Goal: Task Accomplishment & Management: Manage account settings

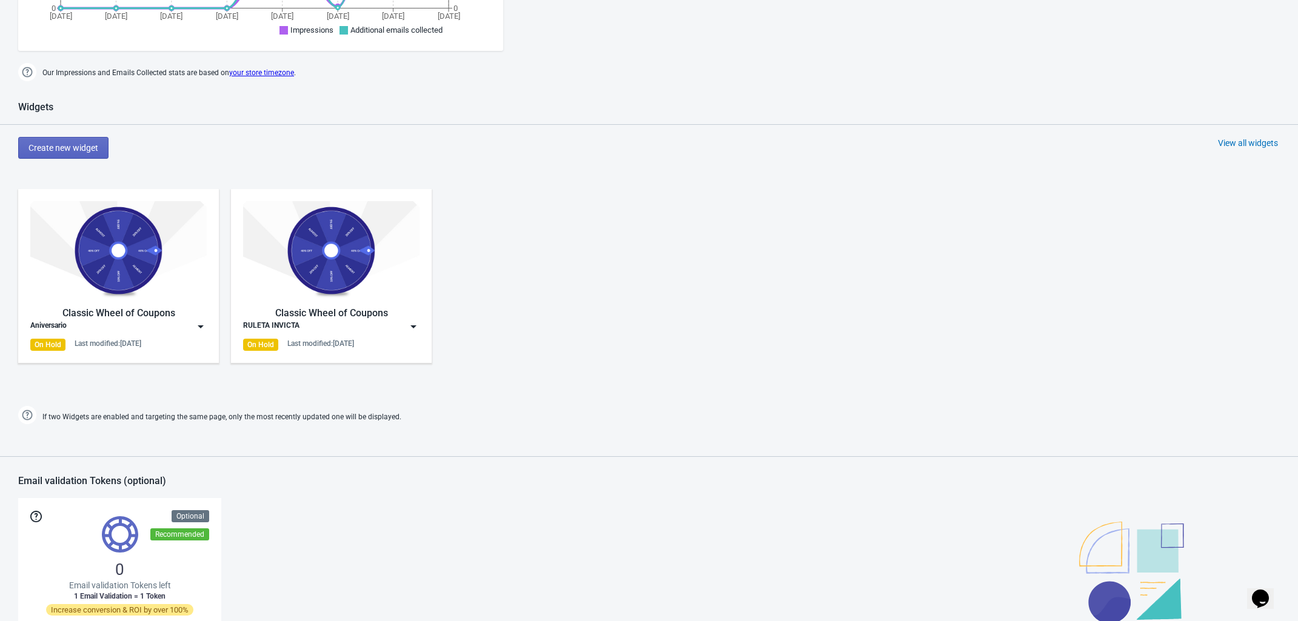
scroll to position [606, 0]
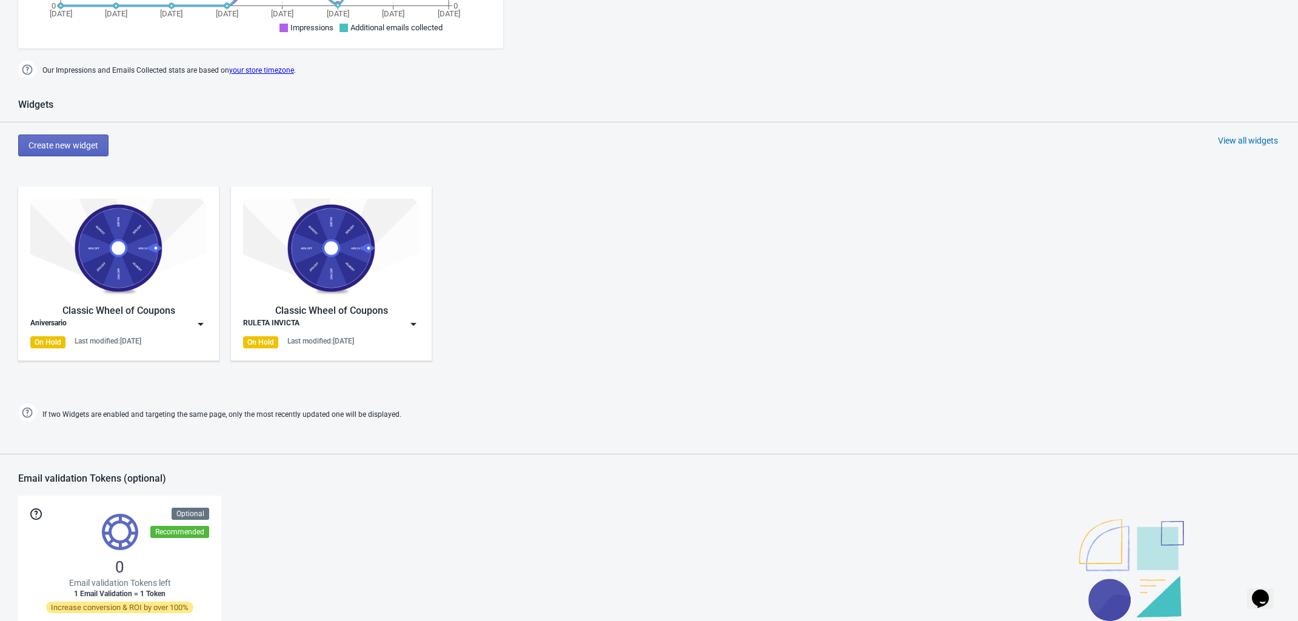
click at [146, 263] on img at bounding box center [118, 248] width 176 height 99
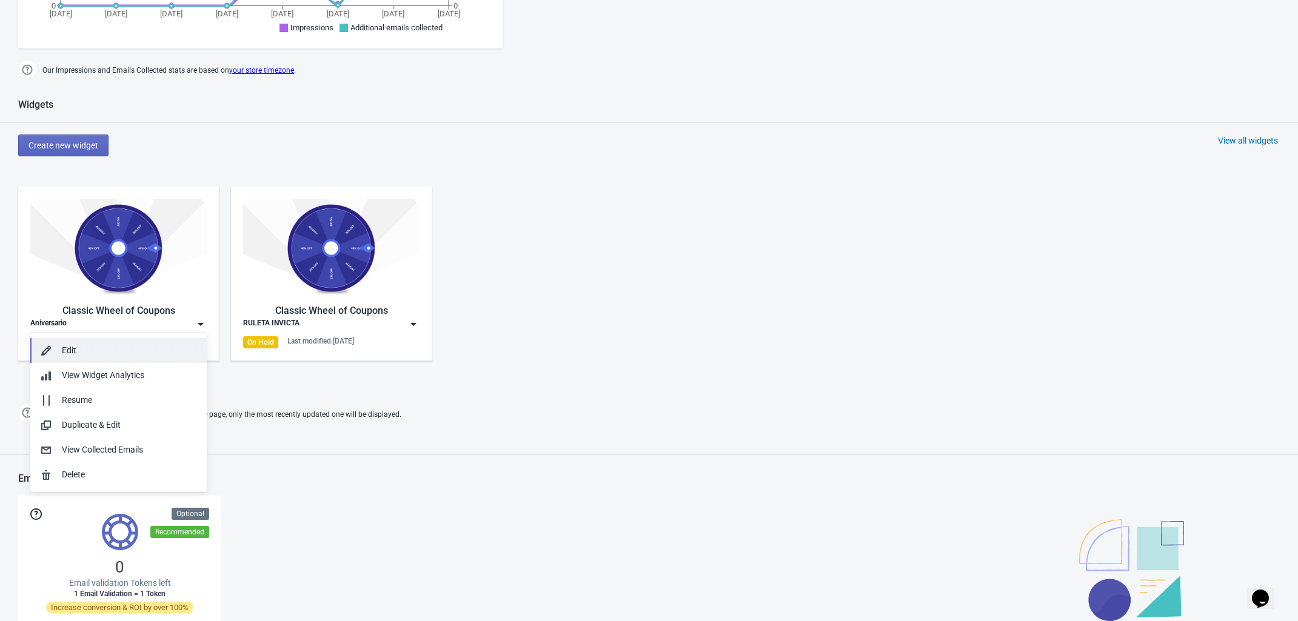
click at [101, 342] on button "Edit" at bounding box center [118, 350] width 176 height 25
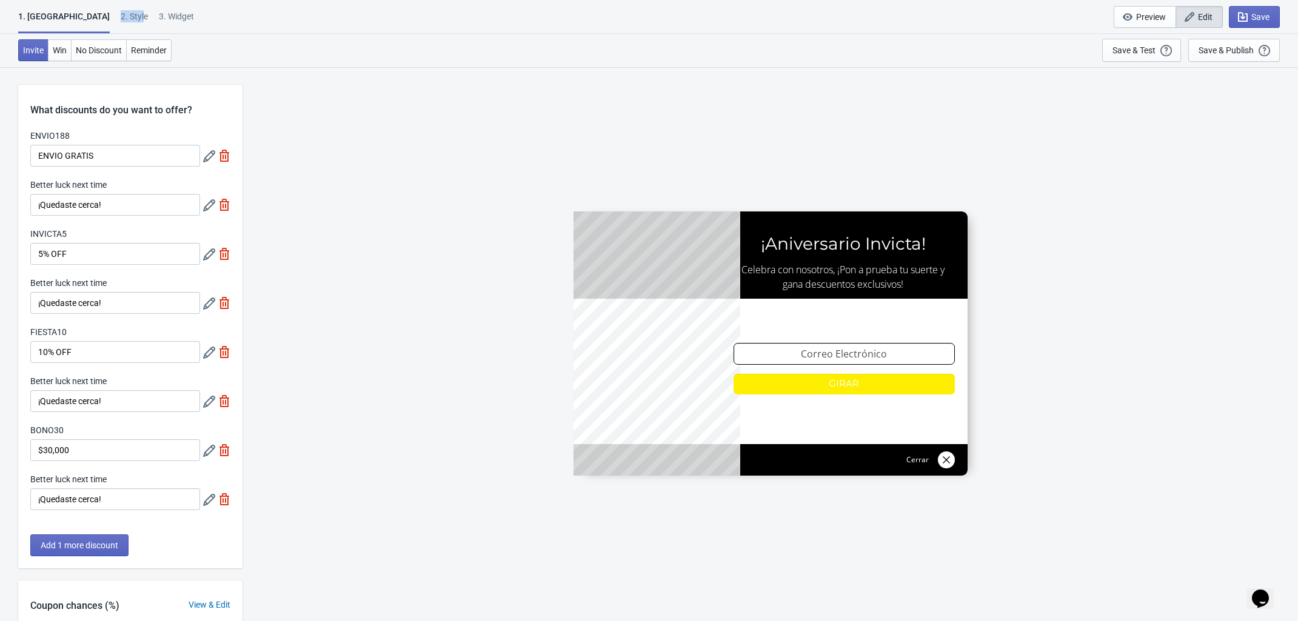
click at [121, 10] on div "2 . Style" at bounding box center [134, 20] width 27 height 21
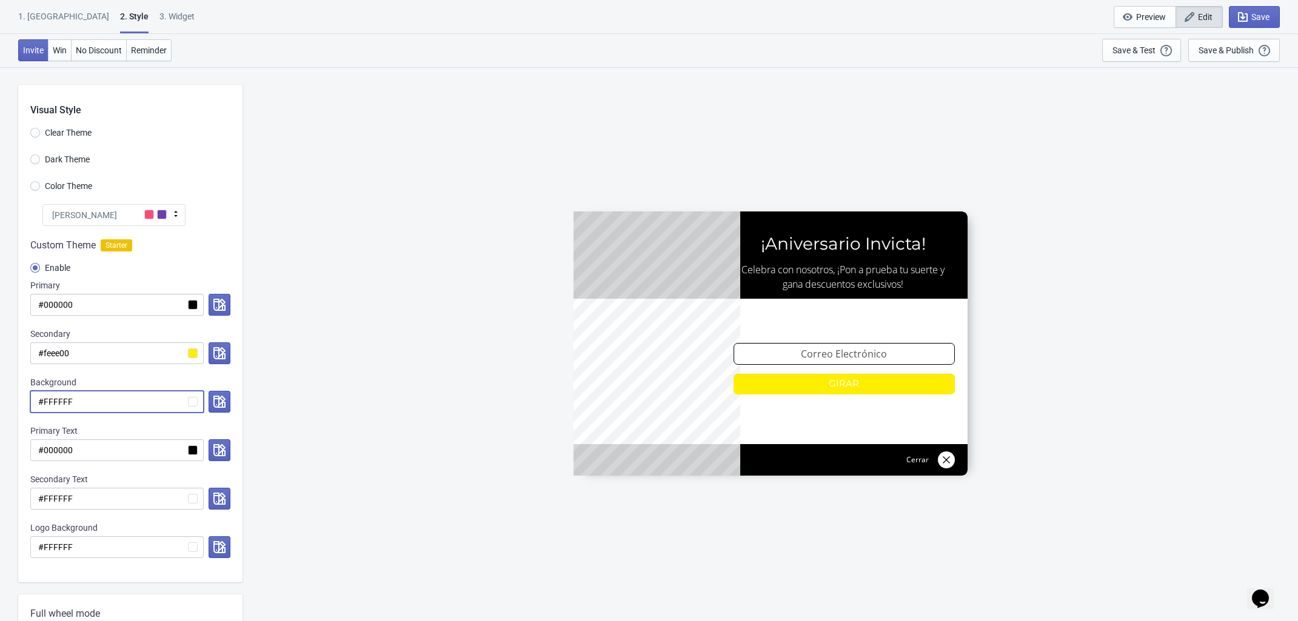
click at [82, 402] on input "#FFFFFF" at bounding box center [116, 402] width 173 height 22
drag, startPoint x: 82, startPoint y: 402, endPoint x: 19, endPoint y: 393, distance: 63.1
click at [19, 393] on div "Custom Theme Starter Enable Primary #000000 Secondary #feee00 Background #FFFFF…" at bounding box center [130, 404] width 224 height 356
paste input "7F8F8"
radio input "true"
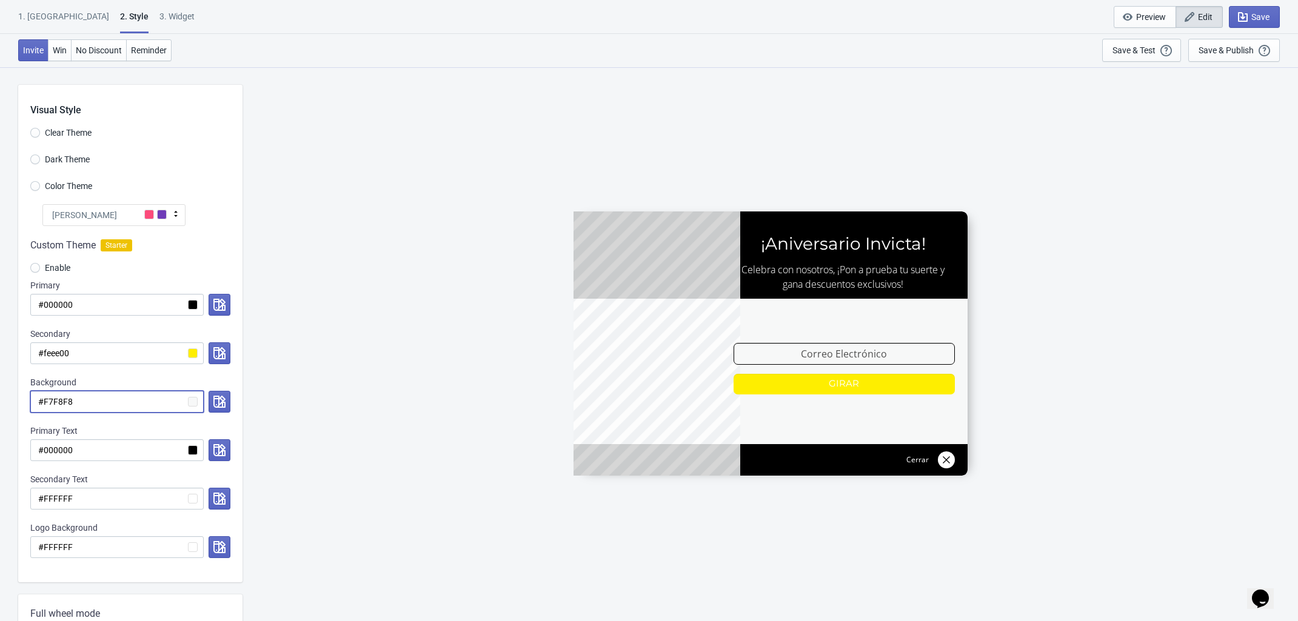
type input "#F7F8F8"
click at [196, 352] on input "#feee00" at bounding box center [116, 353] width 173 height 22
drag, startPoint x: 86, startPoint y: 354, endPoint x: 44, endPoint y: 350, distance: 42.0
click at [44, 350] on input "#feee00" at bounding box center [116, 353] width 173 height 22
radio input "true"
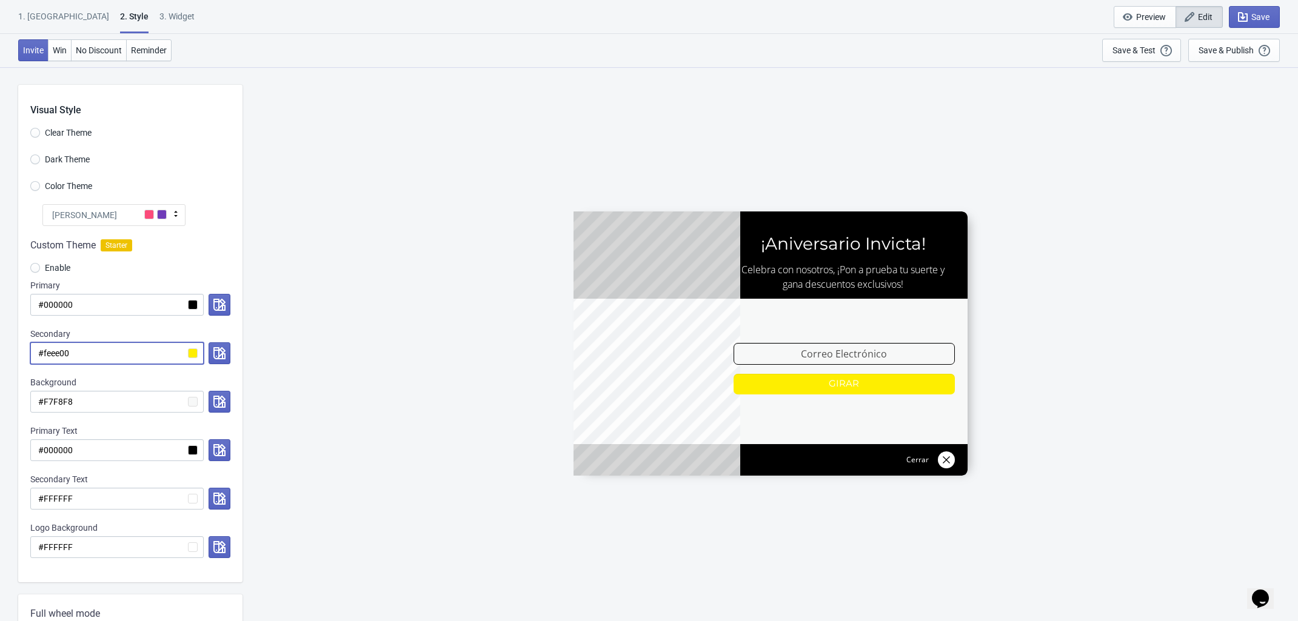
type input "#0"
radio input "true"
type input "#00"
radio input "true"
type input "#000"
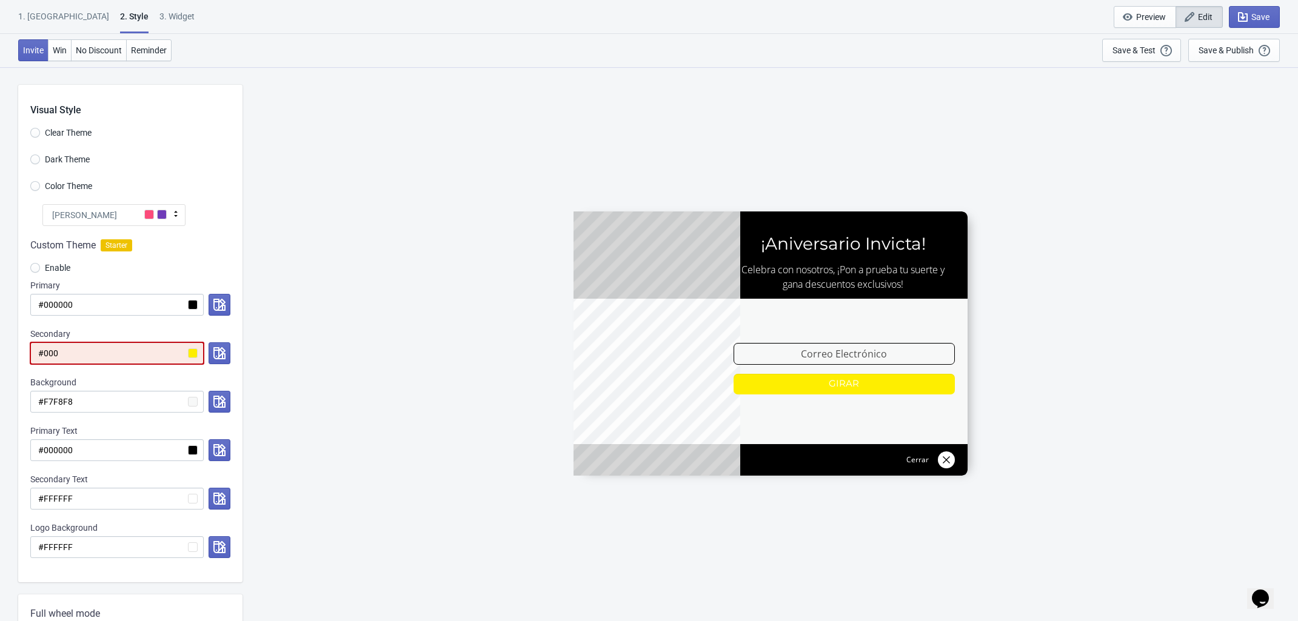
radio input "true"
type input "#0000"
radio input "true"
type input "#00000"
radio input "true"
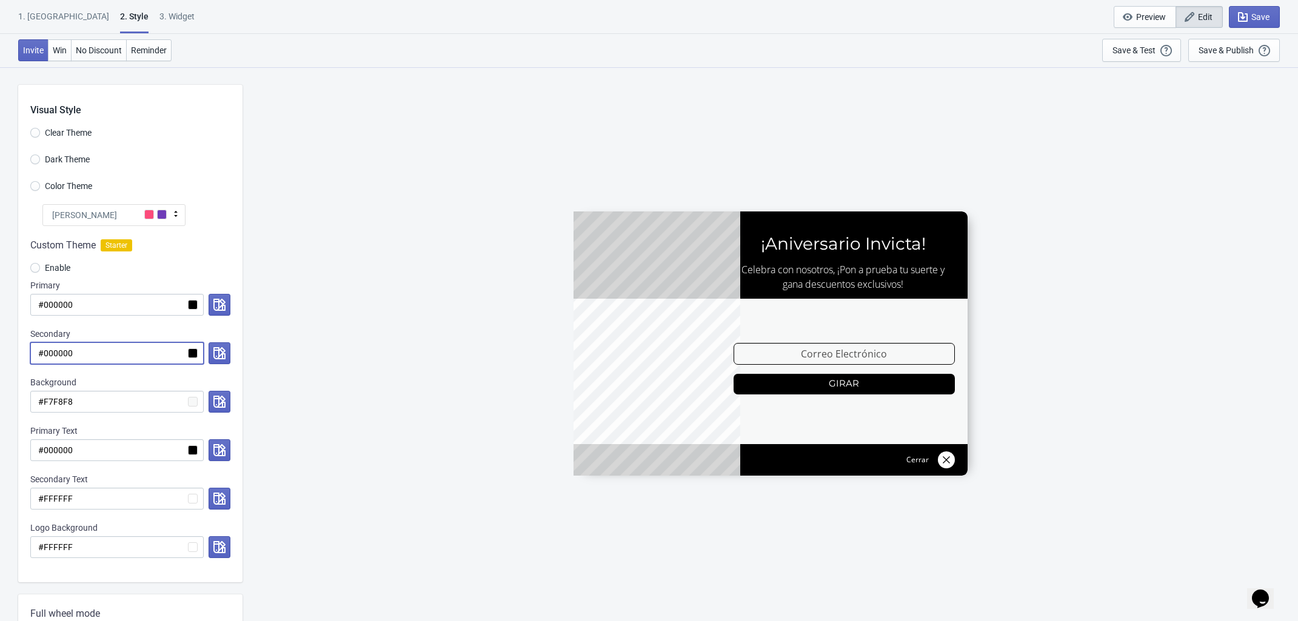
type input "#000000"
drag, startPoint x: 83, startPoint y: 305, endPoint x: 46, endPoint y: 302, distance: 37.1
click at [46, 302] on input "#000000" at bounding box center [116, 305] width 173 height 22
click at [83, 305] on input "#000000" at bounding box center [116, 305] width 173 height 22
drag, startPoint x: 88, startPoint y: 306, endPoint x: 45, endPoint y: 306, distance: 42.4
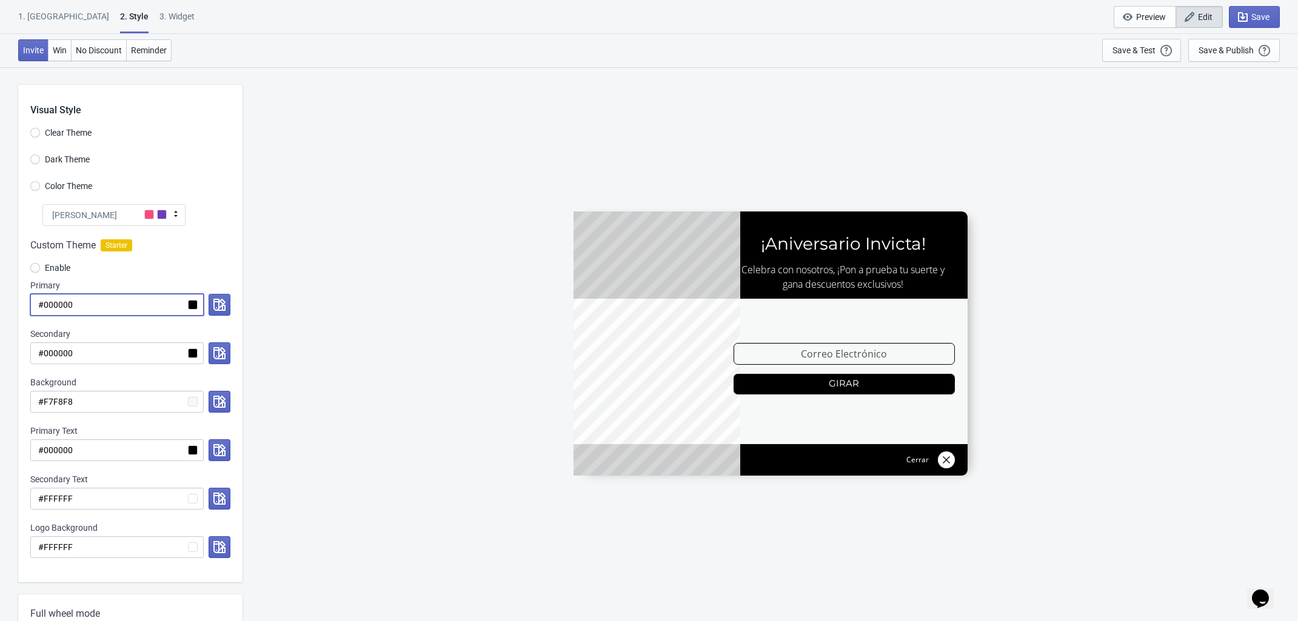
click at [45, 306] on input "#000000" at bounding box center [116, 305] width 173 height 22
paste input "FFE9"
radio input "true"
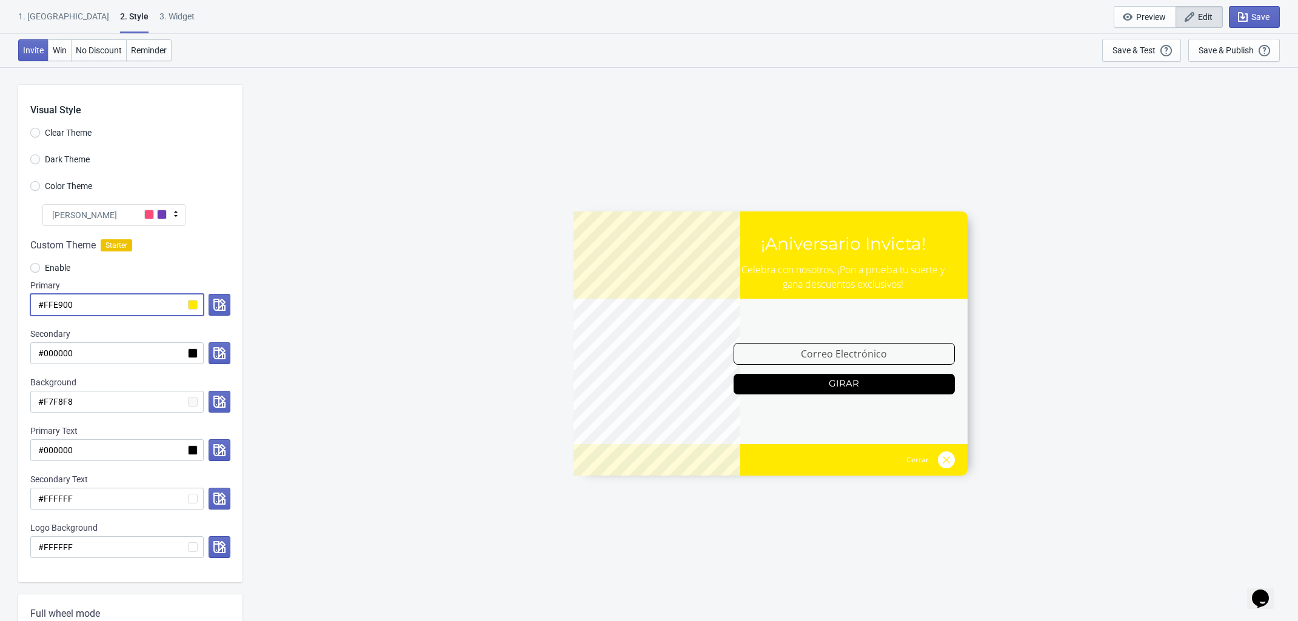
type input "#FFE900"
drag, startPoint x: 76, startPoint y: 355, endPoint x: 42, endPoint y: 355, distance: 33.9
click at [42, 355] on input "#000000" at bounding box center [116, 353] width 173 height 22
click at [83, 498] on input "#FFFFFF" at bounding box center [116, 499] width 173 height 22
click at [217, 502] on icon "button" at bounding box center [219, 499] width 12 height 12
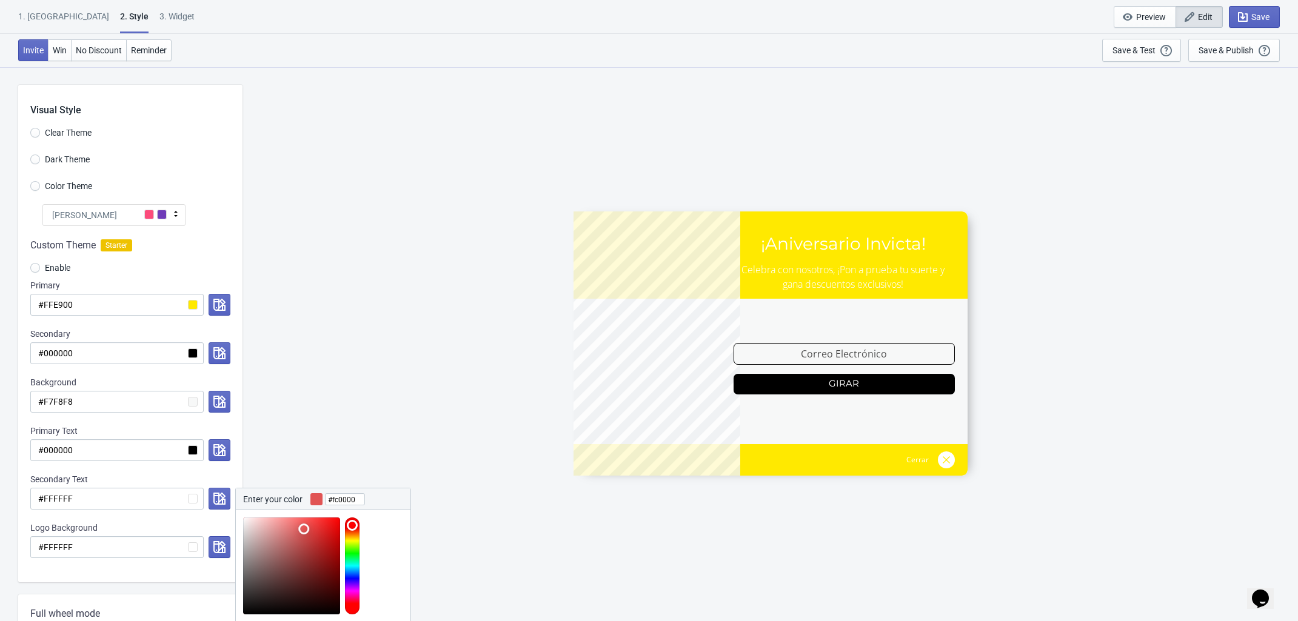
type input "#ff0000"
drag, startPoint x: 297, startPoint y: 533, endPoint x: 384, endPoint y: 509, distance: 90.0
click at [383, 509] on div "Enter your color #ff0000 Cancel Accept" at bounding box center [323, 612] width 176 height 249
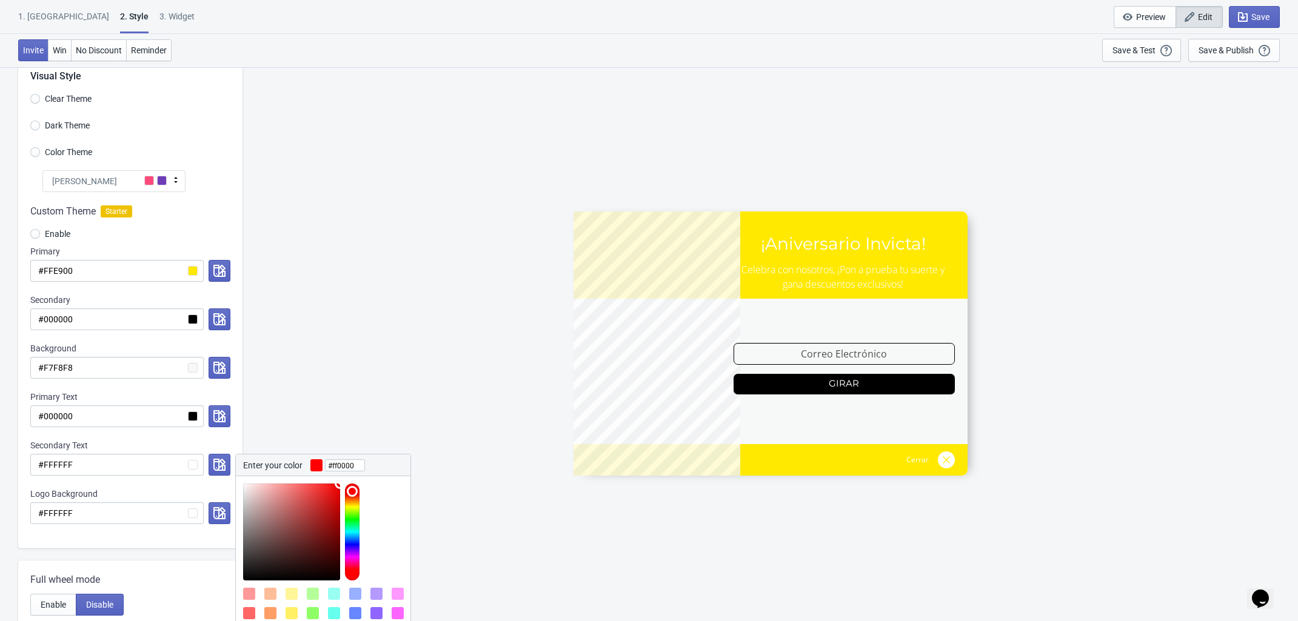
scroll to position [227, 0]
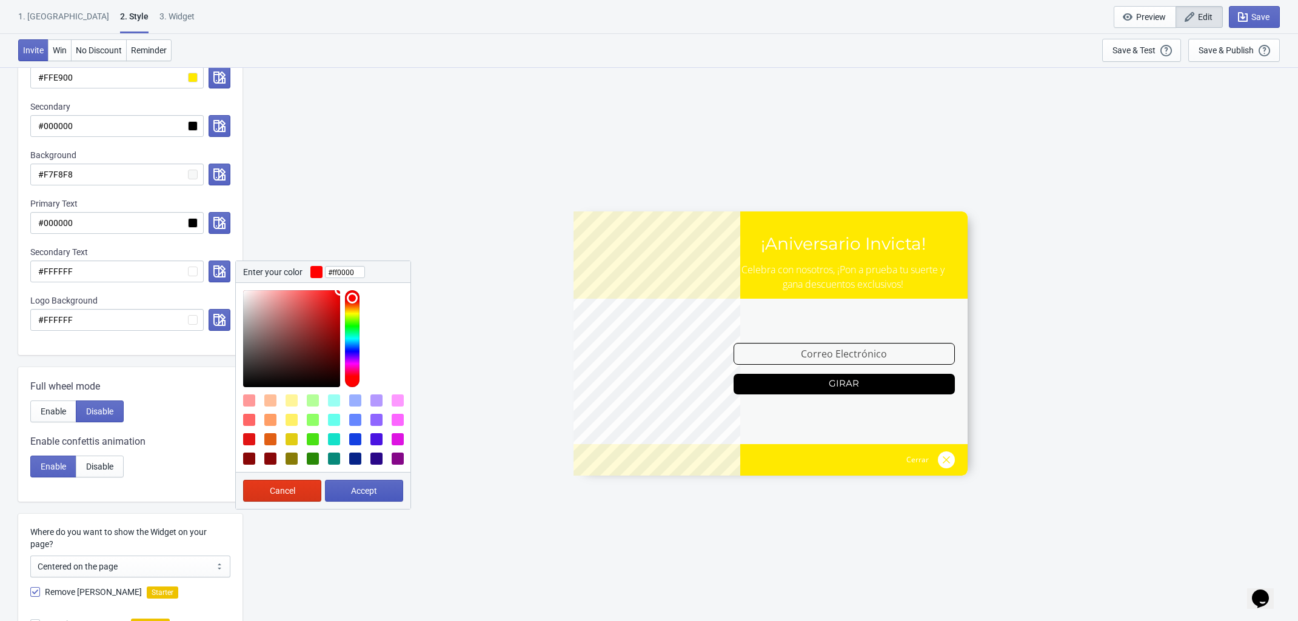
click at [347, 491] on button "Accept" at bounding box center [364, 491] width 78 height 22
radio input "true"
type input "#ff0000"
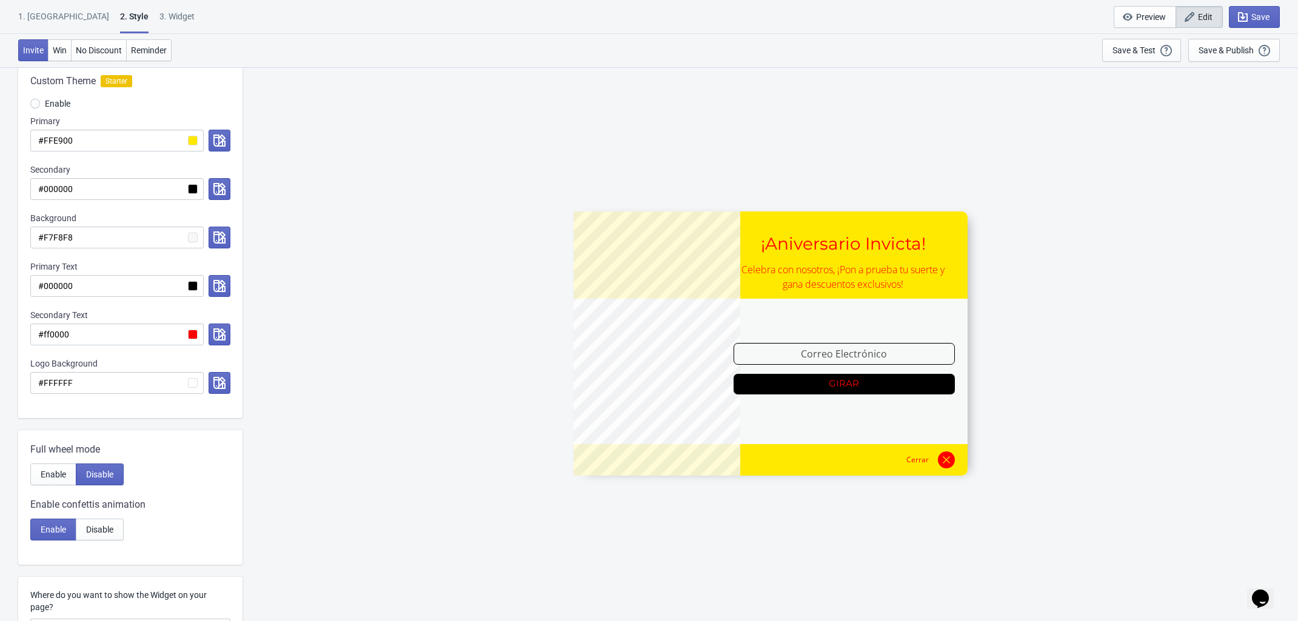
scroll to position [152, 0]
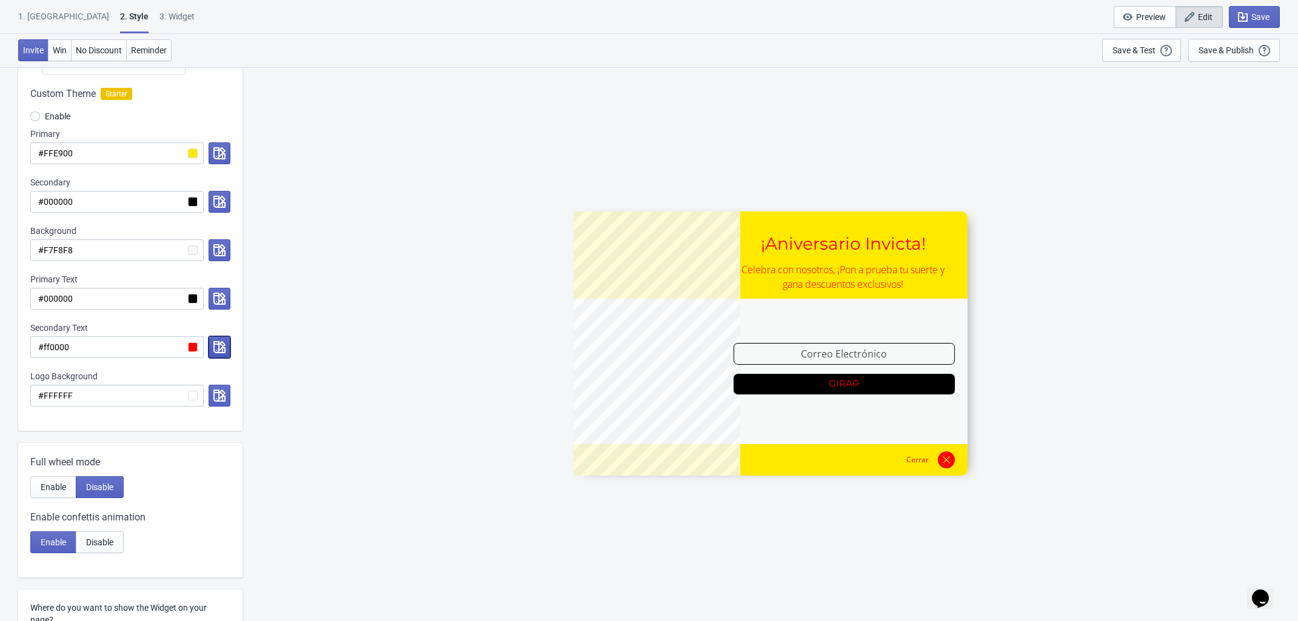
click at [220, 346] on icon "button" at bounding box center [219, 347] width 12 height 12
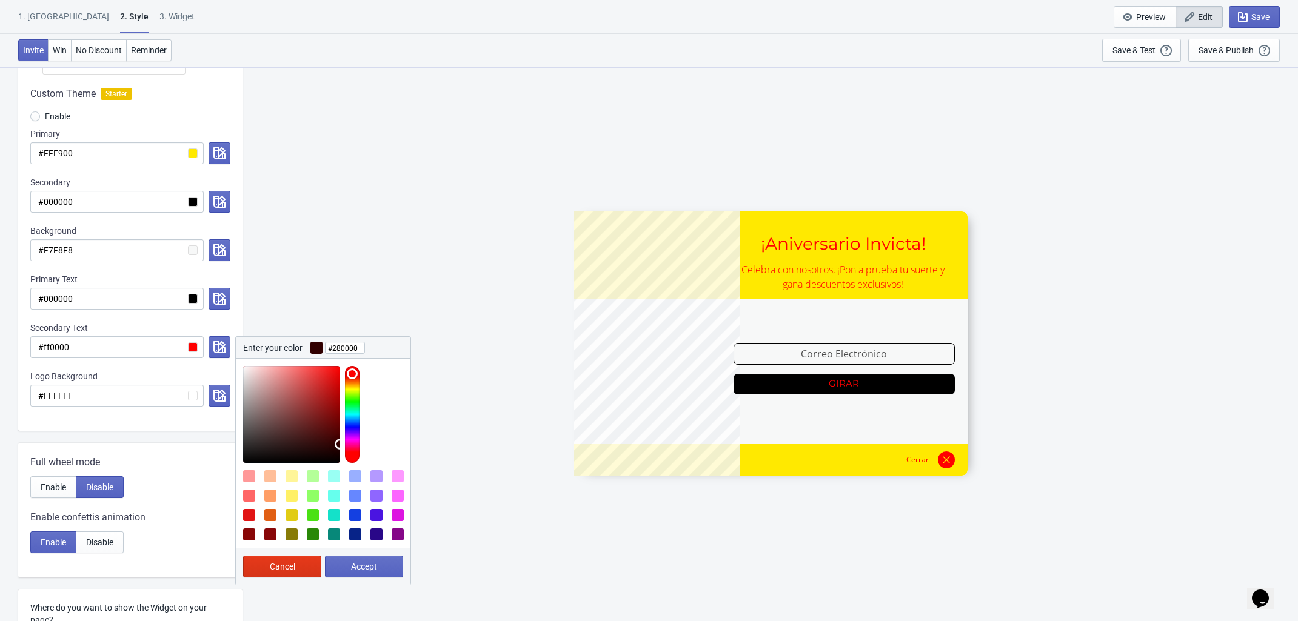
type input "#250000"
drag, startPoint x: 253, startPoint y: 379, endPoint x: 341, endPoint y: 450, distance: 112.8
click at [341, 450] on div at bounding box center [326, 414] width 167 height 97
click at [373, 564] on span "Accept" at bounding box center [364, 567] width 26 height 10
radio input "true"
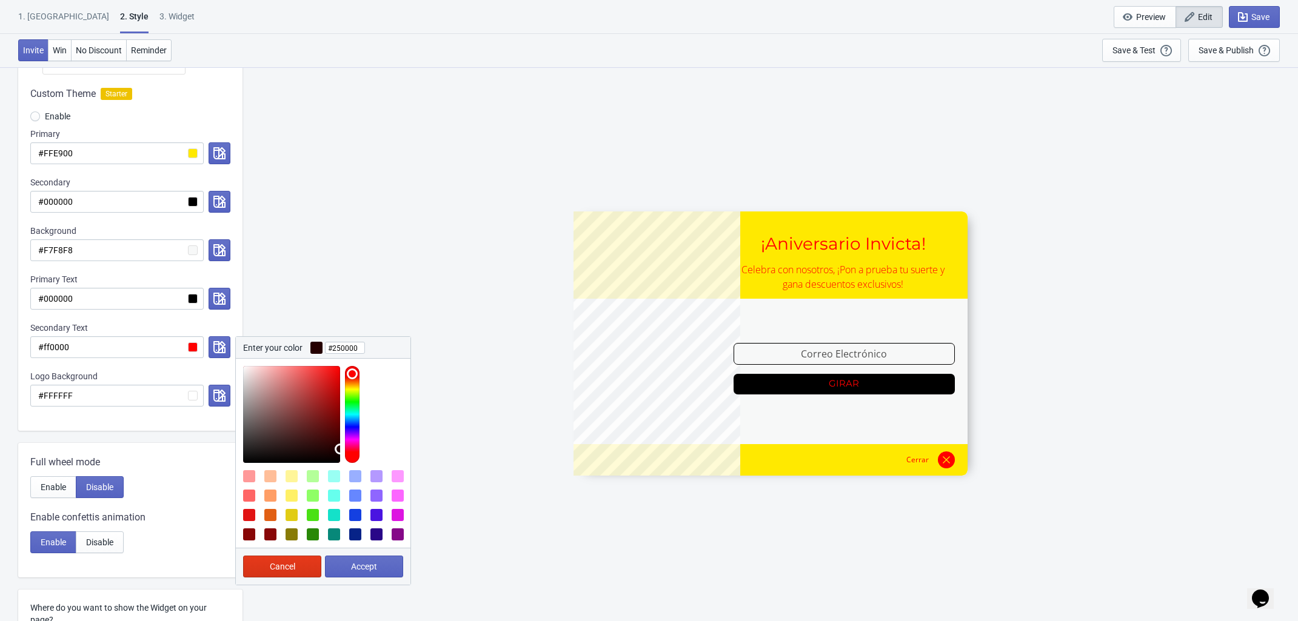
type input "#250000"
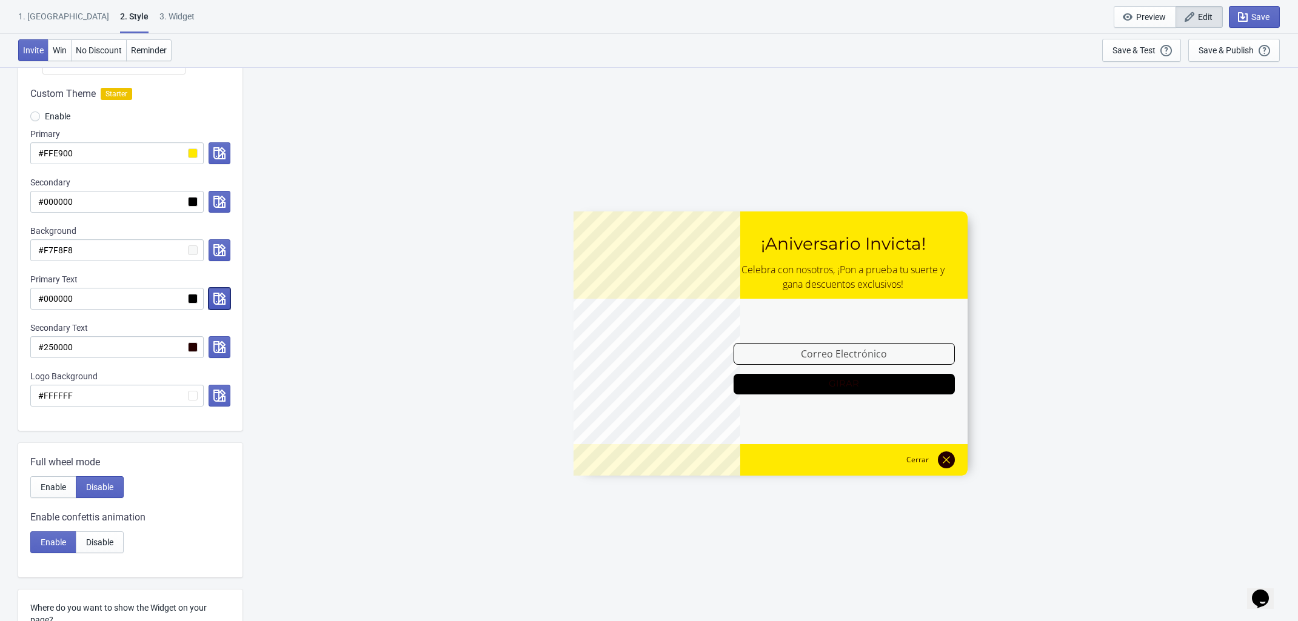
click at [222, 297] on icon "button" at bounding box center [219, 299] width 12 height 12
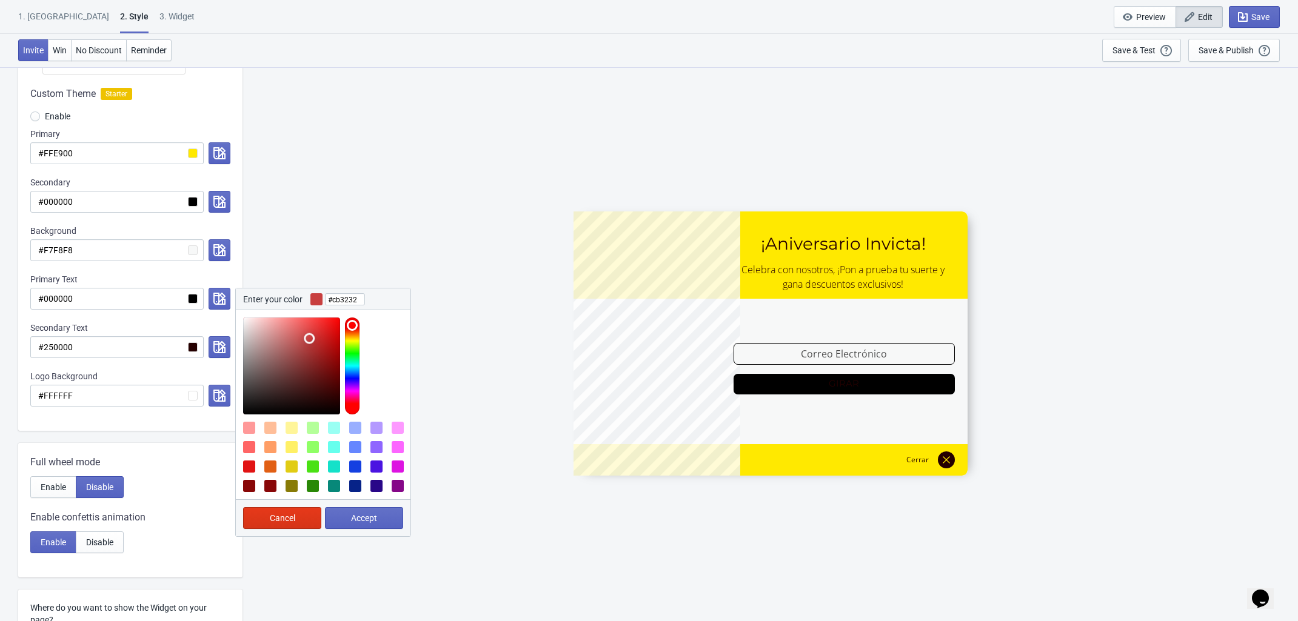
type input "#cb3131"
drag, startPoint x: 261, startPoint y: 342, endPoint x: 316, endPoint y: 338, distance: 55.9
click at [316, 338] on div at bounding box center [291, 366] width 97 height 97
click at [370, 518] on span "Accept" at bounding box center [364, 518] width 26 height 10
radio input "true"
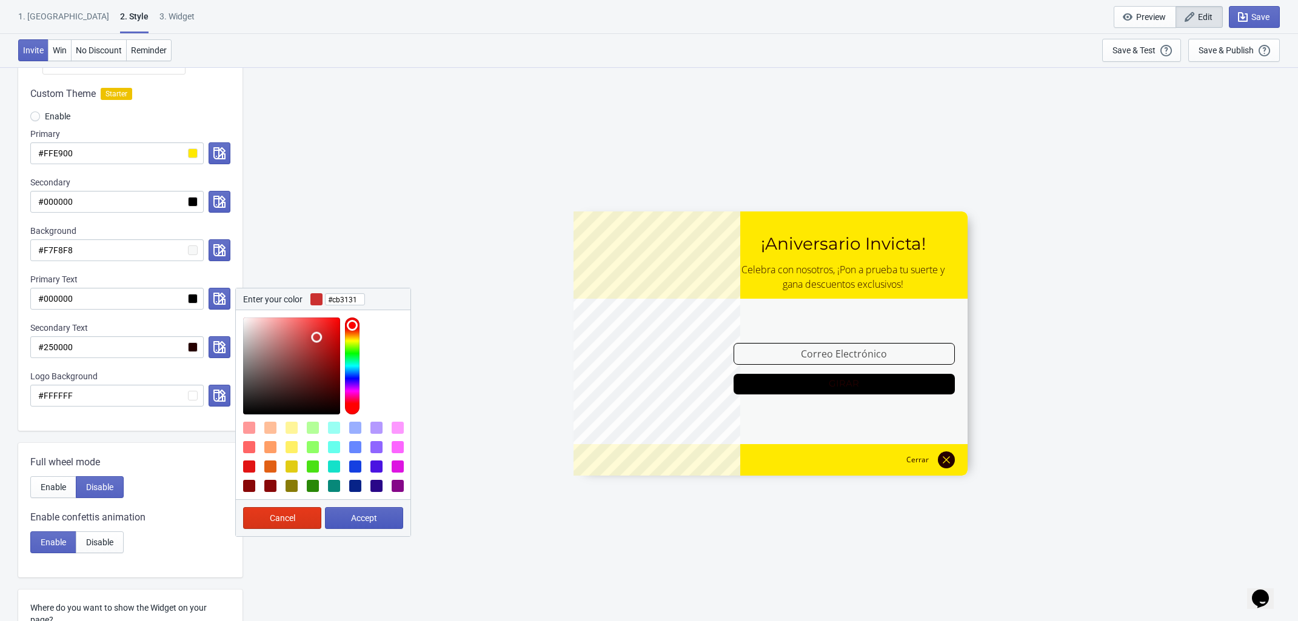
type input "#cb3131"
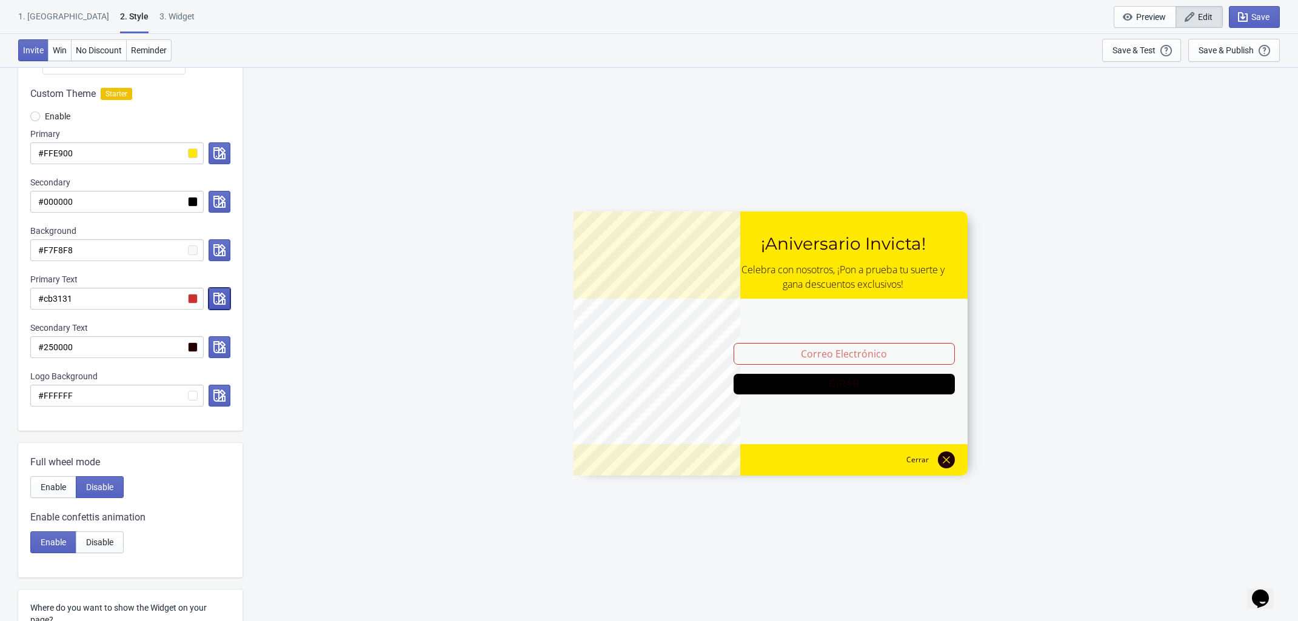
click at [219, 295] on icon "button" at bounding box center [219, 299] width 12 height 12
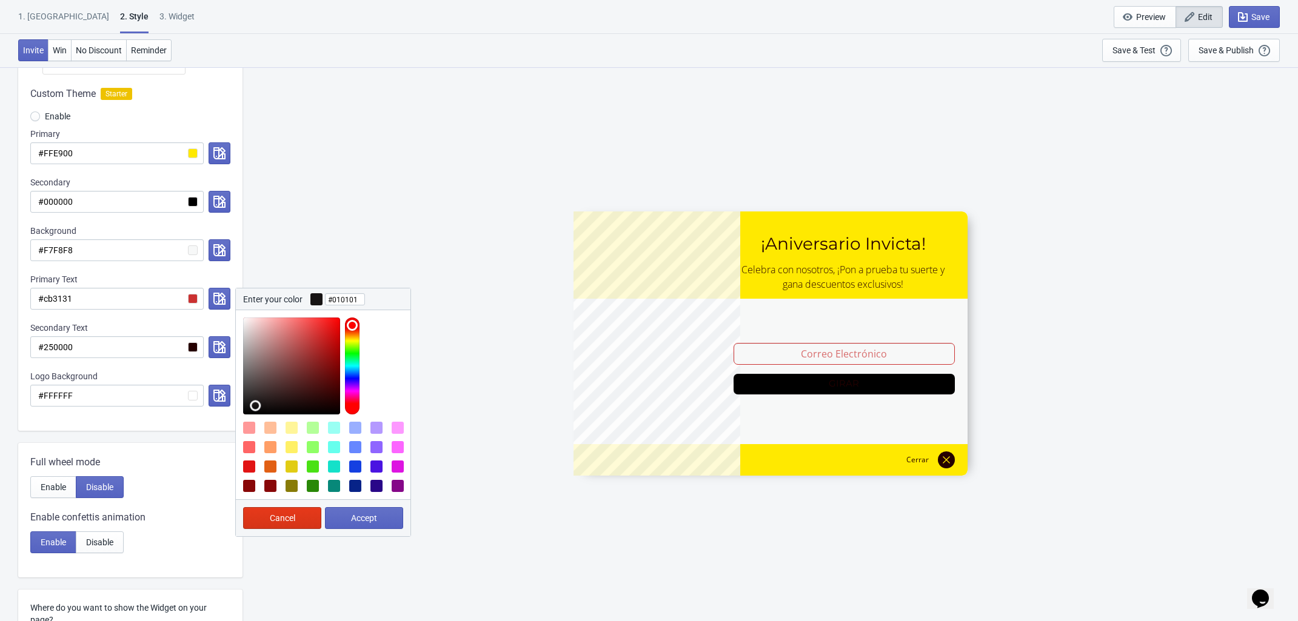
type input "#000000"
drag, startPoint x: 258, startPoint y: 407, endPoint x: 274, endPoint y: 496, distance: 90.6
click at [203, 442] on div "Visual Style Clear Theme Dark Theme Color Theme Tada Tada Red Rose Pink World […" at bounding box center [130, 430] width 224 height 994
click at [343, 521] on button "Accept" at bounding box center [364, 518] width 78 height 22
radio input "true"
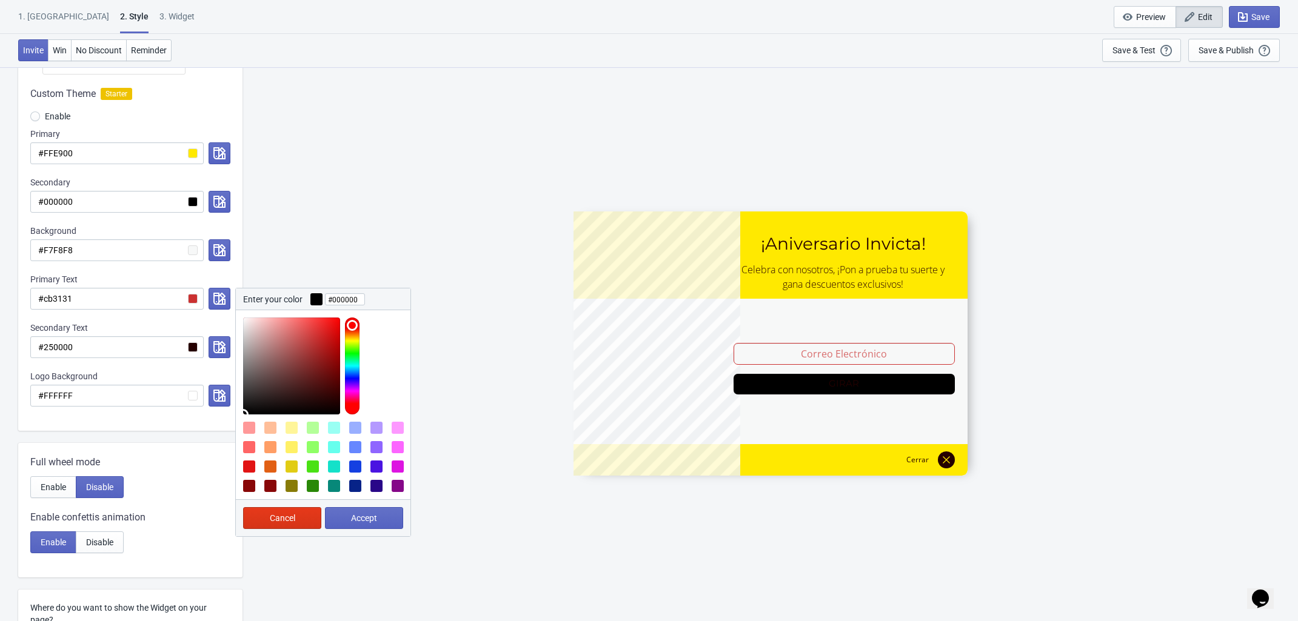
type input "#000000"
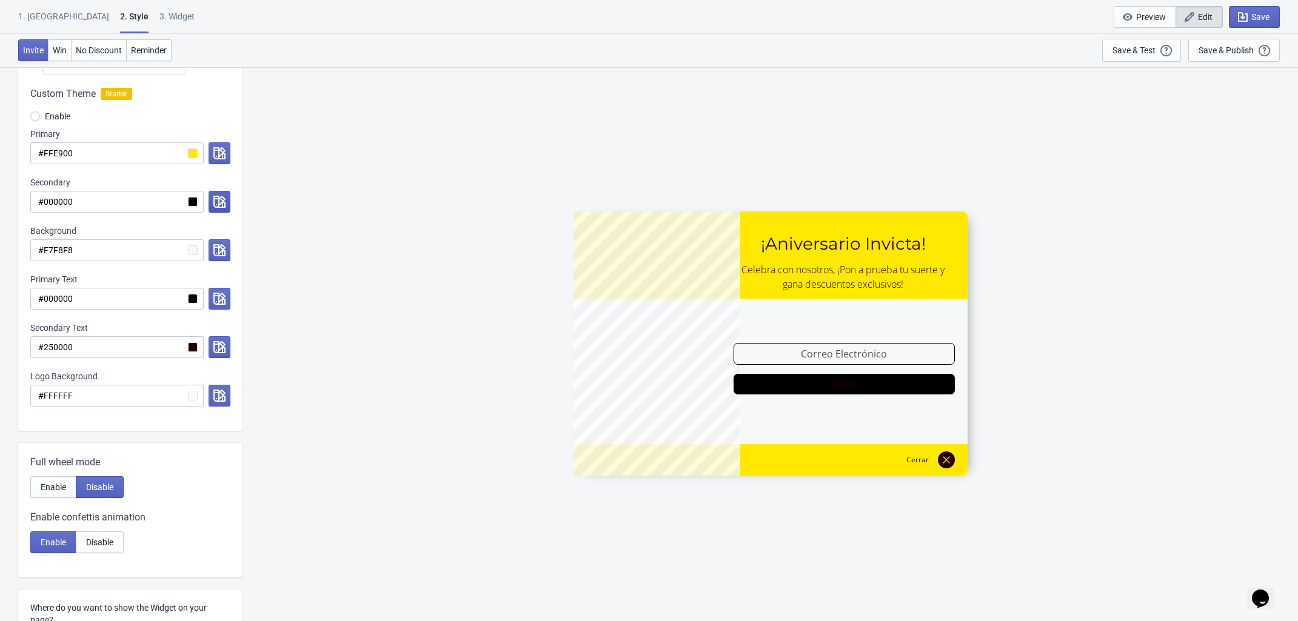
click at [219, 202] on icon "button" at bounding box center [219, 202] width 12 height 12
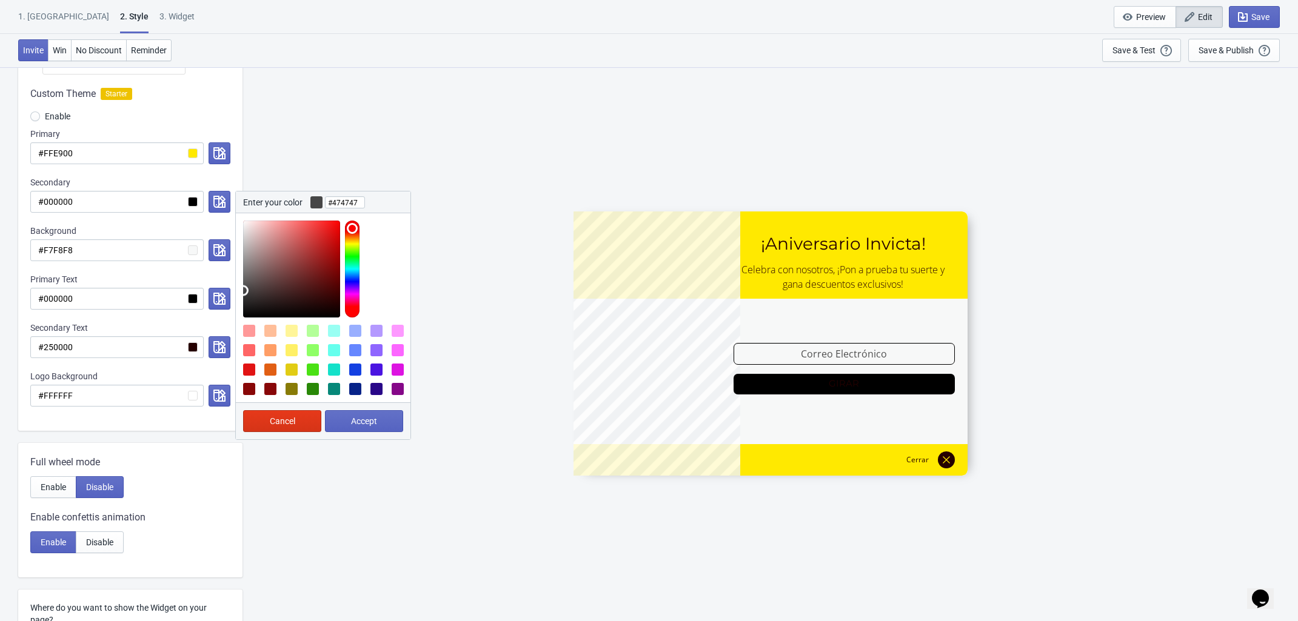
type input "#454545"
drag, startPoint x: 247, startPoint y: 290, endPoint x: 238, endPoint y: 293, distance: 9.4
click at [238, 292] on div at bounding box center [323, 265] width 175 height 104
click at [355, 427] on button "Accept" at bounding box center [364, 421] width 78 height 22
radio input "true"
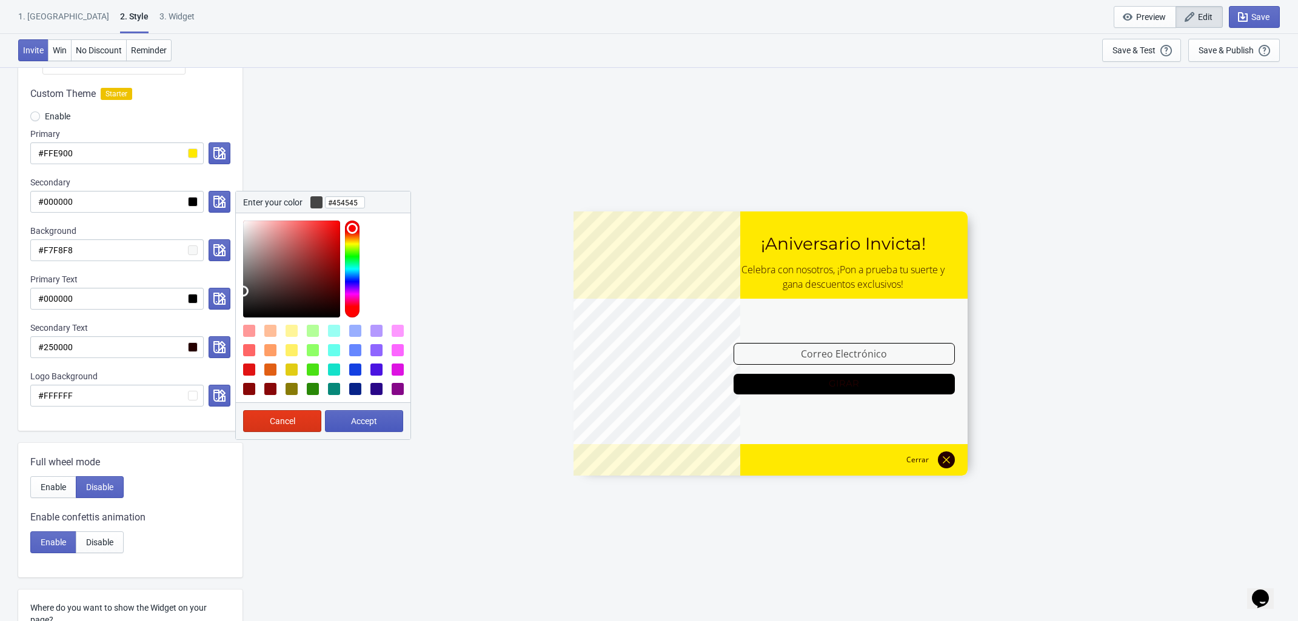
type input "#454545"
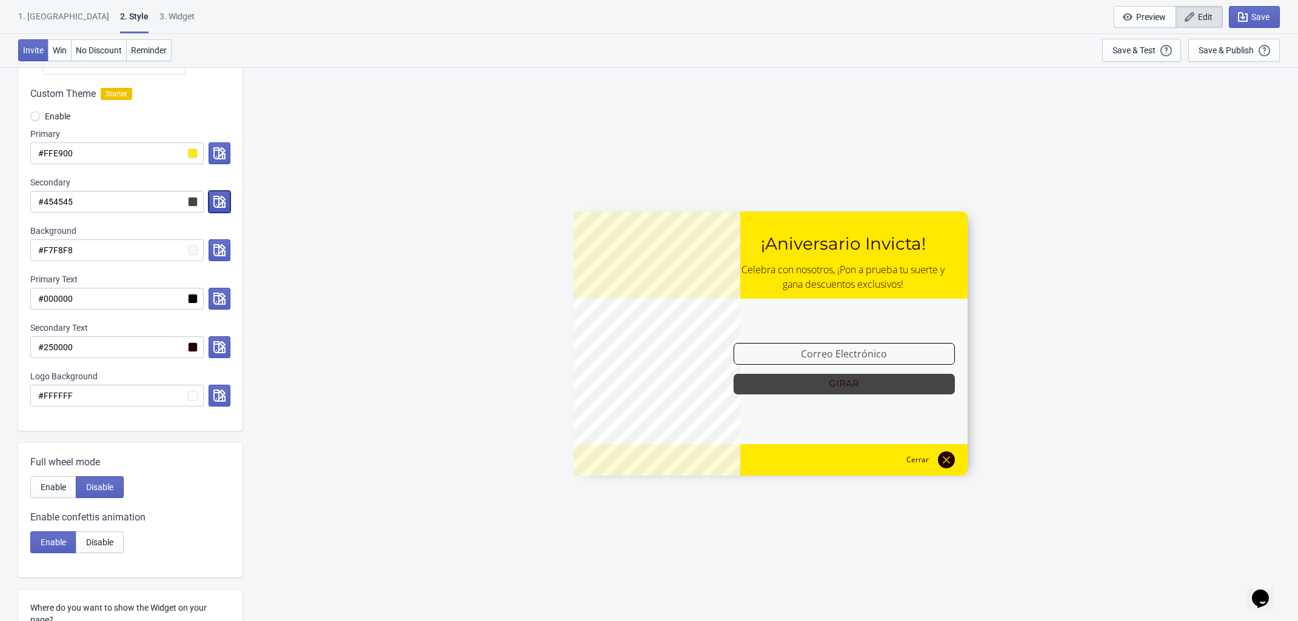
click at [222, 203] on icon "button" at bounding box center [219, 202] width 12 height 12
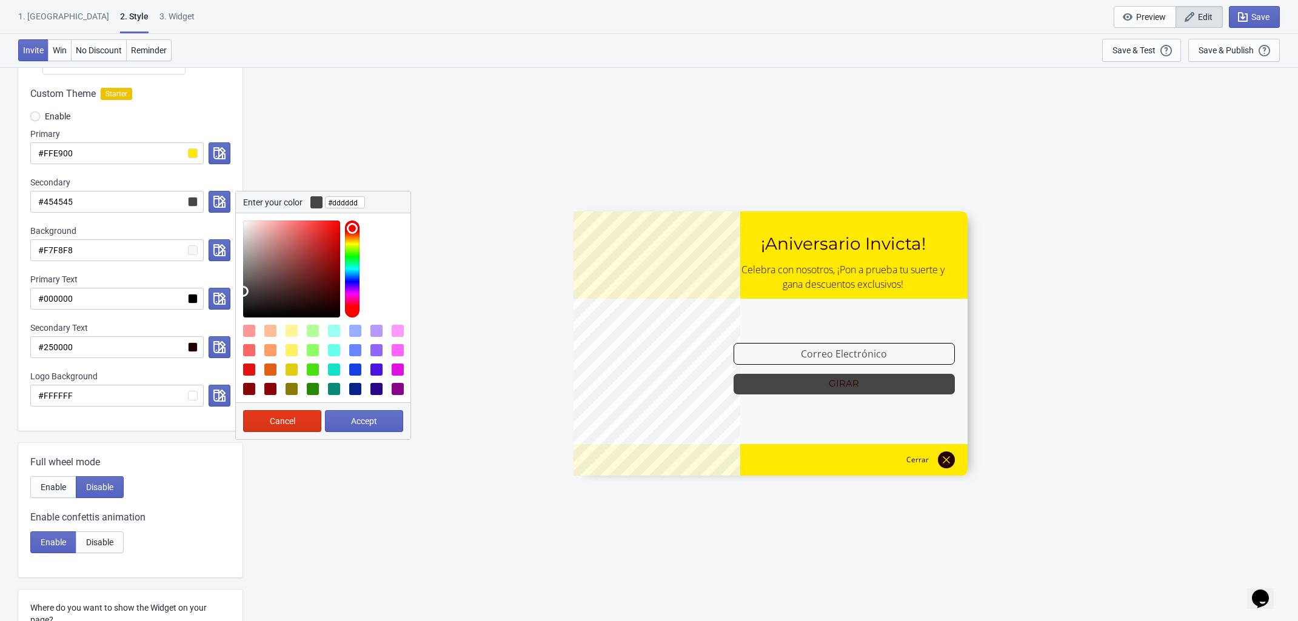
type input "#dedede"
drag, startPoint x: 253, startPoint y: 240, endPoint x: 230, endPoint y: 233, distance: 23.4
click at [230, 233] on div "Custom Theme Starter Enable Primary #FFE900 Secondary #454545 Enter your color …" at bounding box center [130, 253] width 224 height 356
click at [365, 413] on button "Accept" at bounding box center [364, 421] width 78 height 22
radio input "true"
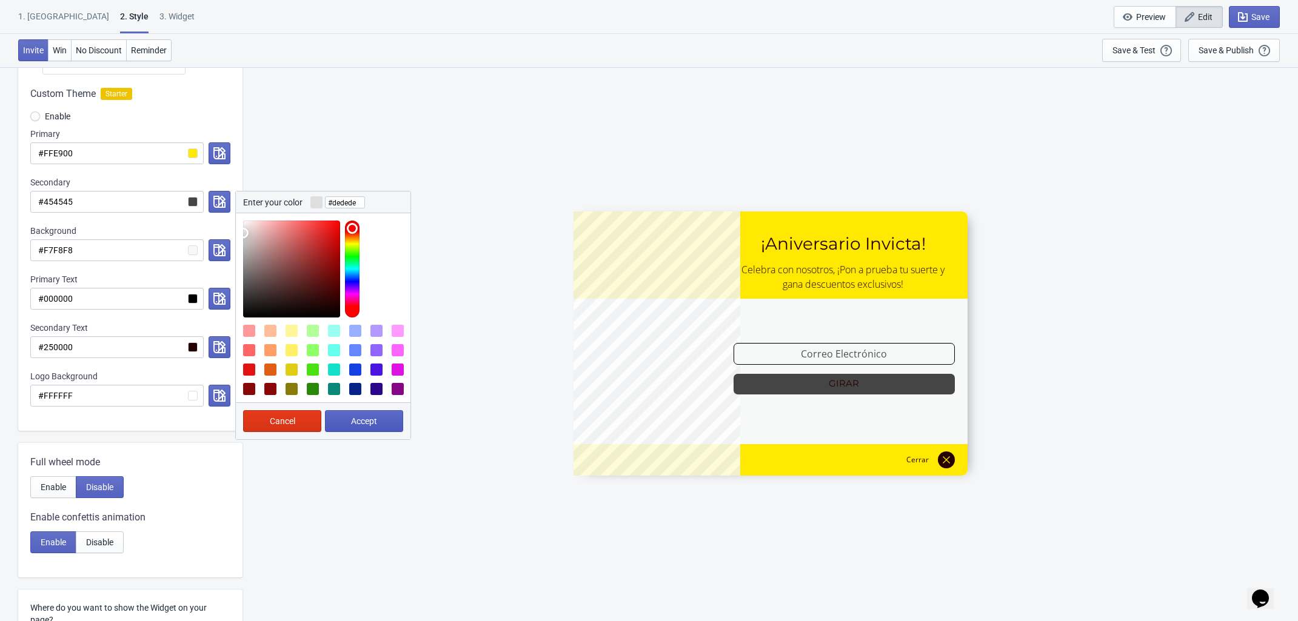
type input "#dedede"
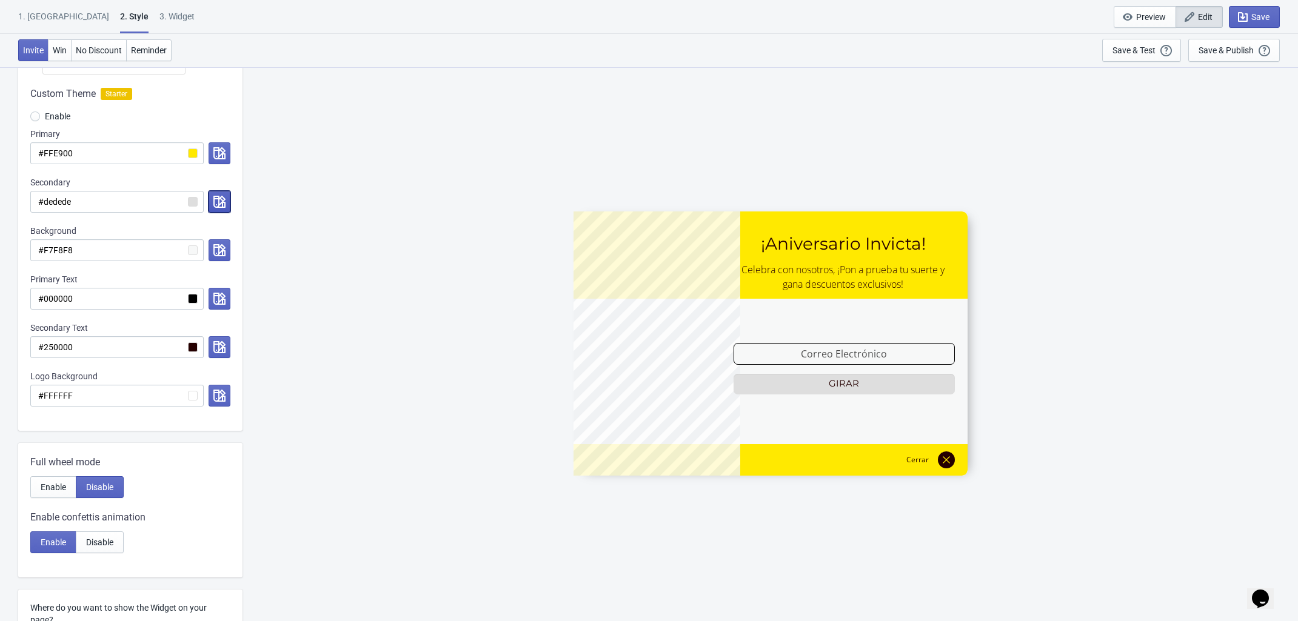
click at [219, 205] on icon "button" at bounding box center [219, 202] width 12 height 12
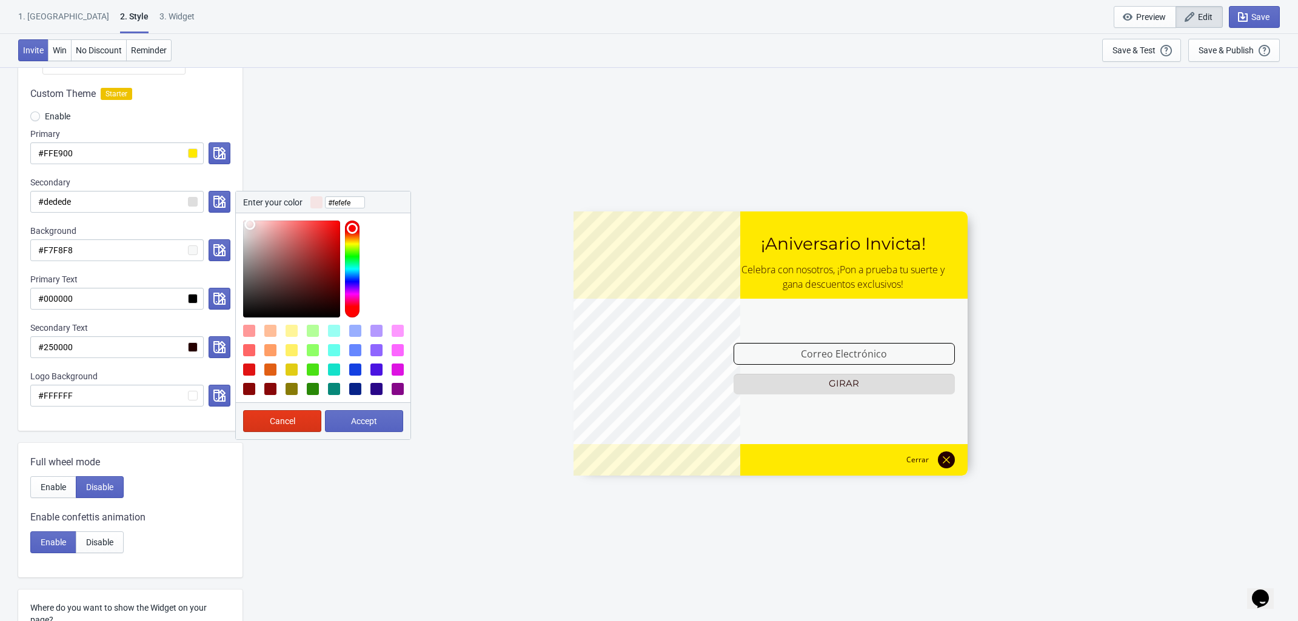
type input "#ffffff"
drag, startPoint x: 250, startPoint y: 225, endPoint x: 201, endPoint y: 192, distance: 59.3
click at [195, 187] on div "Secondary #dedede Enter your color #ffffff Cancel Accept" at bounding box center [130, 194] width 200 height 36
click at [381, 417] on button "Accept" at bounding box center [364, 421] width 78 height 22
radio input "true"
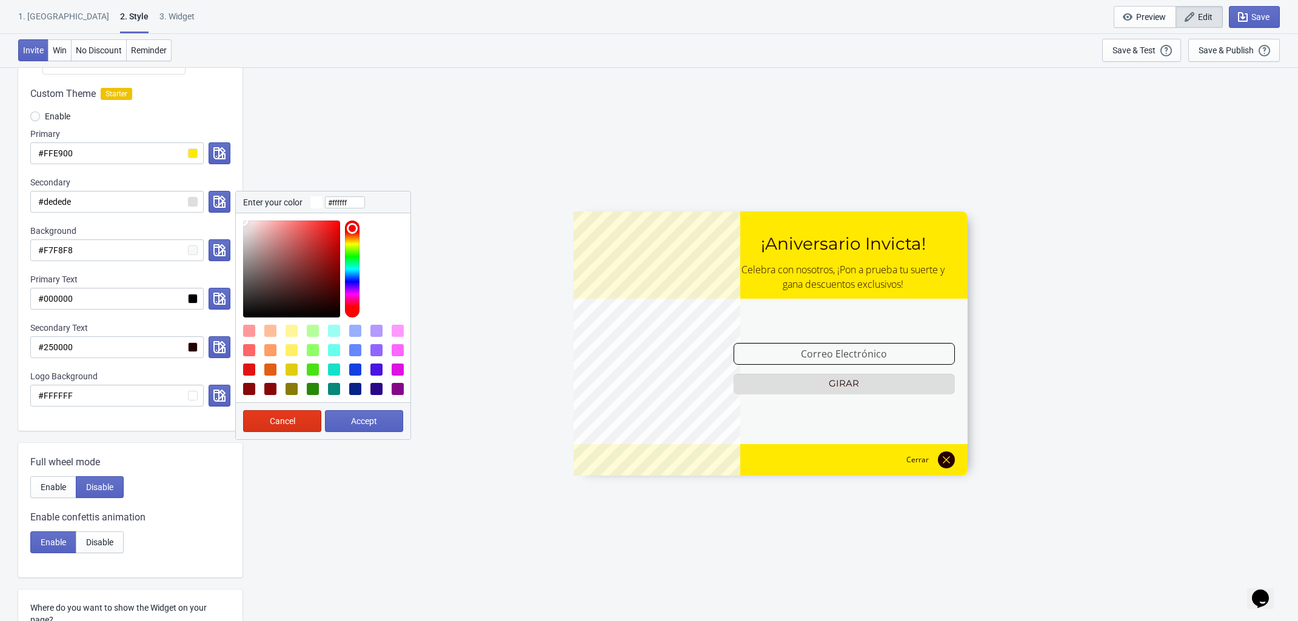
type input "#ffffff"
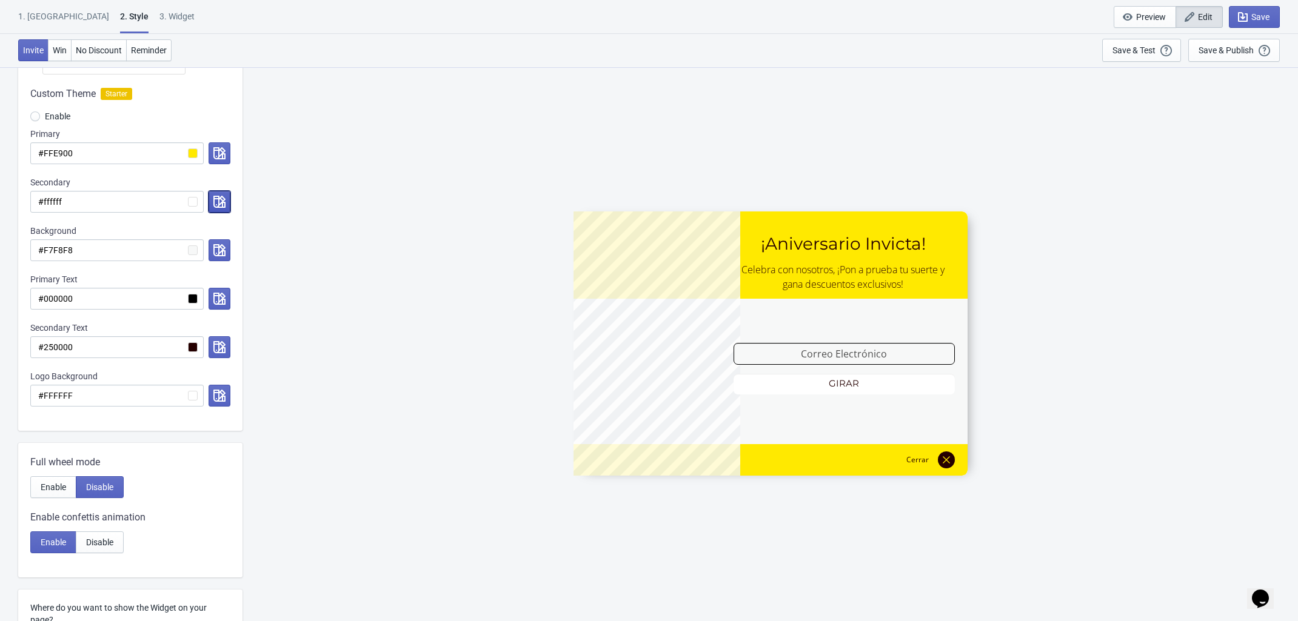
click at [222, 204] on icon "button" at bounding box center [219, 202] width 12 height 12
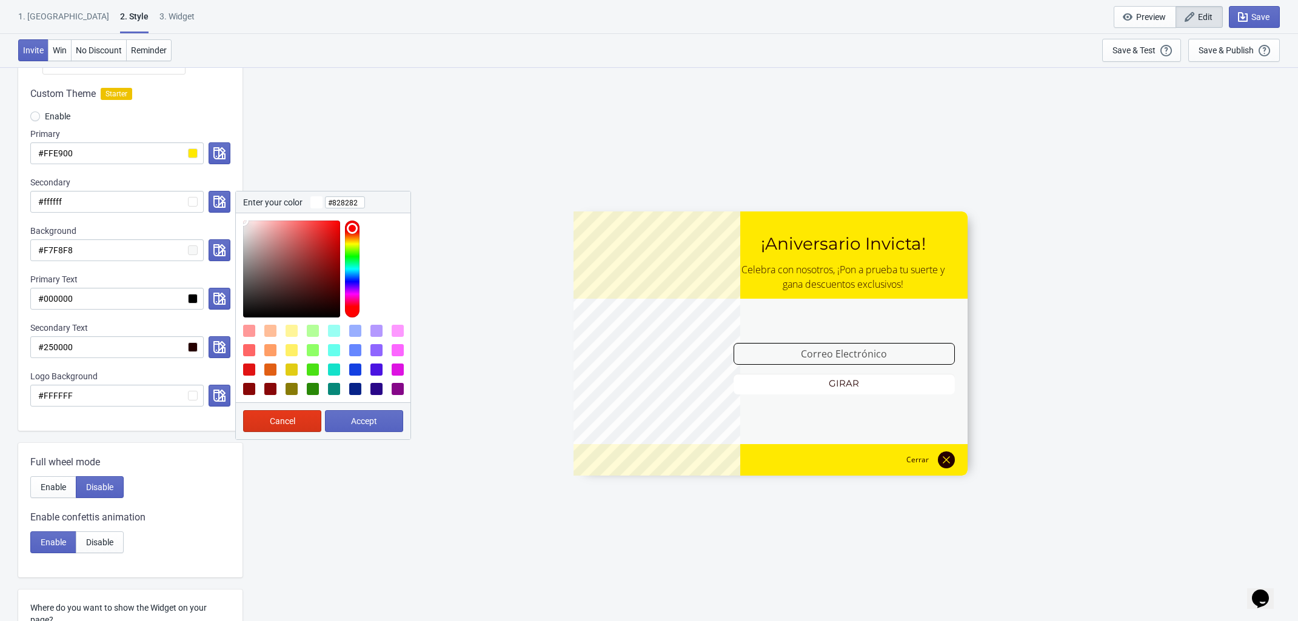
type input "#858585"
drag, startPoint x: 246, startPoint y: 270, endPoint x: 235, endPoint y: 267, distance: 11.8
click at [235, 267] on div "Enter your color #858585 Cancel Accept" at bounding box center [323, 315] width 176 height 249
click at [370, 416] on span "Accept" at bounding box center [364, 421] width 26 height 10
radio input "true"
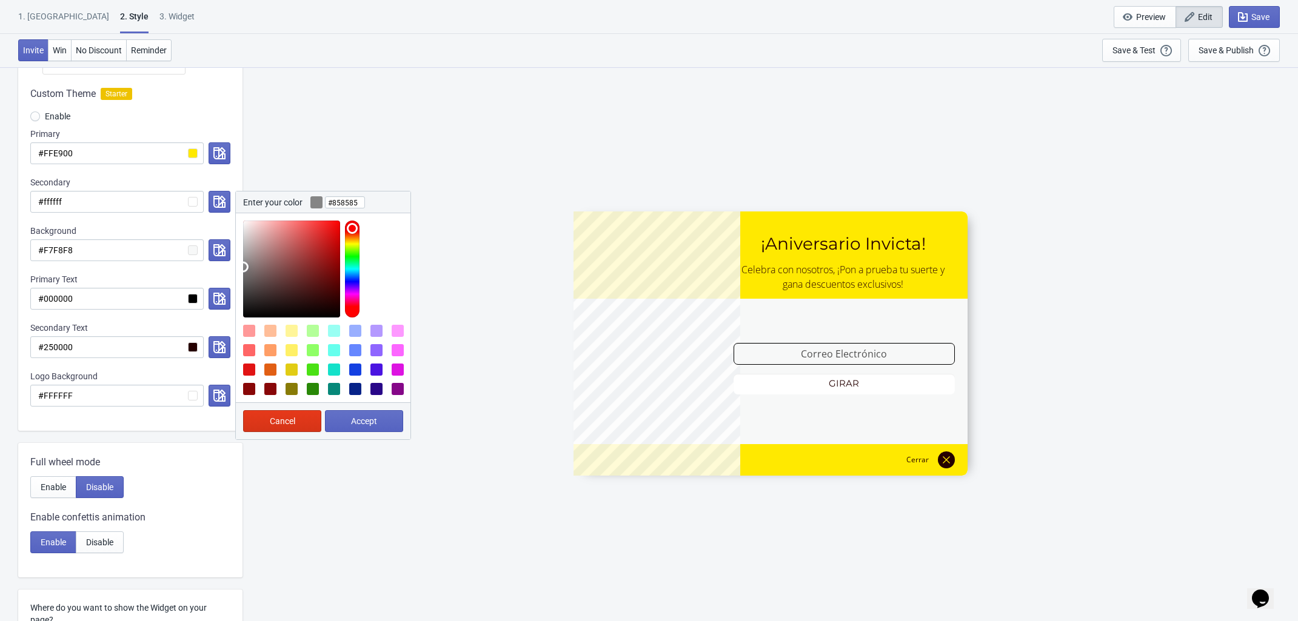
type input "#858585"
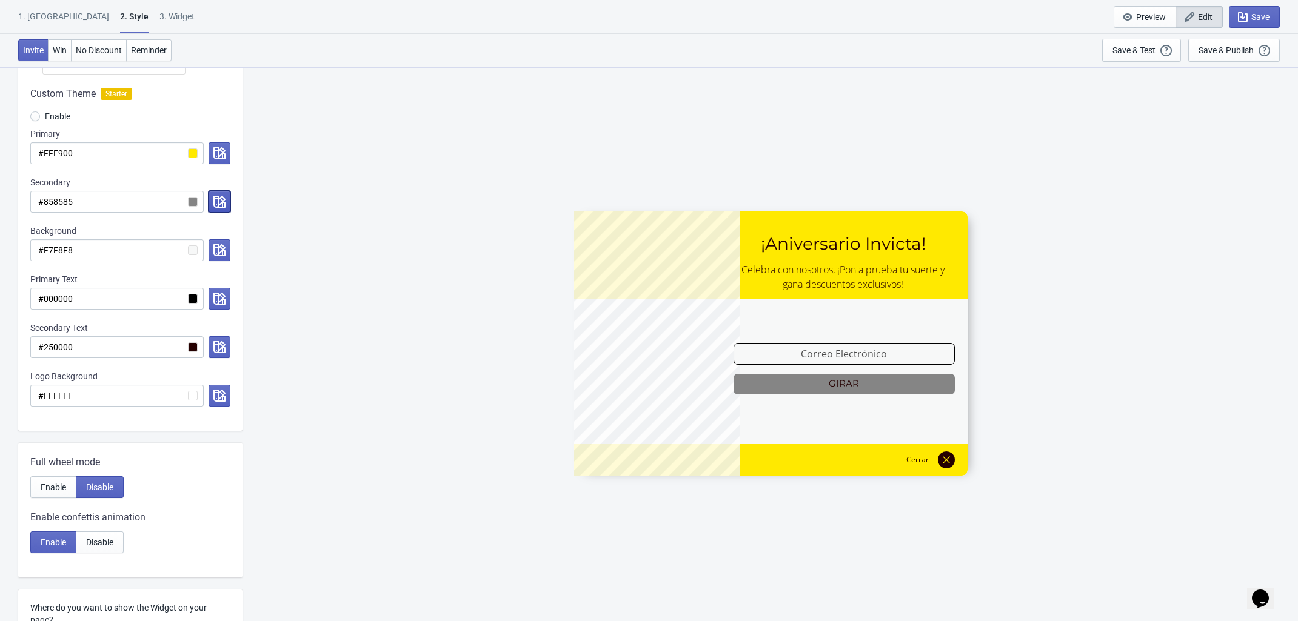
click at [213, 201] on icon "button" at bounding box center [219, 202] width 12 height 12
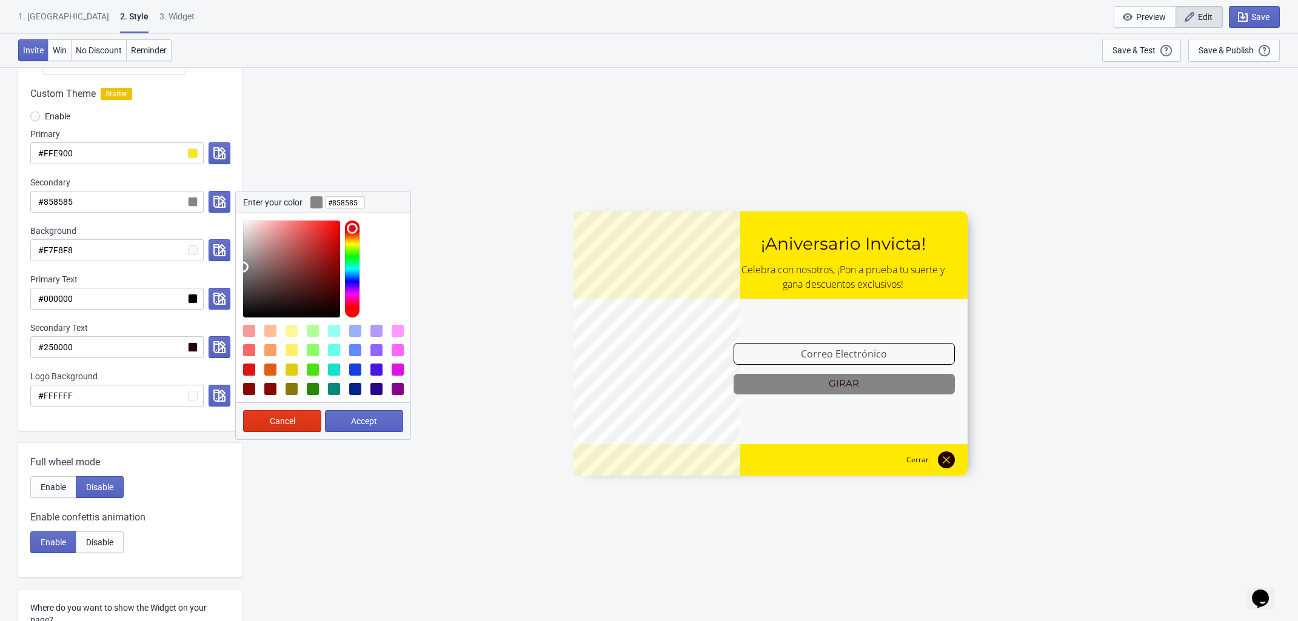
type input "#353535"
click at [241, 298] on div at bounding box center [323, 265] width 175 height 104
click at [358, 417] on span "Accept" at bounding box center [364, 421] width 26 height 10
radio input "true"
type input "#353535"
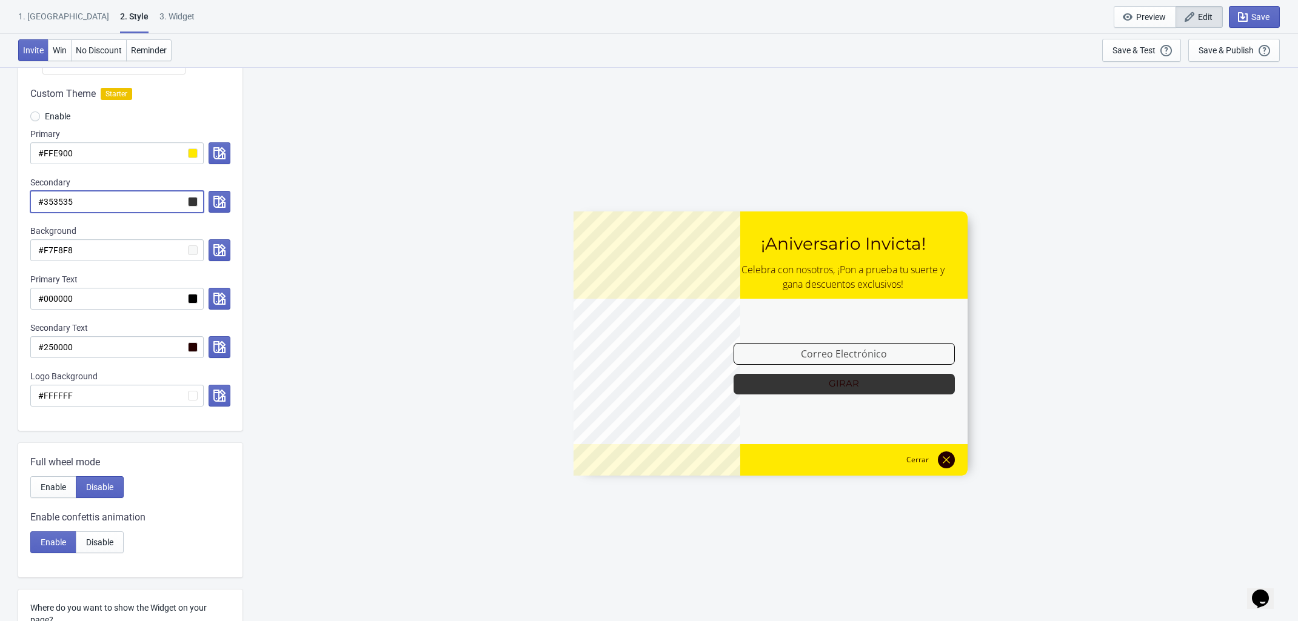
drag, startPoint x: 98, startPoint y: 206, endPoint x: 45, endPoint y: 205, distance: 52.7
click at [45, 205] on input "#353535" at bounding box center [116, 202] width 173 height 22
paste input "FFF1B9"
radio input "true"
type input "#FFF1B9"
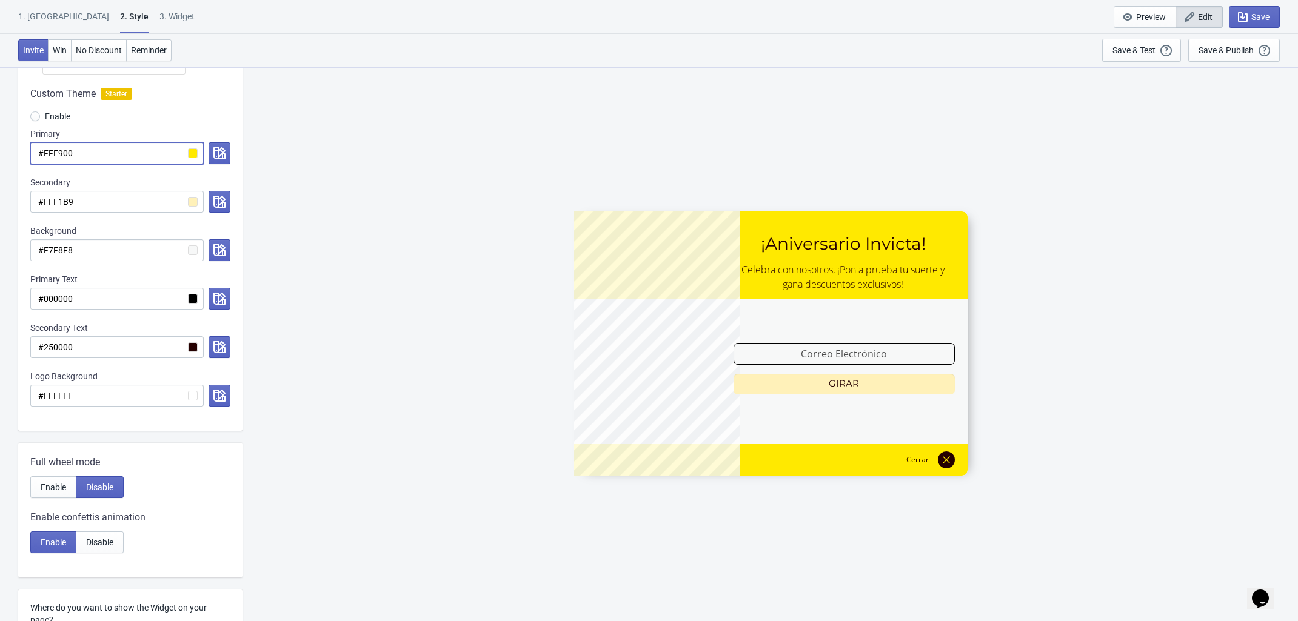
drag, startPoint x: 82, startPoint y: 153, endPoint x: 45, endPoint y: 150, distance: 37.1
click at [45, 150] on input "#FFE900" at bounding box center [116, 153] width 173 height 22
radio input "true"
type input "#0"
radio input "true"
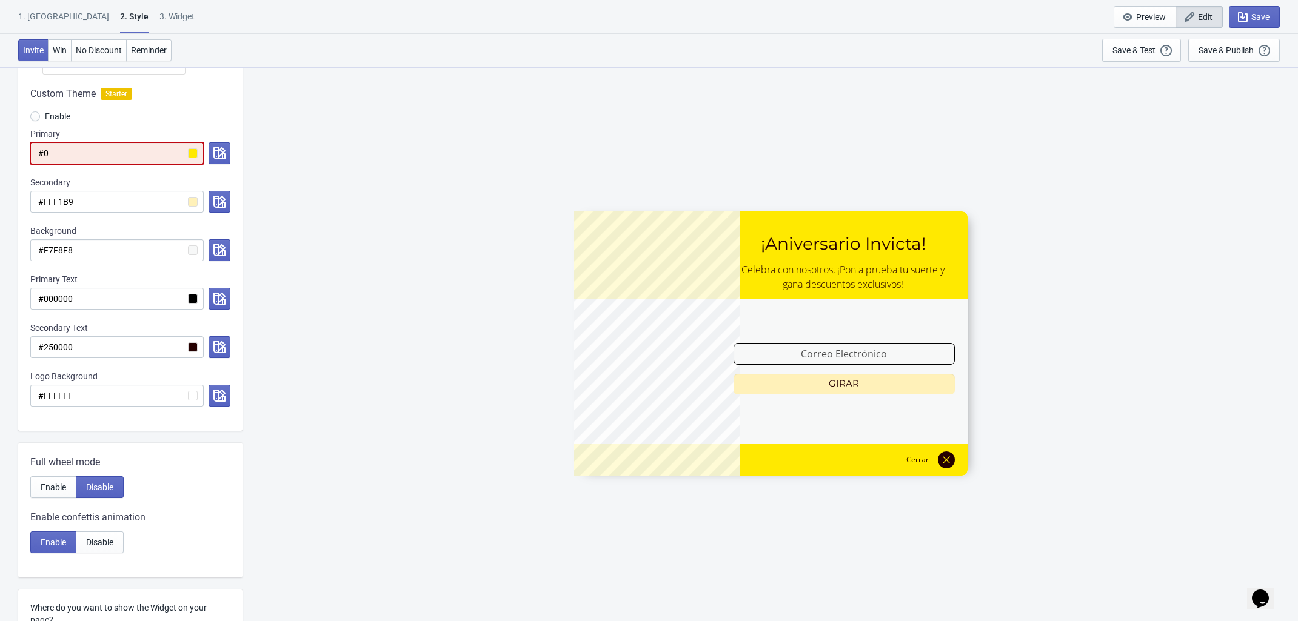
type input "#00"
radio input "true"
type input "#000"
radio input "true"
type input "#0000"
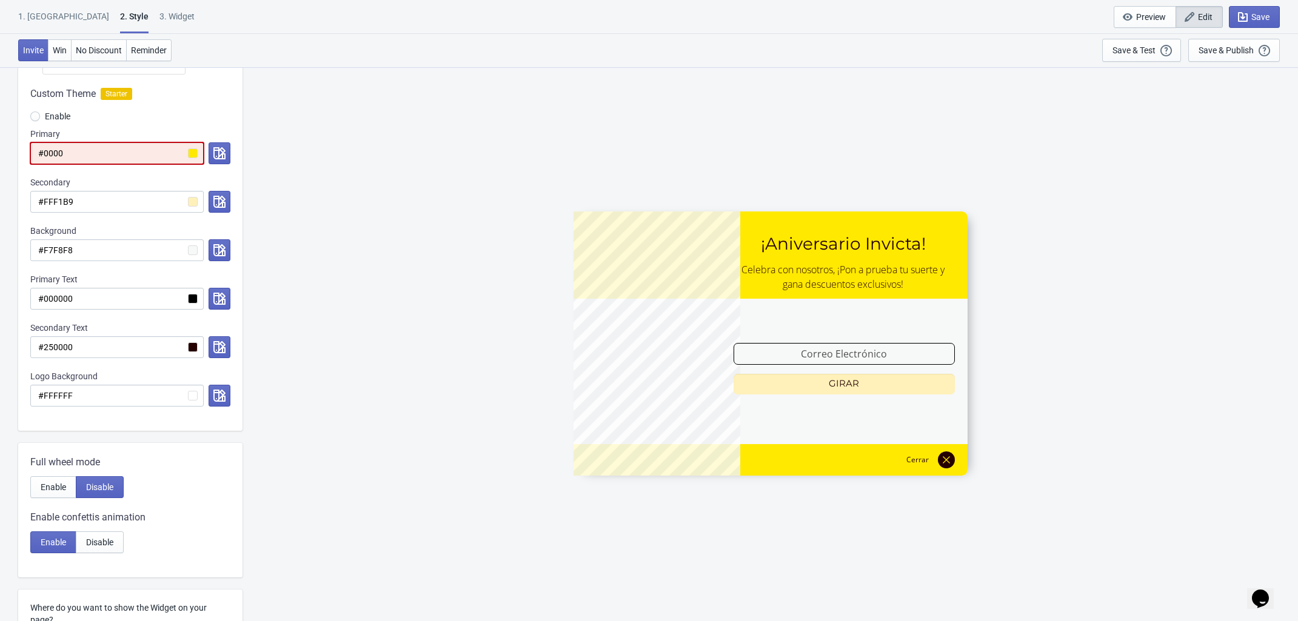
radio input "true"
type input "#00000"
radio input "true"
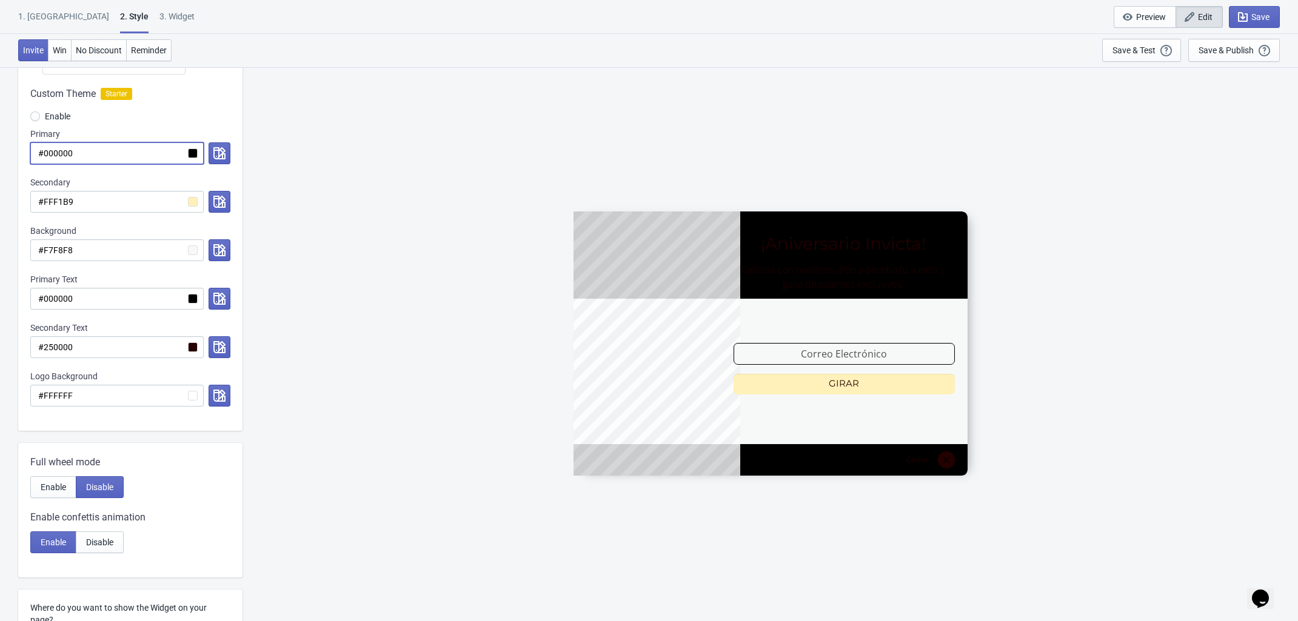
type input "#000000"
drag, startPoint x: 87, startPoint y: 207, endPoint x: 42, endPoint y: 199, distance: 44.9
click at [42, 199] on input "#FFF1B9" at bounding box center [116, 202] width 173 height 22
click at [83, 201] on input "#FFF1B9" at bounding box center [116, 202] width 173 height 22
drag, startPoint x: 84, startPoint y: 205, endPoint x: 44, endPoint y: 201, distance: 39.6
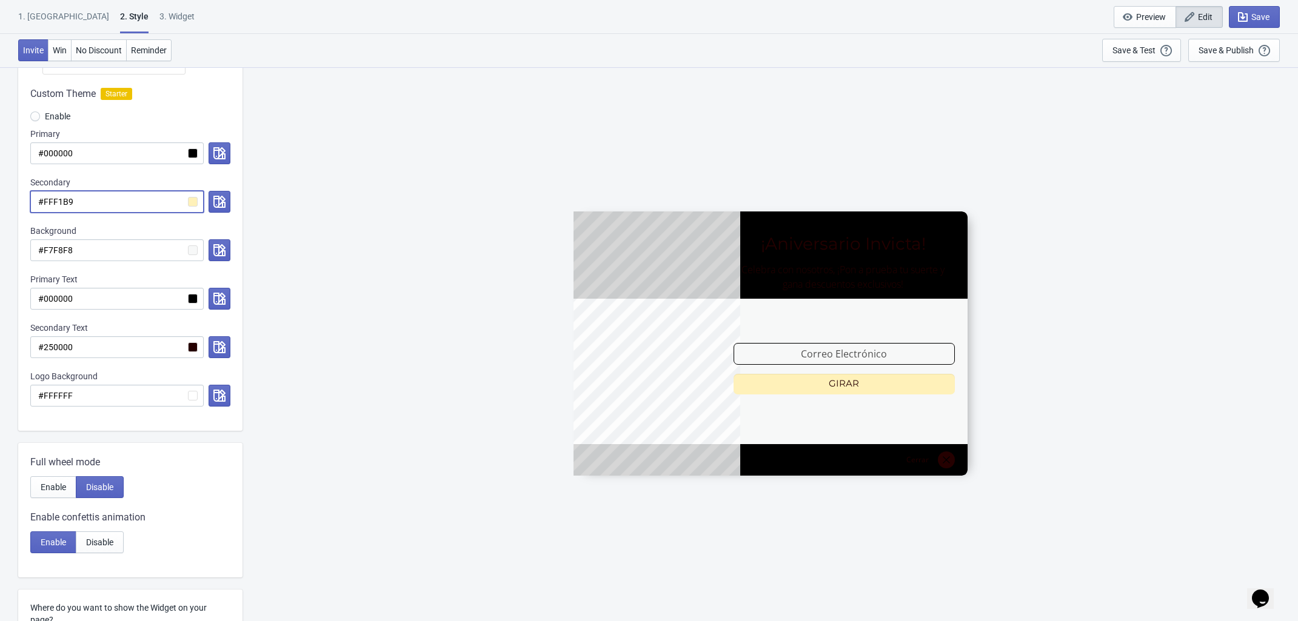
click at [44, 201] on input "#FFF1B9" at bounding box center [116, 202] width 173 height 22
paste input "EDD00"
radio input "true"
type input "#FEDD00"
click at [338, 365] on div "ENVIO188 ¡Aniversario Invicta! Celebra con nosotros, ¡Pon a prueba tu suerte y …" at bounding box center [769, 344] width 1043 height 554
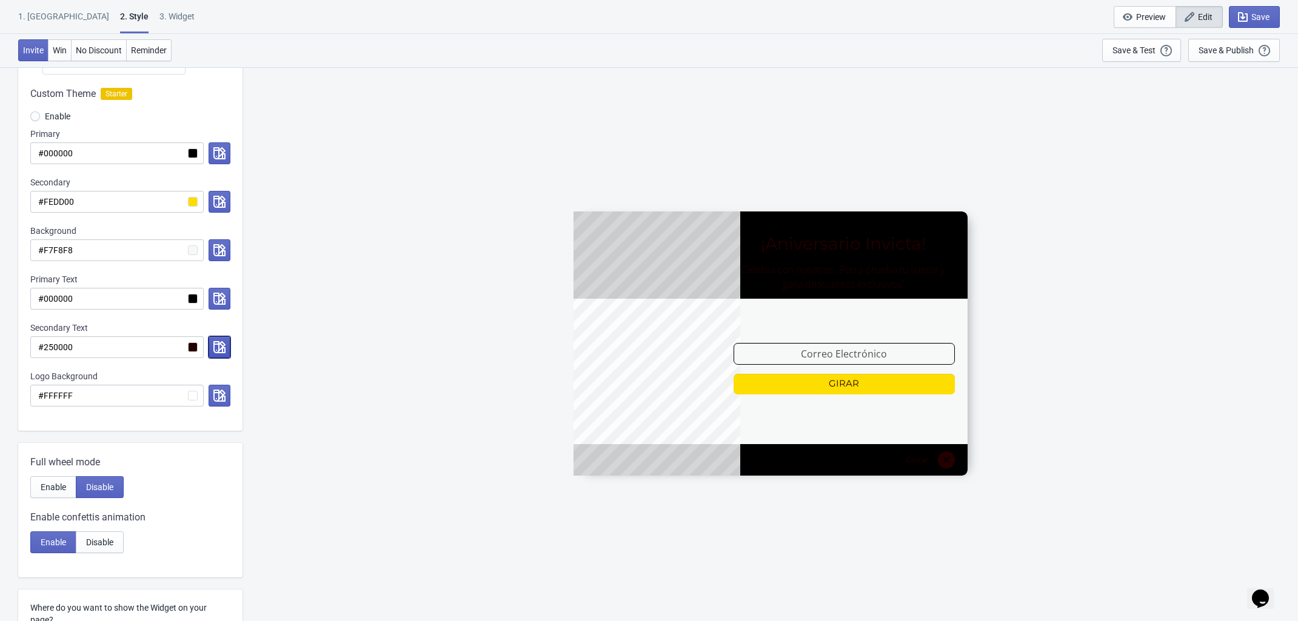
click at [221, 353] on icon "button" at bounding box center [219, 347] width 12 height 12
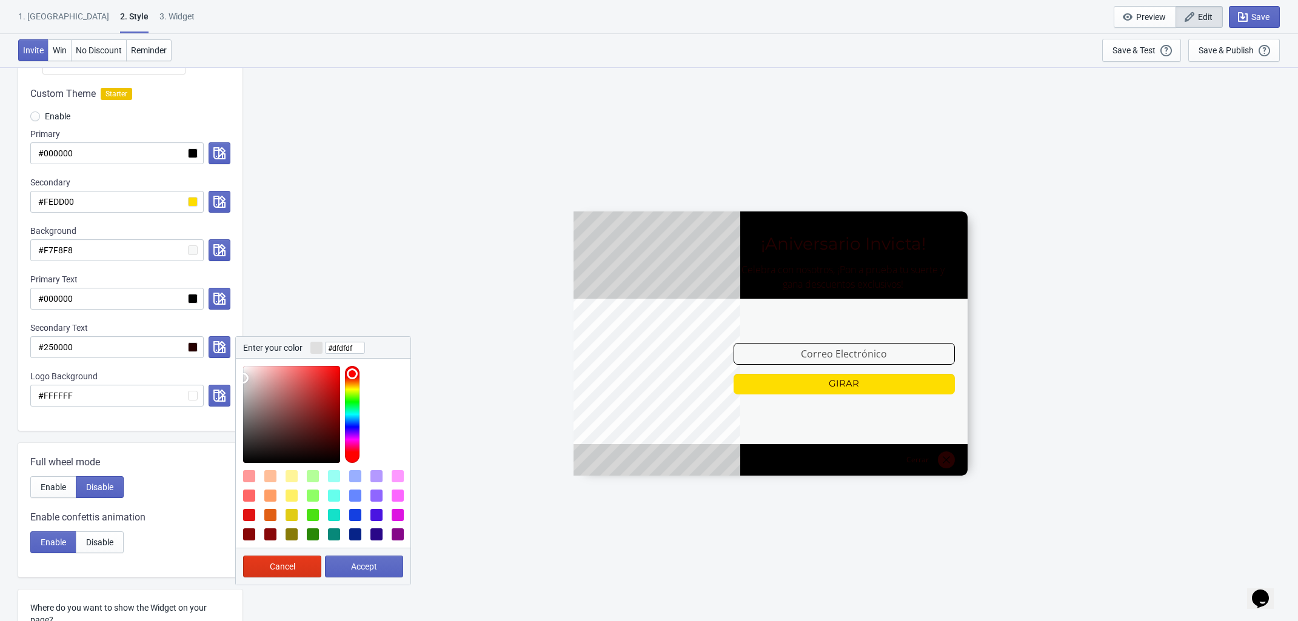
drag, startPoint x: 250, startPoint y: 376, endPoint x: 239, endPoint y: 379, distance: 11.3
click at [239, 379] on div at bounding box center [323, 411] width 175 height 104
click at [256, 390] on div at bounding box center [291, 414] width 97 height 97
drag, startPoint x: 256, startPoint y: 390, endPoint x: 228, endPoint y: 390, distance: 28.5
click at [228, 390] on div "Custom Theme Starter Enable Primary #000000 Secondary #FEDD00 Background #F7F8F…" at bounding box center [130, 253] width 224 height 356
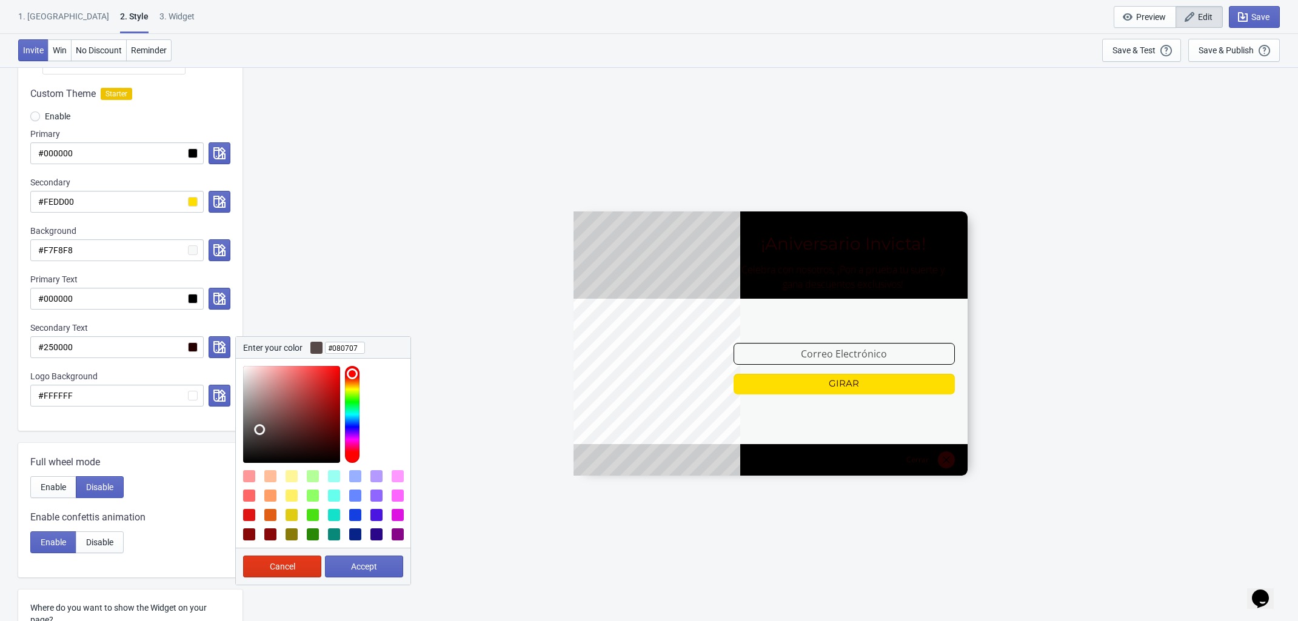
type input "#000000"
drag, startPoint x: 259, startPoint y: 431, endPoint x: 237, endPoint y: 538, distance: 109.6
click at [225, 496] on div "Visual Style Clear Theme Dark Theme Color Theme Tada Tada Red Rose Pink World […" at bounding box center [130, 430] width 224 height 994
click at [391, 567] on button "Accept" at bounding box center [364, 567] width 78 height 22
radio input "true"
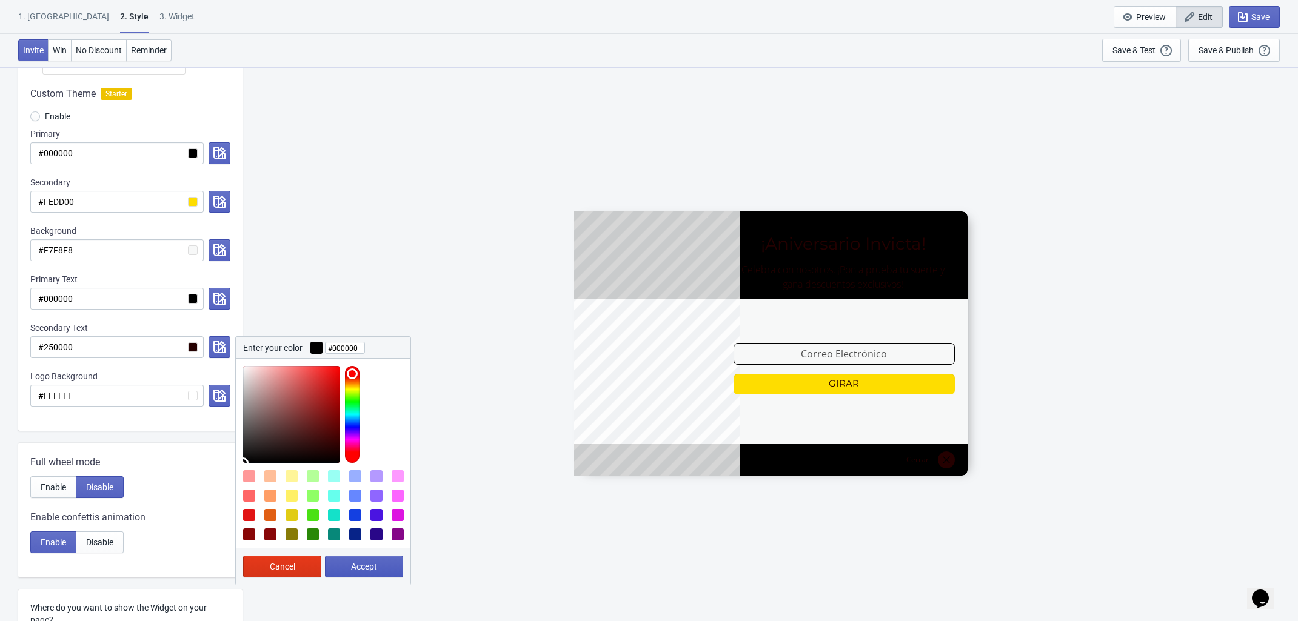
type input "#000000"
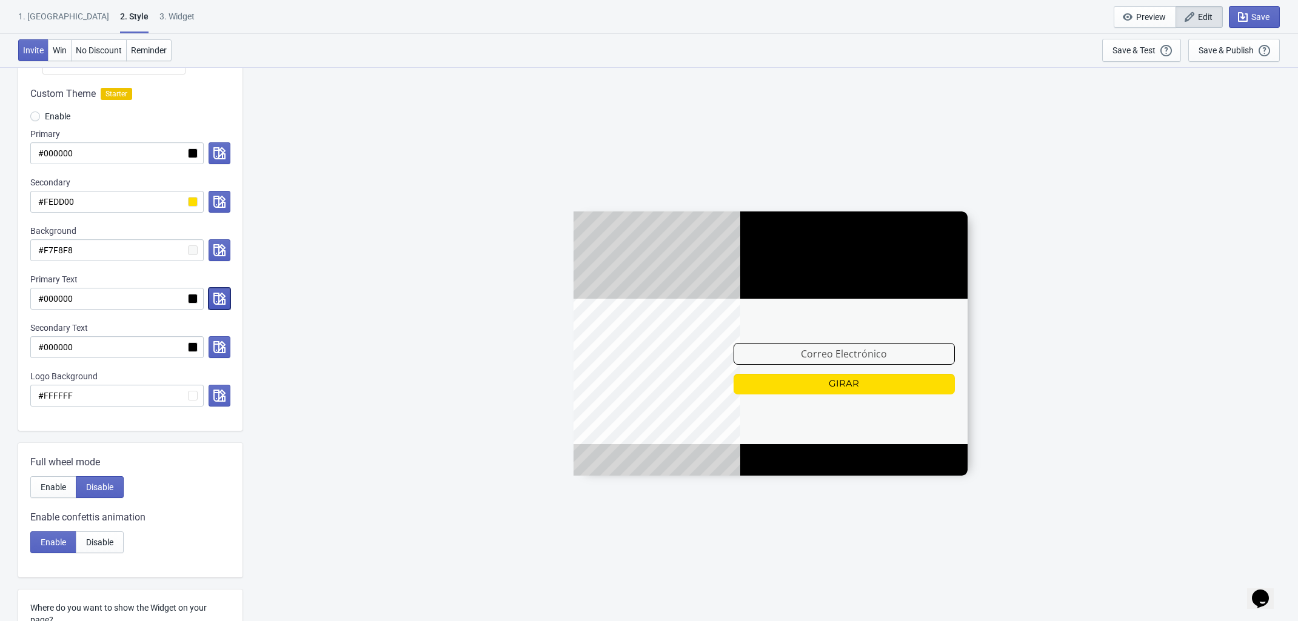
click at [215, 302] on icon "button" at bounding box center [219, 299] width 12 height 12
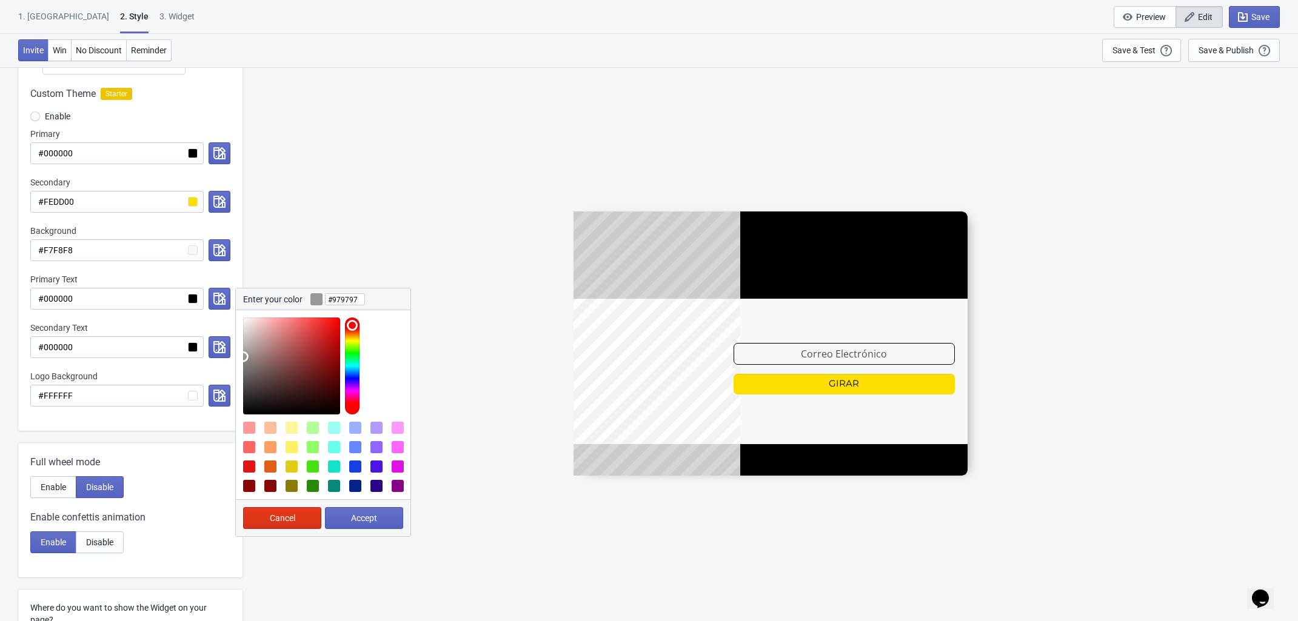
type input "#939393"
drag, startPoint x: 264, startPoint y: 358, endPoint x: 235, endPoint y: 359, distance: 29.7
click at [235, 359] on div "Enter your color #939393 Cancel Accept" at bounding box center [323, 412] width 176 height 249
click at [356, 518] on span "Accept" at bounding box center [364, 518] width 26 height 10
radio input "true"
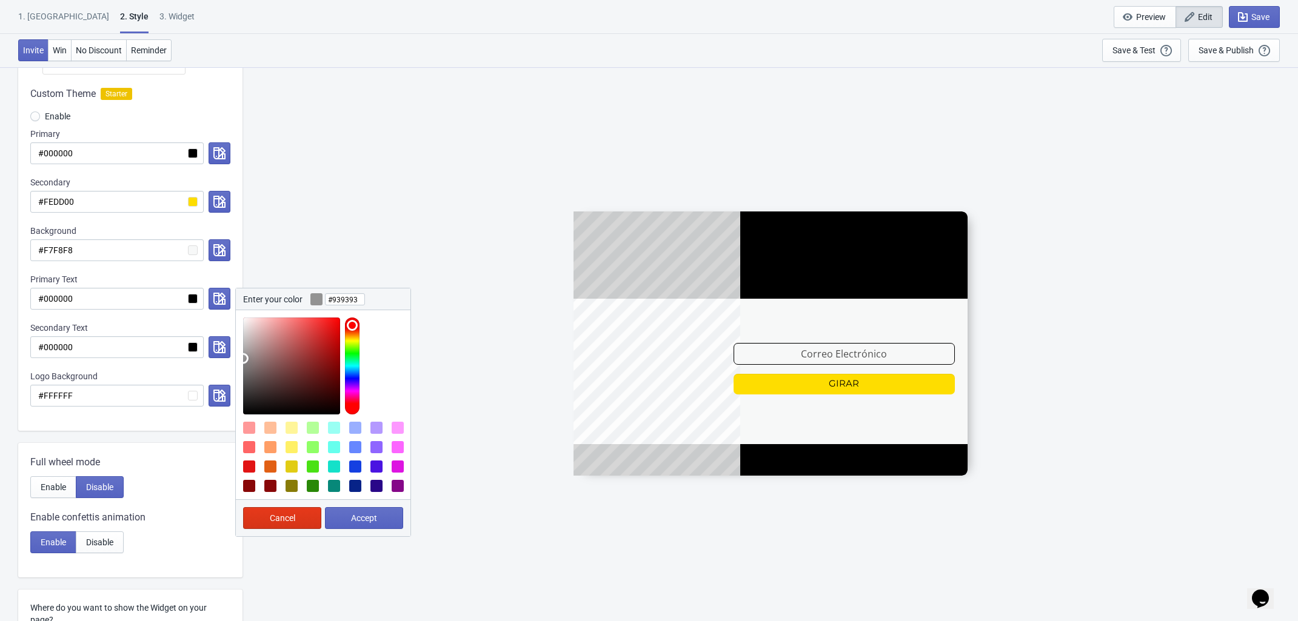
type input "#939393"
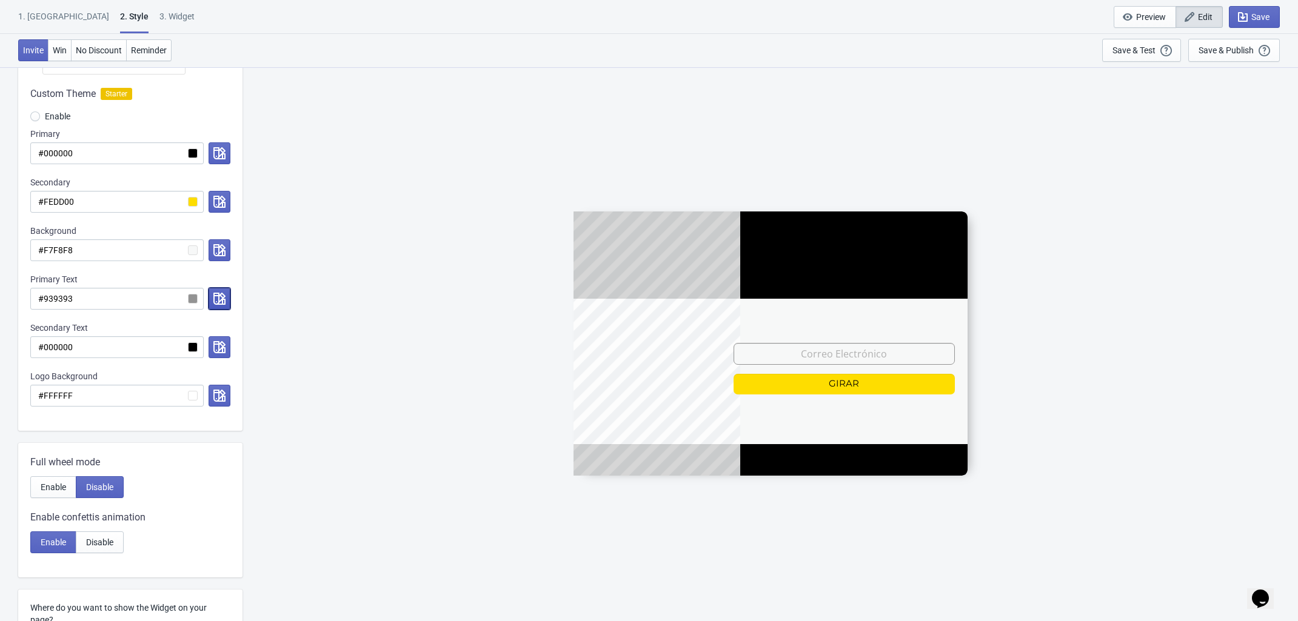
click at [216, 294] on icon "button" at bounding box center [219, 299] width 12 height 12
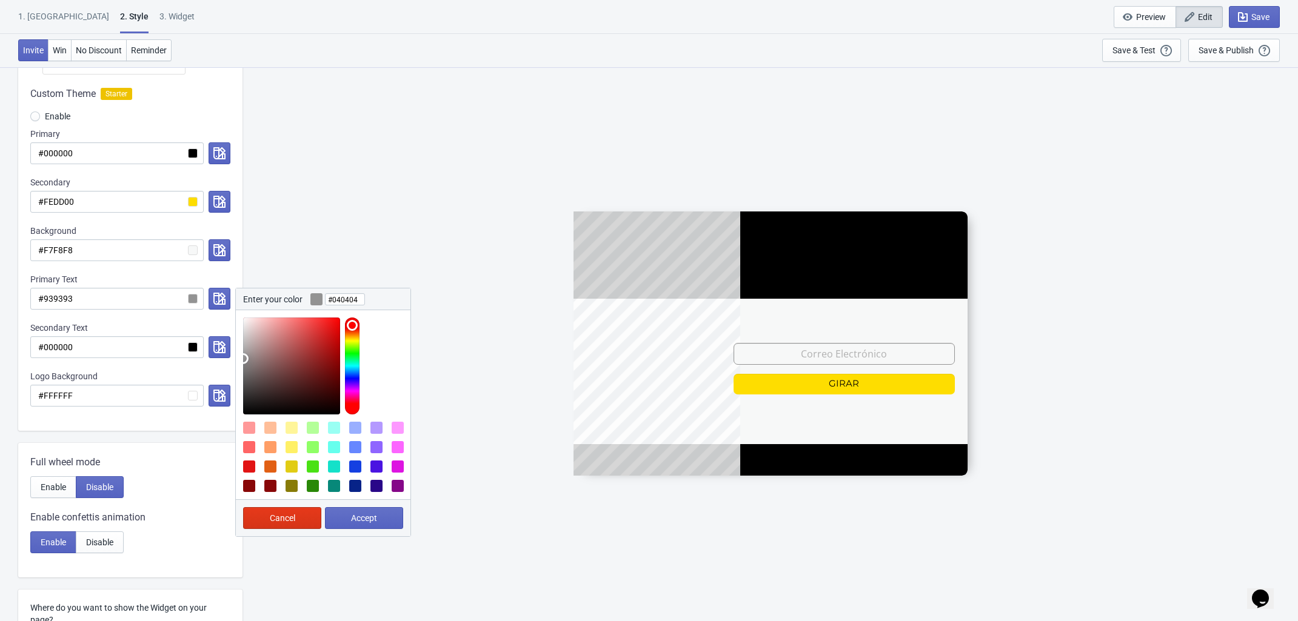
type input "#000000"
drag, startPoint x: 268, startPoint y: 392, endPoint x: 252, endPoint y: 490, distance: 100.2
click at [191, 443] on div "Visual Style Clear Theme Dark Theme Color Theme Tada Tada Red Rose Pink World […" at bounding box center [130, 430] width 224 height 994
click at [367, 519] on span "Accept" at bounding box center [364, 518] width 26 height 10
radio input "true"
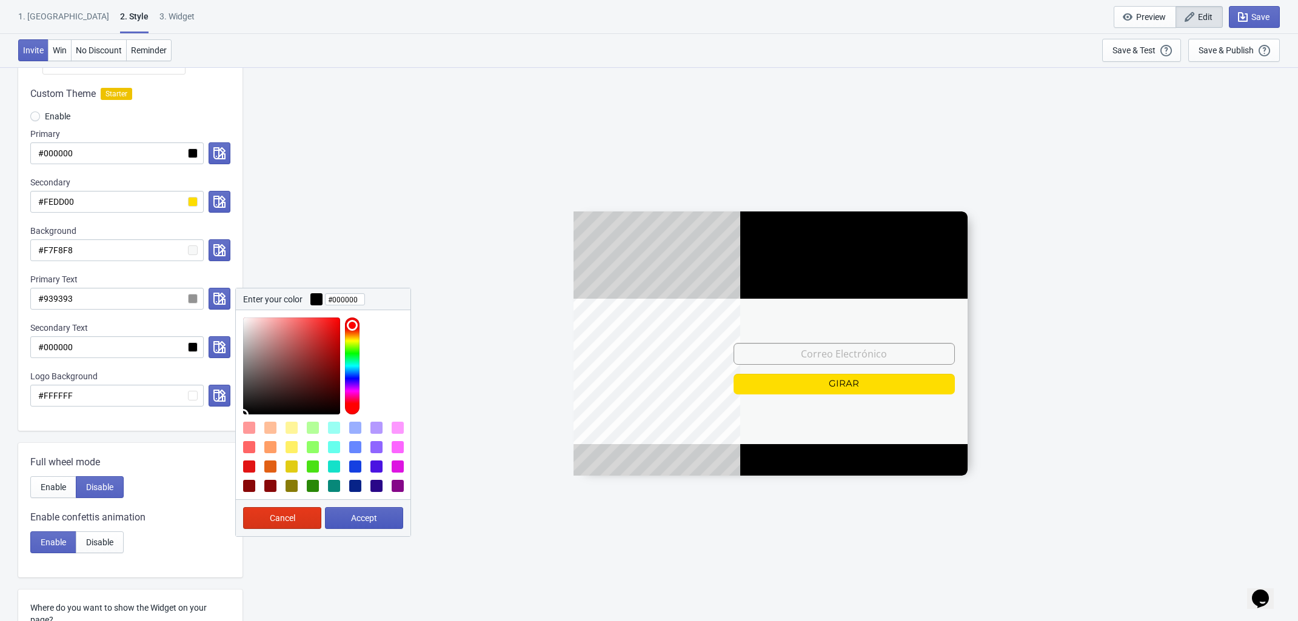
type input "#000000"
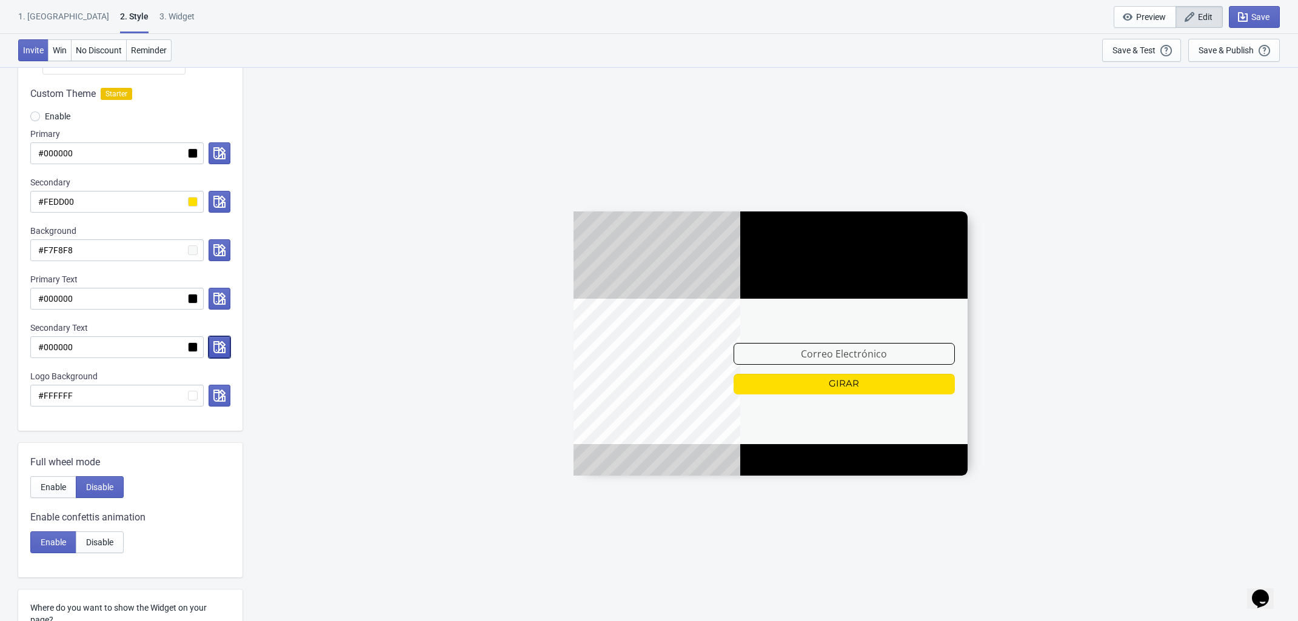
click at [222, 346] on icon "button" at bounding box center [219, 347] width 12 height 12
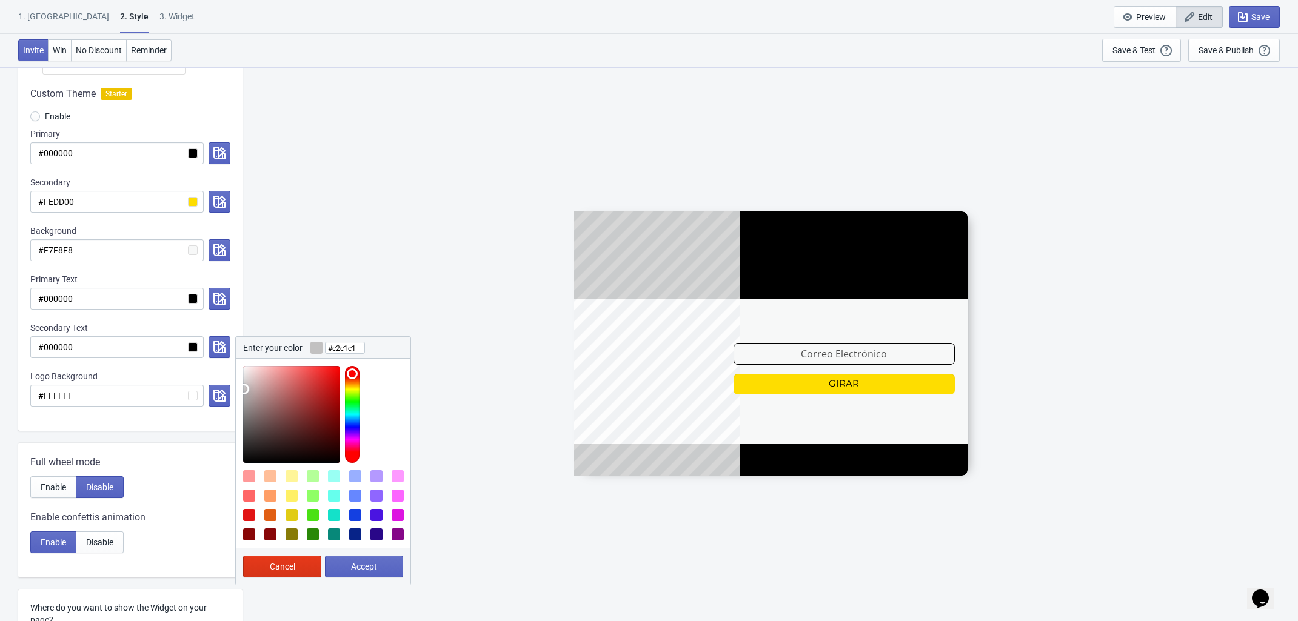
type input "#c2c2c2"
click at [241, 390] on div at bounding box center [323, 411] width 175 height 104
click at [353, 569] on span "Accept" at bounding box center [364, 567] width 26 height 10
radio input "true"
type input "#c2c2c2"
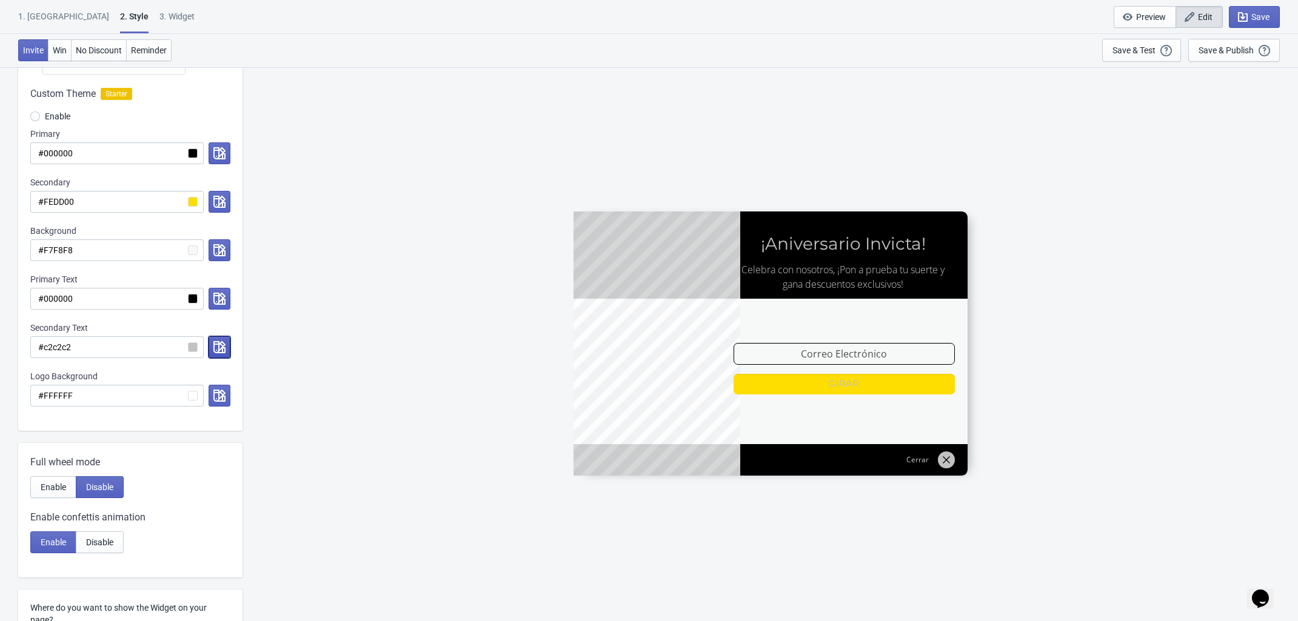
click at [219, 348] on icon "button" at bounding box center [219, 347] width 12 height 12
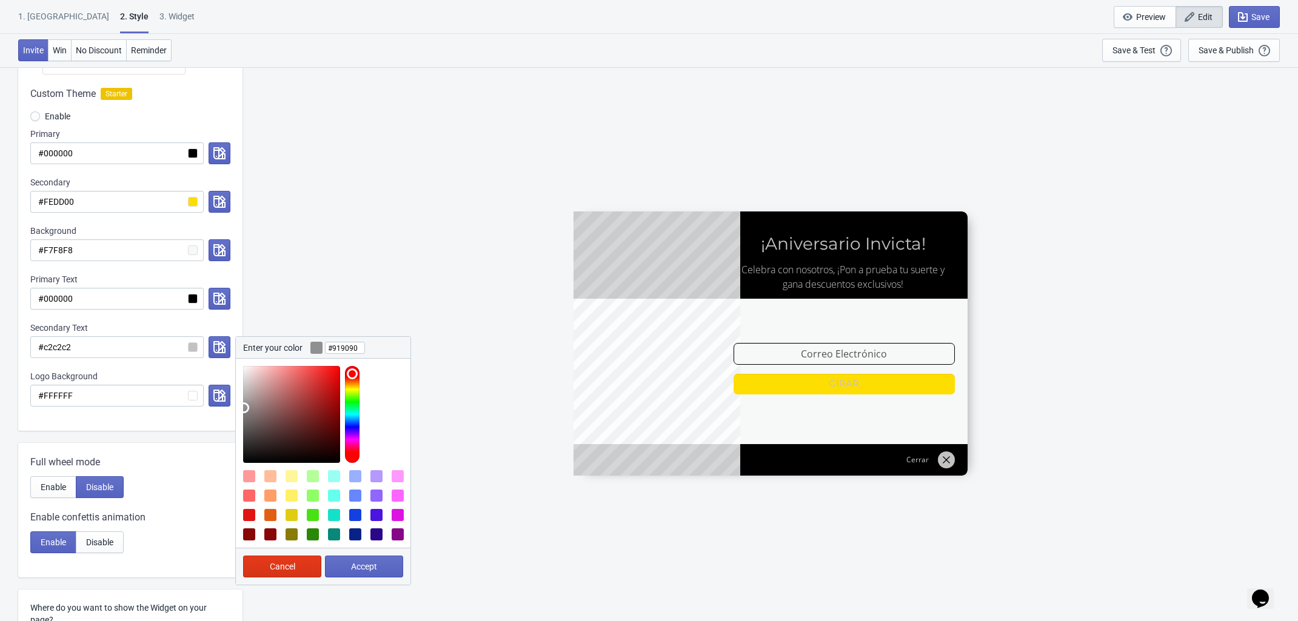
click at [244, 409] on div at bounding box center [291, 414] width 97 height 97
type input "#7f7f7f"
click at [243, 416] on div at bounding box center [291, 414] width 97 height 97
click at [355, 564] on span "Accept" at bounding box center [364, 567] width 26 height 10
radio input "true"
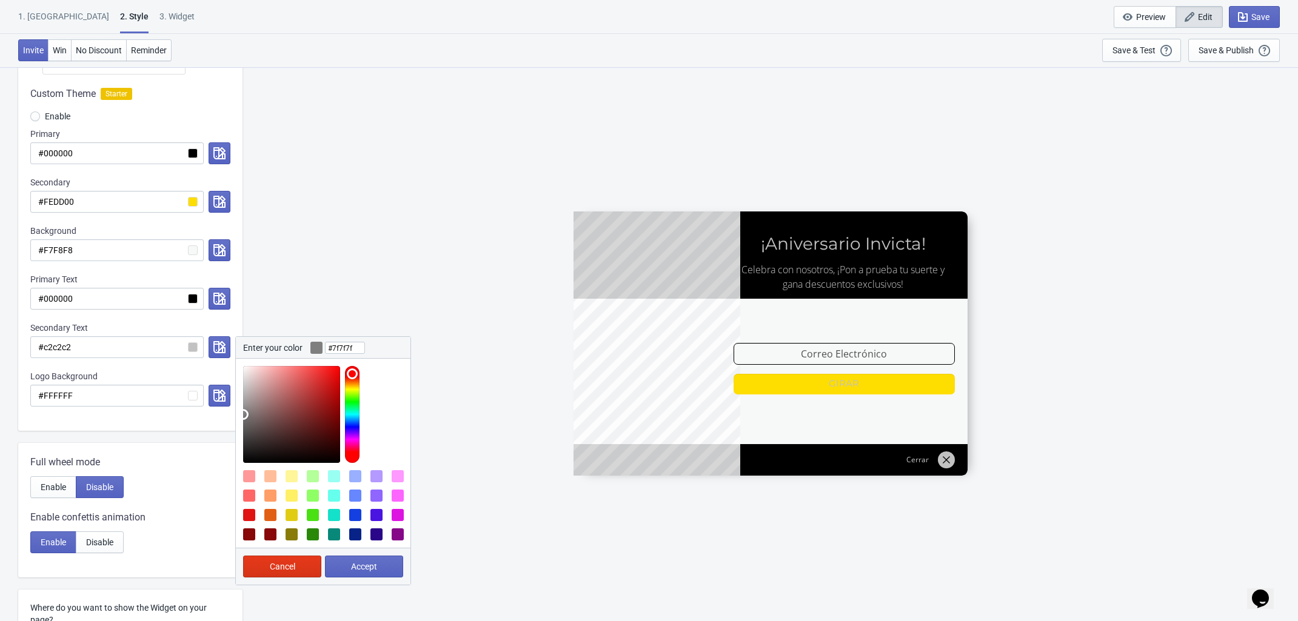
type input "#7f7f7f"
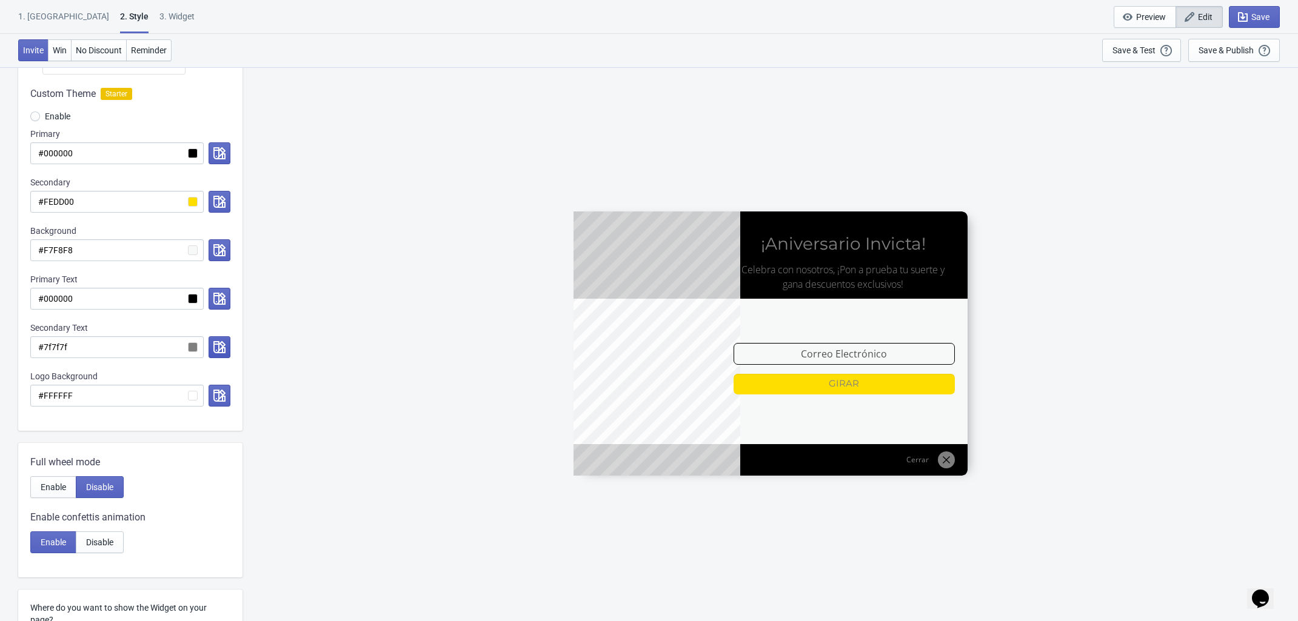
click at [220, 353] on icon "button" at bounding box center [219, 347] width 12 height 12
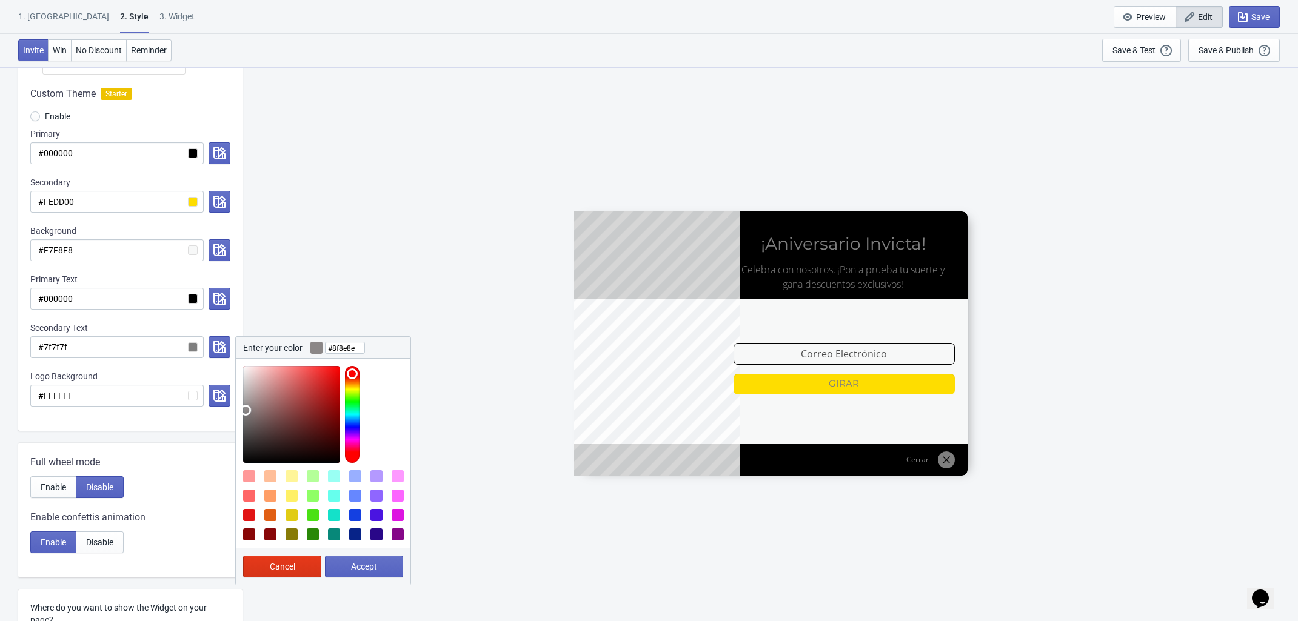
type input "#8f8f8f"
click at [243, 410] on div at bounding box center [291, 414] width 97 height 97
click at [359, 565] on span "Accept" at bounding box center [364, 567] width 26 height 10
radio input "true"
type input "#8f8f8f"
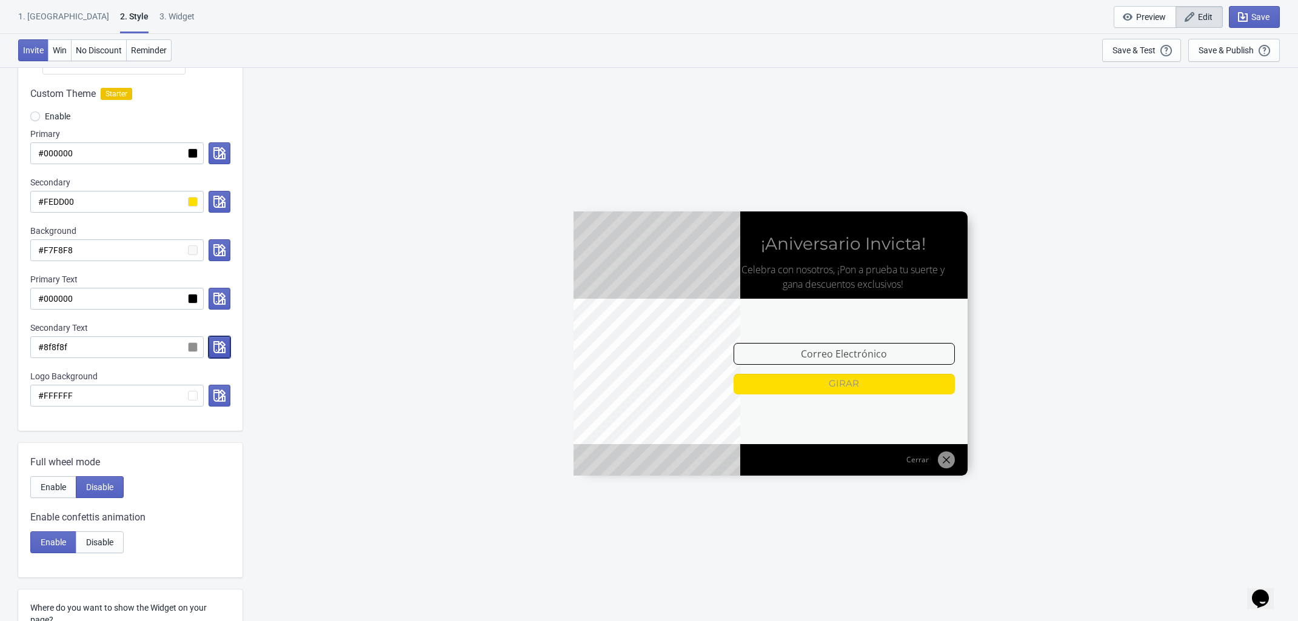
click at [215, 341] on button "button" at bounding box center [219, 347] width 22 height 22
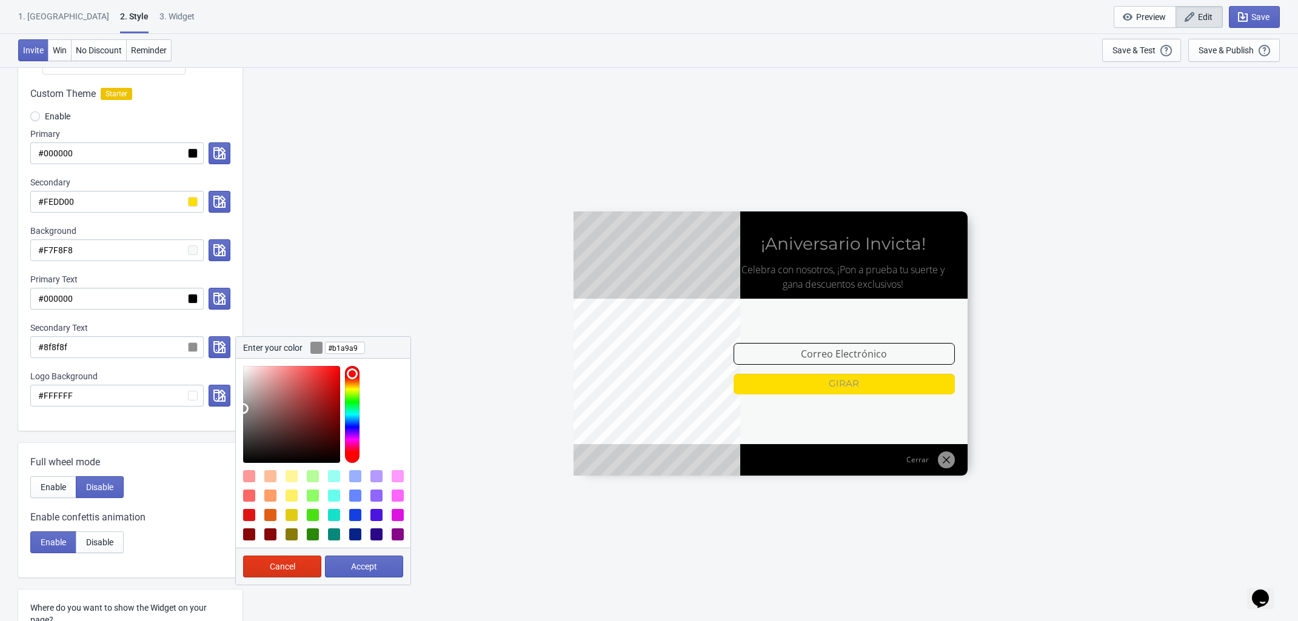
click at [247, 397] on div at bounding box center [291, 414] width 97 height 97
type input "#aaaaaa"
drag, startPoint x: 247, startPoint y: 397, endPoint x: 240, endPoint y: 399, distance: 7.7
click at [240, 399] on div at bounding box center [323, 411] width 175 height 104
click at [367, 565] on span "Accept" at bounding box center [364, 567] width 26 height 10
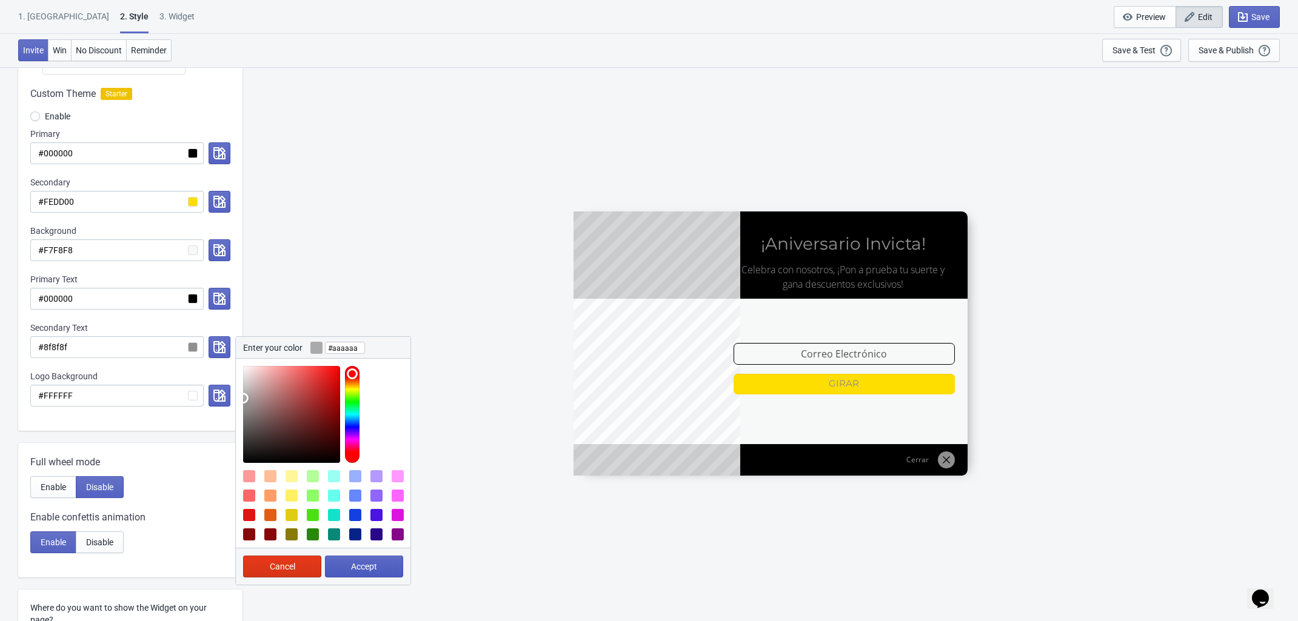
radio input "true"
type input "#aaaaaa"
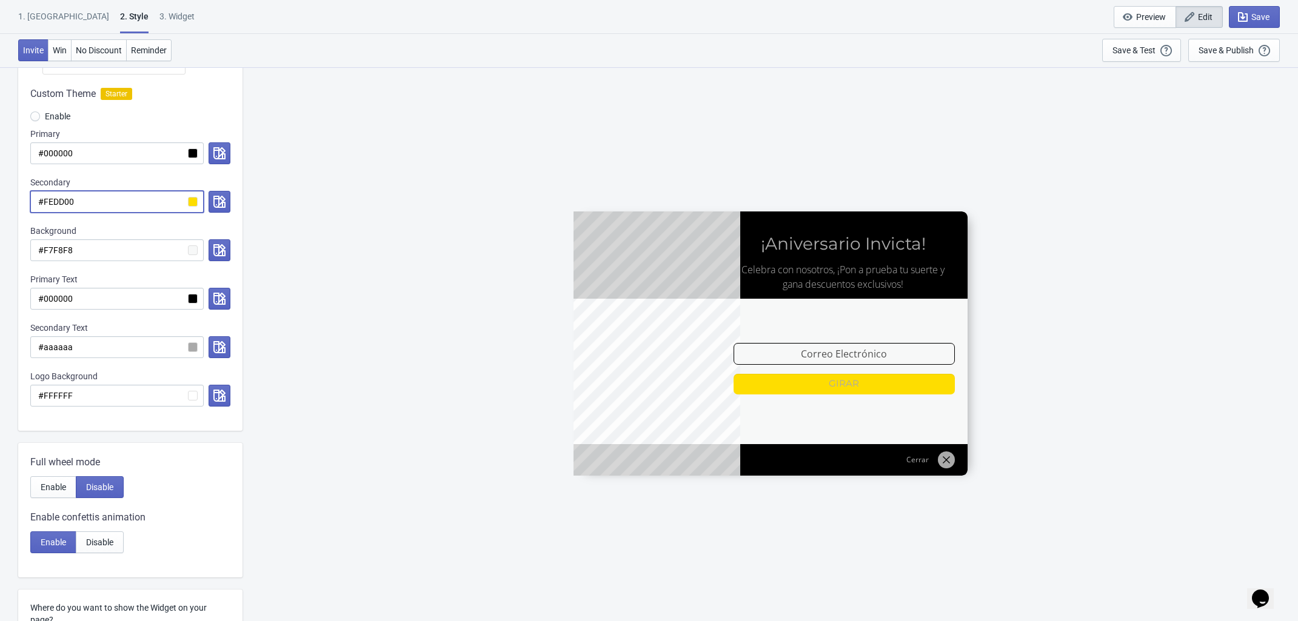
drag, startPoint x: 94, startPoint y: 203, endPoint x: 45, endPoint y: 199, distance: 48.7
click at [45, 198] on input "#FEDD00" at bounding box center [116, 202] width 173 height 22
drag, startPoint x: 79, startPoint y: 157, endPoint x: 44, endPoint y: 155, distance: 35.2
click at [44, 155] on input "#000000" at bounding box center [116, 153] width 173 height 22
paste input "FEDD"
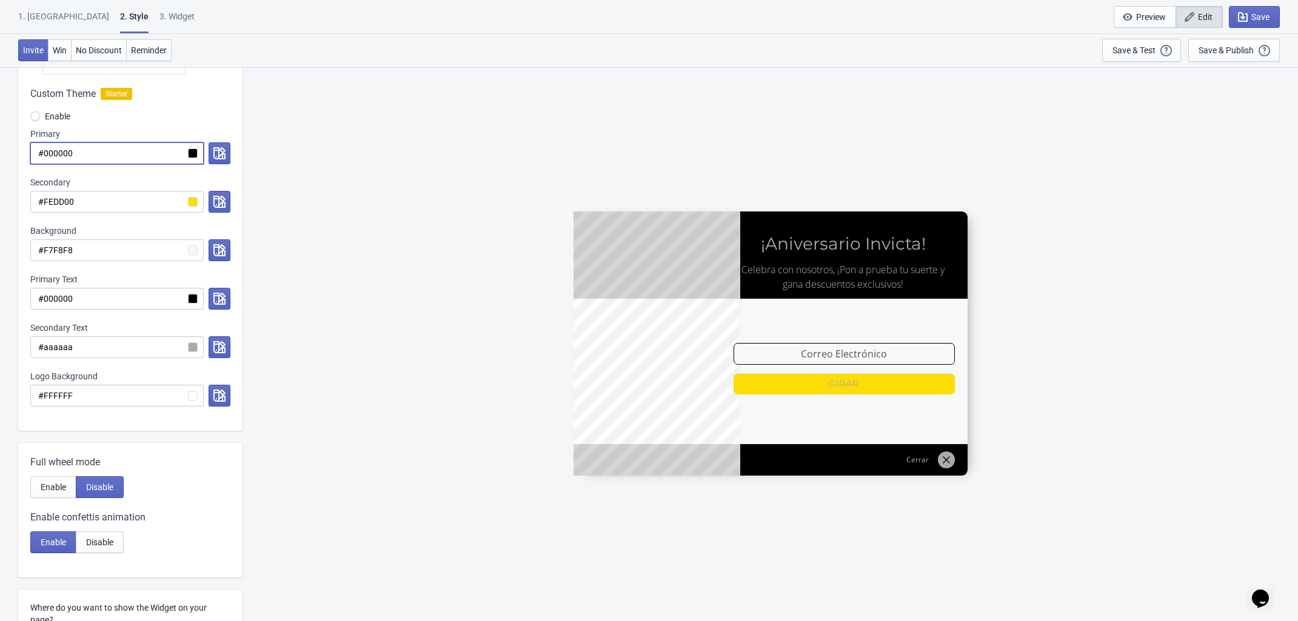
radio input "true"
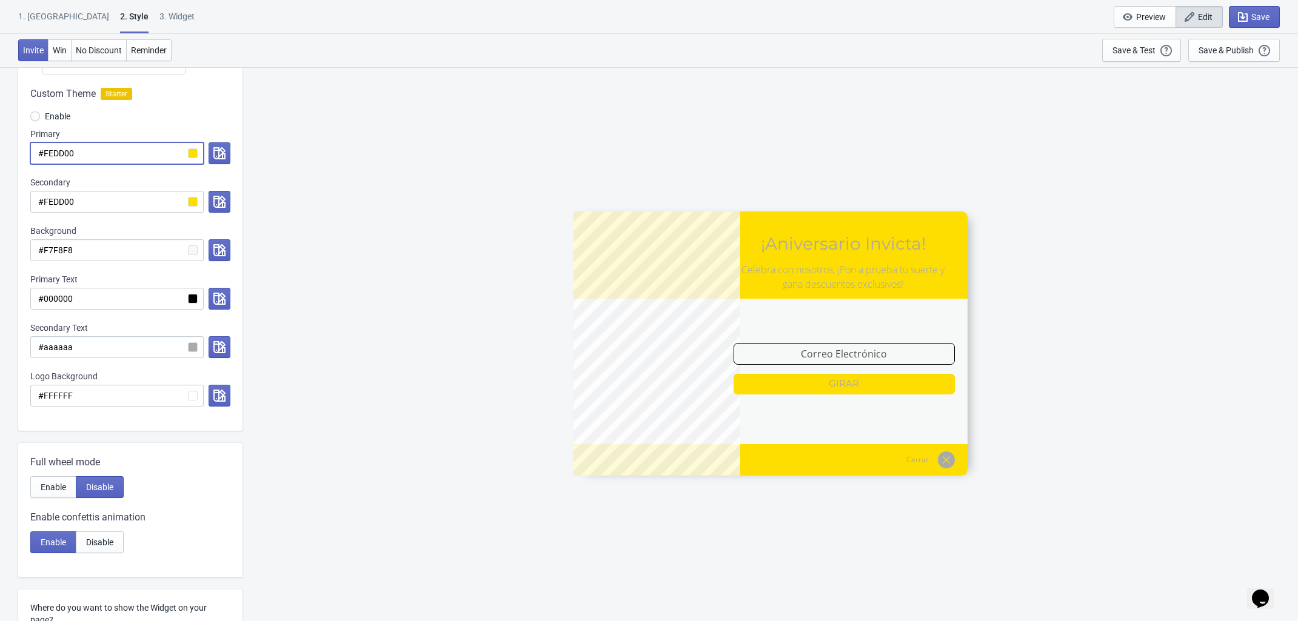
type input "#FEDD00"
drag, startPoint x: 92, startPoint y: 194, endPoint x: 45, endPoint y: 196, distance: 46.1
click at [45, 196] on input "#FEDD00" at bounding box center [116, 202] width 173 height 22
radio input "true"
type input "#0"
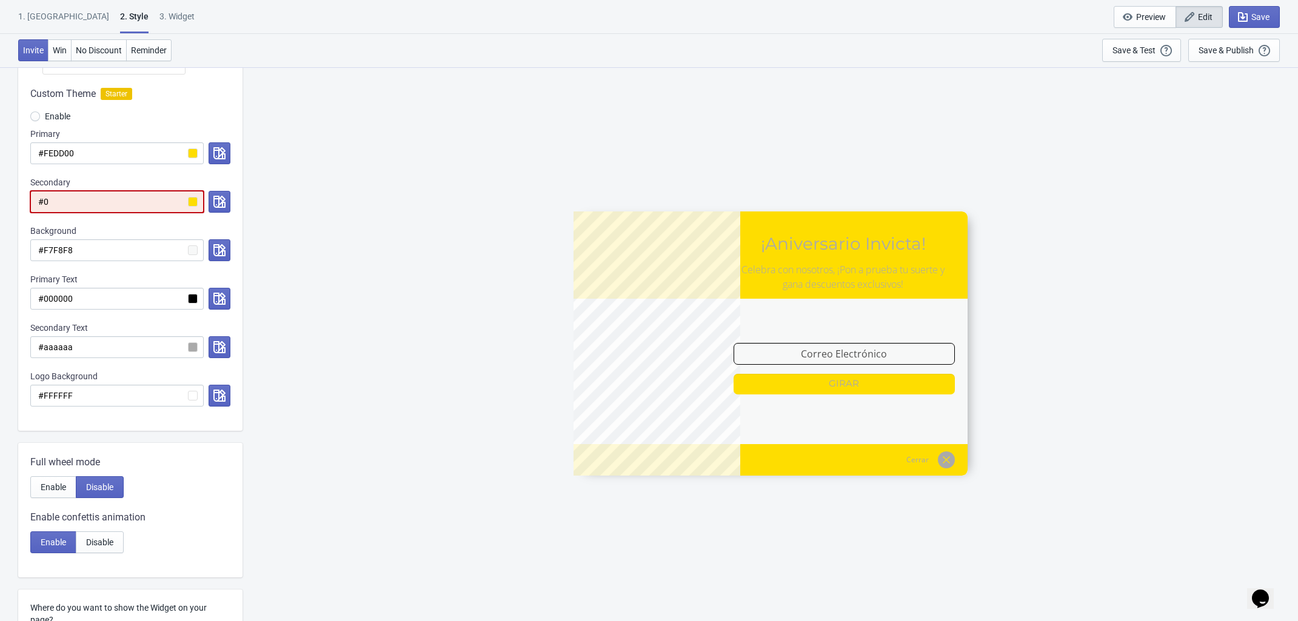
radio input "true"
type input "#00"
radio input "true"
type input "#000"
radio input "true"
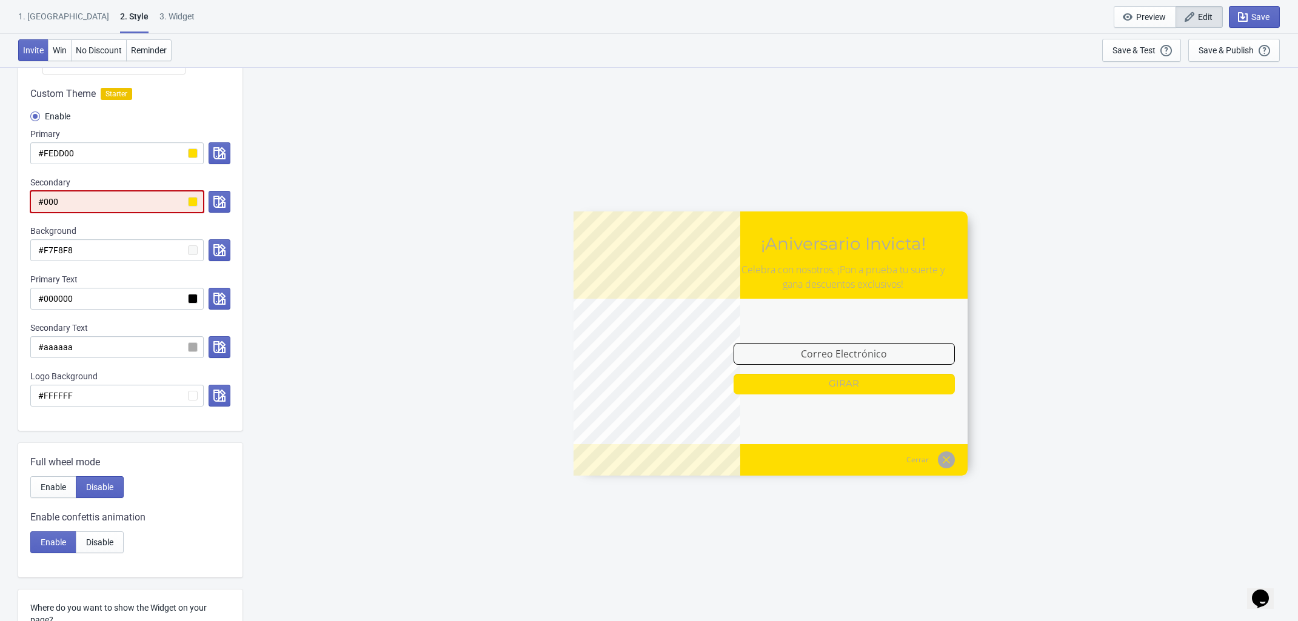
type input "#0000"
radio input "true"
type input "#00000"
radio input "true"
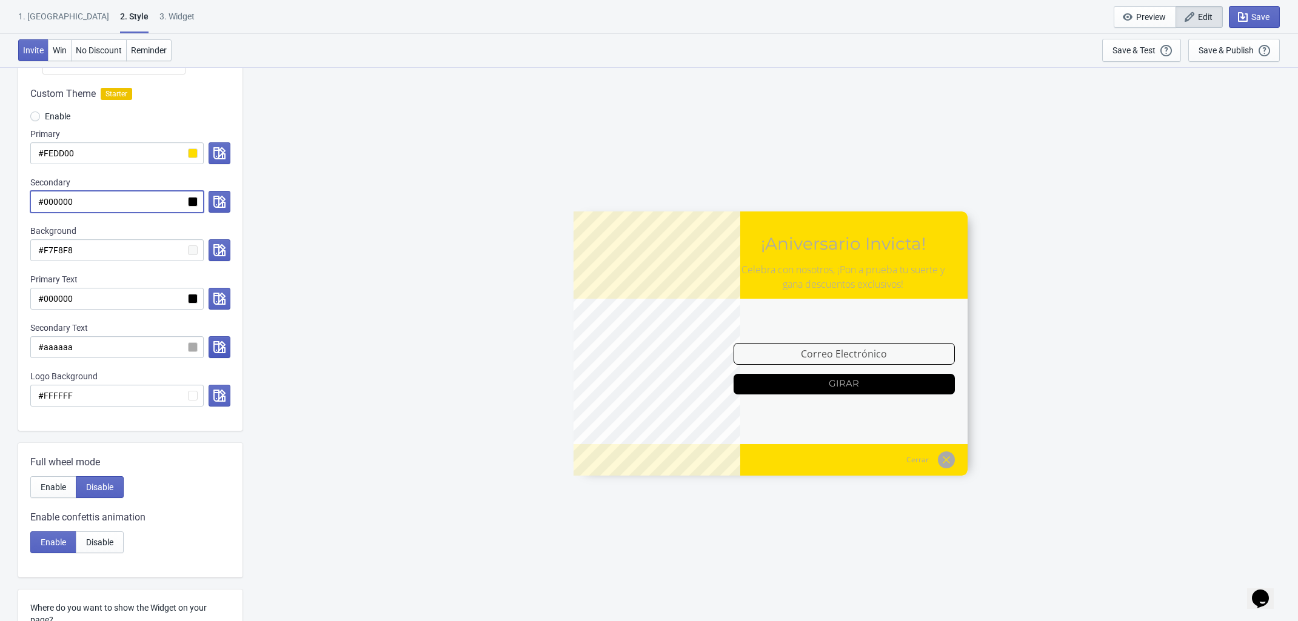
type input "#000000"
click at [219, 353] on icon "button" at bounding box center [219, 347] width 12 height 12
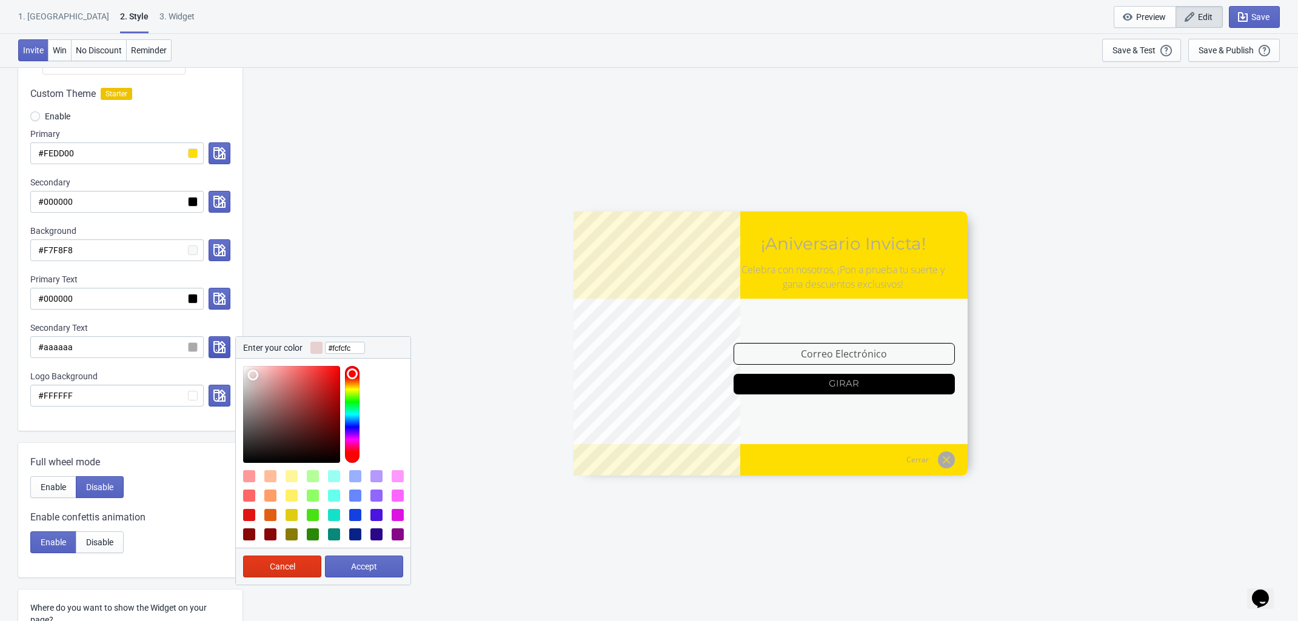
type input "#ffffff"
drag, startPoint x: 253, startPoint y: 376, endPoint x: 219, endPoint y: 348, distance: 44.3
click at [219, 348] on div "Enter your color #ffffff Cancel Accept" at bounding box center [217, 347] width 27 height 22
click at [385, 563] on button "Accept" at bounding box center [364, 567] width 78 height 22
radio input "true"
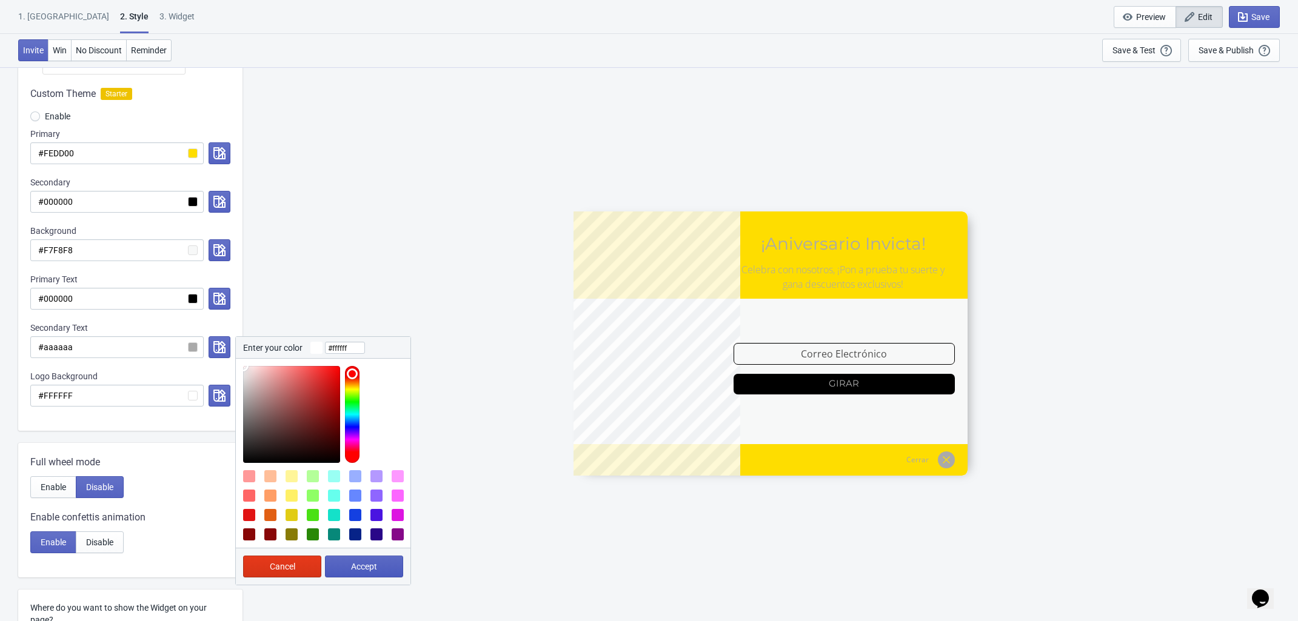
type input "#ffffff"
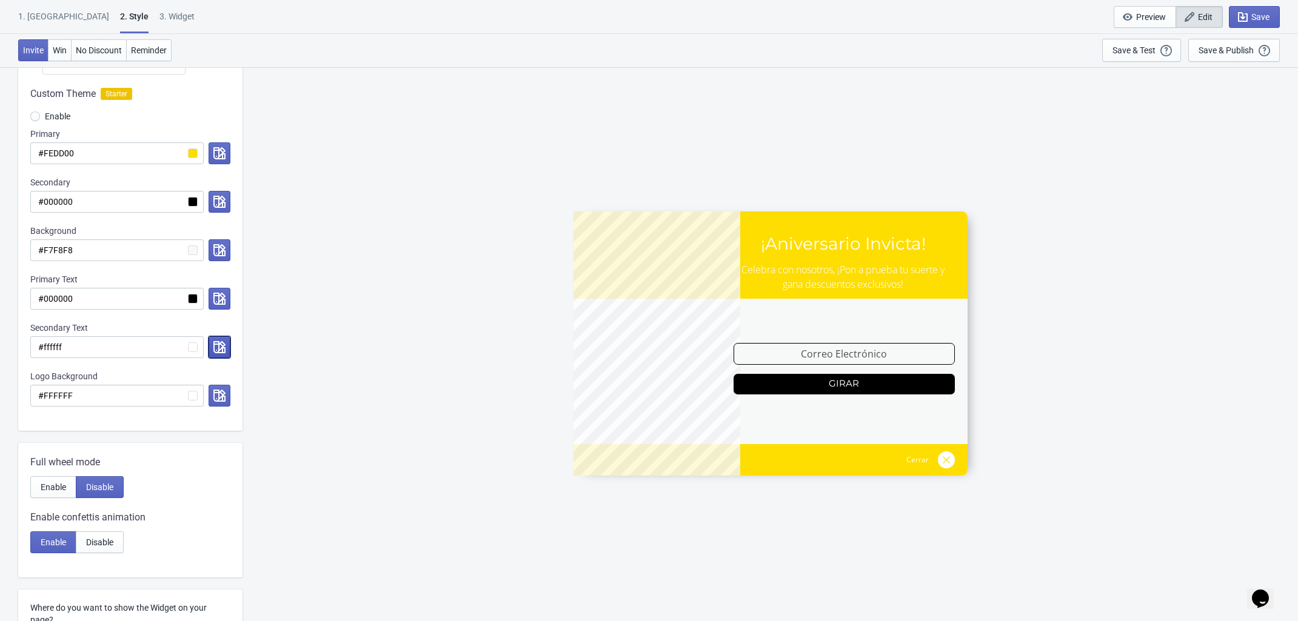
click at [222, 348] on icon "button" at bounding box center [219, 347] width 12 height 12
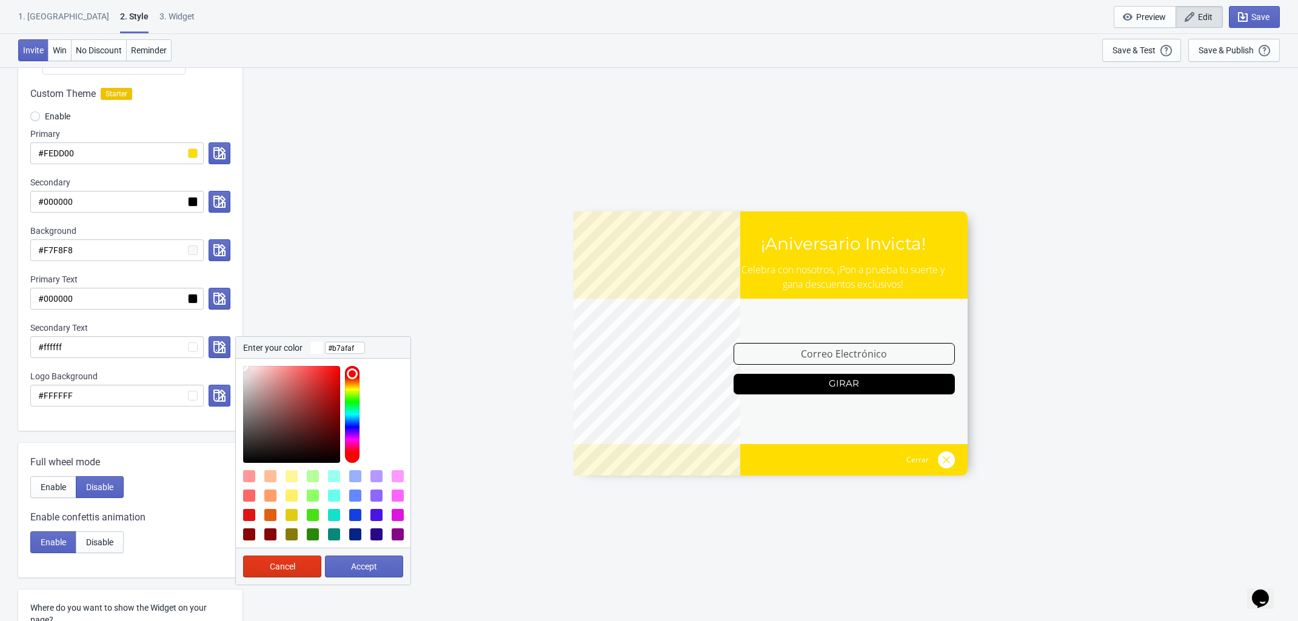
click at [247, 395] on div at bounding box center [291, 414] width 97 height 97
type input "#878787"
drag, startPoint x: 247, startPoint y: 399, endPoint x: 241, endPoint y: 413, distance: 14.9
click at [241, 413] on div at bounding box center [323, 411] width 175 height 104
click at [353, 570] on span "Accept" at bounding box center [364, 567] width 26 height 10
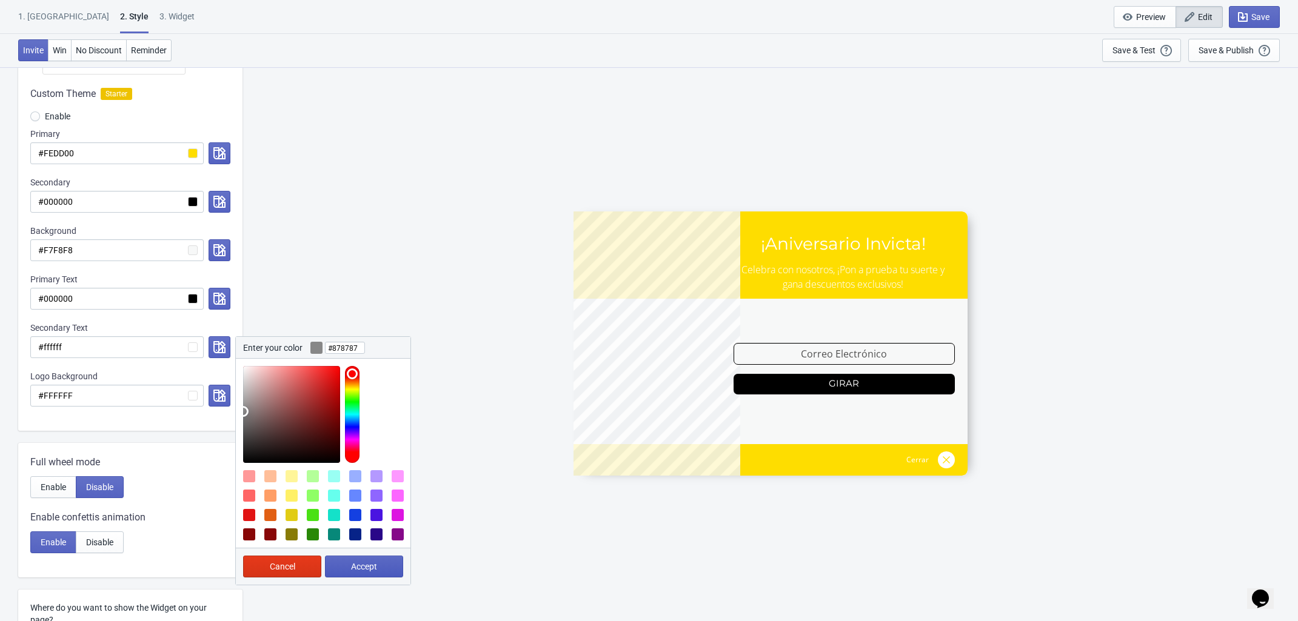
radio input "true"
type input "#878787"
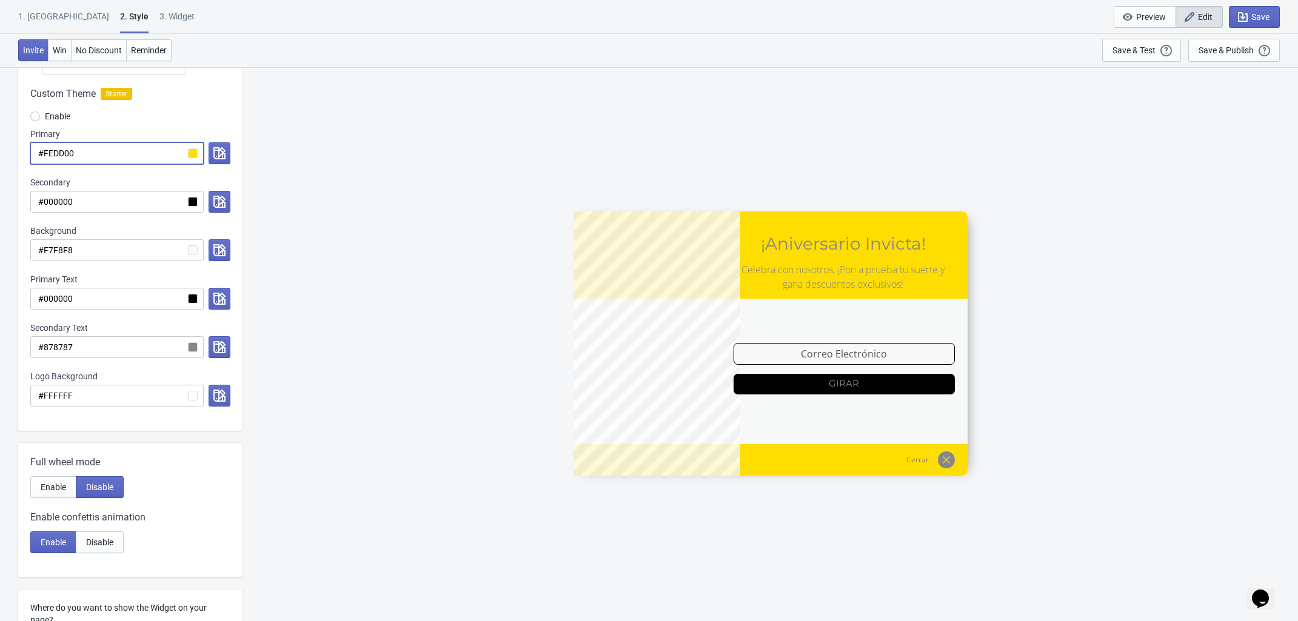
drag, startPoint x: 88, startPoint y: 152, endPoint x: 44, endPoint y: 152, distance: 43.6
click at [44, 152] on input "#FEDD00" at bounding box center [116, 153] width 173 height 22
drag, startPoint x: 88, startPoint y: 195, endPoint x: 44, endPoint y: 196, distance: 44.9
click at [44, 196] on input "#000000" at bounding box center [116, 202] width 173 height 22
paste input "FEDD"
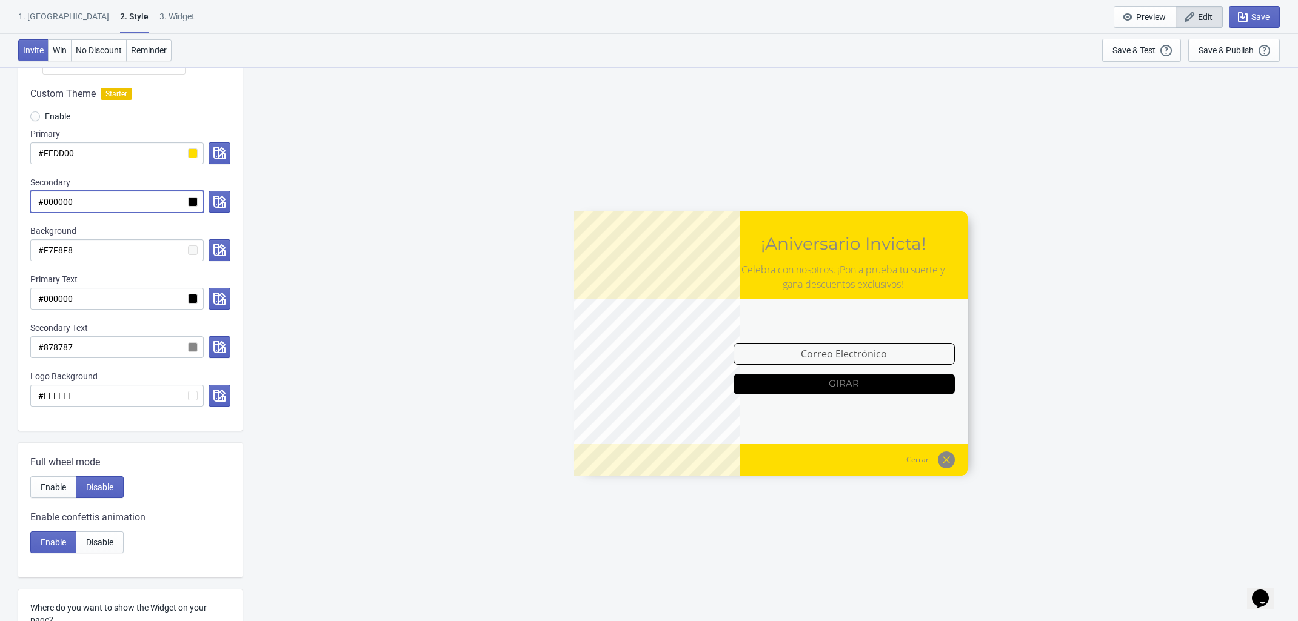
radio input "true"
type input "#FEDD00"
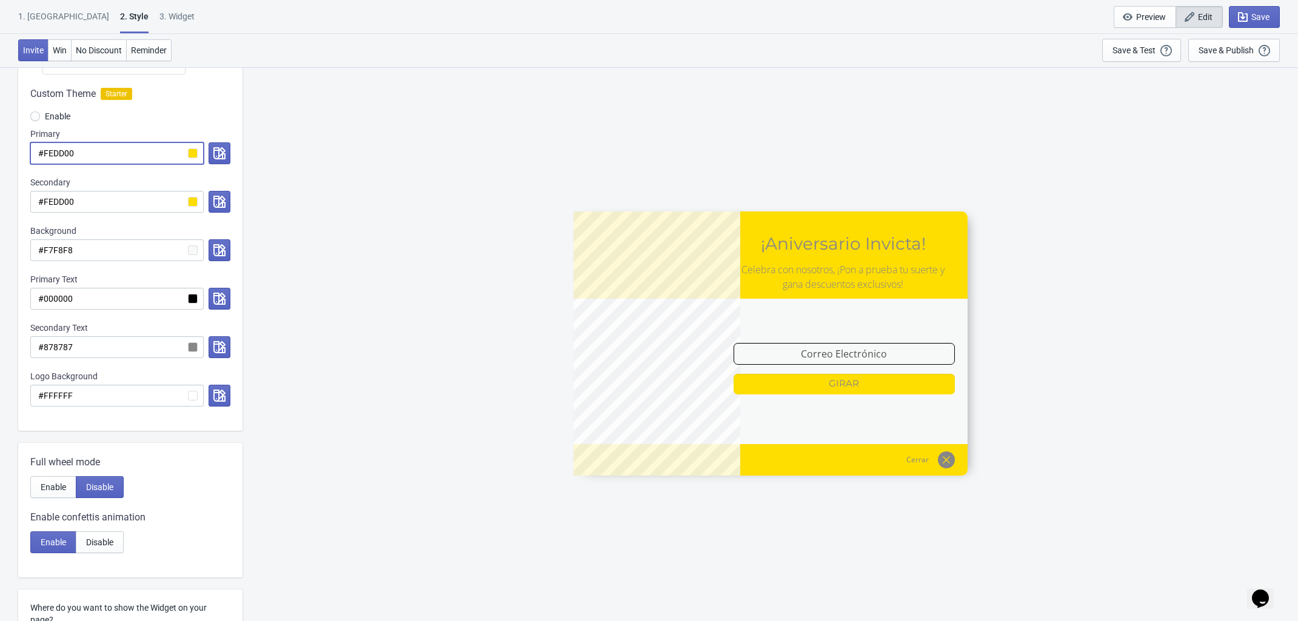
drag, startPoint x: 82, startPoint y: 158, endPoint x: 44, endPoint y: 150, distance: 39.1
click at [44, 150] on input "#FEDD00" at bounding box center [116, 153] width 173 height 22
radio input "true"
type input "#0"
radio input "true"
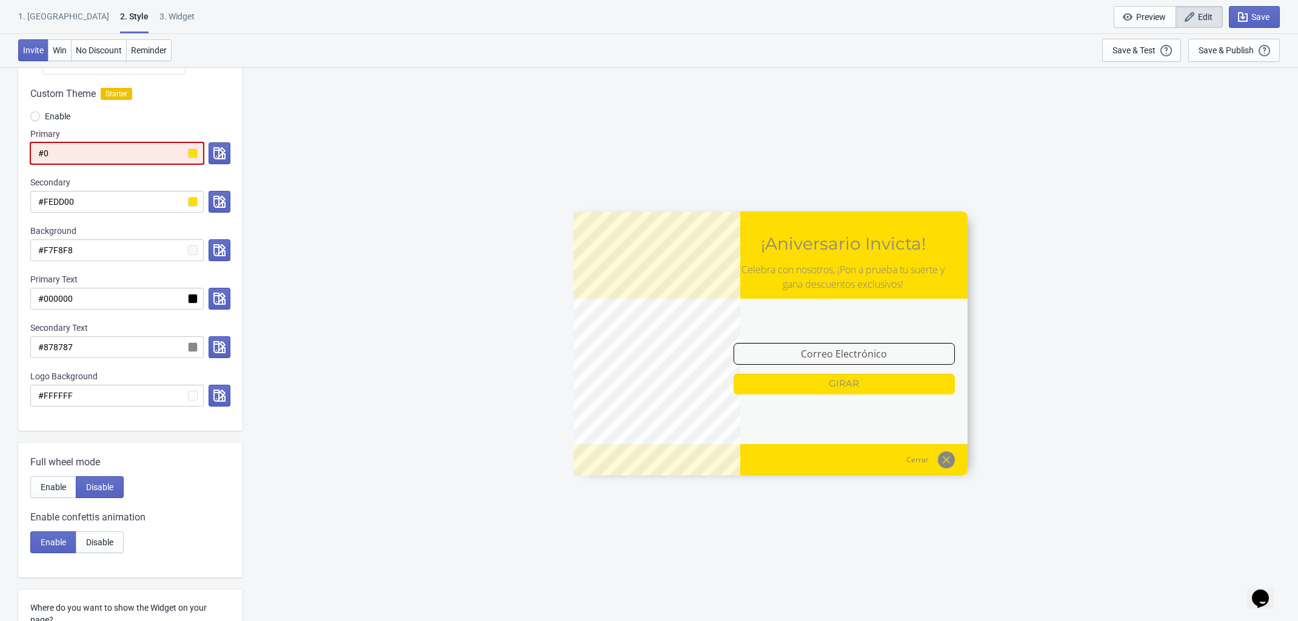
type input "#00"
radio input "true"
type input "#000"
radio input "true"
type input "#0000"
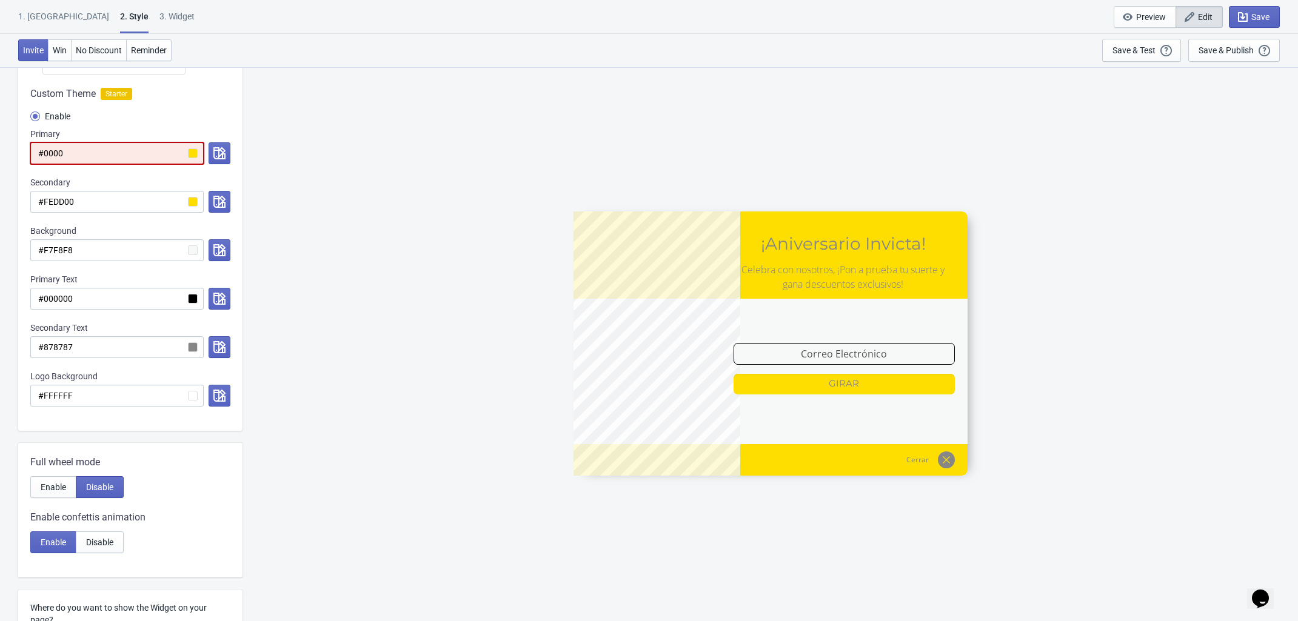
radio input "true"
type input "#00000"
radio input "true"
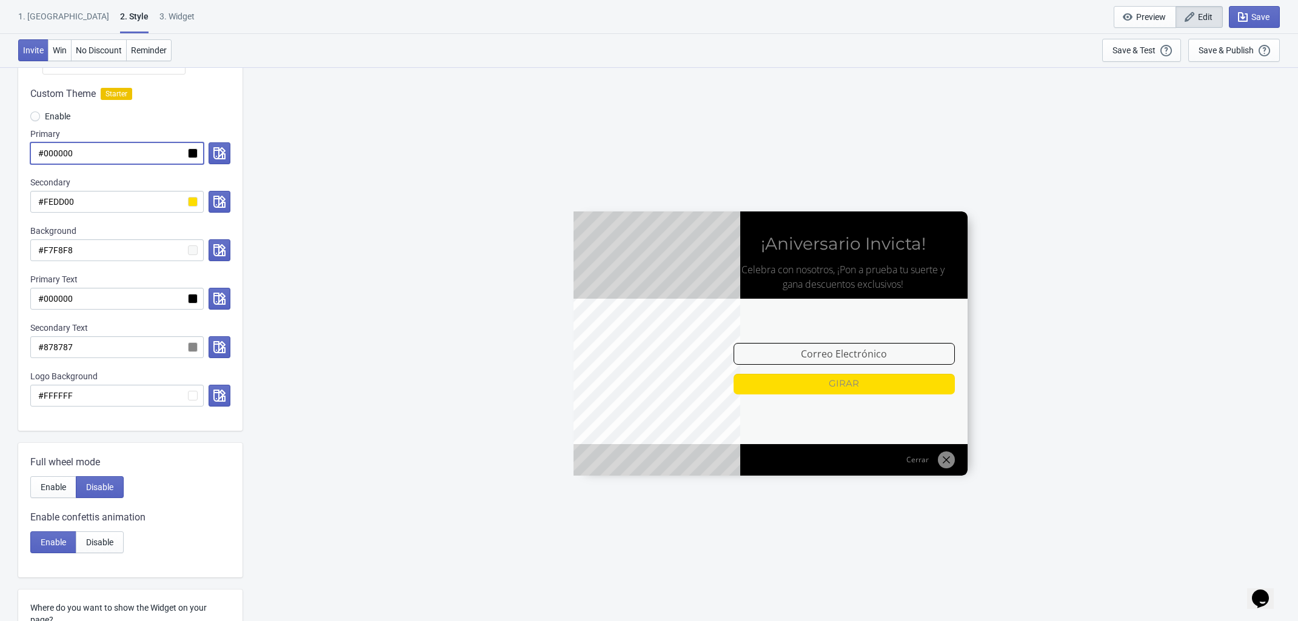
type input "#000000"
click at [213, 346] on icon "button" at bounding box center [219, 347] width 12 height 12
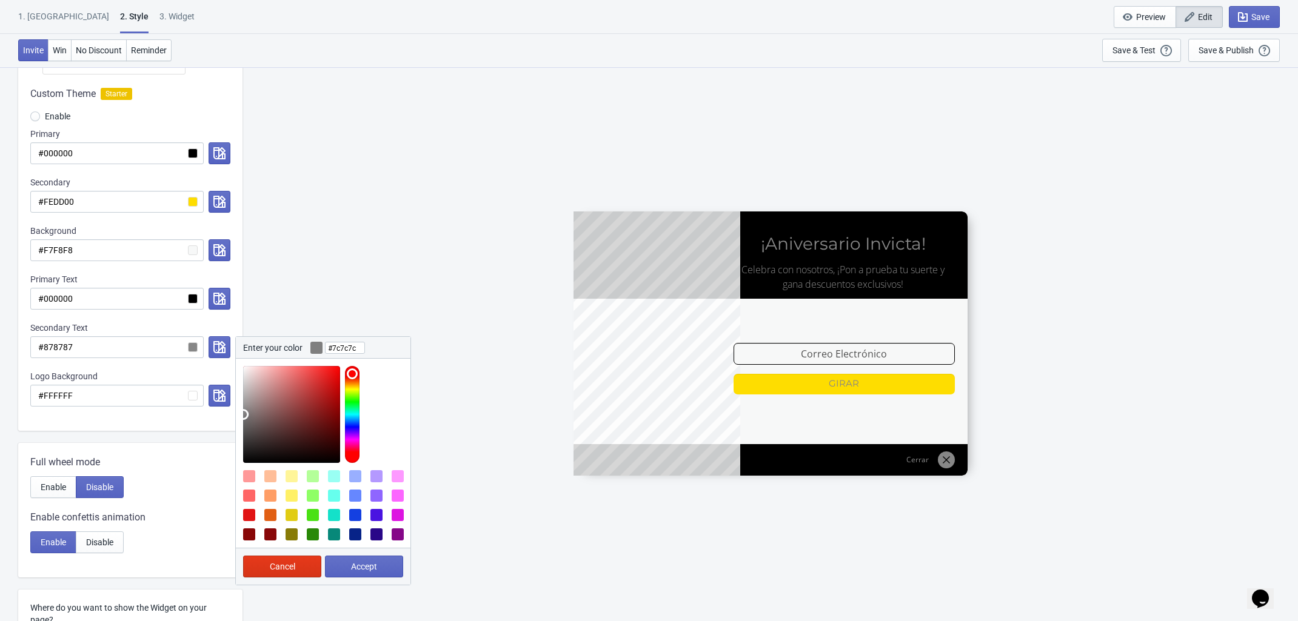
type input "#7b7b7b"
click at [239, 418] on div at bounding box center [323, 411] width 175 height 104
click at [364, 565] on span "Accept" at bounding box center [364, 567] width 26 height 10
radio input "true"
type input "#7b7b7b"
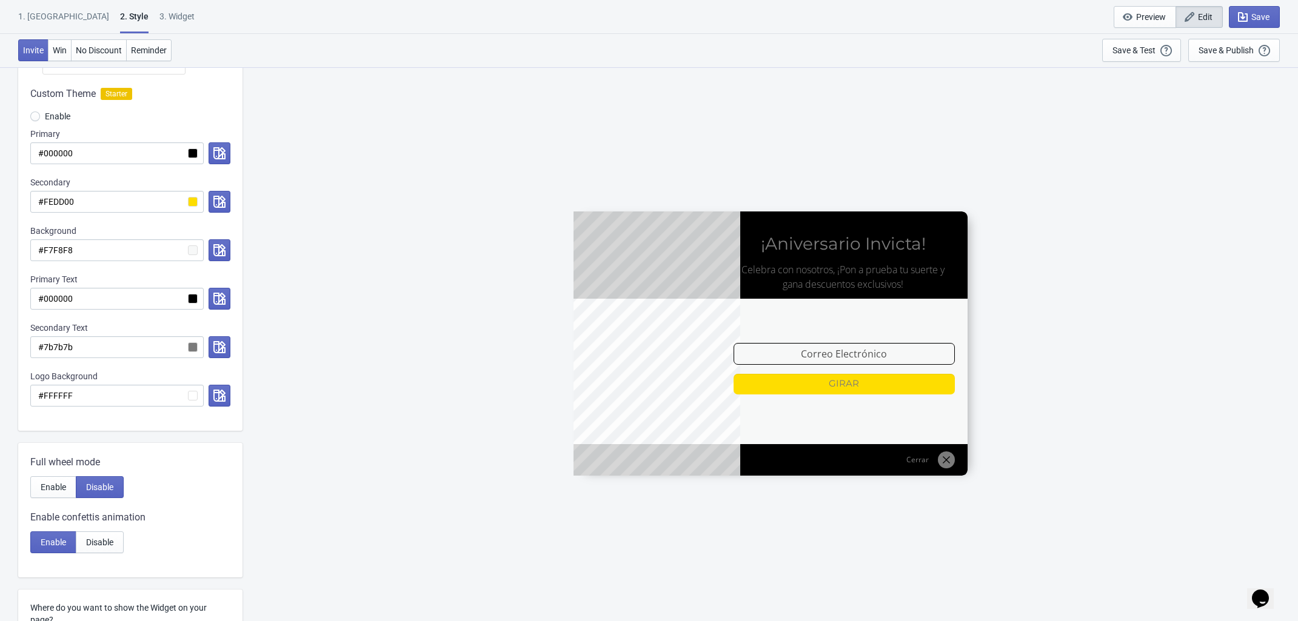
click at [533, 511] on div "ENVIO188 ¡Aniversario Invicta! Celebra con nosotros, ¡Pon a prueba tu suerte y …" at bounding box center [769, 344] width 1043 height 554
drag, startPoint x: 107, startPoint y: 195, endPoint x: 44, endPoint y: 199, distance: 63.7
click at [44, 199] on input "#FEDD00" at bounding box center [116, 202] width 173 height 22
paste input "E3C6"
radio input "true"
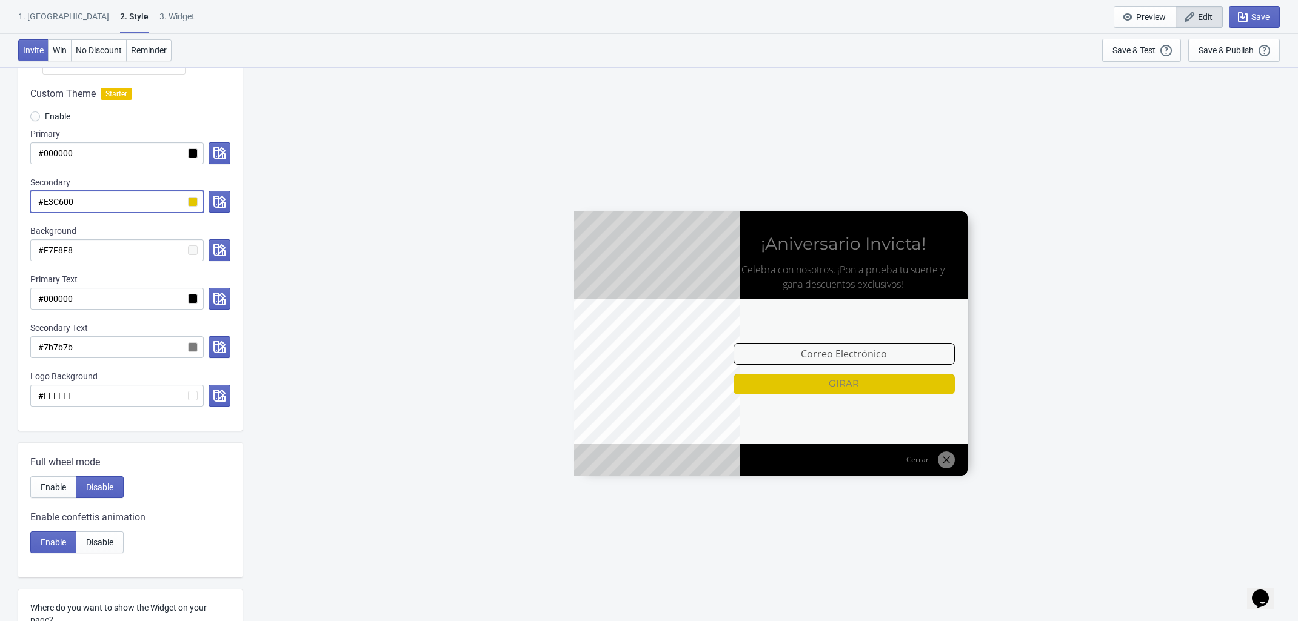
type input "#E3C600"
click at [312, 278] on div "ENVIO188 ¡Aniversario Invicta! Celebra con nosotros, ¡Pon a prueba tu suerte y …" at bounding box center [769, 344] width 1043 height 554
drag, startPoint x: 99, startPoint y: 205, endPoint x: 42, endPoint y: 206, distance: 56.4
click at [42, 206] on input "#E3C600" at bounding box center [116, 202] width 173 height 22
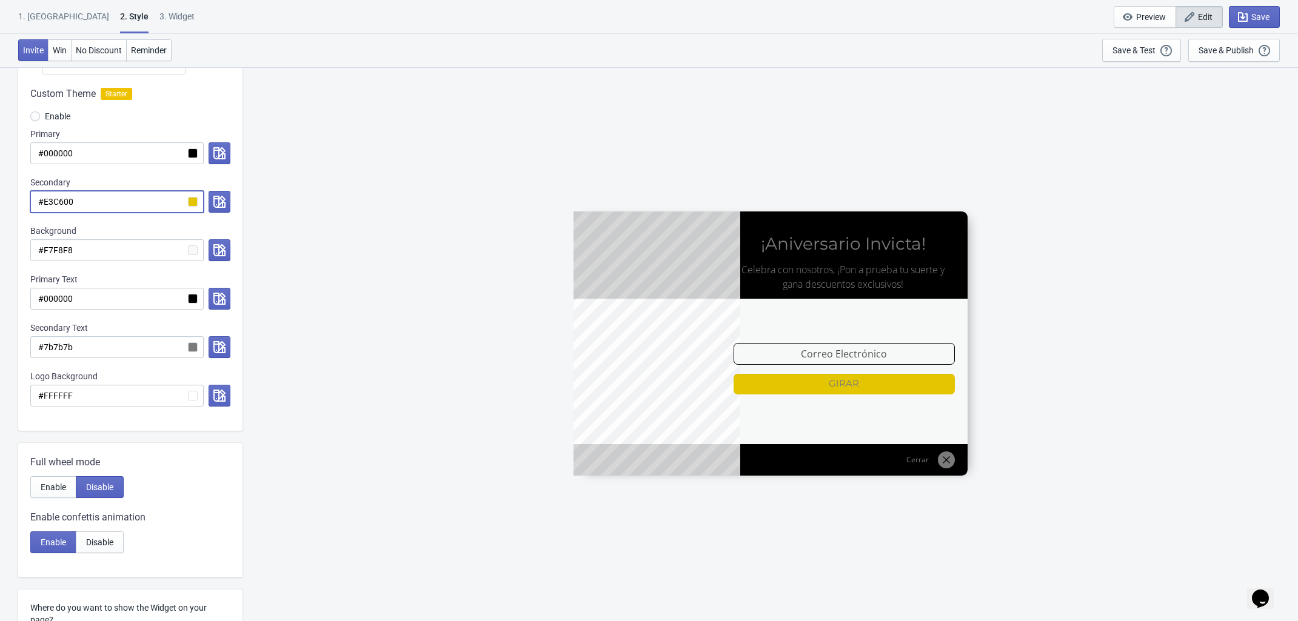
paste input "FEDD"
radio input "true"
type input "#FEDD00"
drag, startPoint x: 497, startPoint y: 490, endPoint x: 524, endPoint y: 505, distance: 30.9
click at [497, 490] on div "ENVIO188 ¡Aniversario Invicta! Celebra con nosotros, ¡Pon a prueba tu suerte y …" at bounding box center [769, 344] width 1043 height 554
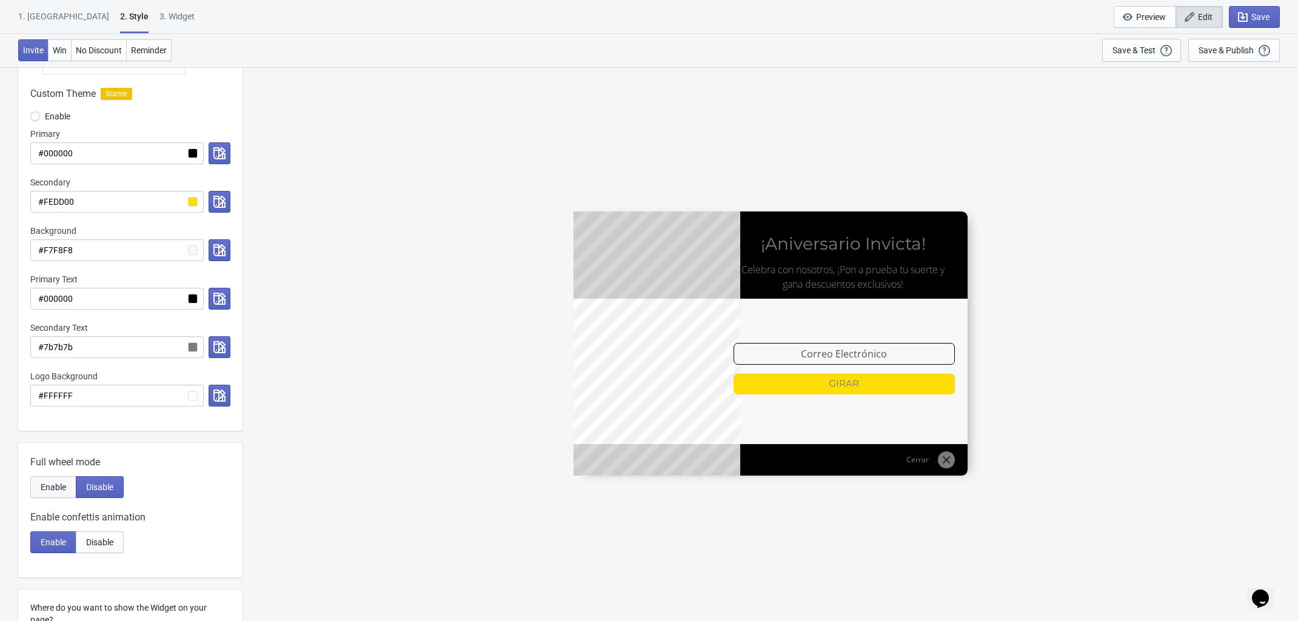
click at [44, 489] on span "Enable" at bounding box center [53, 487] width 25 height 10
click at [107, 481] on button "Disable" at bounding box center [100, 487] width 48 height 22
radio input "true"
click at [227, 345] on button "button" at bounding box center [219, 347] width 22 height 22
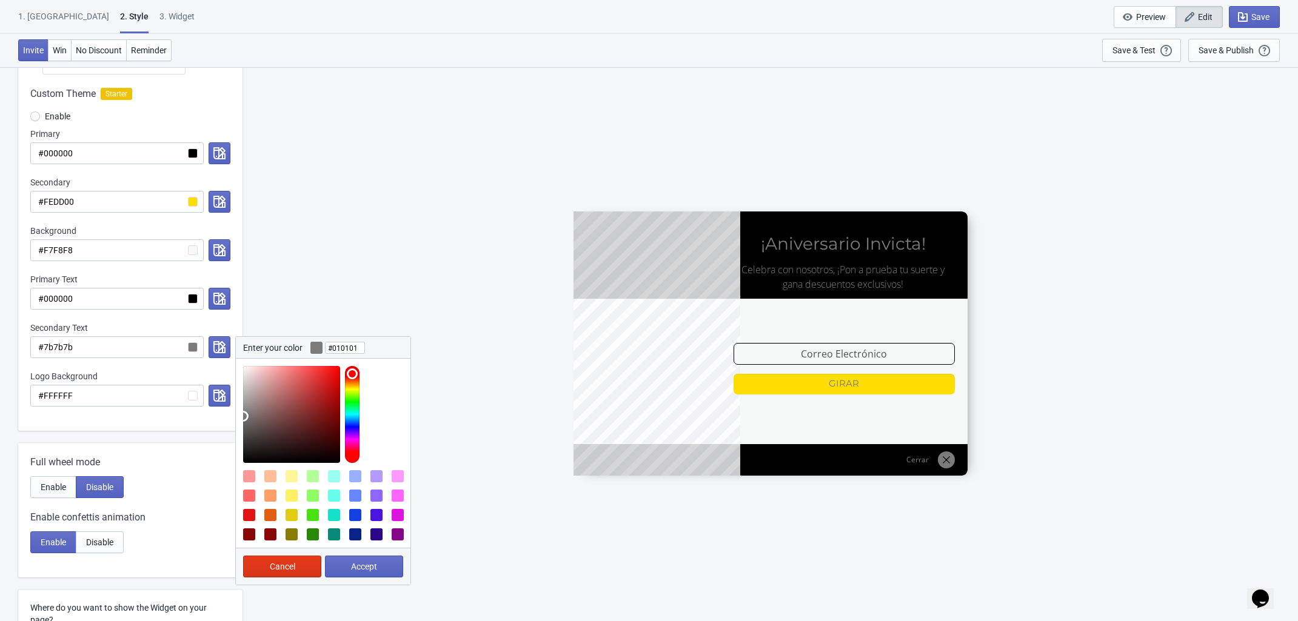
type input "#000000"
drag, startPoint x: 250, startPoint y: 445, endPoint x: 232, endPoint y: 485, distance: 43.4
click at [232, 485] on div "Visual Style Clear Theme Dark Theme Color Theme Tada Tada Red Rose Pink World […" at bounding box center [130, 430] width 224 height 994
click at [359, 567] on span "Accept" at bounding box center [364, 567] width 26 height 10
radio input "true"
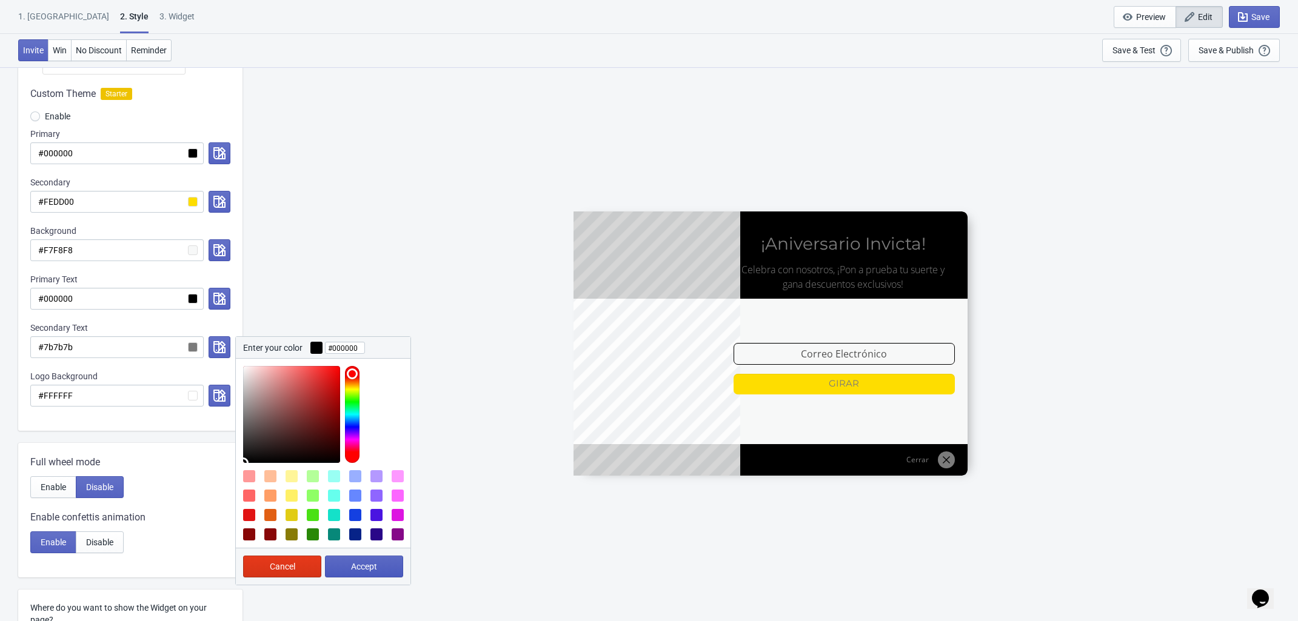
type input "#000000"
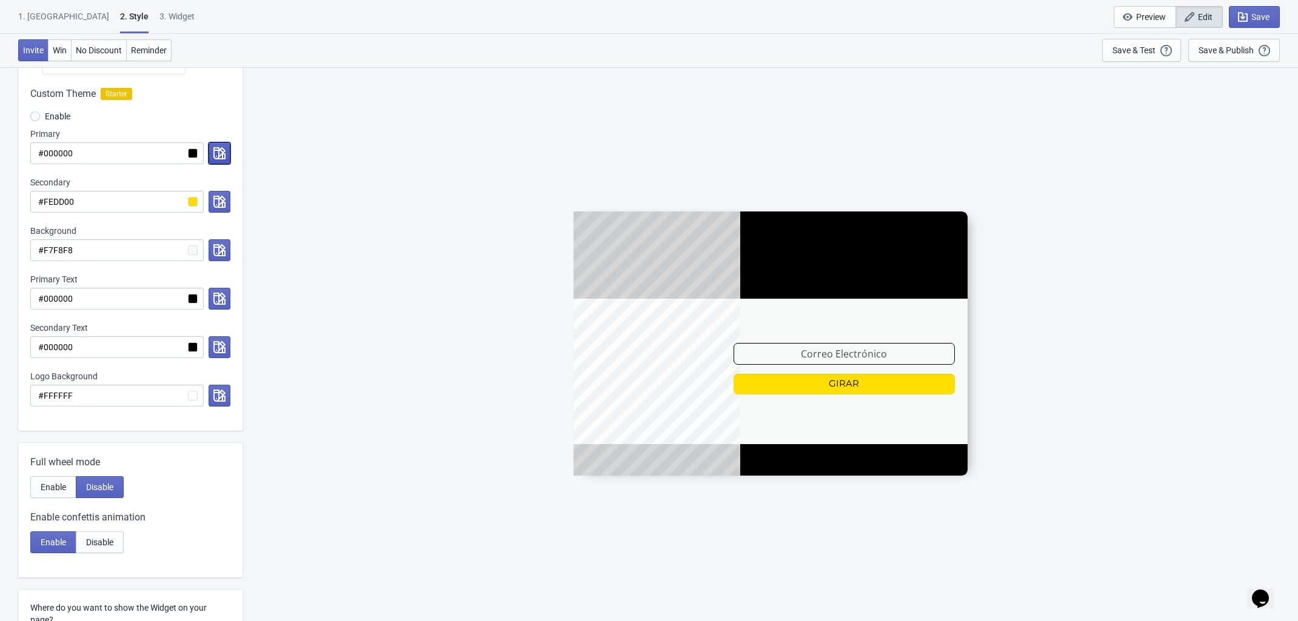
click at [217, 153] on icon "button" at bounding box center [219, 153] width 12 height 12
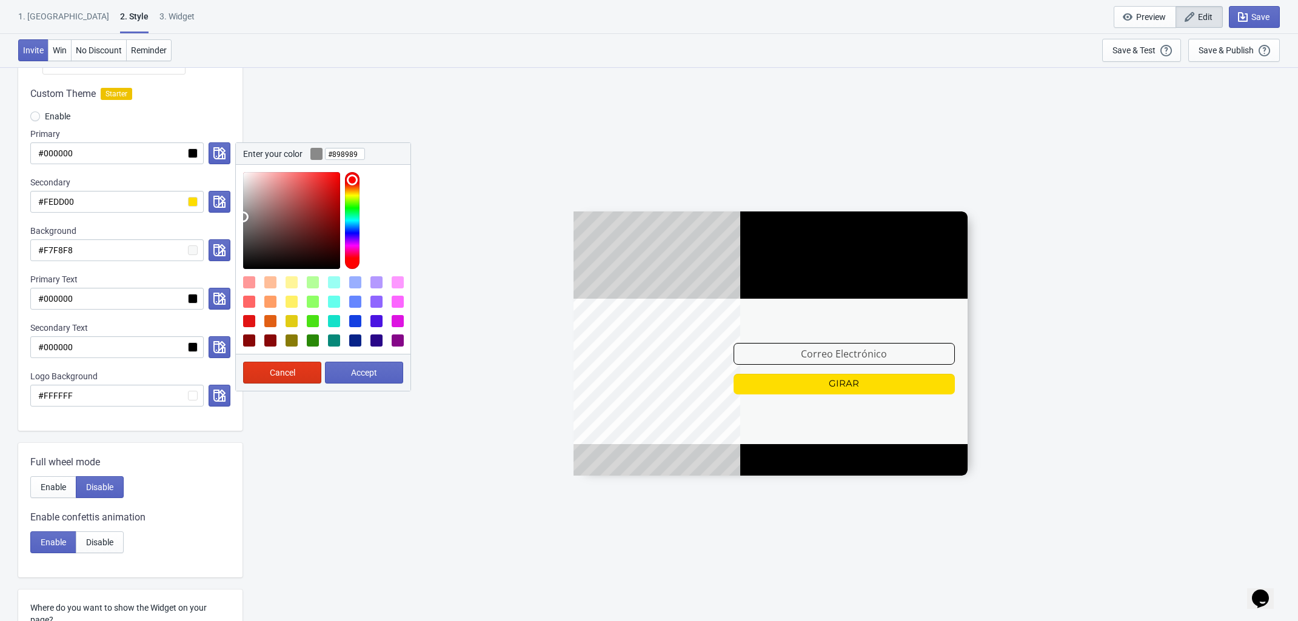
type input "#8c8c8c"
drag, startPoint x: 256, startPoint y: 229, endPoint x: 234, endPoint y: 216, distance: 26.1
click at [234, 216] on div "Custom Theme Starter Enable Primary #000000 Enter your color #8c8c8c Cancel Acc…" at bounding box center [130, 253] width 224 height 356
click at [367, 379] on button "Accept" at bounding box center [364, 373] width 78 height 22
radio input "true"
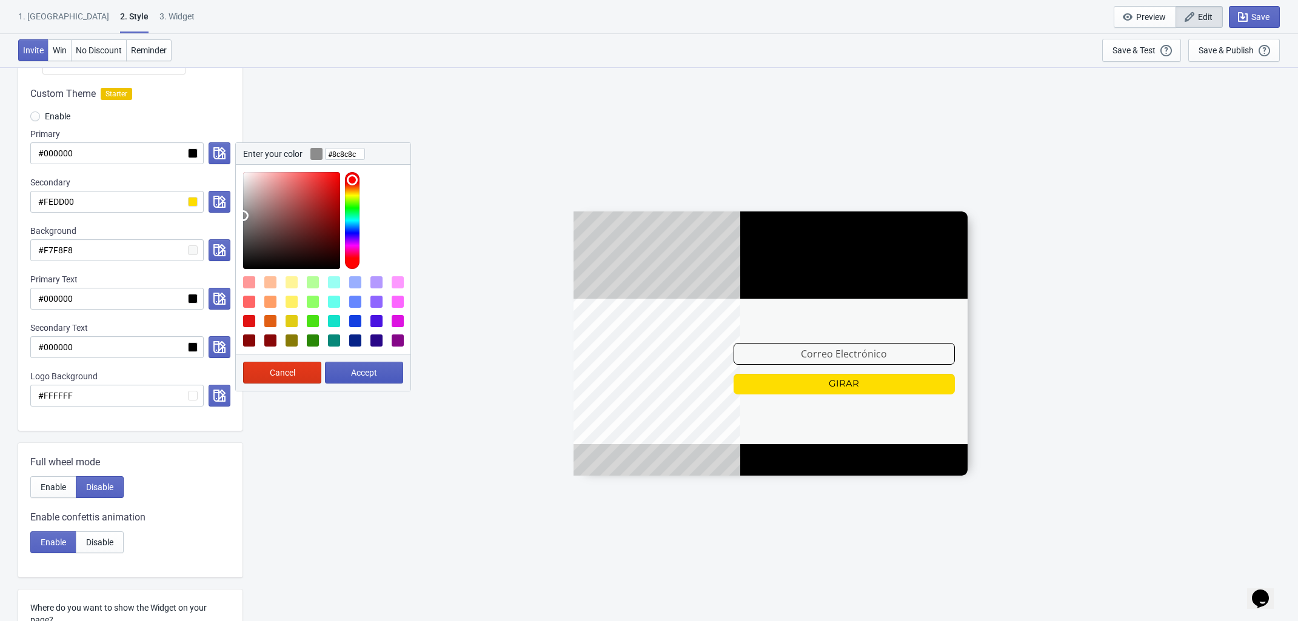
type input "#8c8c8c"
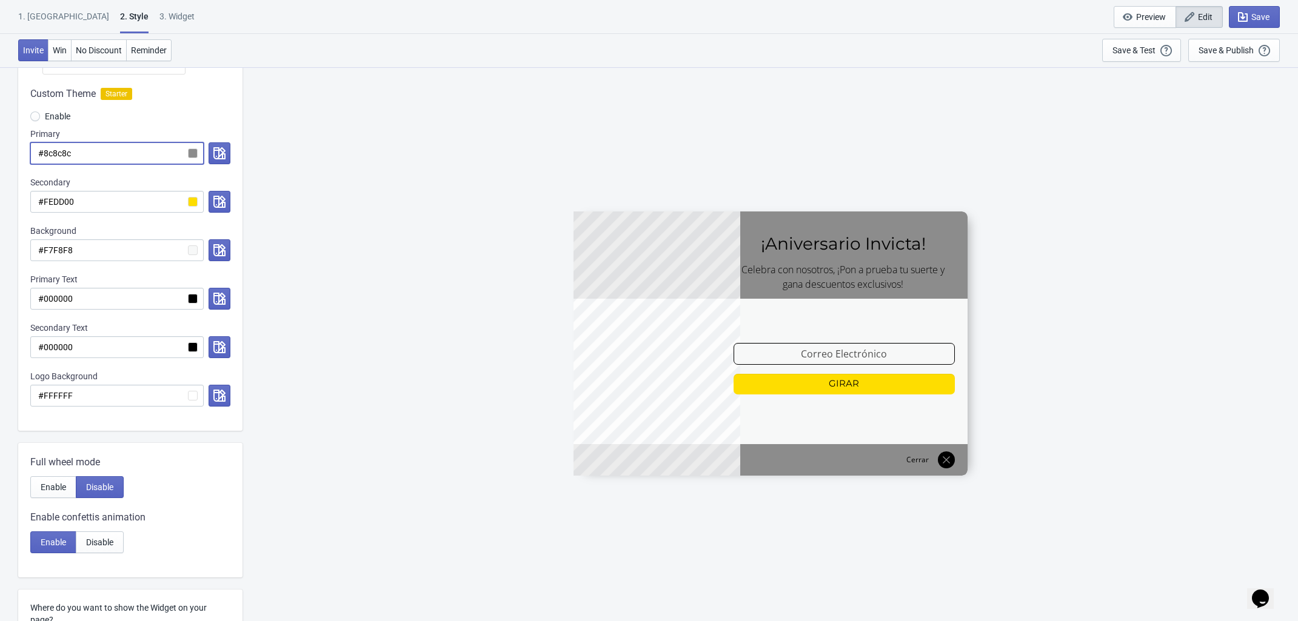
drag, startPoint x: 121, startPoint y: 155, endPoint x: -2, endPoint y: 150, distance: 123.1
click at [0, 150] on html "1. Coupon 2 . Style 3. Widget 1. Coupon 2 . Style 3. Widget Save and Exit Previ…" at bounding box center [649, 158] width 1298 height 621
paste input "FF0000"
radio input "true"
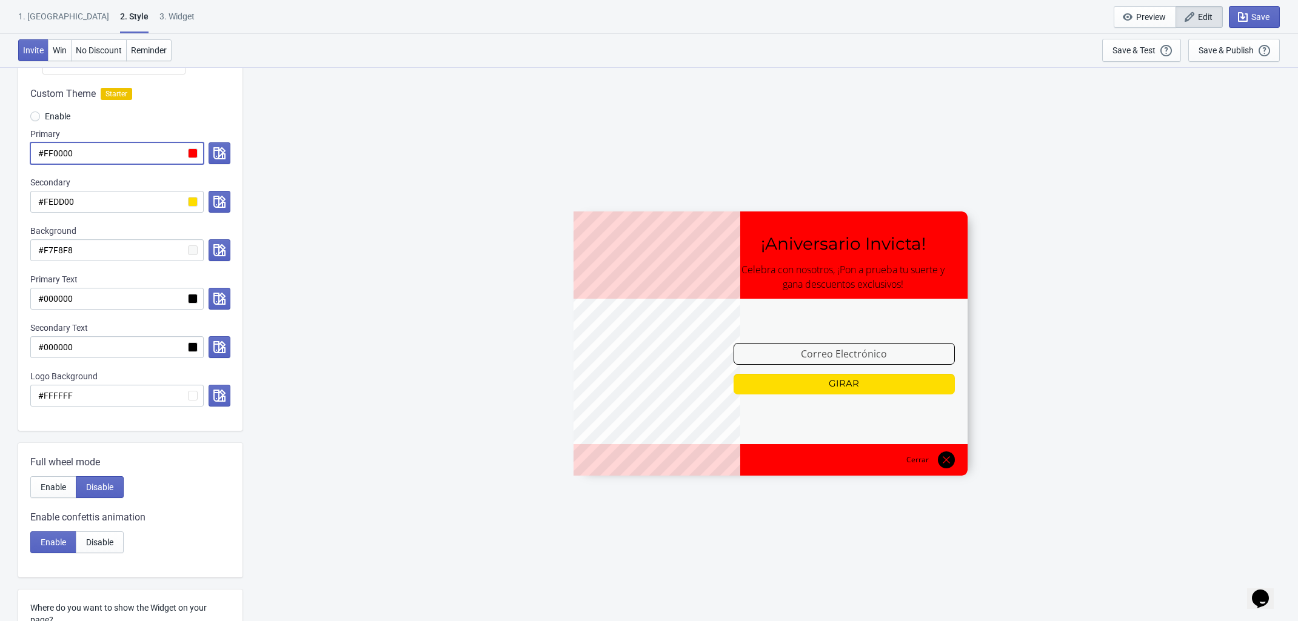
type input "#FF0000"
drag, startPoint x: 101, startPoint y: 152, endPoint x: 86, endPoint y: 162, distance: 18.7
click at [44, 153] on input "#FF0000" at bounding box center [116, 153] width 173 height 22
paste input "09705"
radio input "true"
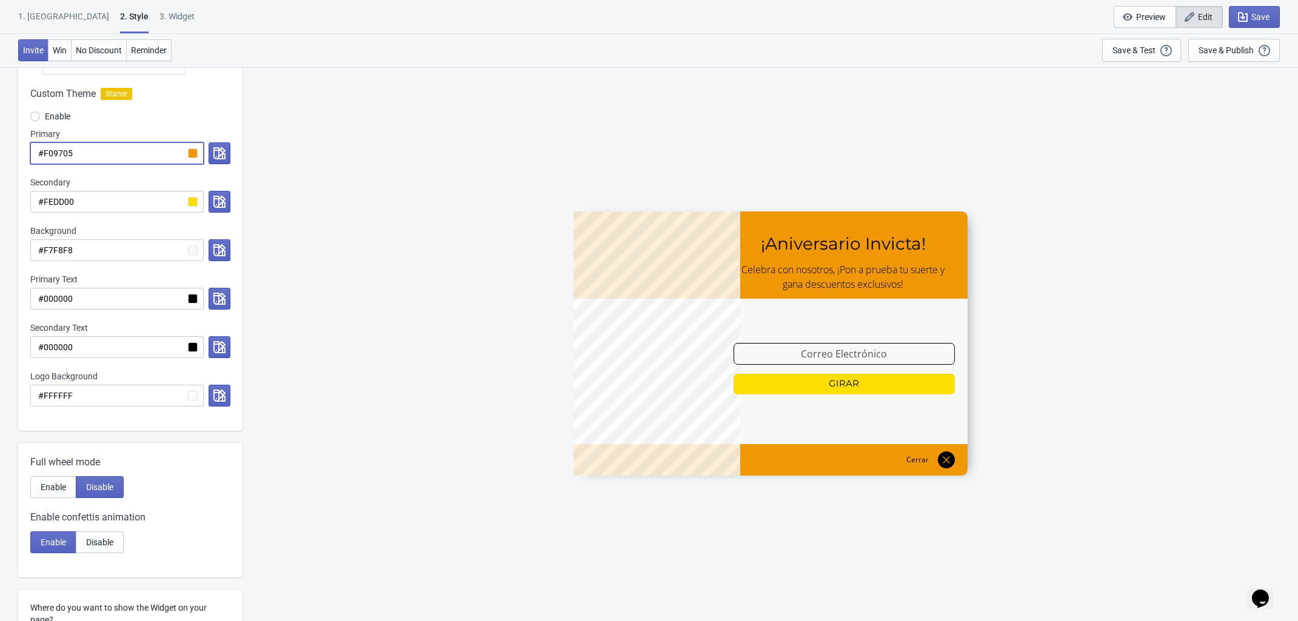
type input "#F09705"
drag, startPoint x: 92, startPoint y: 155, endPoint x: 44, endPoint y: 146, distance: 48.6
click at [44, 146] on input "#F09705" at bounding box center [116, 153] width 173 height 22
paste input "E1E3E3"
radio input "true"
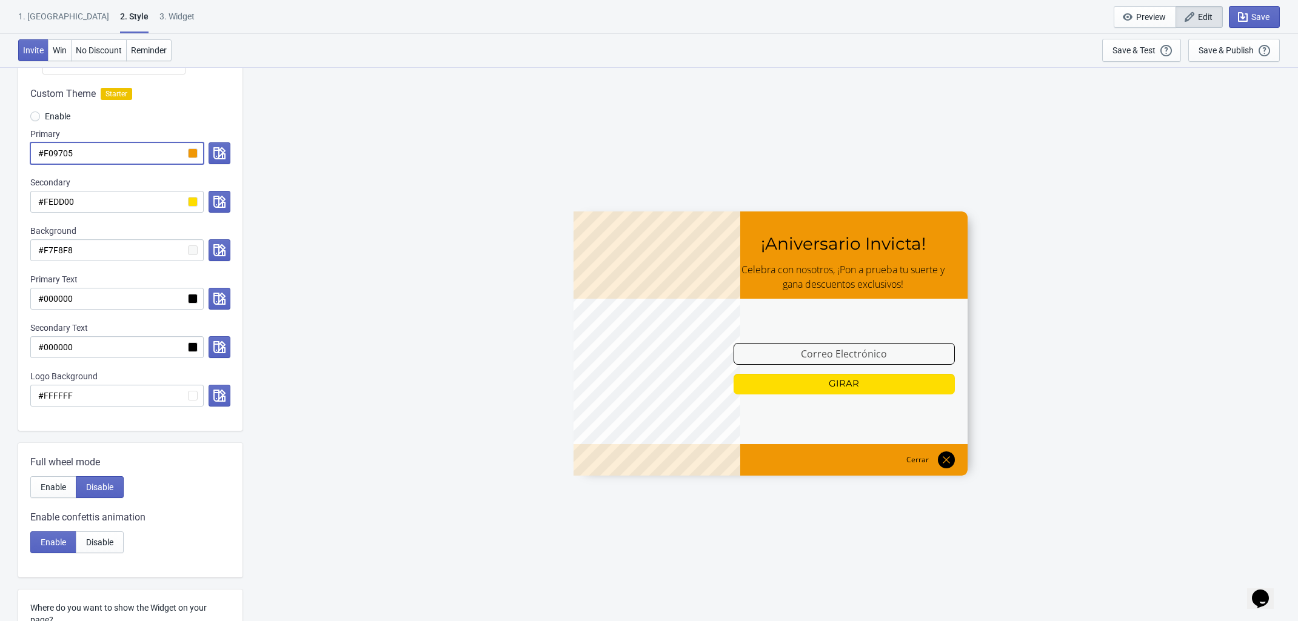
type input "#E1E3E3"
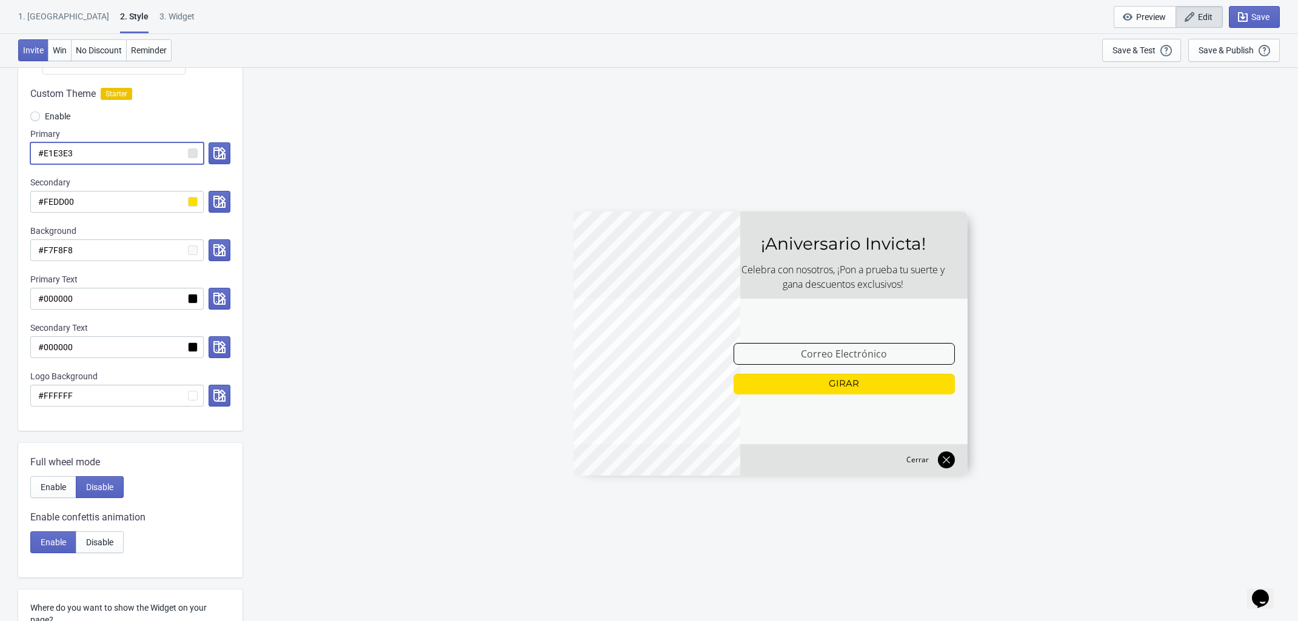
radio input "true"
type input "#F09705"
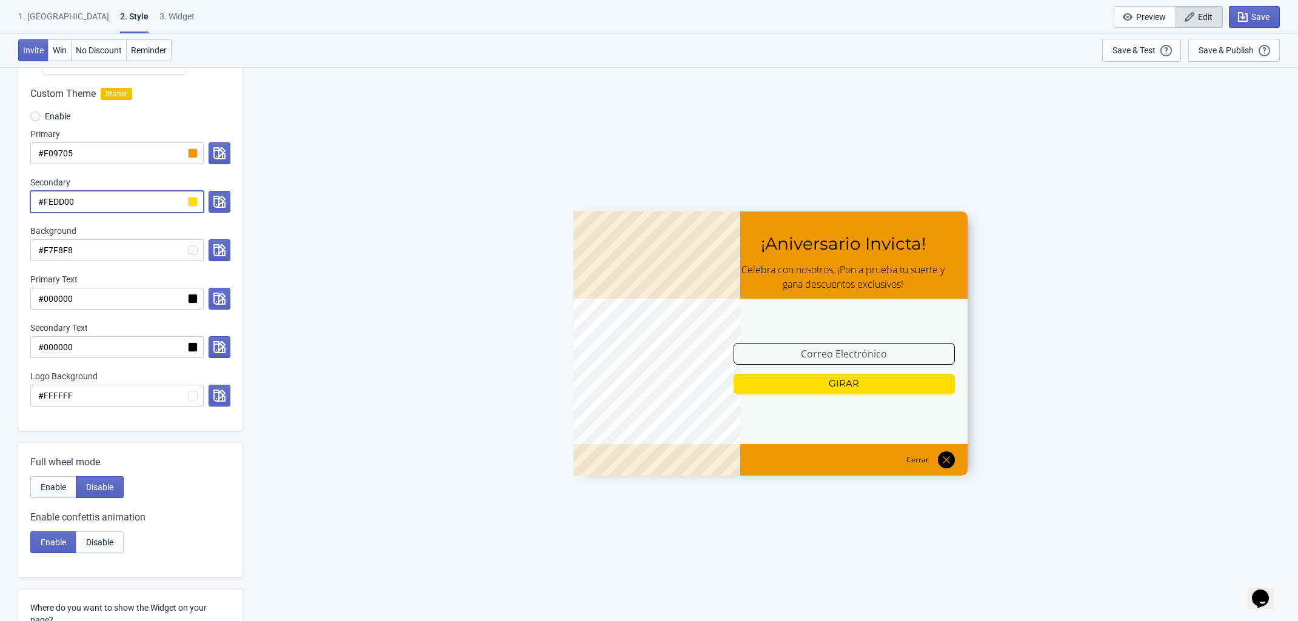
drag, startPoint x: 90, startPoint y: 203, endPoint x: 42, endPoint y: 203, distance: 47.3
click at [42, 203] on input "#FEDD00" at bounding box center [116, 202] width 173 height 22
paste input "E3C6"
radio input "true"
type input "#E3C600"
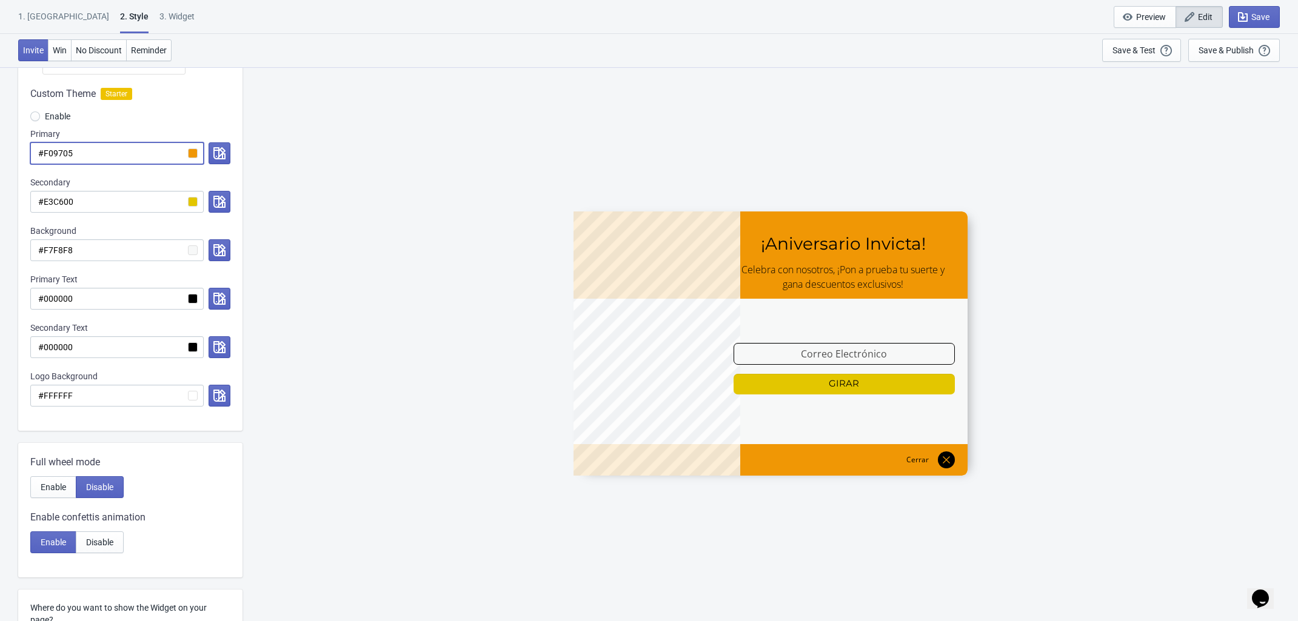
drag, startPoint x: 92, startPoint y: 147, endPoint x: 44, endPoint y: 141, distance: 48.3
click at [44, 141] on div "Primary #F09705" at bounding box center [130, 146] width 200 height 36
paste input "000000"
radio input "true"
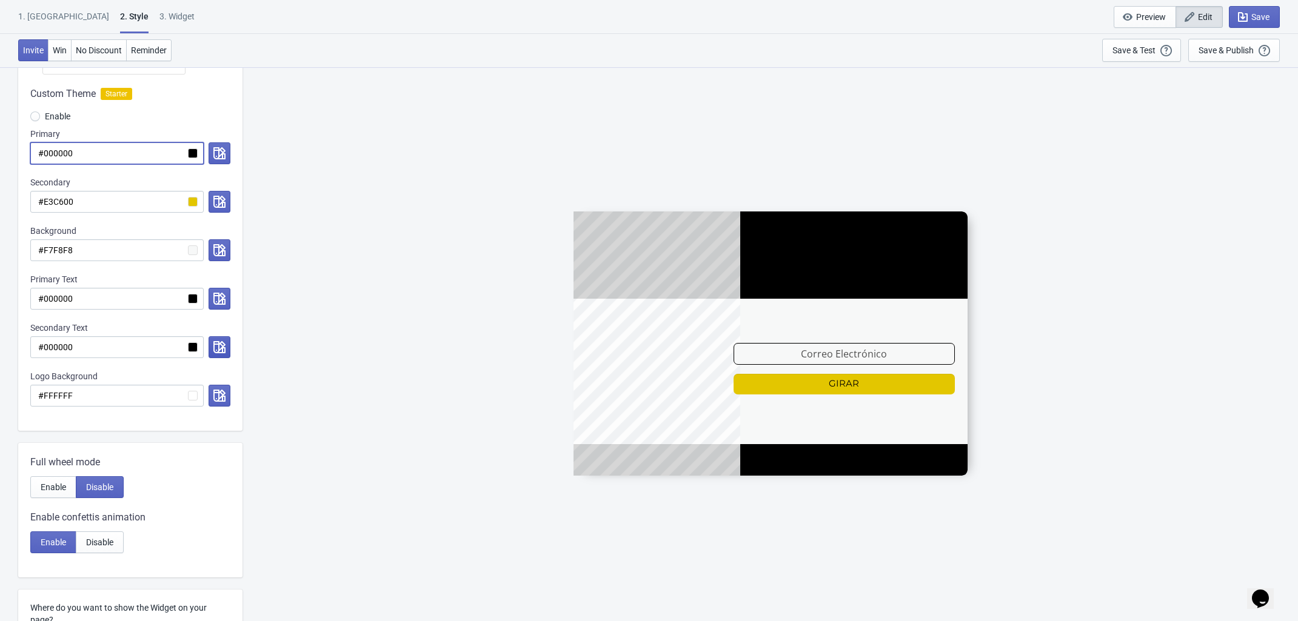
type input "#000000"
click at [218, 345] on icon "button" at bounding box center [219, 347] width 12 height 12
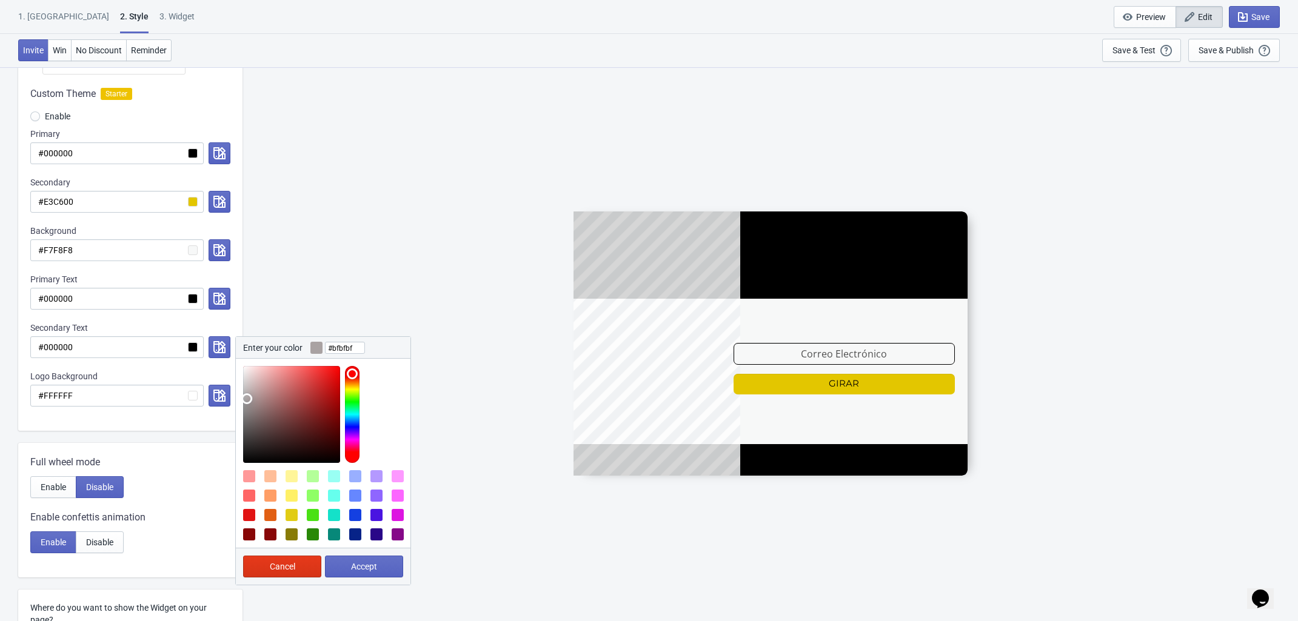
type input "#c1c1c1"
drag, startPoint x: 247, startPoint y: 400, endPoint x: 240, endPoint y: 391, distance: 11.3
click at [240, 391] on div at bounding box center [323, 411] width 175 height 104
click at [385, 567] on button "Accept" at bounding box center [364, 567] width 78 height 22
radio input "true"
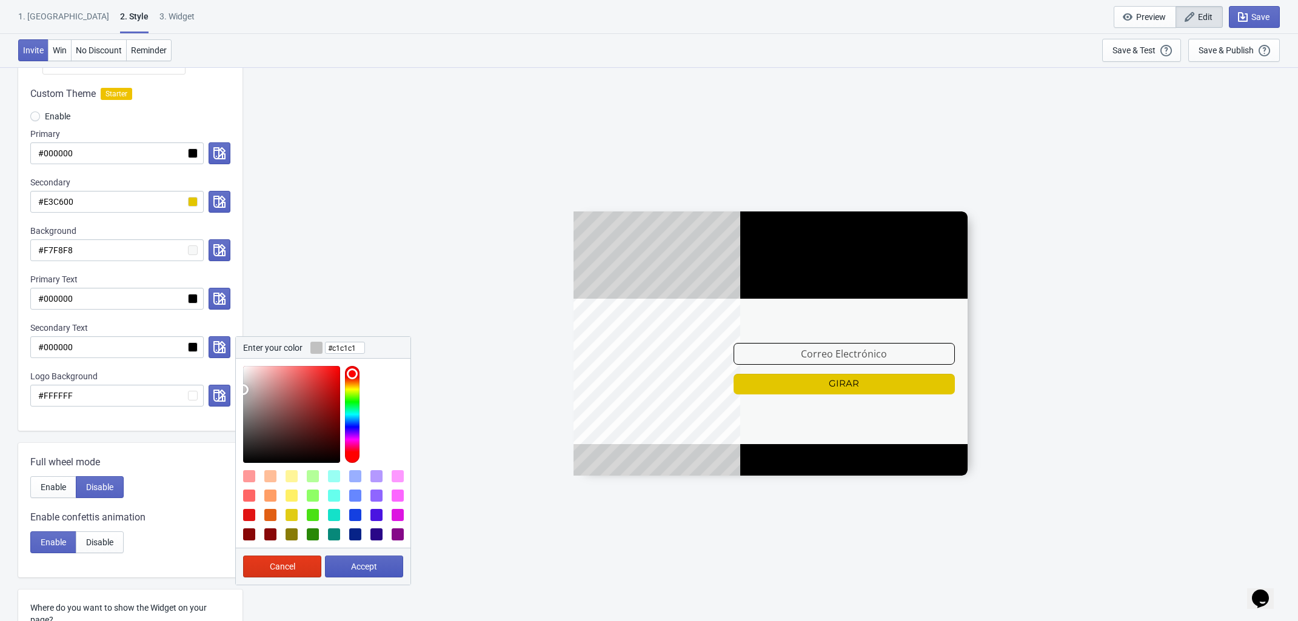
type input "#c1c1c1"
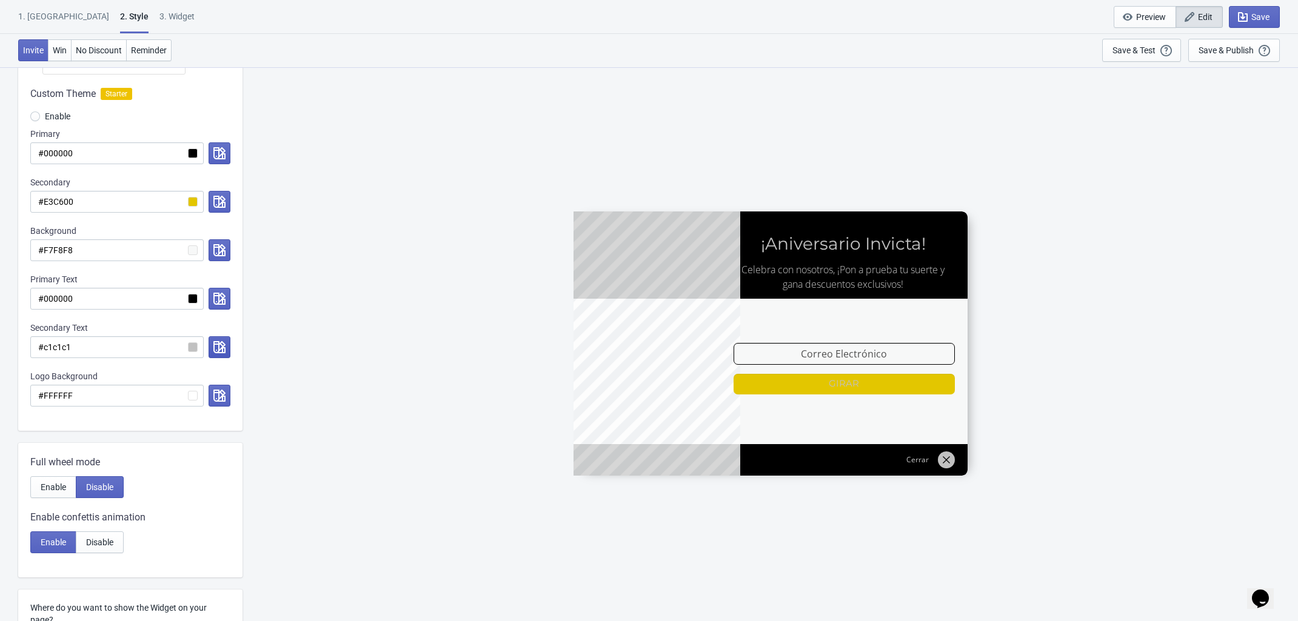
click at [222, 348] on icon "button" at bounding box center [219, 347] width 12 height 12
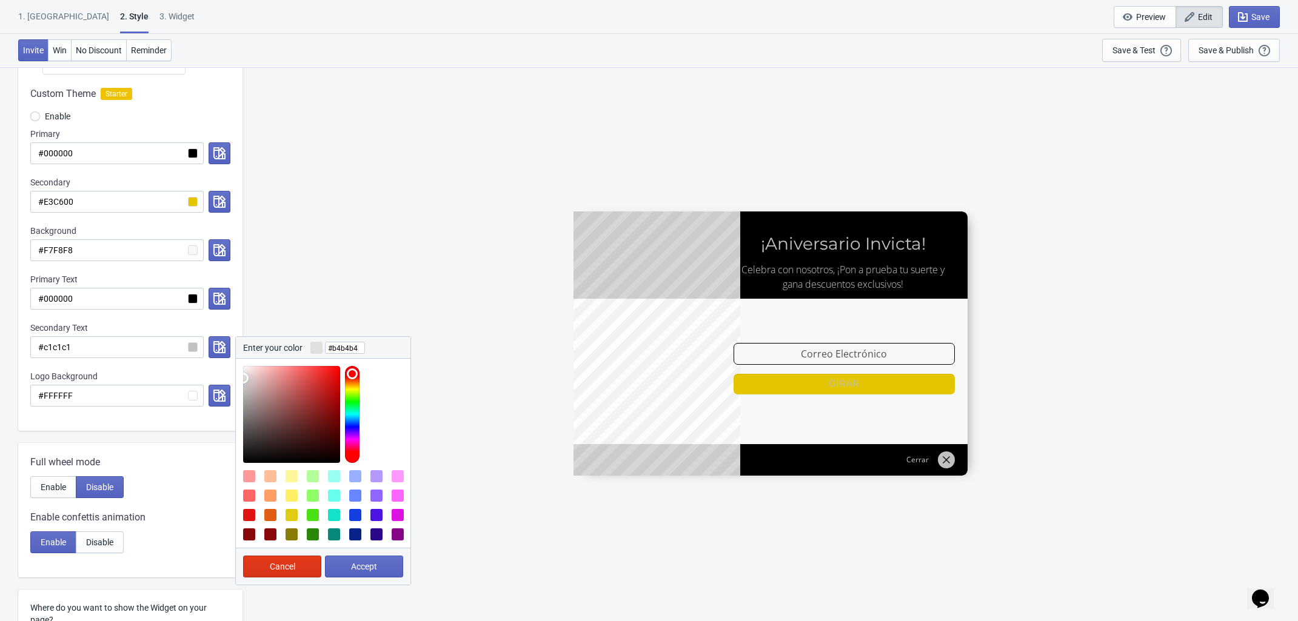
type input "#b2b2b2"
drag, startPoint x: 244, startPoint y: 382, endPoint x: 241, endPoint y: 396, distance: 14.9
click at [241, 396] on div at bounding box center [323, 411] width 175 height 104
click at [365, 569] on span "Accept" at bounding box center [364, 567] width 26 height 10
radio input "true"
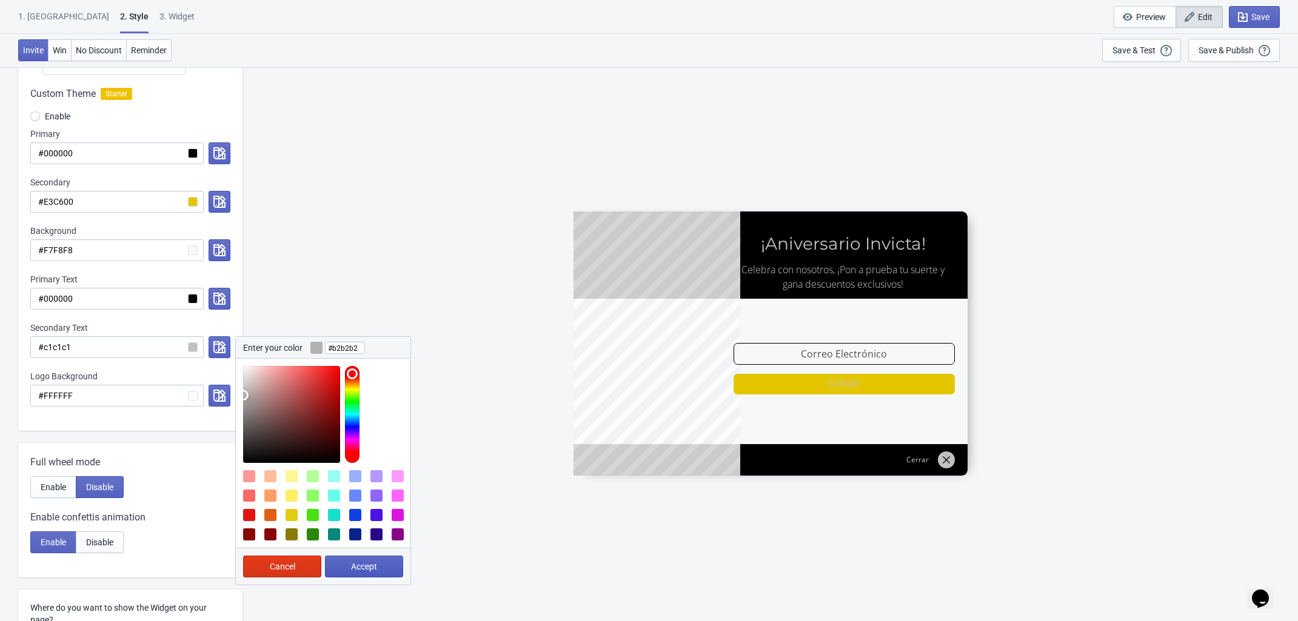
type input "#b2b2b2"
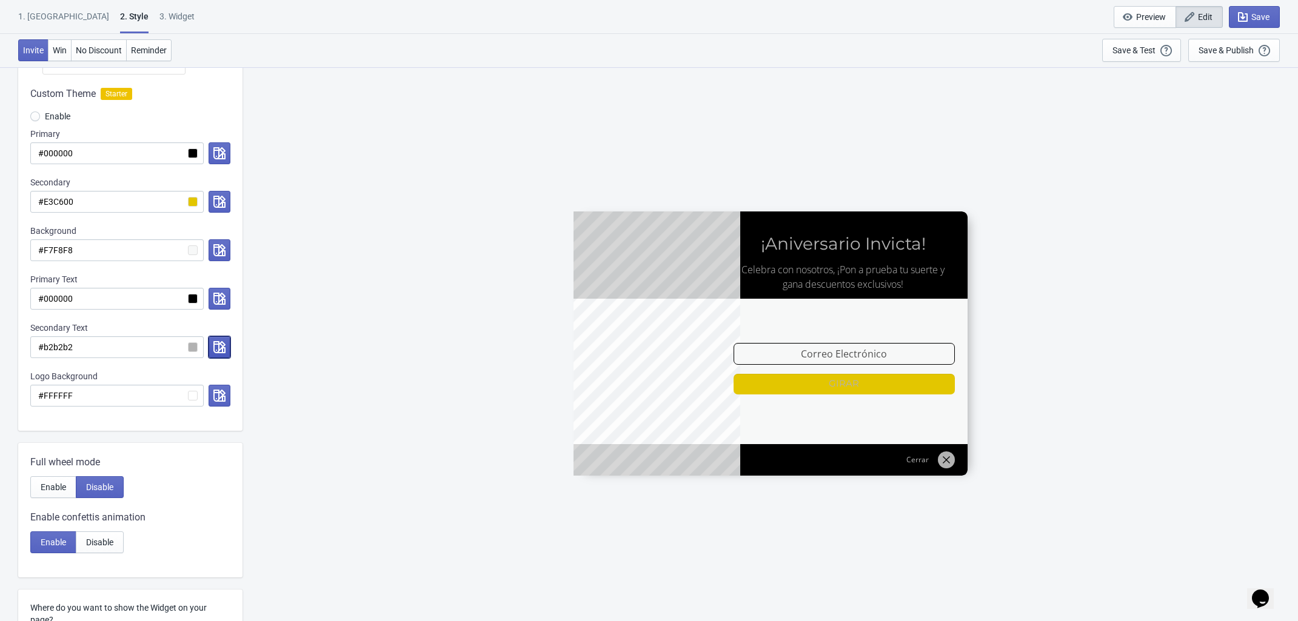
click at [217, 351] on icon "button" at bounding box center [219, 347] width 12 height 12
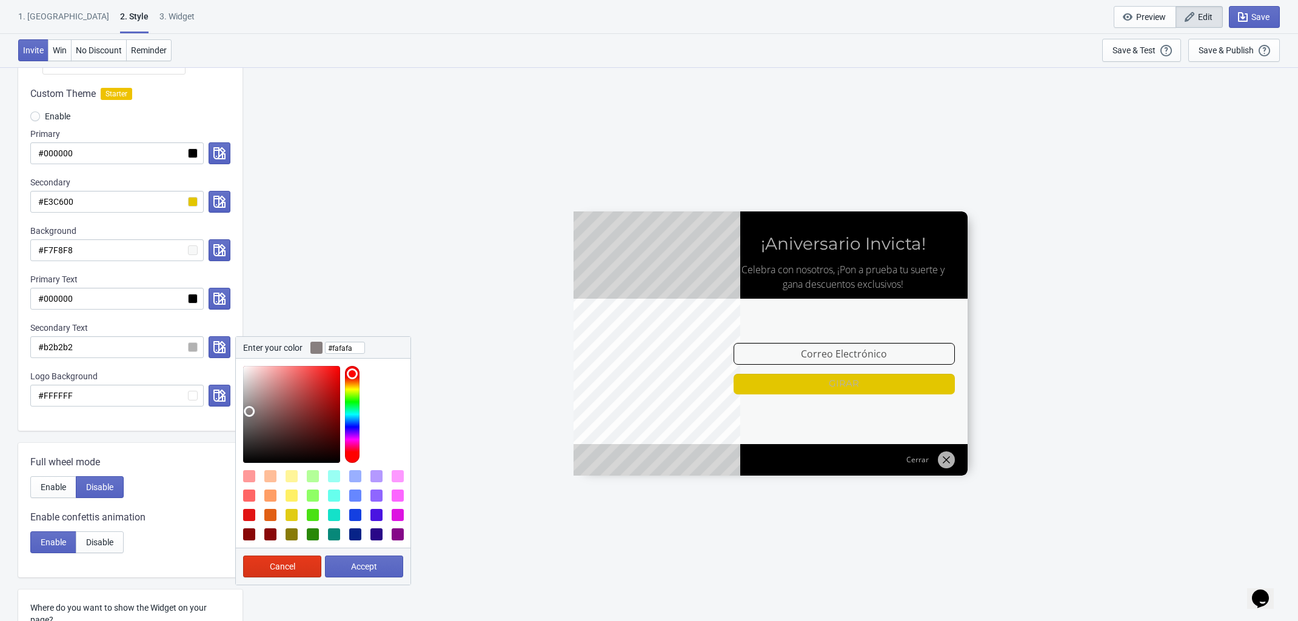
type input "#ffffff"
drag, startPoint x: 250, startPoint y: 413, endPoint x: 217, endPoint y: 327, distance: 91.5
click at [217, 327] on div "Secondary Text #b2b2b2 Enter your color #ffffff Cancel Accept" at bounding box center [130, 340] width 200 height 36
click at [362, 564] on span "Accept" at bounding box center [364, 567] width 26 height 10
radio input "true"
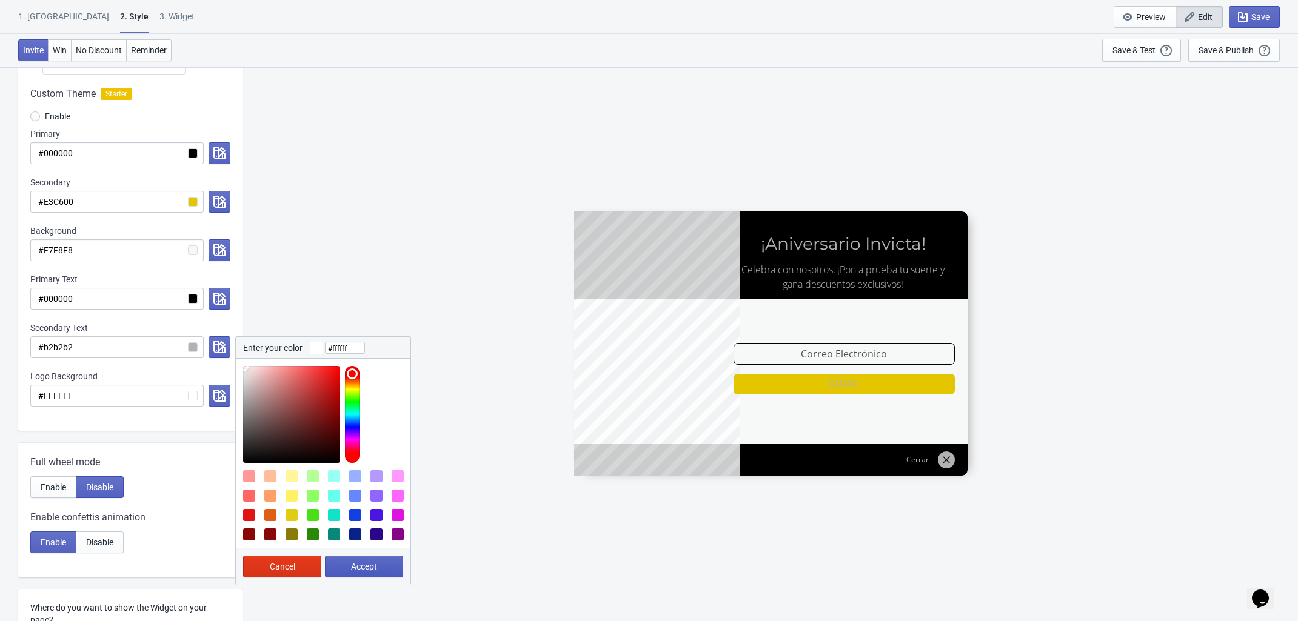
type input "#ffffff"
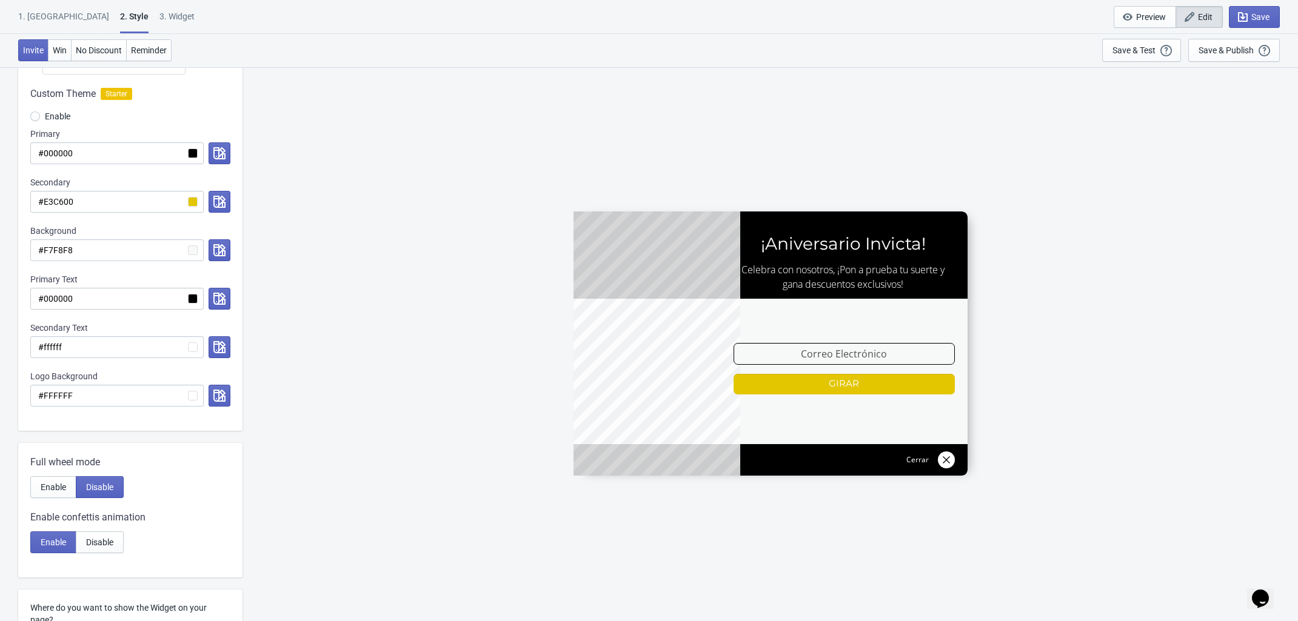
click at [398, 436] on div "ENVIO188 ¡Aniversario Invicta! Celebra con nosotros, ¡Pon a prueba tu suerte y …" at bounding box center [769, 344] width 1043 height 554
click at [370, 570] on div "ENVIO188 ¡Aniversario Invicta! Celebra con nosotros, ¡Pon a prueba tu suerte y …" at bounding box center [769, 344] width 1043 height 554
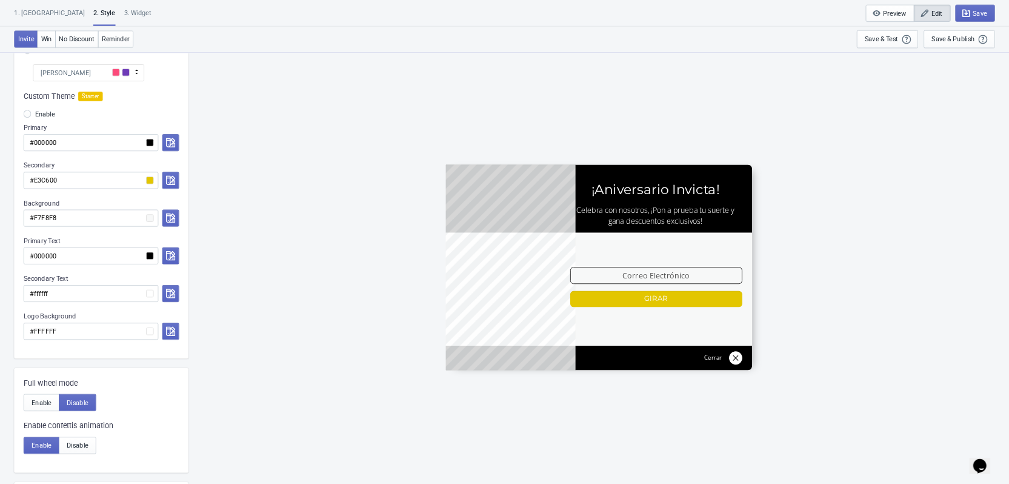
scroll to position [0, 0]
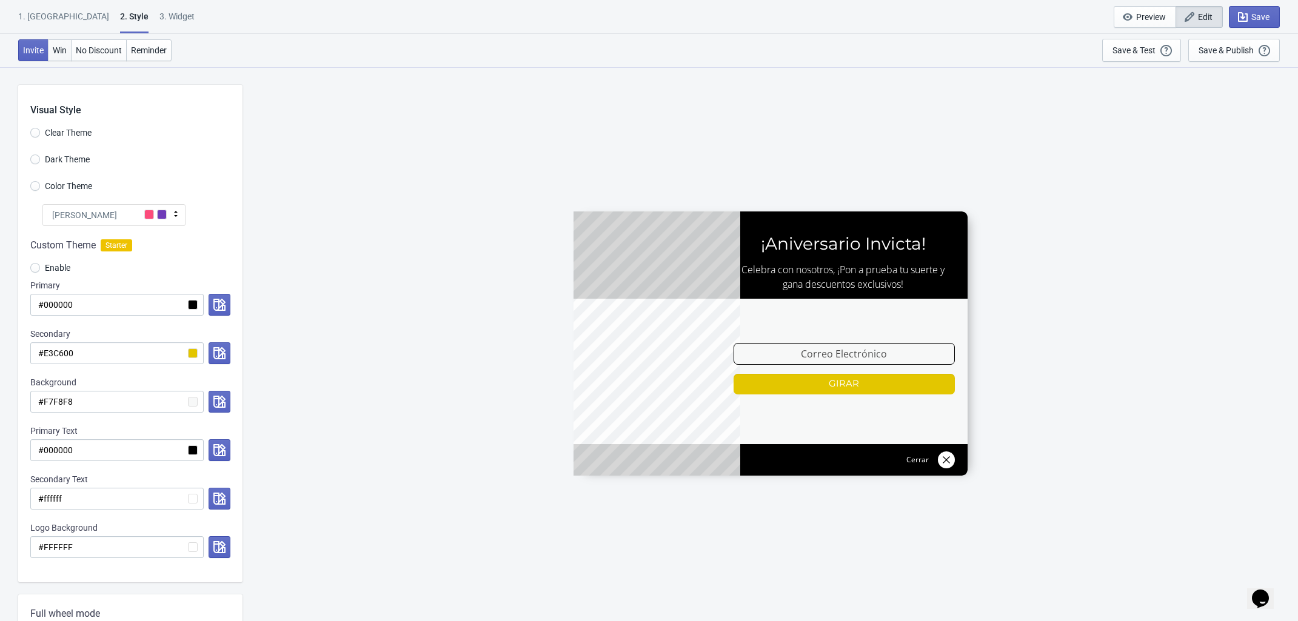
click at [55, 59] on button "Win" at bounding box center [60, 50] width 24 height 22
radio input "true"
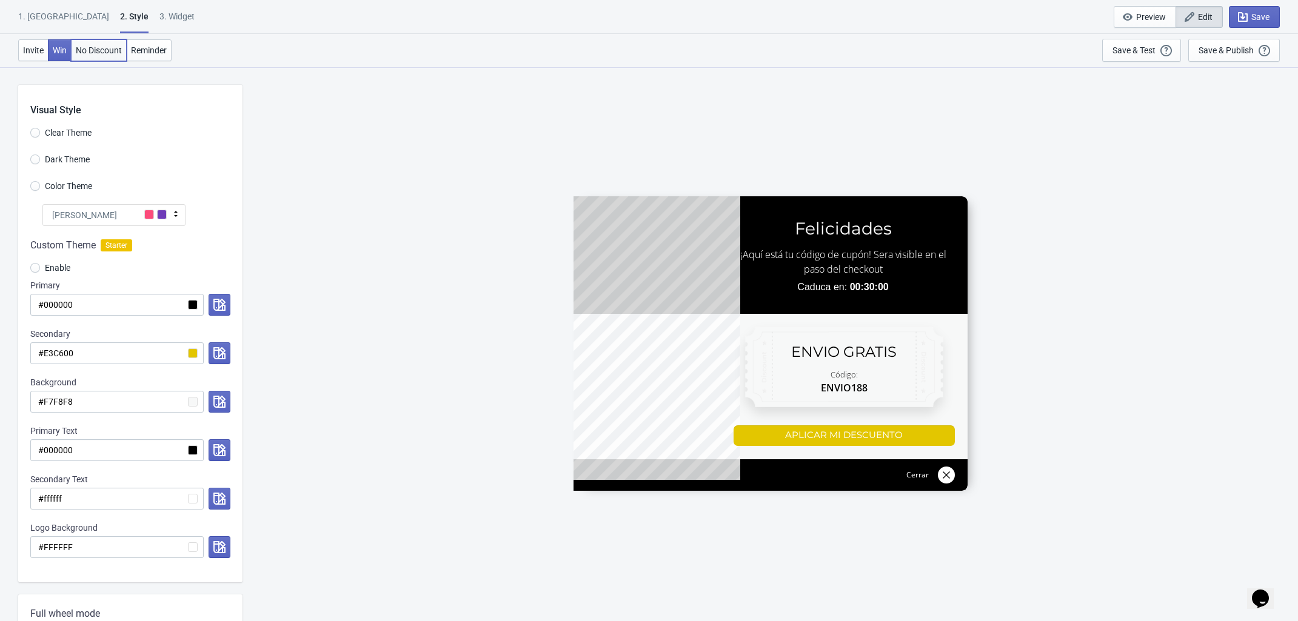
click at [107, 47] on span "No Discount" at bounding box center [99, 50] width 46 height 10
type input "no_code"
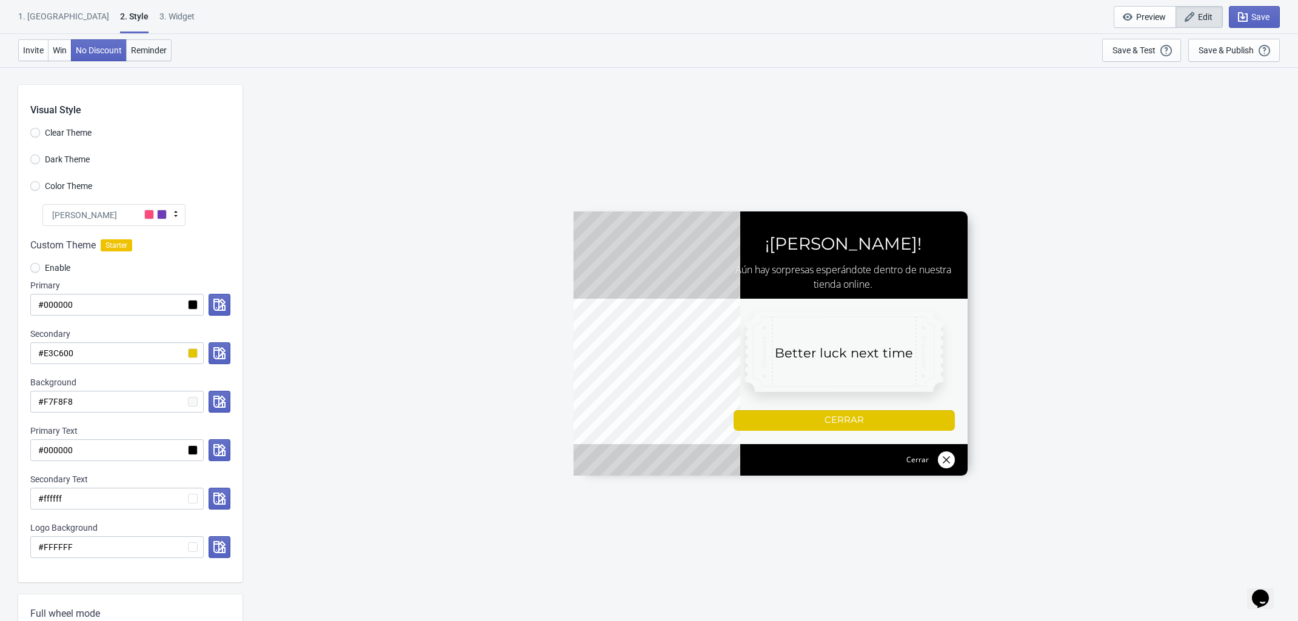
click at [153, 55] on span "Reminder" at bounding box center [149, 50] width 36 height 10
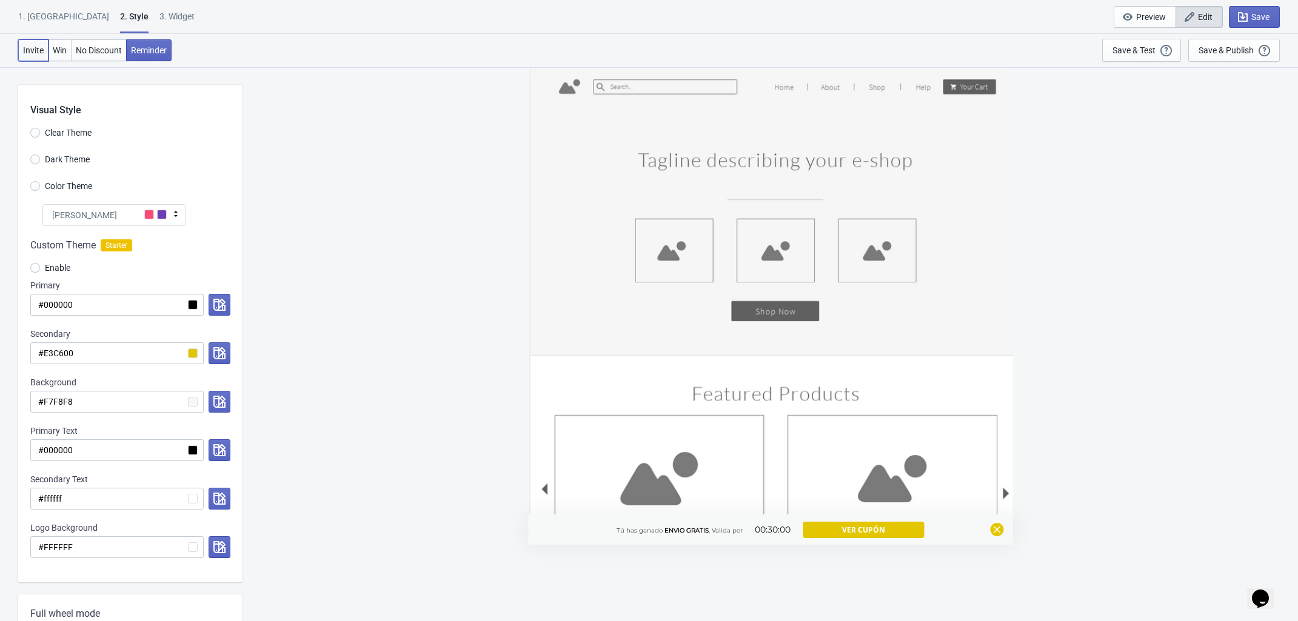
click at [41, 56] on button "Invite" at bounding box center [33, 50] width 30 height 22
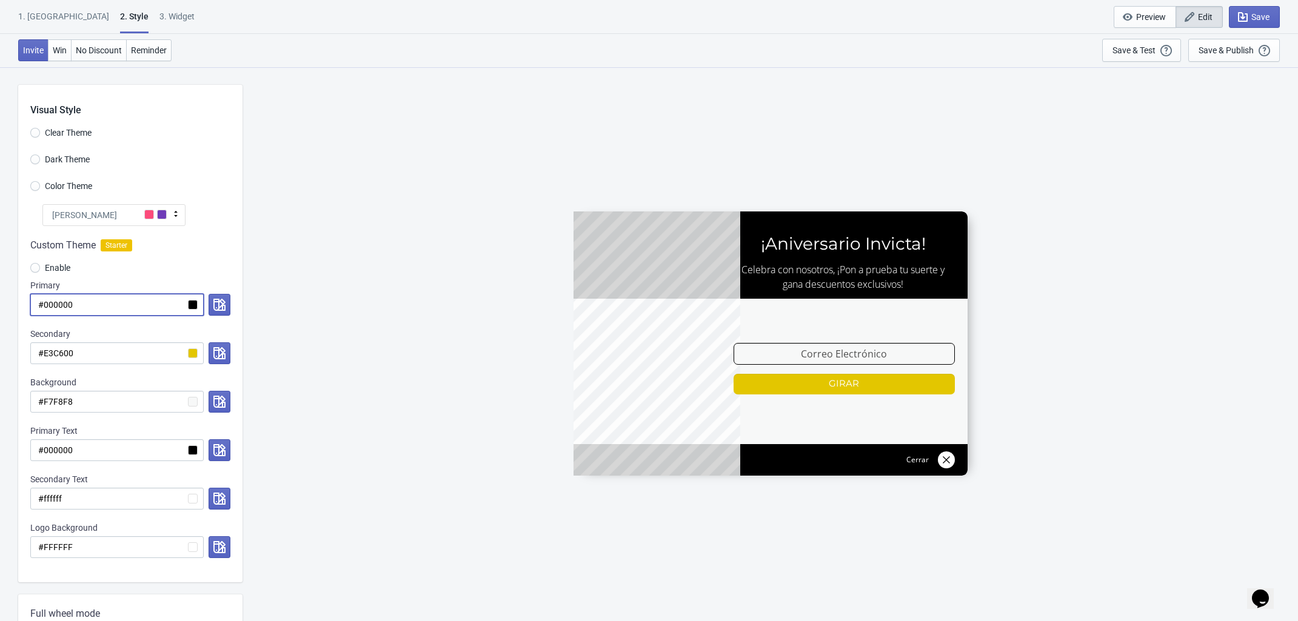
drag, startPoint x: 81, startPoint y: 296, endPoint x: 45, endPoint y: 298, distance: 35.2
click at [45, 298] on input "#000000" at bounding box center [116, 305] width 173 height 22
drag, startPoint x: 84, startPoint y: 351, endPoint x: 44, endPoint y: 358, distance: 40.0
click at [44, 358] on input "#E3C600" at bounding box center [116, 353] width 173 height 22
paste input "0000"
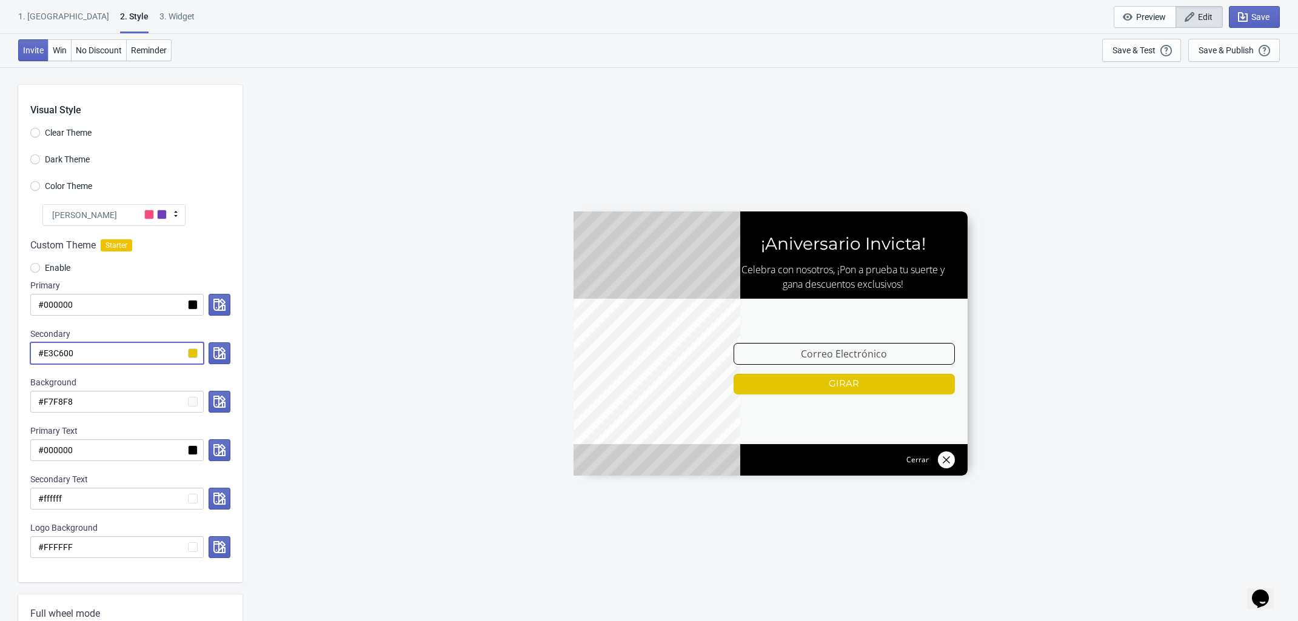
radio input "true"
type input "#000000"
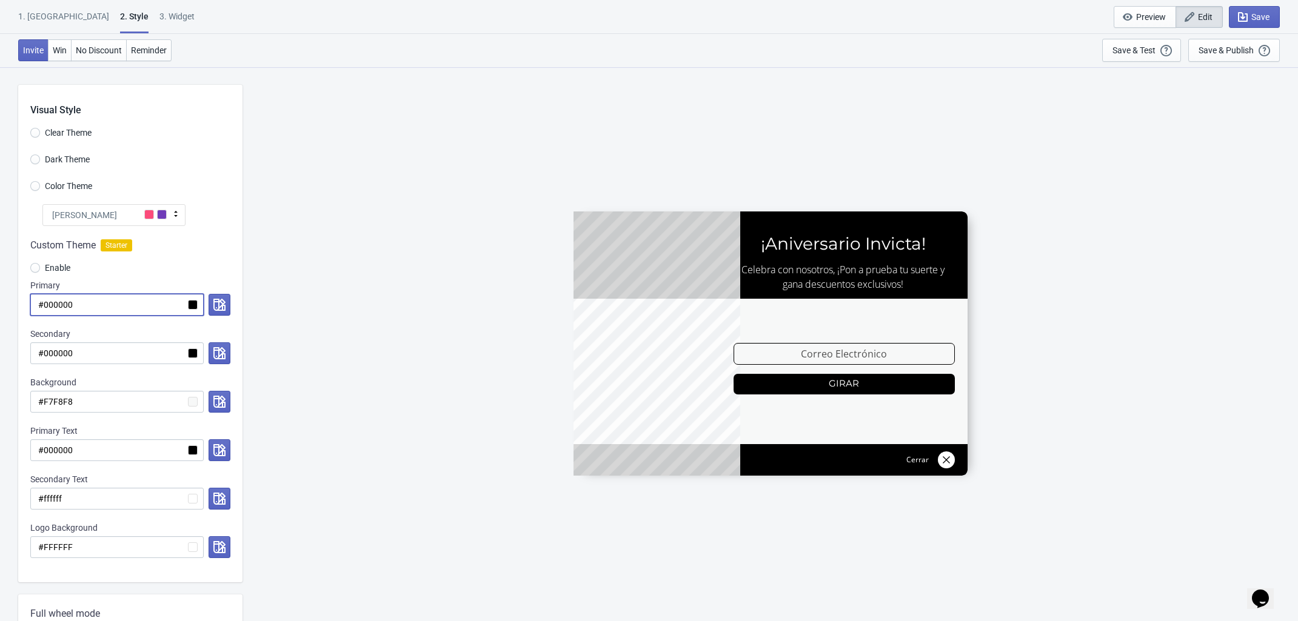
click at [78, 304] on input "#000000" at bounding box center [116, 305] width 173 height 22
drag, startPoint x: 87, startPoint y: 350, endPoint x: 45, endPoint y: 350, distance: 41.2
click at [45, 350] on input "#000000" at bounding box center [116, 353] width 173 height 22
click at [80, 355] on input "#000000" at bounding box center [116, 353] width 173 height 22
drag, startPoint x: 78, startPoint y: 355, endPoint x: 45, endPoint y: 350, distance: 32.4
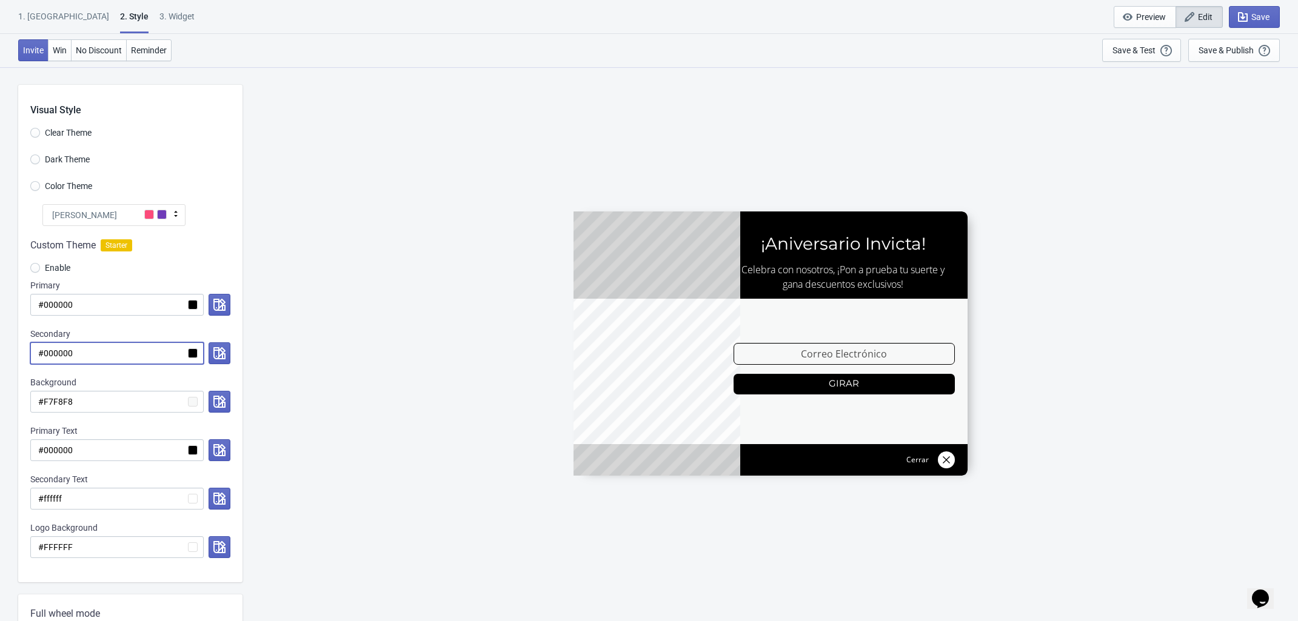
click at [45, 350] on input "#000000" at bounding box center [116, 353] width 173 height 22
paste input "FEDD"
radio input "true"
type input "#FEDD00"
radio input "true"
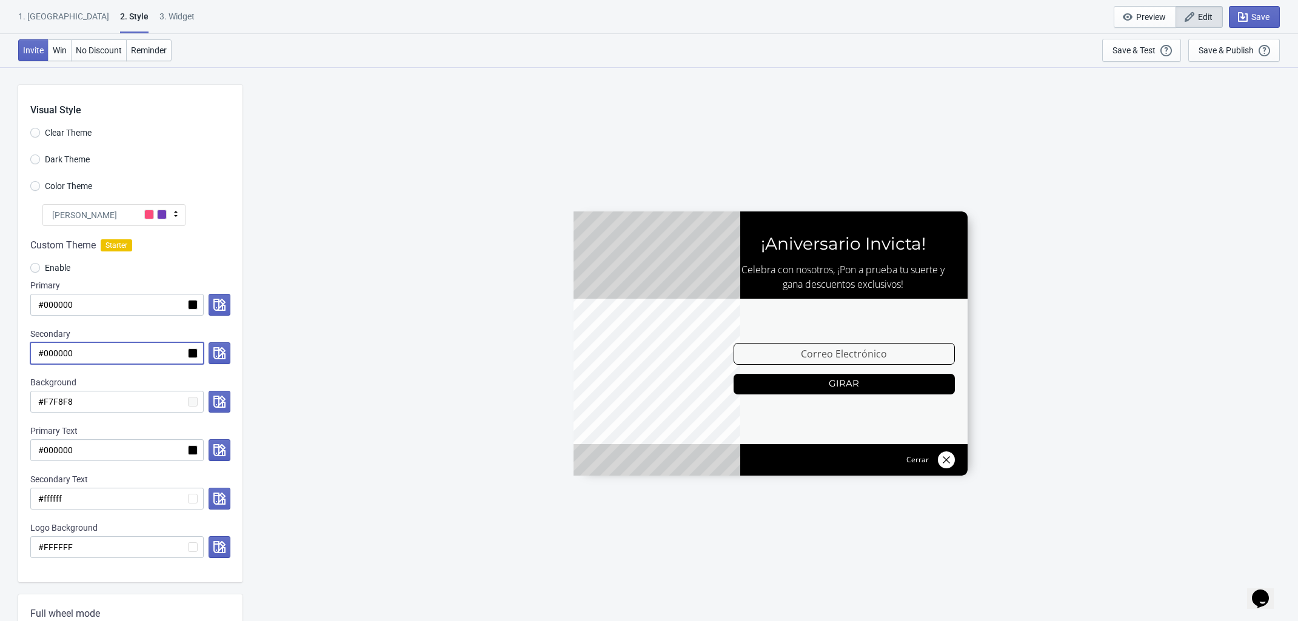
type input "#000000"
drag, startPoint x: 84, startPoint y: 306, endPoint x: 44, endPoint y: 303, distance: 40.1
click at [44, 303] on input "#000000" at bounding box center [116, 305] width 173 height 22
paste input "FEDD"
radio input "true"
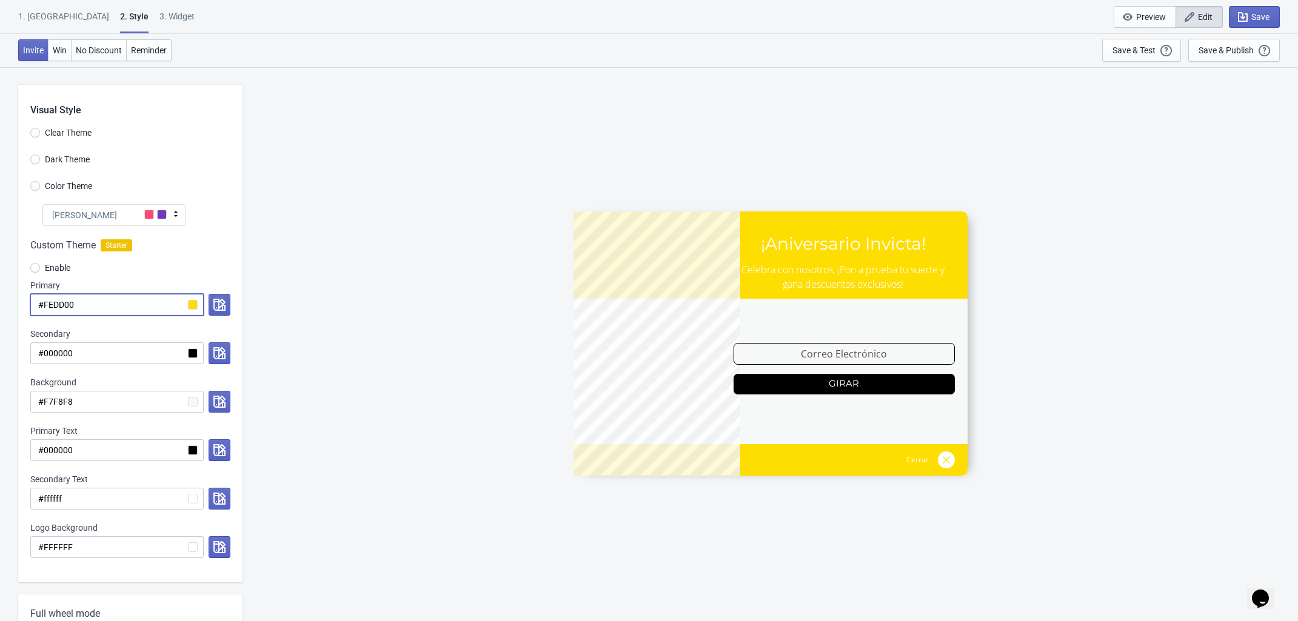
type input "#FEDD00"
drag, startPoint x: 97, startPoint y: 302, endPoint x: 44, endPoint y: 301, distance: 53.3
click at [44, 301] on input "#FEDD00" at bounding box center [116, 305] width 173 height 22
paste input "E3C6"
radio input "true"
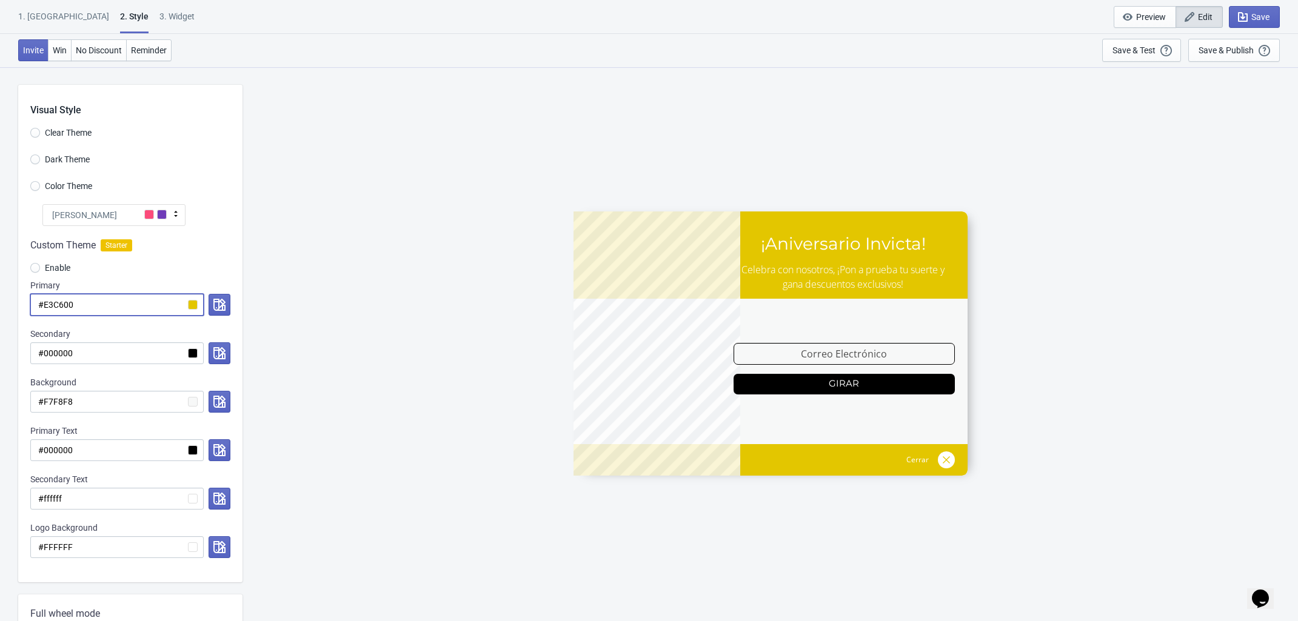
type input "#E3C600"
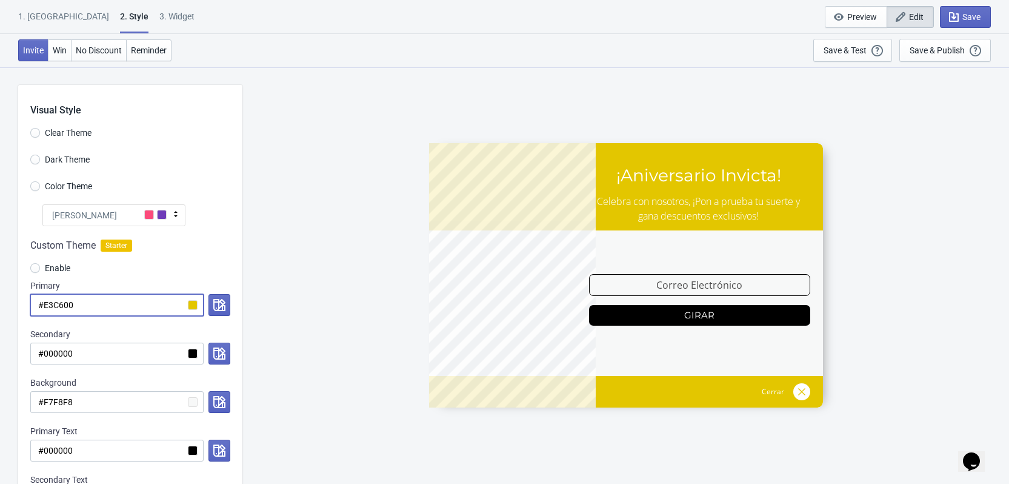
drag, startPoint x: 95, startPoint y: 298, endPoint x: 44, endPoint y: 305, distance: 52.0
click at [44, 305] on input "#E3C600" at bounding box center [116, 305] width 173 height 22
paste input "FF00"
radio input "true"
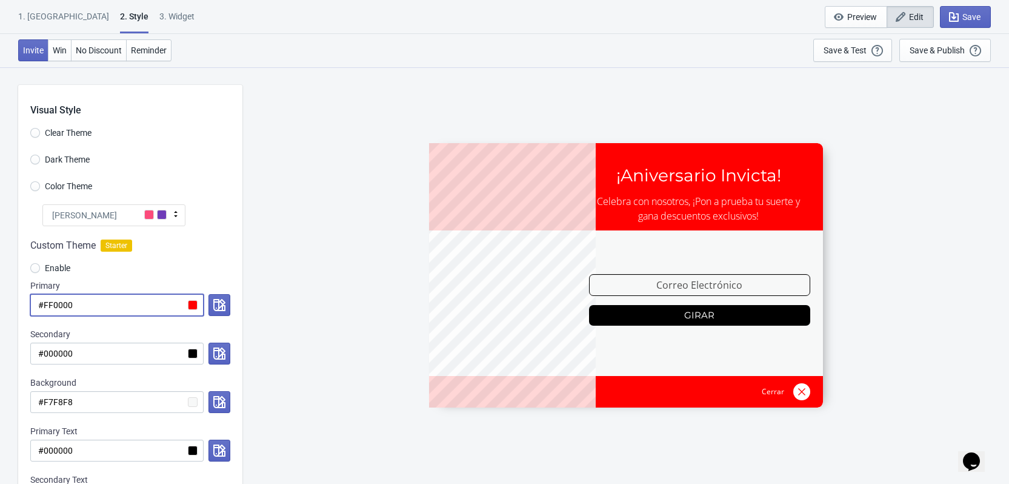
type input "#FF0000"
click at [298, 300] on div "ENVIO188 ¡Aniversario Invicta! Celebra con nosotros, ¡Pon a prueba tu suerte y …" at bounding box center [625, 275] width 755 height 416
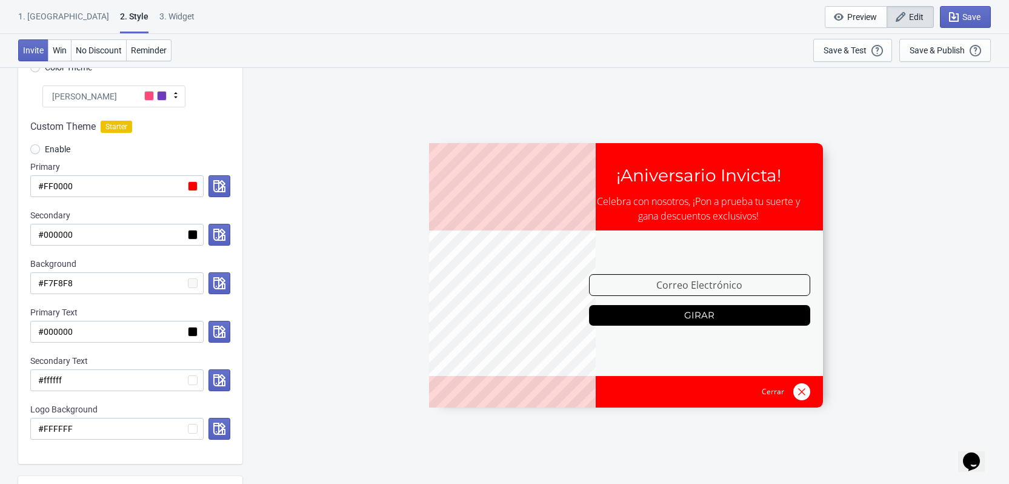
scroll to position [121, 0]
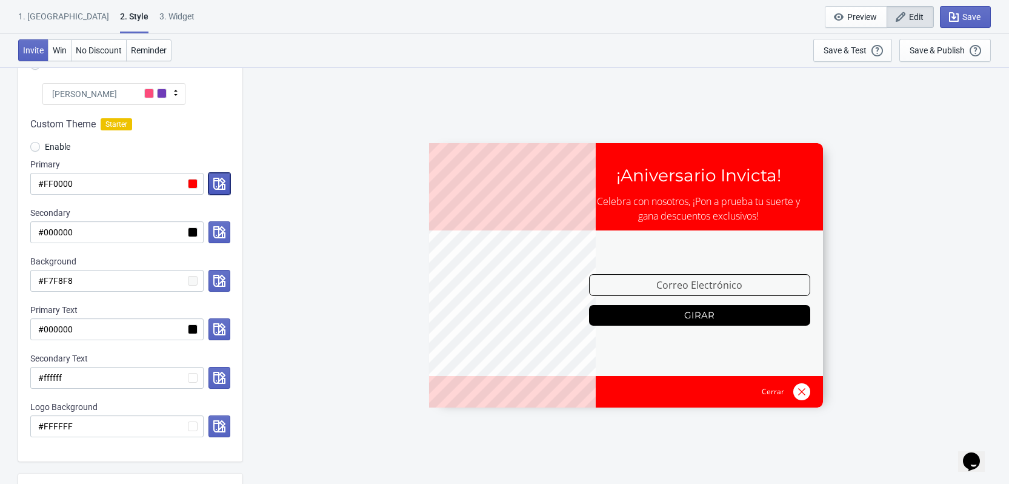
click at [220, 180] on icon "button" at bounding box center [219, 184] width 12 height 12
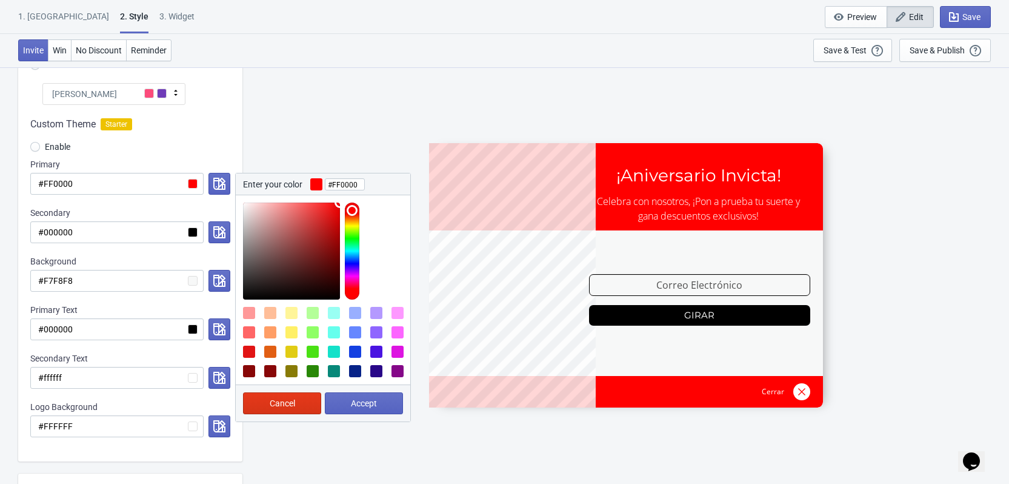
type input "#e70909"
click at [336, 212] on div at bounding box center [291, 250] width 97 height 97
click at [373, 404] on span "Accept" at bounding box center [364, 403] width 26 height 10
radio input "true"
type input "#e70909"
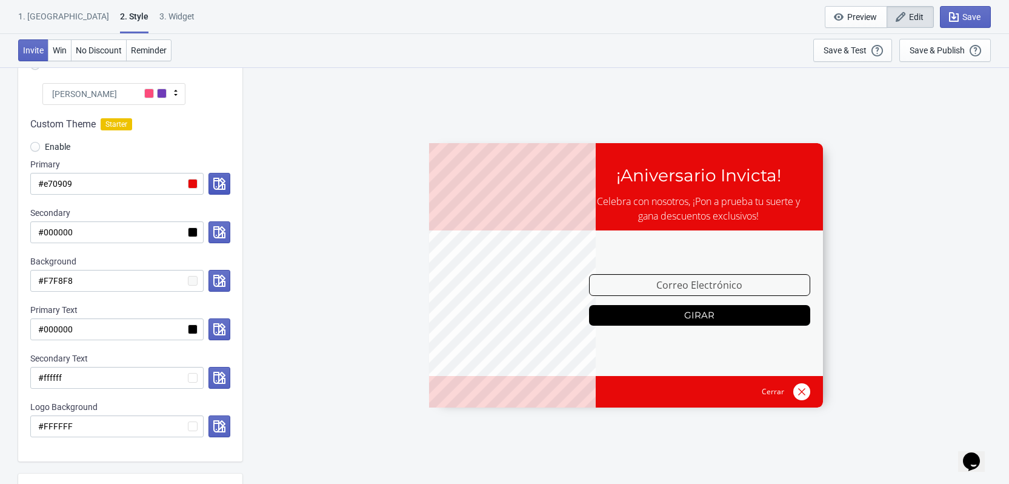
click at [217, 185] on icon "button" at bounding box center [219, 184] width 12 height 12
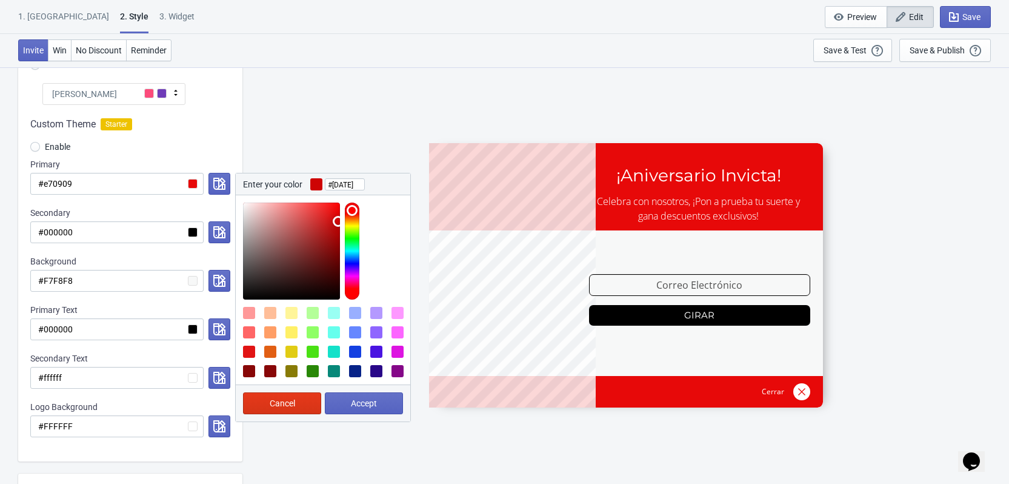
click at [338, 221] on div at bounding box center [291, 250] width 97 height 97
type input "#c20707"
click at [336, 225] on div at bounding box center [291, 250] width 97 height 97
click at [378, 401] on button "Accept" at bounding box center [364, 403] width 78 height 22
radio input "true"
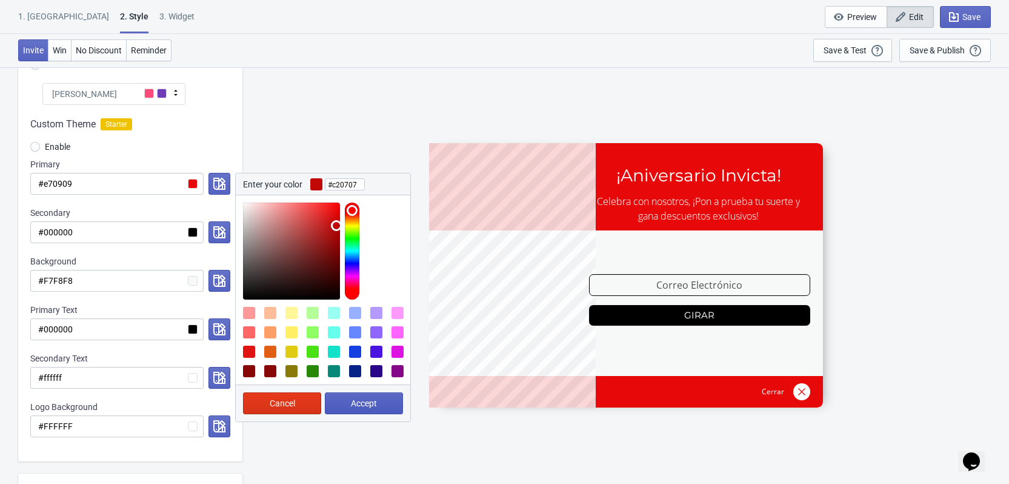
type input "#c20707"
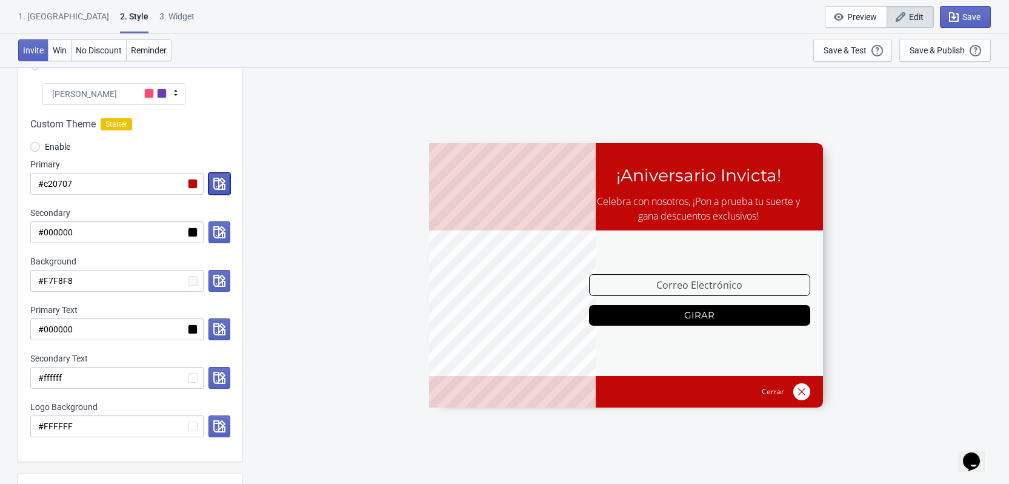
click at [216, 181] on icon "button" at bounding box center [219, 184] width 12 height 12
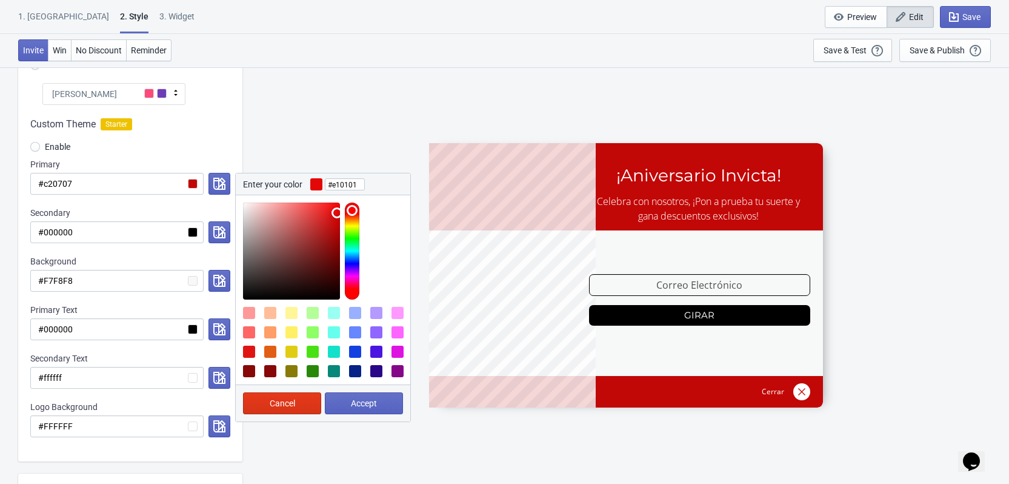
click at [339, 214] on div at bounding box center [291, 250] width 97 height 97
drag, startPoint x: 339, startPoint y: 214, endPoint x: 337, endPoint y: 191, distance: 23.2
click at [337, 191] on div "Enter your color #ff0808 Cancel Accept" at bounding box center [323, 297] width 176 height 249
type input "#f20202"
drag, startPoint x: 332, startPoint y: 205, endPoint x: 339, endPoint y: 213, distance: 10.7
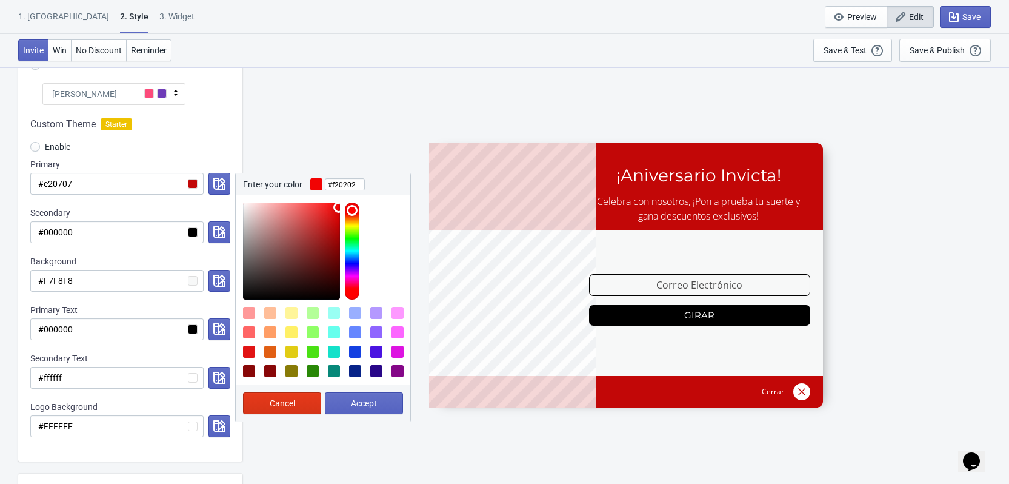
click at [339, 207] on div at bounding box center [291, 250] width 97 height 97
click at [387, 403] on button "Accept" at bounding box center [364, 403] width 78 height 22
radio input "true"
type input "#f20202"
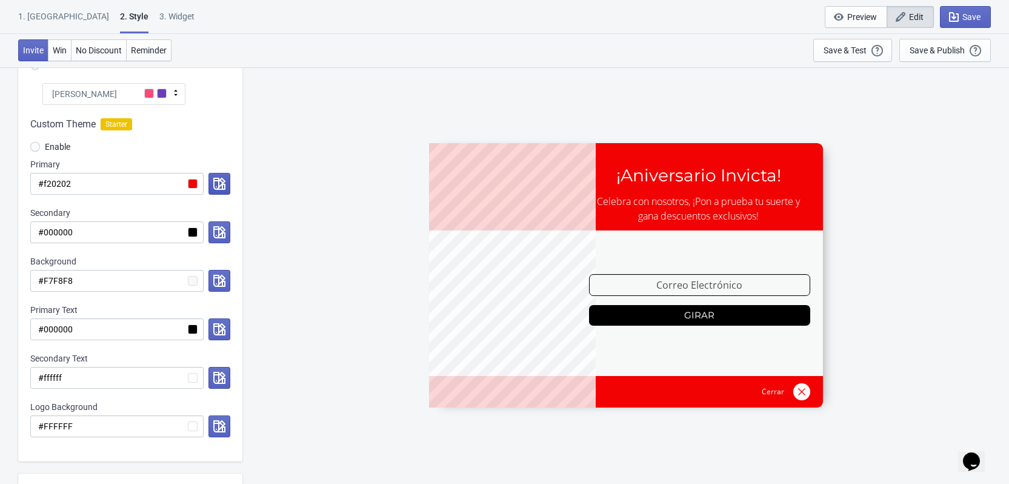
click at [227, 177] on button "button" at bounding box center [219, 184] width 22 height 22
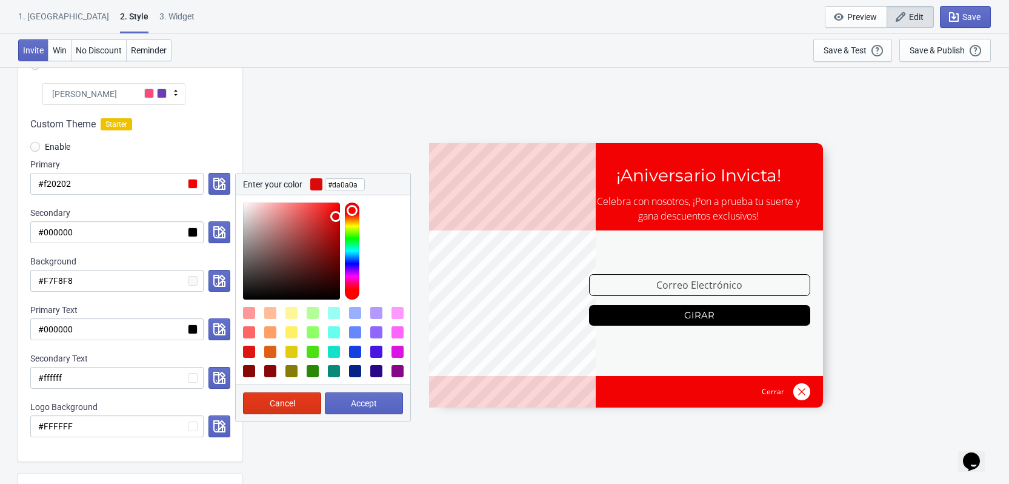
type input "#da0808"
click at [336, 216] on div at bounding box center [291, 250] width 97 height 97
click at [386, 405] on button "Accept" at bounding box center [364, 403] width 78 height 22
radio input "true"
type input "#da0808"
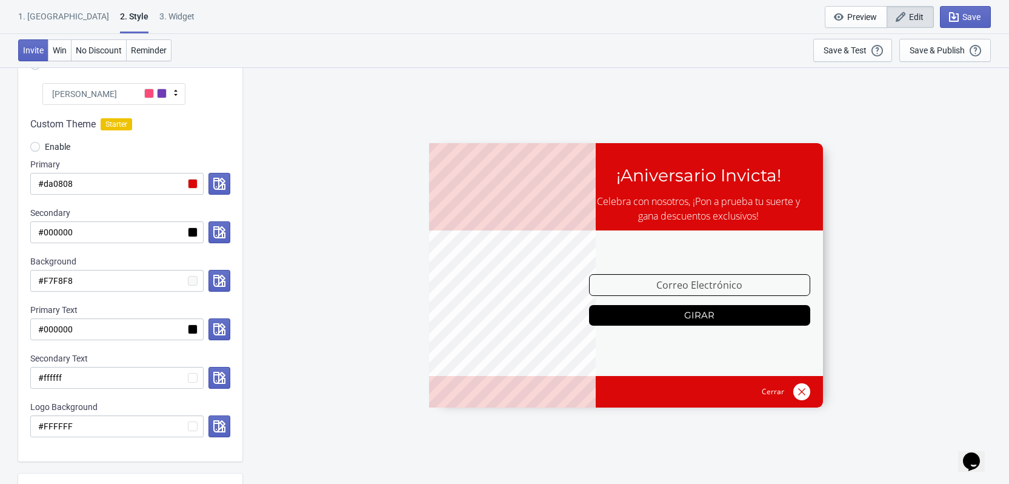
click at [328, 410] on div "ENVIO188 ¡Aniversario Invicta! Celebra con nosotros, ¡Pon a prueba tu suerte y …" at bounding box center [625, 275] width 755 height 416
click at [103, 227] on input "#000000" at bounding box center [116, 232] width 173 height 22
drag, startPoint x: 94, startPoint y: 188, endPoint x: 39, endPoint y: 185, distance: 54.6
click at [39, 185] on input "#da0808" at bounding box center [116, 184] width 173 height 22
paste input "E3CF00"
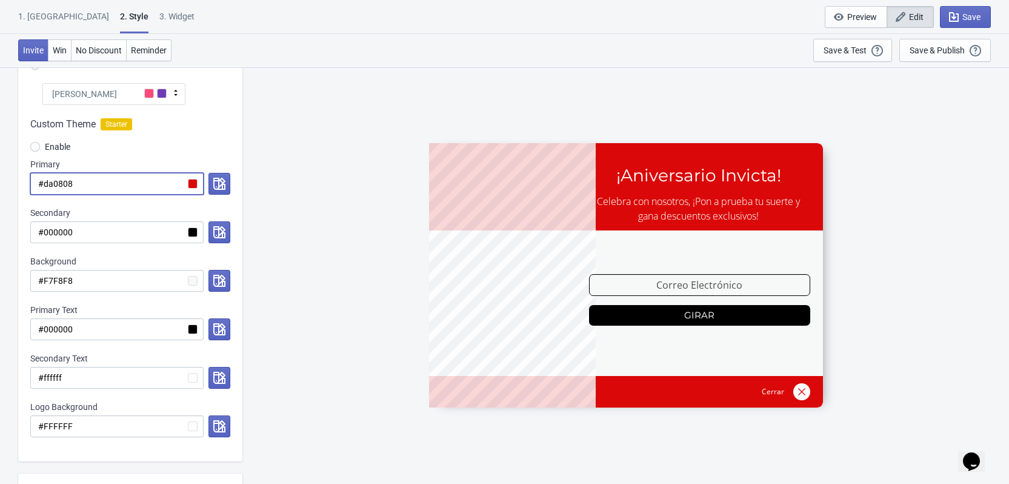
radio input "true"
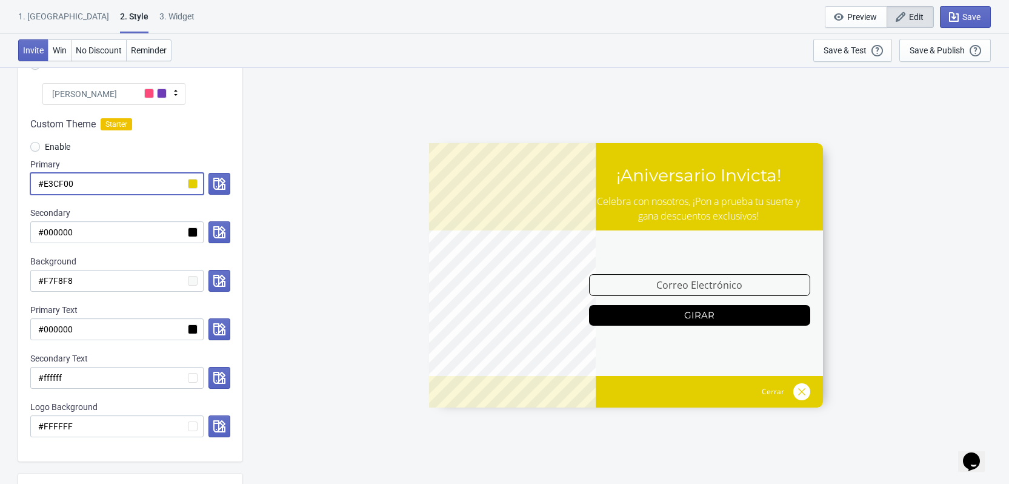
type input "#E3CF00"
drag, startPoint x: 88, startPoint y: 186, endPoint x: 36, endPoint y: 188, distance: 51.5
click at [36, 188] on input "#E3CF00" at bounding box center [116, 184] width 173 height 22
paste input "6"
radio input "true"
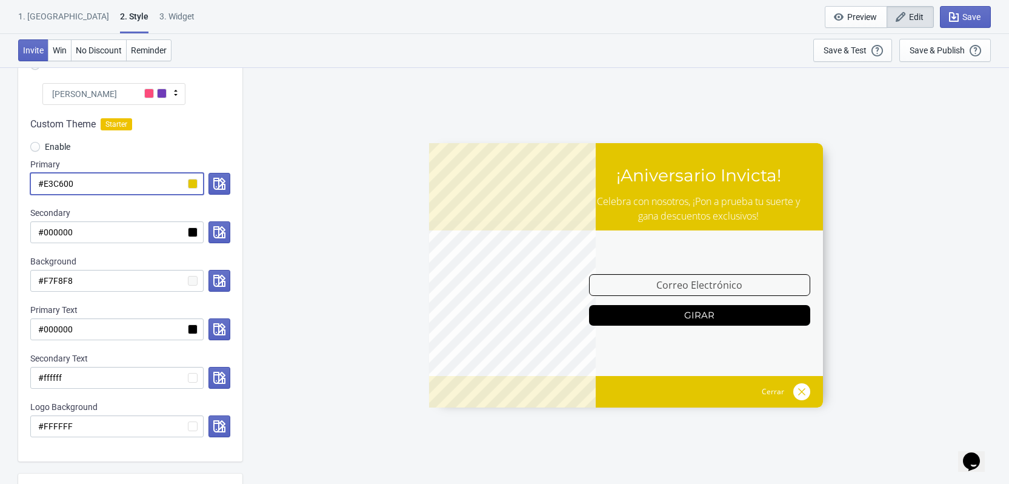
type input "#E3C600"
click at [344, 241] on div "ENVIO188 ¡Aniversario Invicta! Celebra con nosotros, ¡Pon a prueba tu suerte y …" at bounding box center [625, 275] width 755 height 416
click at [402, 396] on div "ENVIO188 ¡Aniversario Invicta! Celebra con nosotros, ¡Pon a prueba tu suerte y …" at bounding box center [625, 275] width 755 height 416
click at [218, 178] on icon "button" at bounding box center [219, 184] width 12 height 12
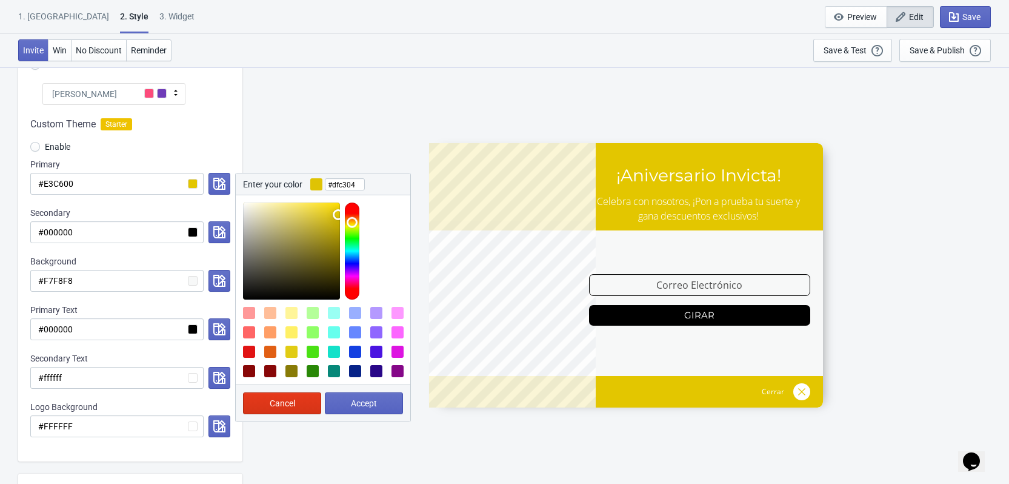
click at [338, 215] on div at bounding box center [291, 250] width 97 height 97
type input "#dec204"
click at [381, 404] on button "Accept" at bounding box center [364, 403] width 78 height 22
radio input "true"
type input "#dec204"
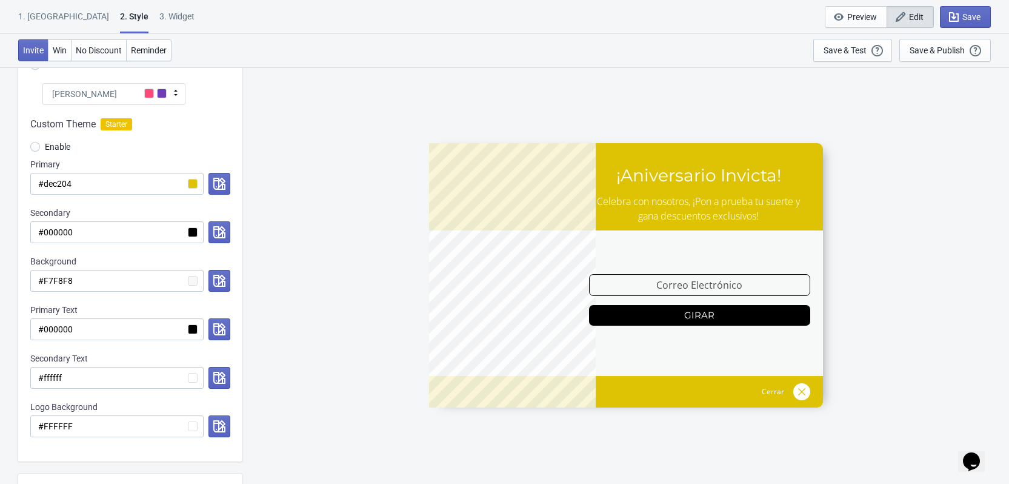
drag, startPoint x: 656, startPoint y: 182, endPoint x: 538, endPoint y: 96, distance: 147.0
click at [538, 96] on div "ENVIO188 ¡Aniversario Invicta! Celebra con nosotros, ¡Pon a prueba tu suerte y …" at bounding box center [625, 275] width 755 height 416
drag, startPoint x: 83, startPoint y: 187, endPoint x: 45, endPoint y: 184, distance: 37.8
click at [45, 184] on input "#dec204" at bounding box center [116, 184] width 173 height 22
click at [213, 376] on button "button" at bounding box center [219, 378] width 22 height 22
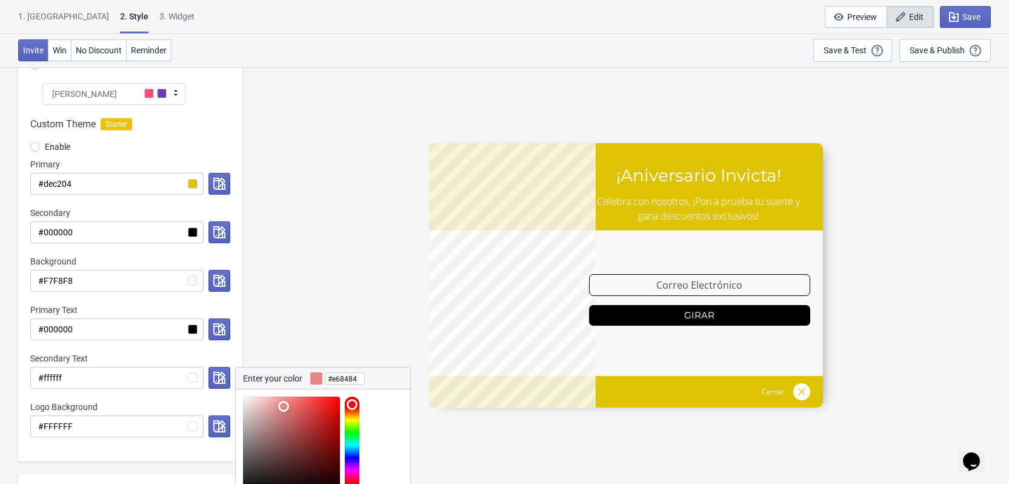
drag, startPoint x: 246, startPoint y: 402, endPoint x: 284, endPoint y: 406, distance: 38.4
click at [284, 406] on div at bounding box center [291, 444] width 97 height 97
type input "#740000"
drag, startPoint x: 281, startPoint y: 408, endPoint x: 348, endPoint y: 449, distance: 78.4
click at [348, 449] on div at bounding box center [326, 444] width 167 height 97
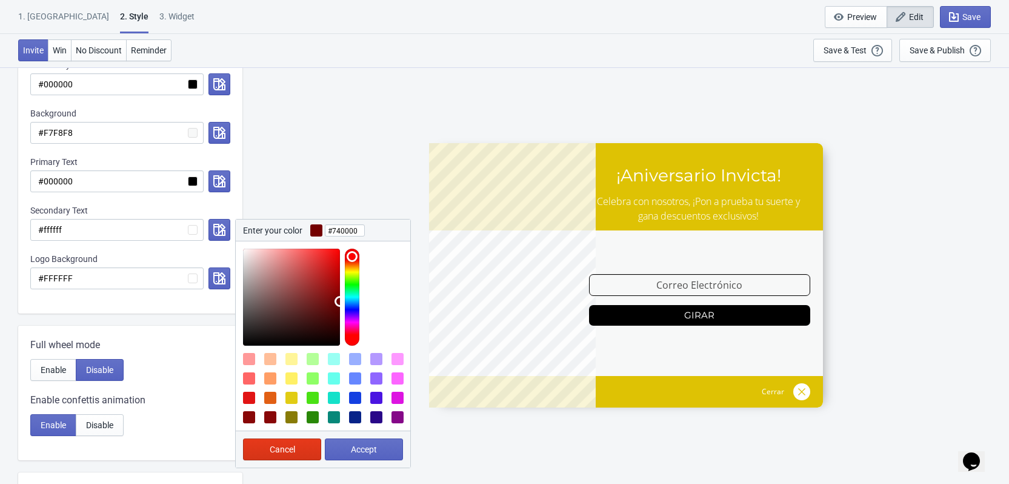
scroll to position [242, 0]
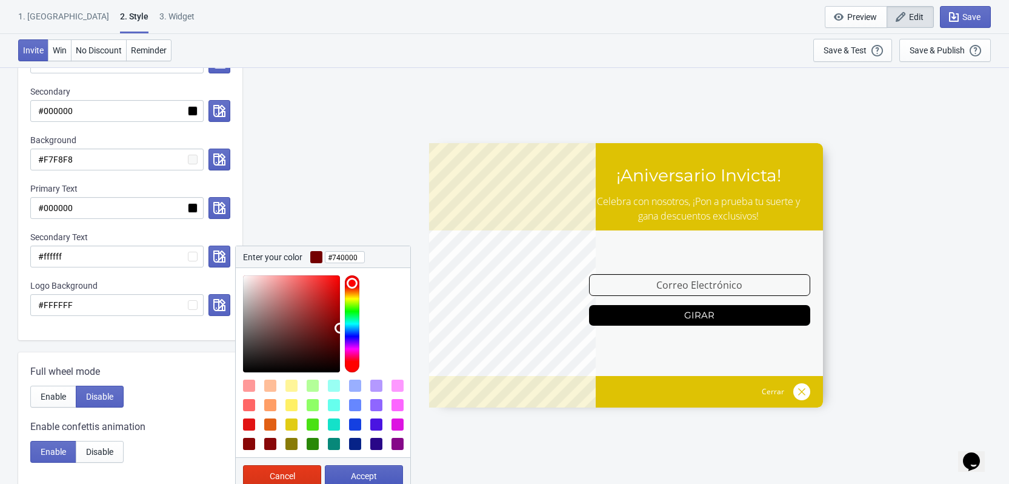
click at [356, 474] on span "Accept" at bounding box center [364, 476] width 26 height 10
radio input "true"
type input "#740000"
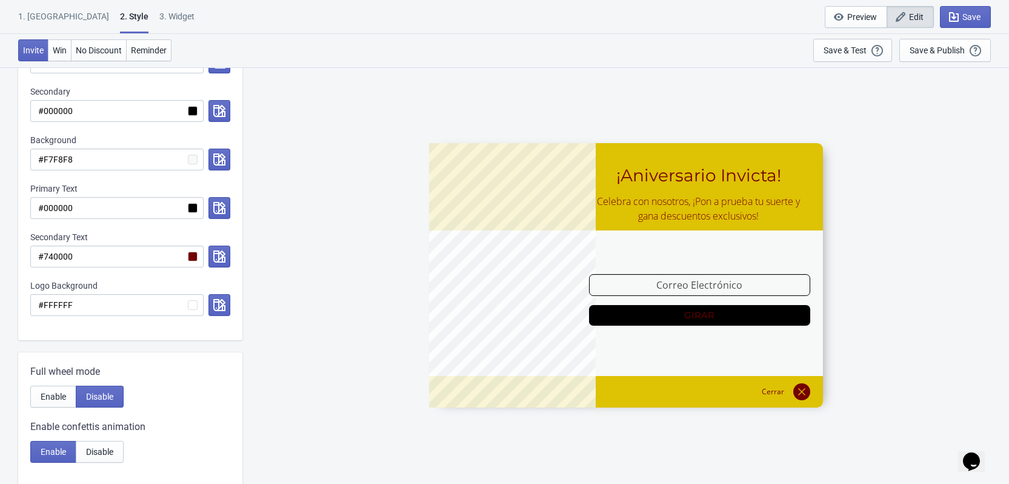
click at [341, 291] on div "ENVIO188 ¡Aniversario Invicta! Celebra con nosotros, ¡Pon a prueba tu suerte y …" at bounding box center [625, 275] width 755 height 416
click at [135, 252] on input "#740000" at bounding box center [116, 256] width 173 height 22
click at [298, 262] on div "ENVIO188 ¡Aniversario Invicta! Celebra con nosotros, ¡Pon a prueba tu suerte y …" at bounding box center [625, 275] width 755 height 416
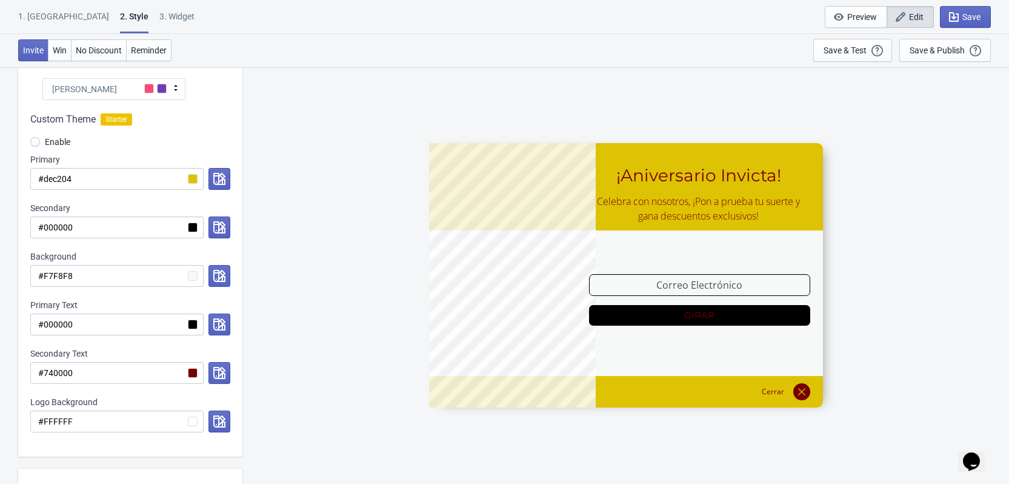
scroll to position [121, 0]
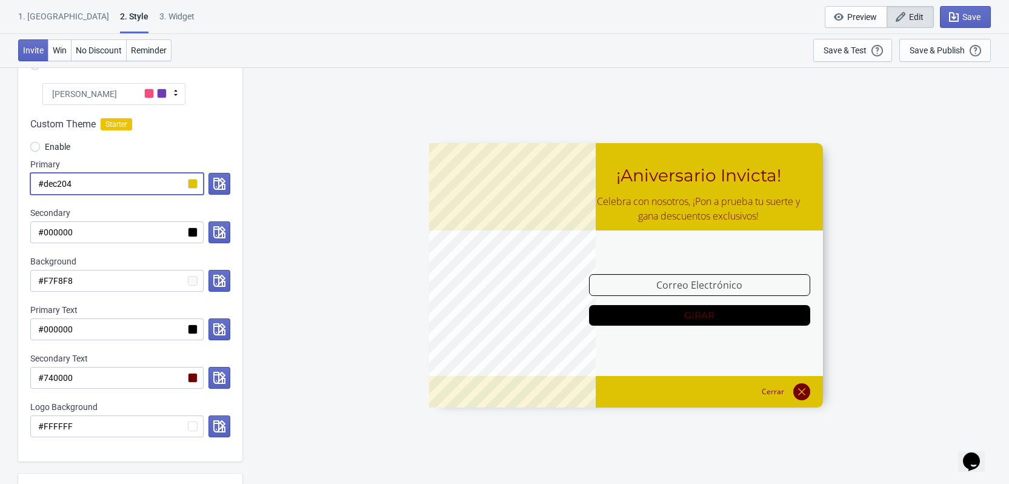
drag, startPoint x: 84, startPoint y: 187, endPoint x: 44, endPoint y: 182, distance: 39.7
click at [44, 182] on input "#dec204" at bounding box center [116, 184] width 173 height 22
radio input "true"
type input "#C"
radio input "true"
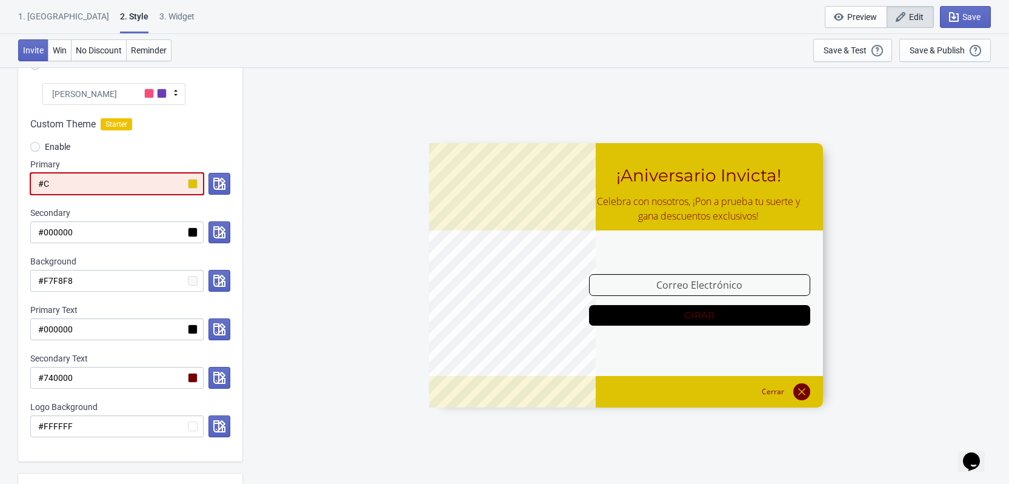
type input "#C9"
radio input "true"
type input "#C90"
radio input "true"
type input "#C900"
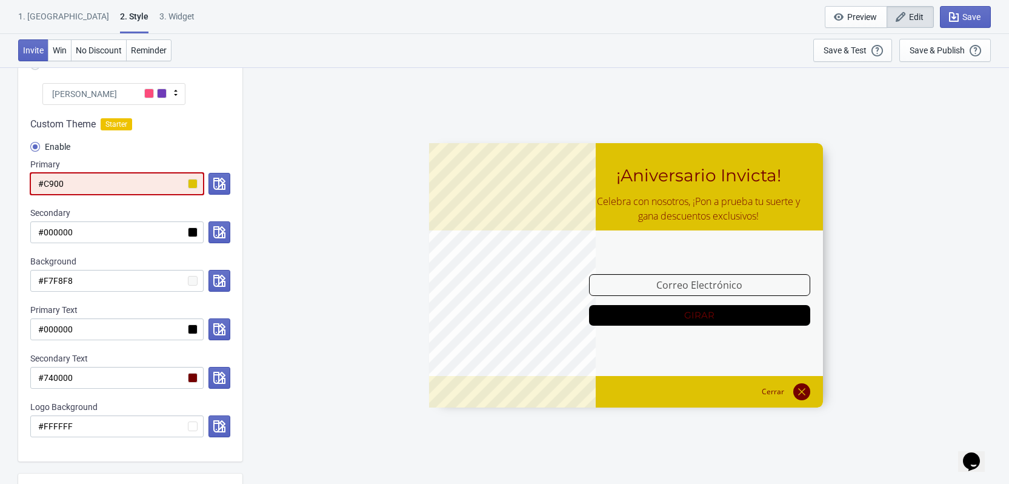
radio input "true"
type input "#C9000"
radio input "true"
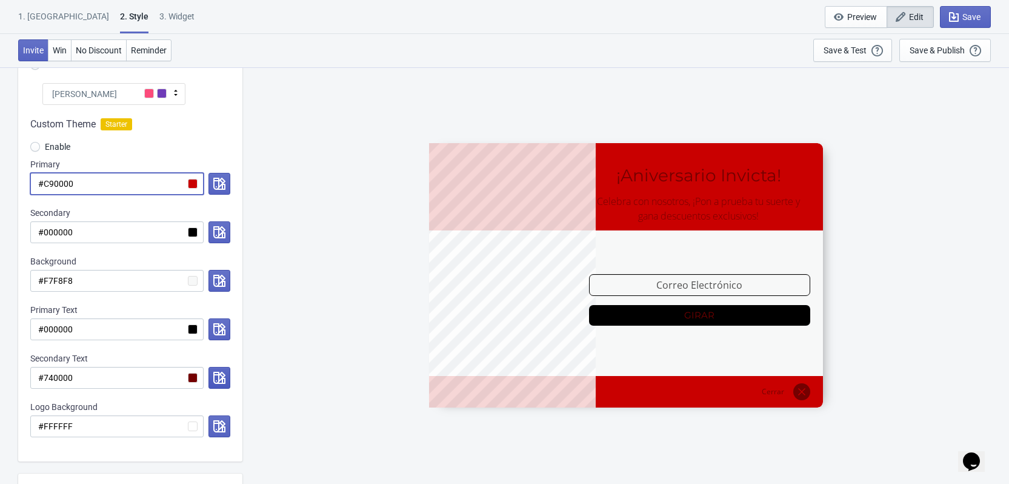
type input "#C90000"
click at [225, 377] on icon "button" at bounding box center [219, 378] width 12 height 12
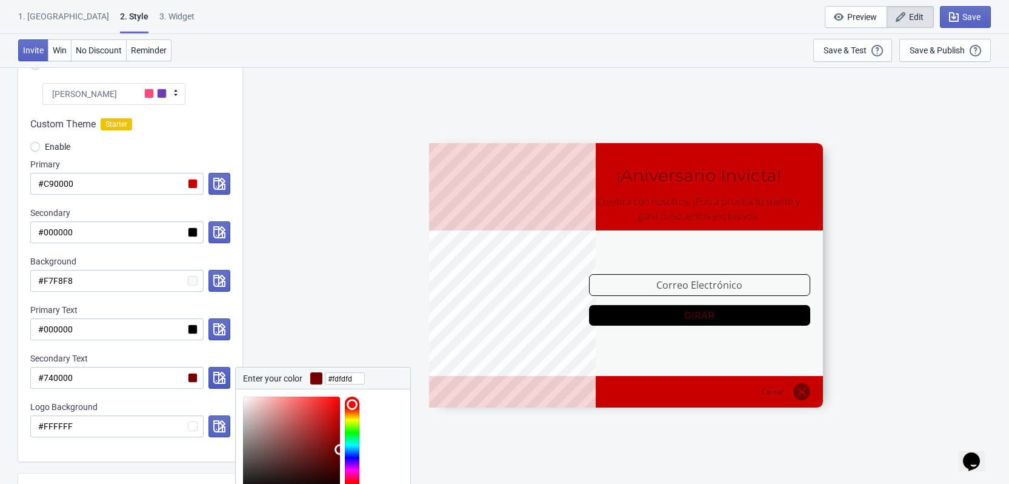
type input "#ffffff"
drag, startPoint x: 246, startPoint y: 401, endPoint x: 205, endPoint y: 364, distance: 55.0
click at [206, 366] on div "Secondary Text #740000 Enter your color #ffffff Cancel Accept" at bounding box center [130, 370] width 200 height 36
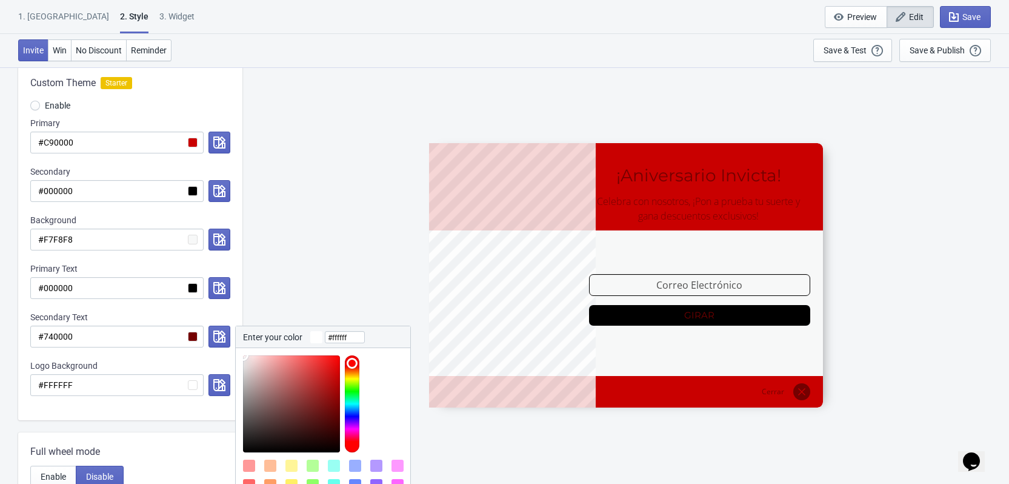
scroll to position [424, 0]
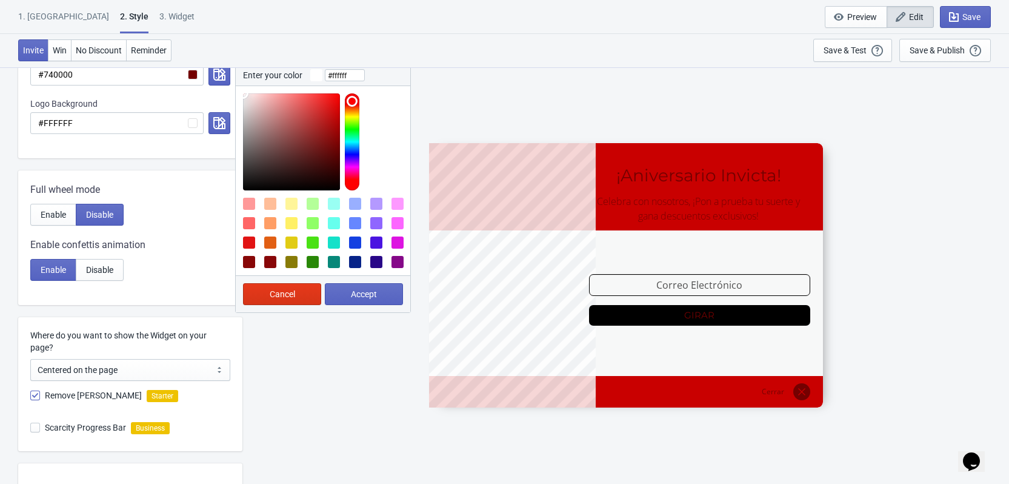
click at [360, 290] on span "Accept" at bounding box center [364, 294] width 26 height 10
radio input "true"
type input "#ffffff"
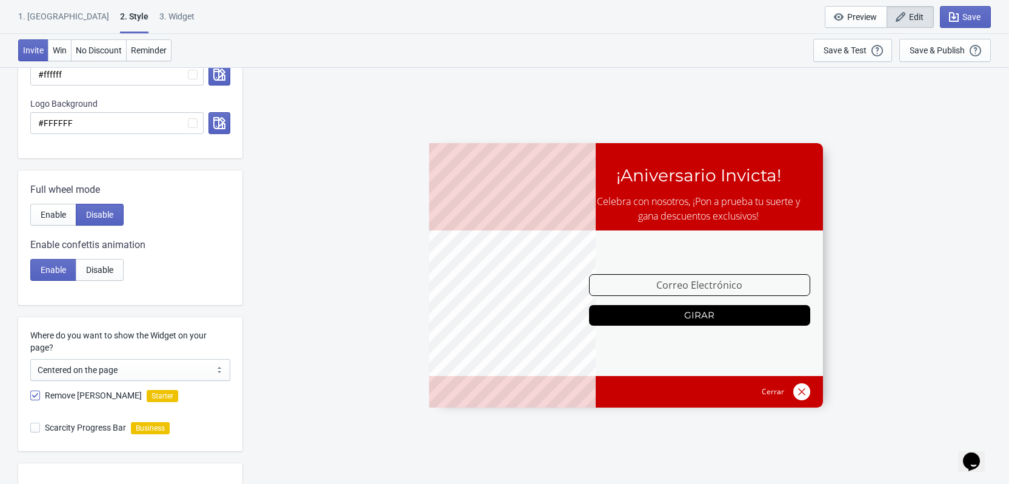
click at [859, 178] on div "ENVIO188 ¡Aniversario Invicta! Celebra con nosotros, ¡Pon a prueba tu suerte y …" at bounding box center [625, 275] width 755 height 416
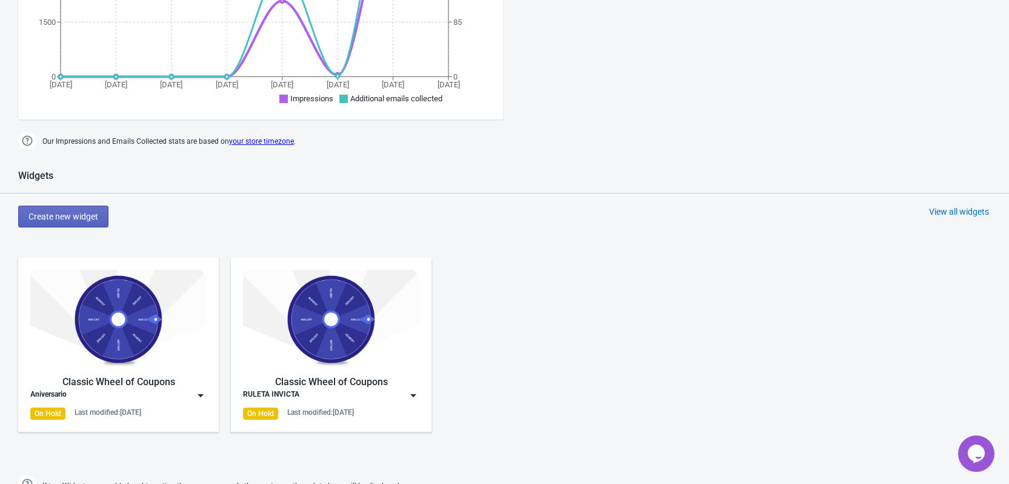
scroll to position [545, 0]
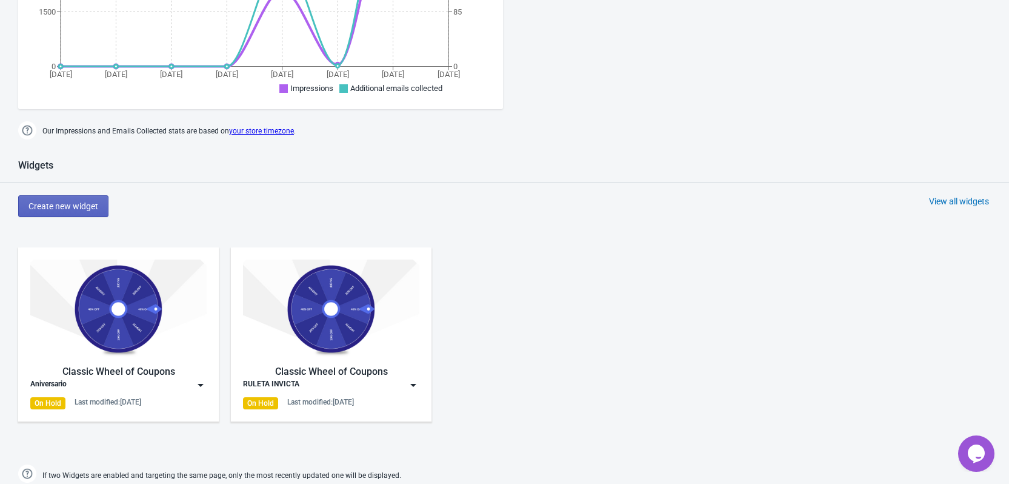
click at [124, 316] on img at bounding box center [118, 308] width 176 height 99
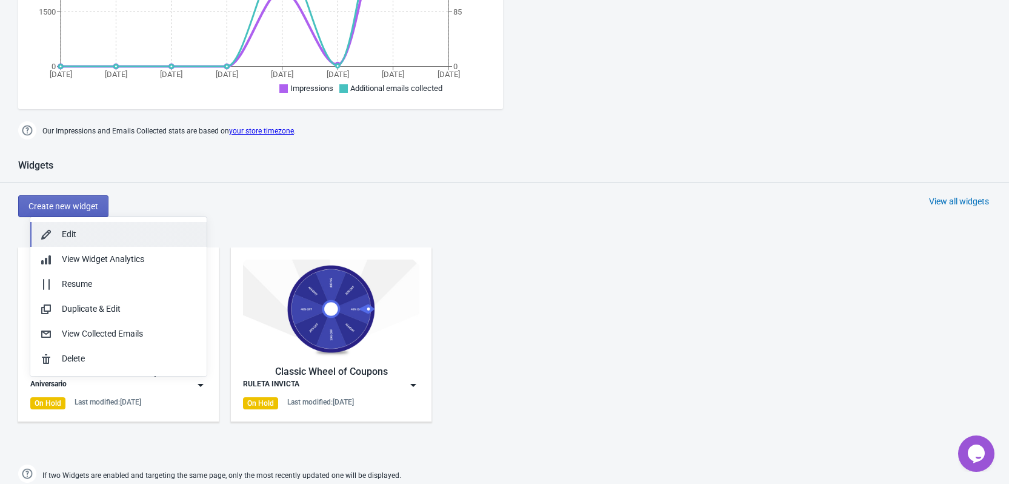
click at [91, 231] on div "Edit" at bounding box center [129, 234] width 135 height 13
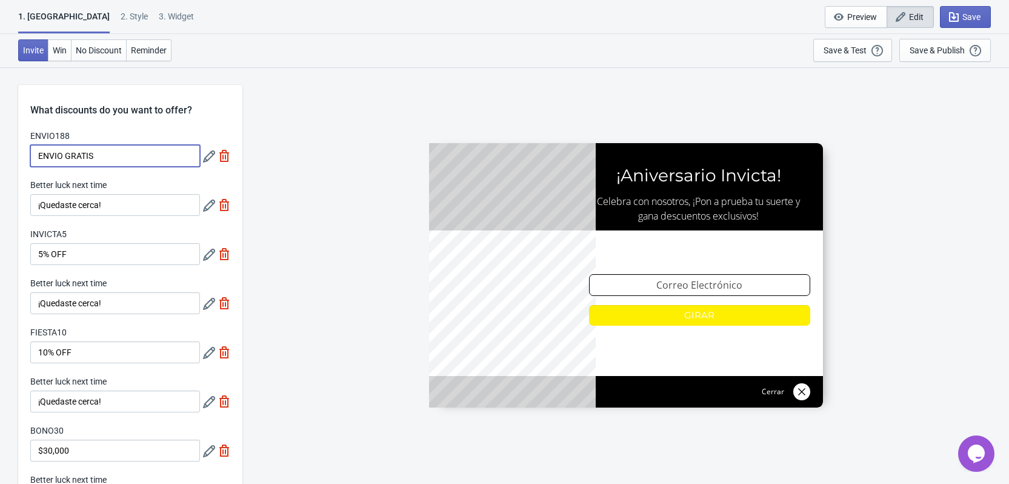
drag, startPoint x: 97, startPoint y: 153, endPoint x: 44, endPoint y: 161, distance: 53.9
click at [44, 161] on input "ENVIO GRATIS" at bounding box center [115, 156] width 170 height 22
type input "Envío gratis"
click at [120, 202] on input "¡Quedaste cerca!" at bounding box center [115, 205] width 170 height 22
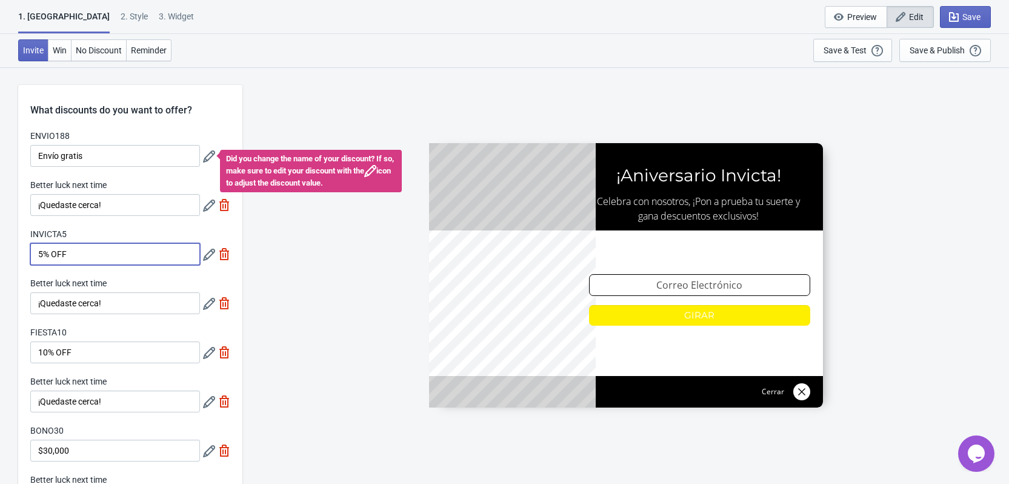
click at [94, 252] on input "5% OFF" at bounding box center [115, 254] width 170 height 22
drag, startPoint x: 78, startPoint y: 251, endPoint x: 54, endPoint y: 250, distance: 23.6
click at [54, 250] on input "5% OFF" at bounding box center [115, 254] width 170 height 22
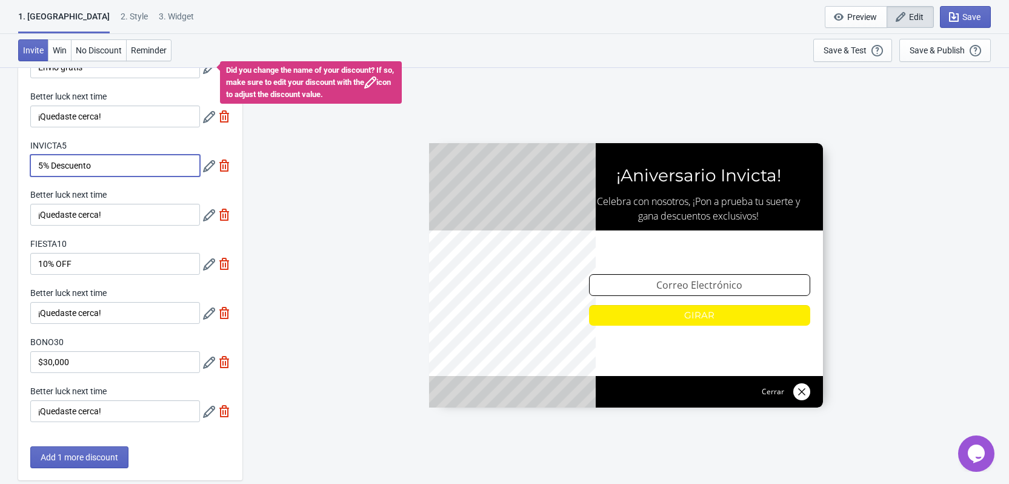
scroll to position [46, 0]
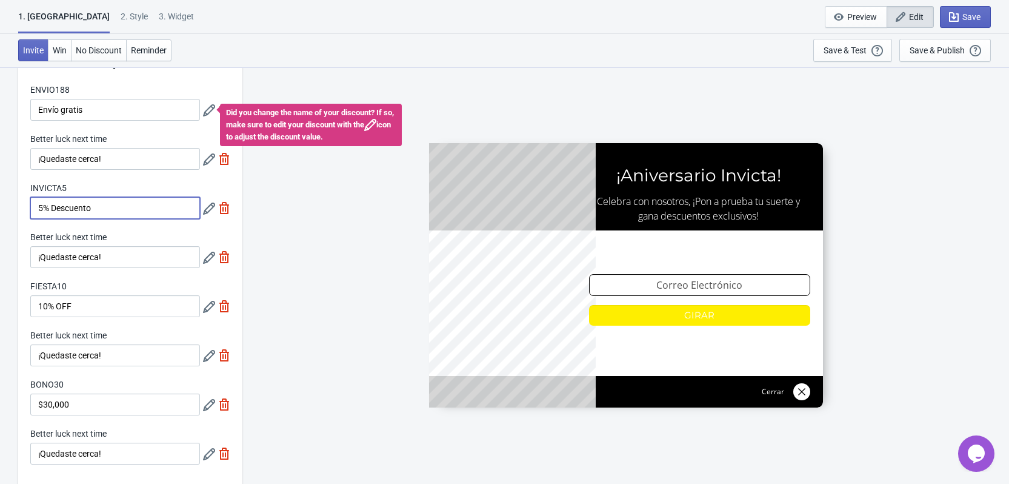
type input "5% Descuento"
drag, startPoint x: 83, startPoint y: 307, endPoint x: 59, endPoint y: 304, distance: 24.4
click at [59, 304] on input "10% OFF" at bounding box center [115, 306] width 170 height 22
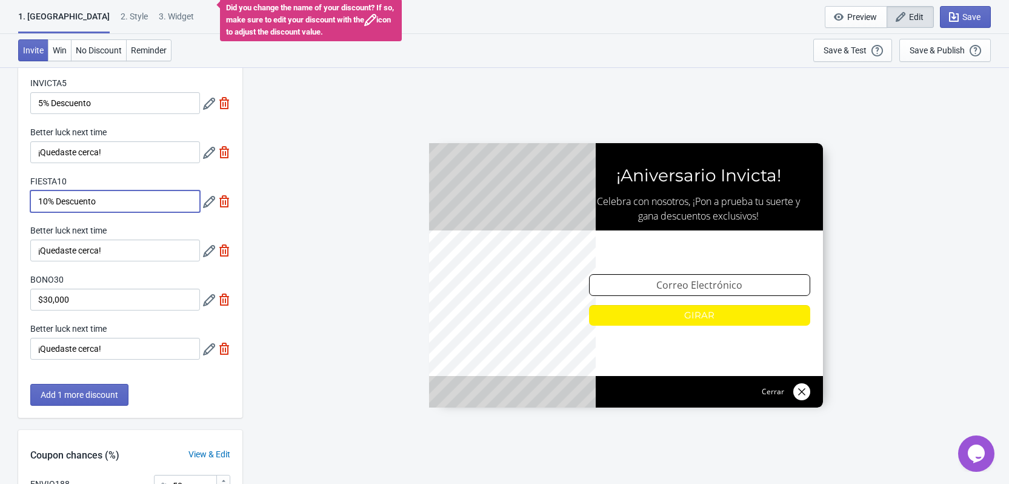
scroll to position [167, 0]
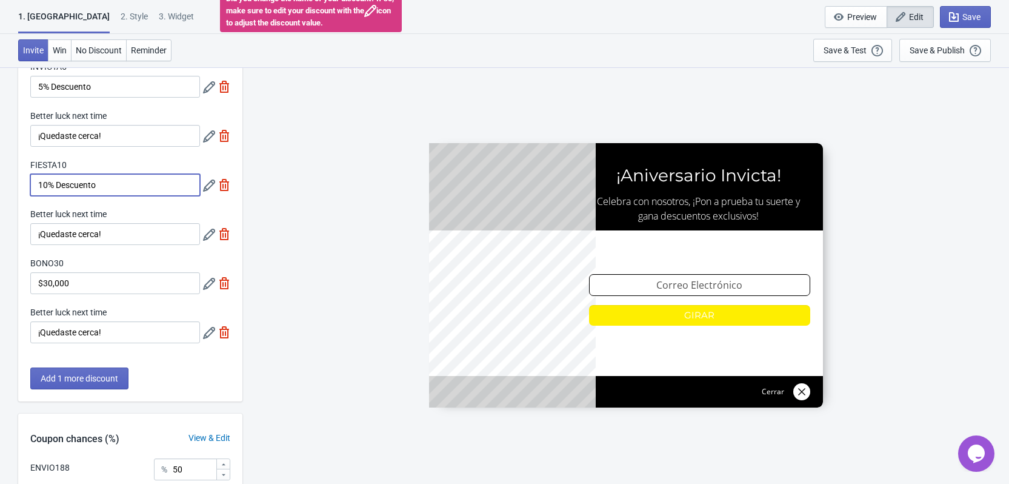
type input "10% Descuento"
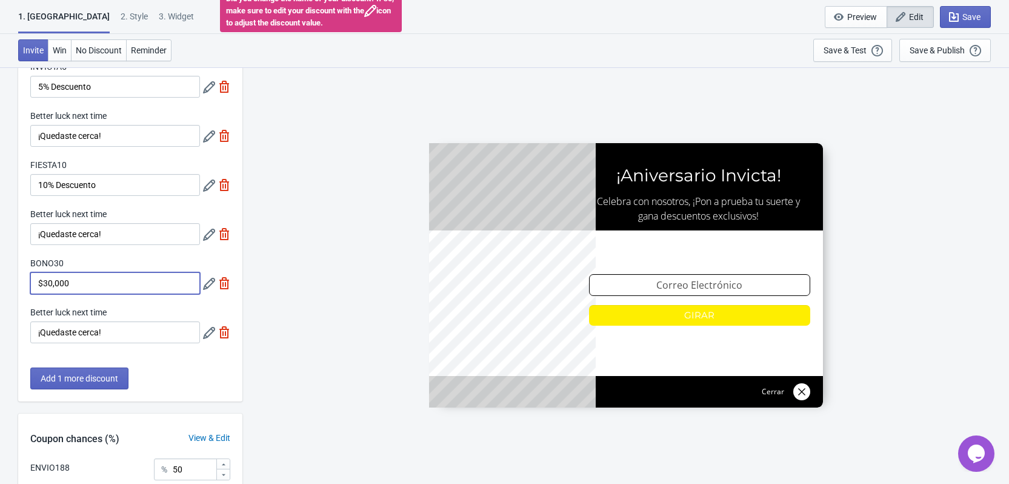
click at [39, 281] on input "$30,000" at bounding box center [115, 283] width 170 height 22
type input "Bono de $30,000"
click at [121, 17] on div "2 . Style" at bounding box center [134, 20] width 27 height 21
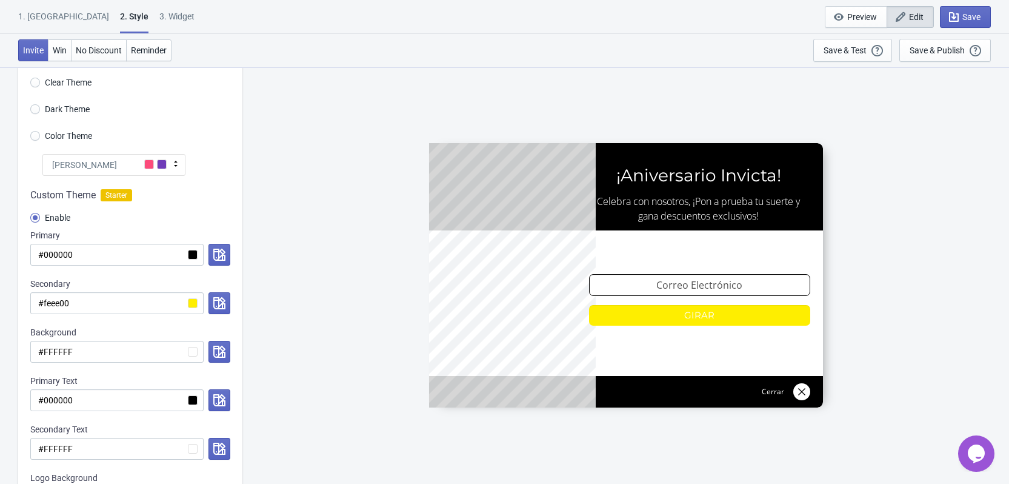
scroll to position [61, 0]
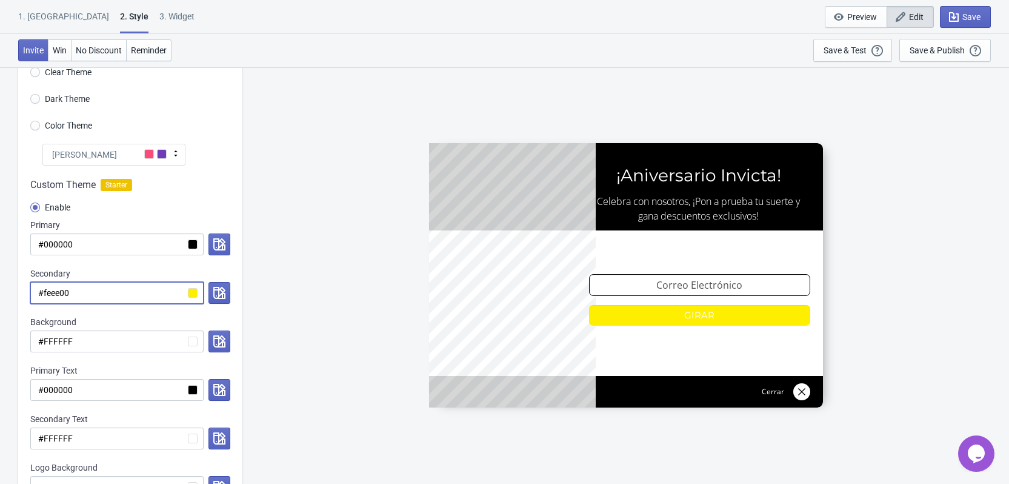
drag, startPoint x: 119, startPoint y: 285, endPoint x: 42, endPoint y: 295, distance: 77.7
click at [42, 295] on input "#feee00" at bounding box center [116, 293] width 173 height 22
paste input "listooo Andre, entonces vamos con ese color pero dejemos todos los textos en mo…"
radio input "true"
type input "#listooo Andre, entonces vamos con ese color pero dejemos todos los textos en m…"
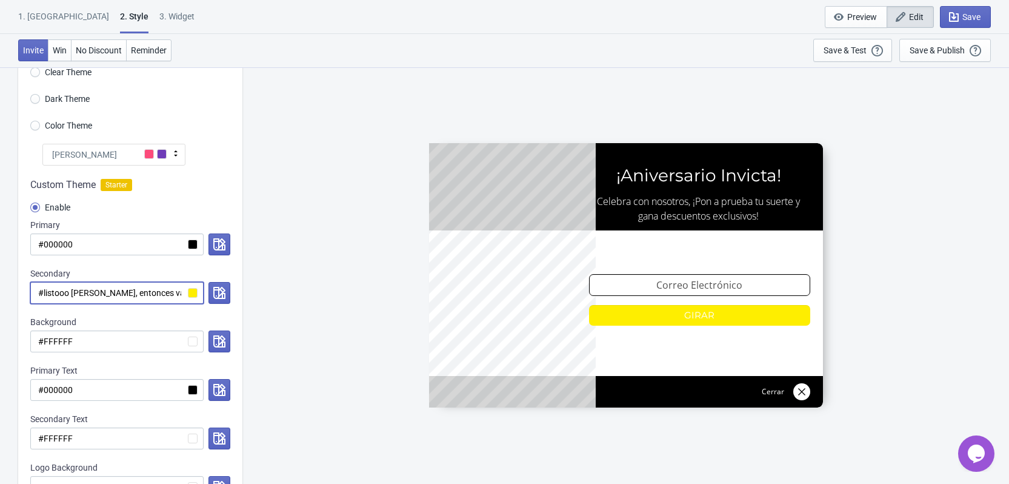
scroll to position [0, 469]
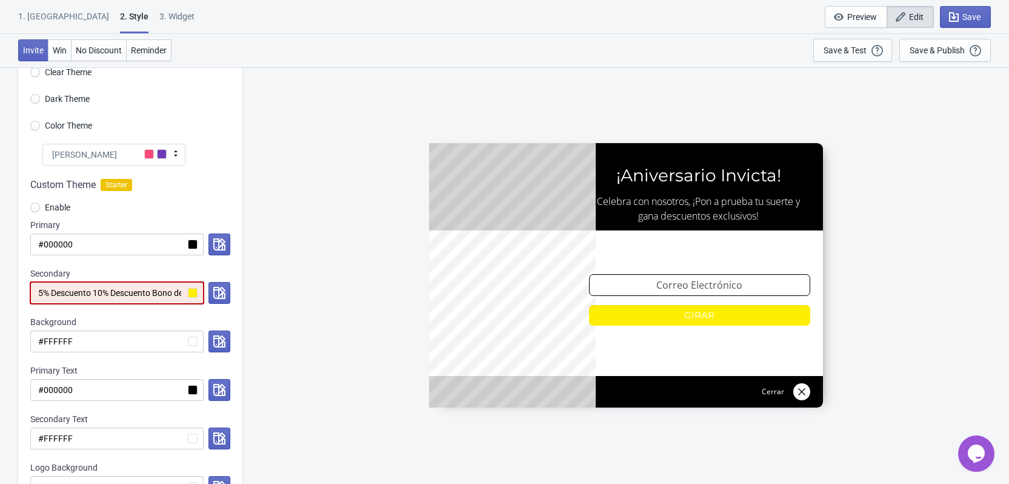
radio input "true"
type input "#listooo Andre, entonces vamos con ese color pero dejemos todos los textos en m…"
radio input "true"
type input "#listooo Andre, entonces vamos con ese color pero dejemos todos los textos en m…"
radio input "true"
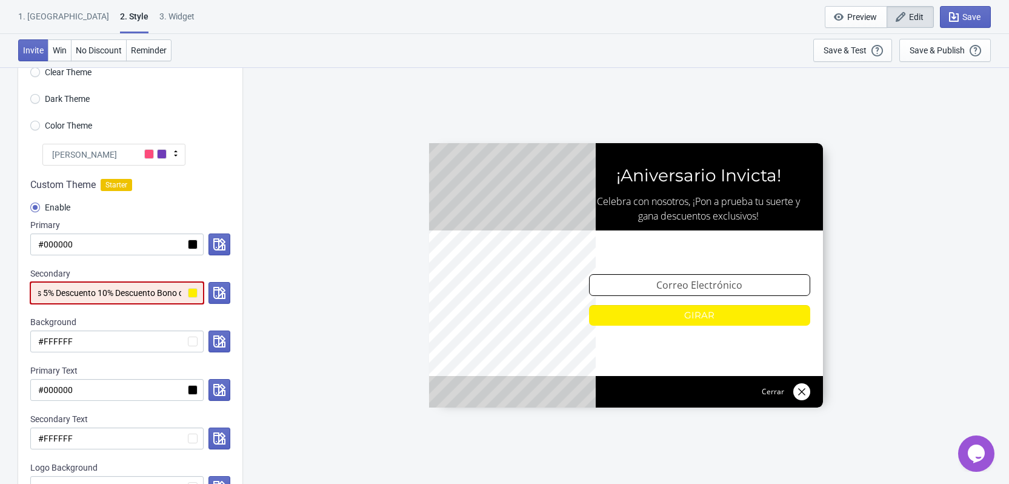
type input "#listooo Andre, entonces vamos con ese color pero dejemos todos los textos en m…"
radio input "true"
type input "#listooo Andre, entonces vamos con ese color pero dejemos todos los textos en m…"
radio input "true"
type input "#listooo Andre, entonces vamos con ese color pero dejemos todos los textos en m…"
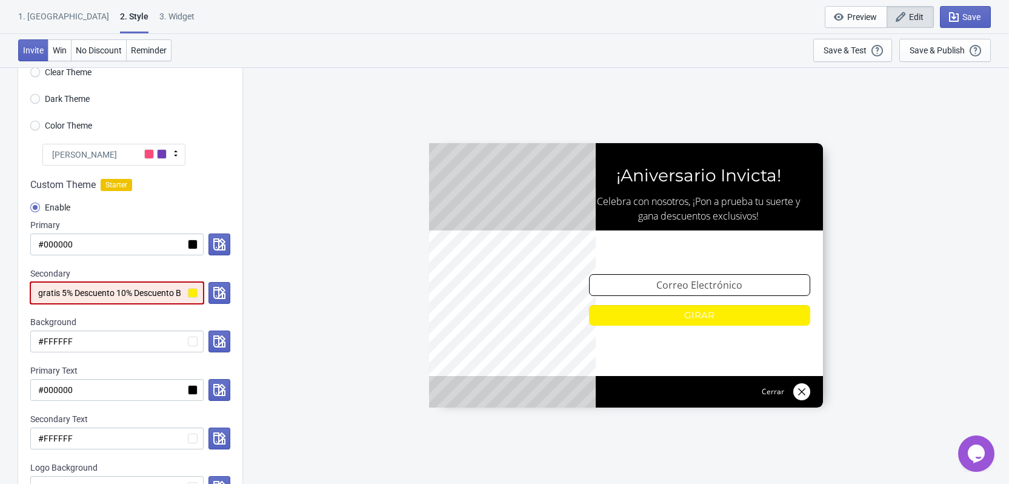
radio input "true"
type input "#listooo Andre, entonces vamos con ese color pero dejemos todos los textos en m…"
radio input "true"
type input "#listooo Andre, entonces vamos con ese color pero dejemos todos los textos en m…"
radio input "true"
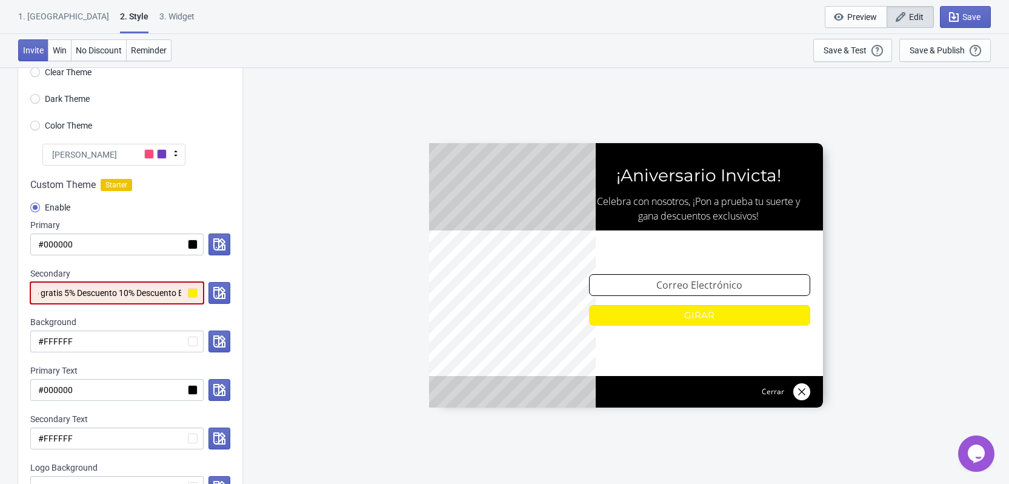
type input "#listooo Andre, entonces vamos con ese color pero dejemos todos los textos en m…"
radio input "true"
type input "#listooo Andre, entonces vamos con ese color pero dejemos todos los textos en m…"
radio input "true"
type input "#listooo Andre, entonces vamos con ese color pero dejemos todos los textos en m…"
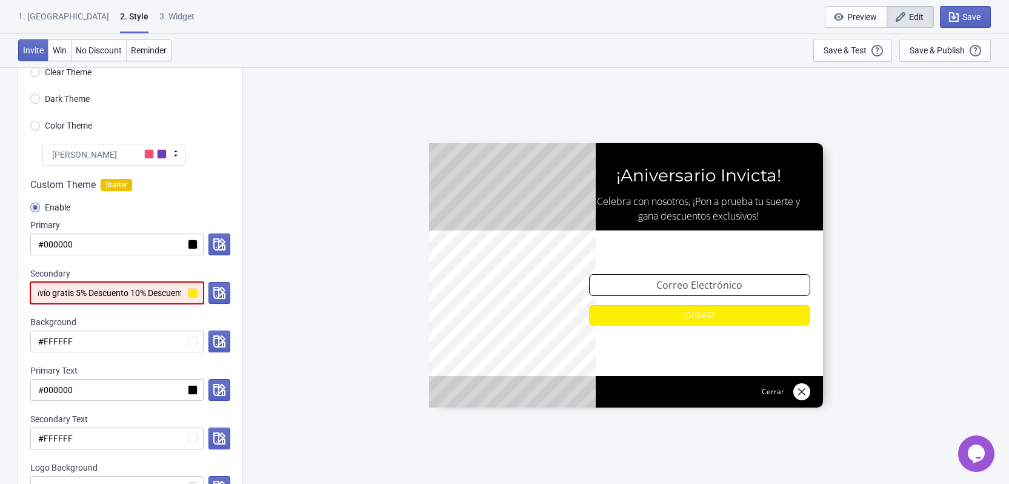
radio input "true"
type input "#listooo Andre, entonces vamos con ese color pero dejemos todos los textos en m…"
radio input "true"
type input "#listooo Andre, entonces vamos con ese color pero dejemos todos los textos en m…"
radio input "true"
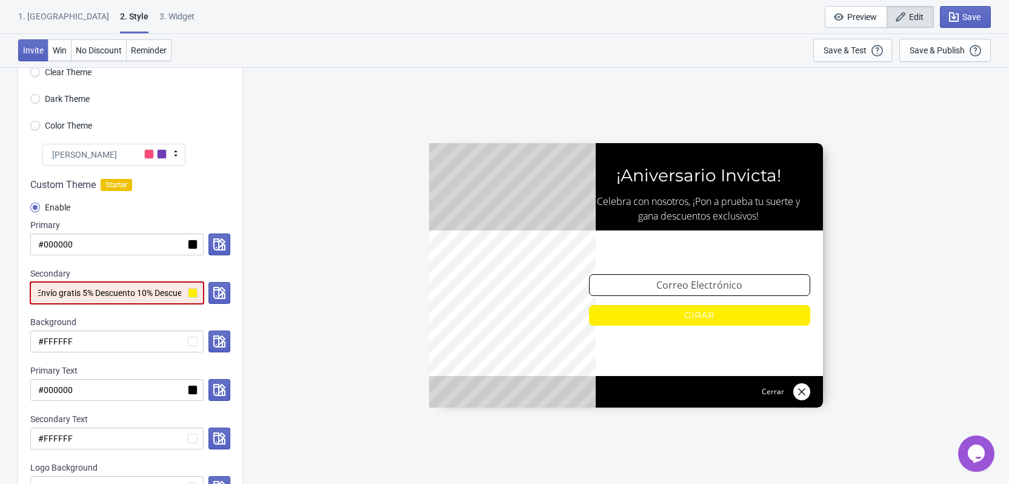
type input "#listooo Andre, entonces vamos con ese color pero dejemos todos los textos en m…"
radio input "true"
type input "#listooo Andre, entonces vamos con ese color pero dejemos todos los textos en m…"
radio input "true"
type input "#listooo Andre, entonces vamos con ese color pero dejemos todos los textos en m…"
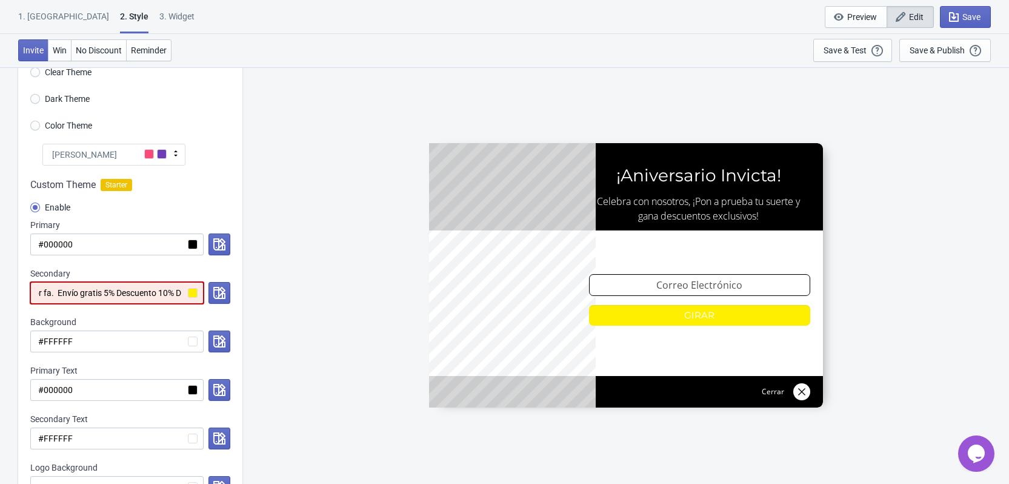
radio input "true"
type input "#listooo Andre, entonces vamos con ese color pero dejemos todos los textos en m…"
radio input "true"
type input "#listooo Andre, entonces vamos con ese color pero dejemos todos los textos en m…"
radio input "true"
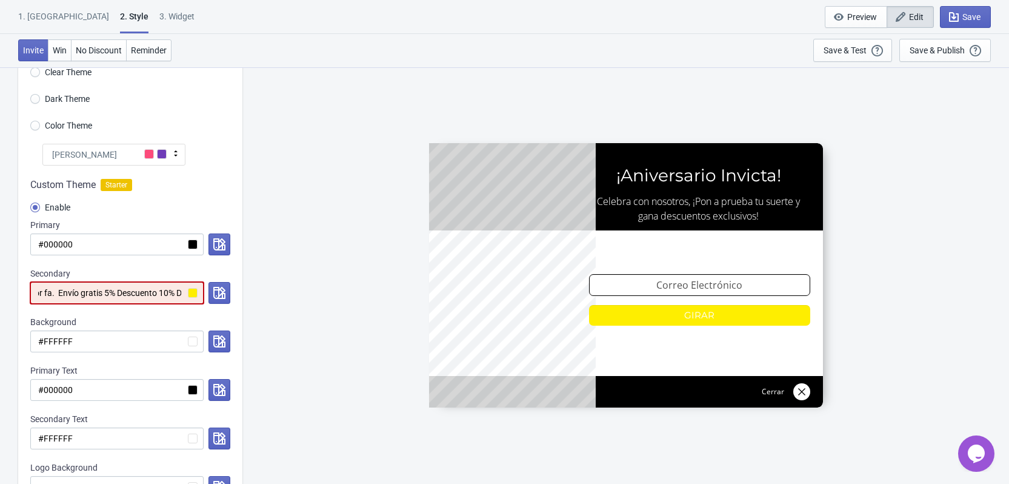
type input "#listooo Andre, entonces vamos con ese color pero dejemos todos los textos en m…"
radio input "true"
type input "#listooo Andre, entonces vamos con ese color pero dejemos todos los textos en m…"
radio input "true"
type input "#listooo Andre, entonces vamos con ese color pero dejemos todos los textos en m…"
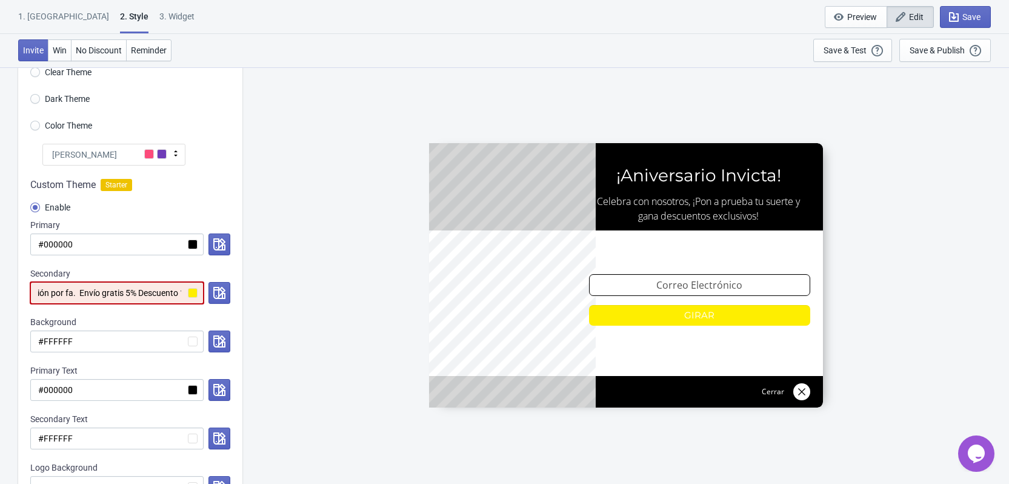
radio input "true"
type input "#listooo Andre, entonces vamos con ese color pero dejemos todos los textos en m…"
radio input "true"
type input "#listooo Andre, entonces vamos con ese color pero dejemos todos los textos en m…"
radio input "true"
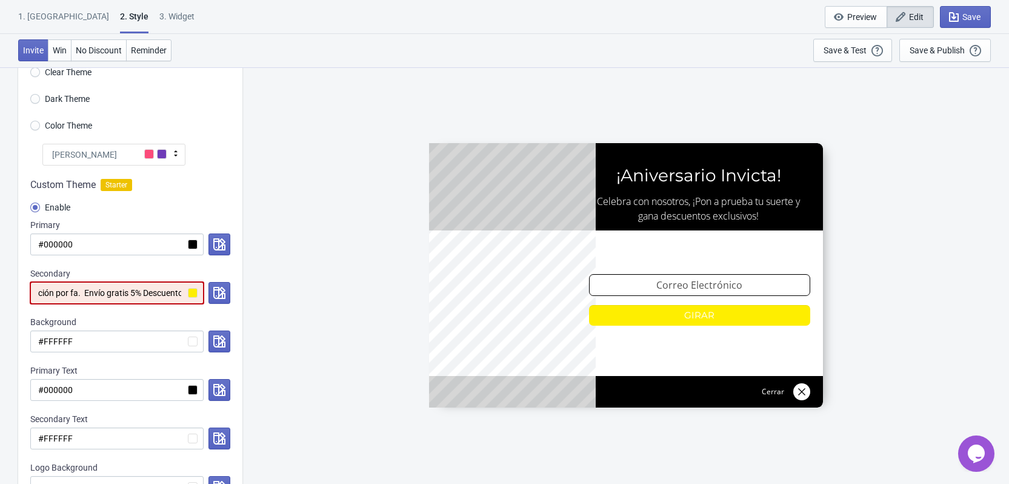
type input "#listooo Andre, entonces vamos con ese color pero dejemos todos los textos en m…"
radio input "true"
type input "#listooo Andre, entonces vamos con ese color pero dejemos todos los textos en m…"
radio input "true"
type input "#listooo Andre, entonces vamos con ese color pero dejemos todos los textos en m…"
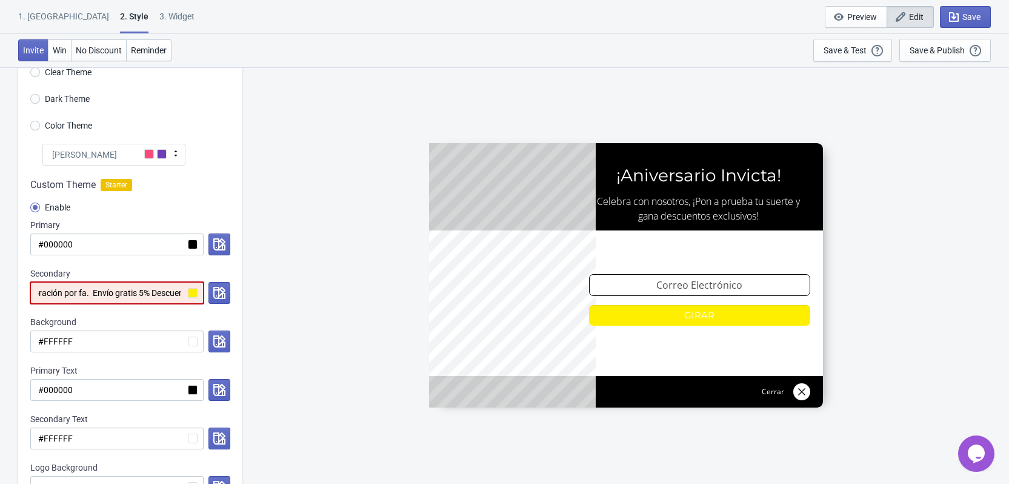
radio input "true"
type input "#listooo Andre, entonces vamos con ese color pero dejemos todos los textos en m…"
radio input "true"
type input "#listooo Andre, entonces vamos con ese color pero dejemos todos los textos en m…"
radio input "true"
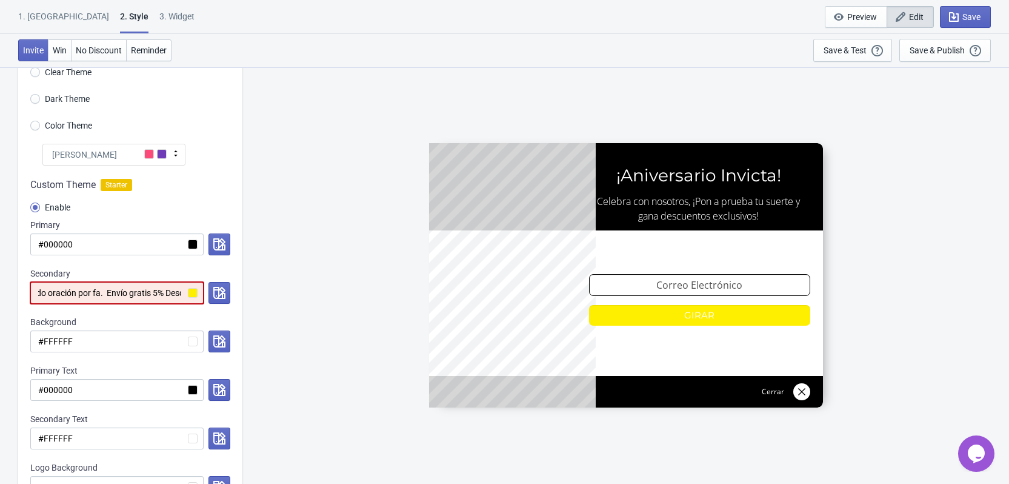
type input "#listooo Andre, entonces vamos con ese color pero dejemos todos los textos en m…"
radio input "true"
type input "#listooo Andre, entonces vamos con ese color pero dejemos todos los textos en m…"
radio input "true"
type input "#listooo Andre, entonces vamos con ese color pero dejemos todos los textos en m…"
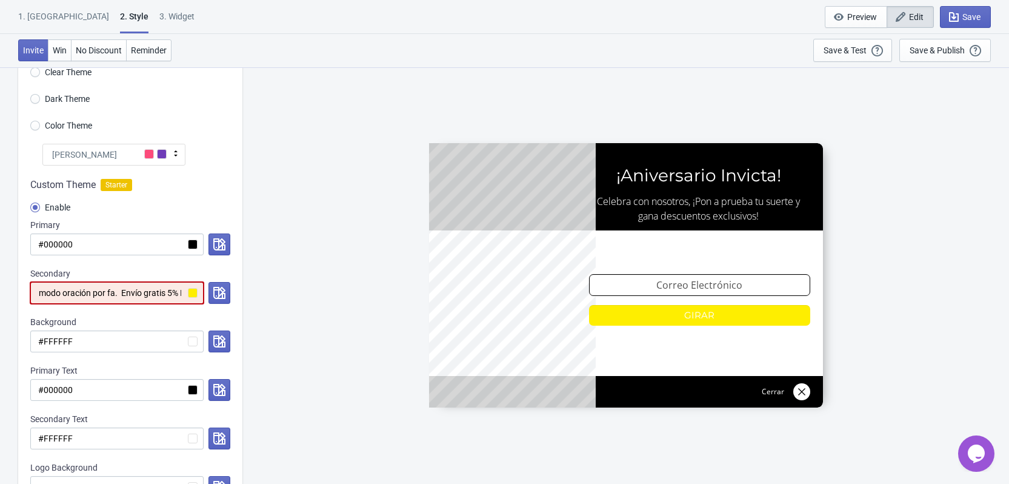
radio input "true"
type input "#listooo Andre, entonces vamos con ese color pero dejemos todos los textos en m…"
radio input "true"
type input "#listooo Andre, entonces vamos con ese color pero dejemos todos los textos en m…"
radio input "true"
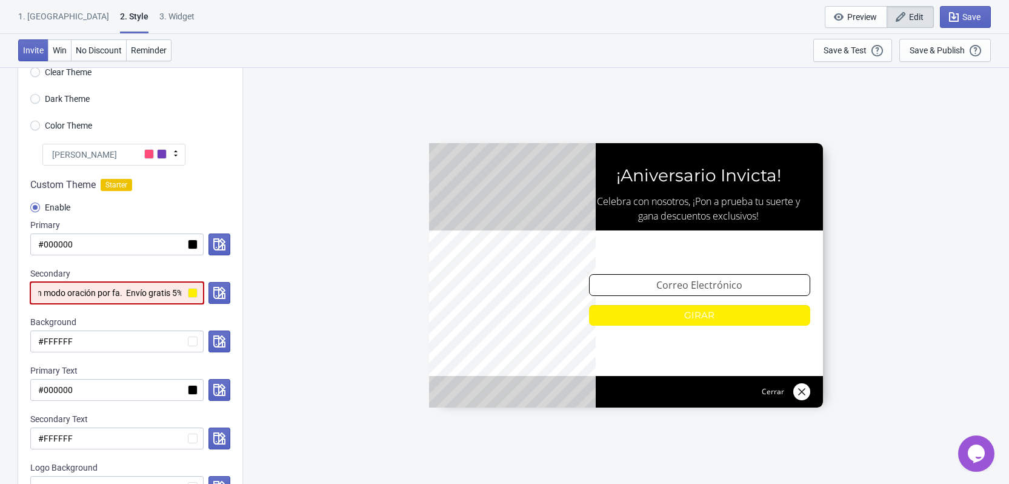
type input "#listooo Andre, entonces vamos con ese color pero dejemos todos los textos en m…"
radio input "true"
type input "#listooo Andre, entonces vamos con ese color pero dejemos todos los textos en m…"
radio input "true"
type input "#listooo Andre, entonces vamos con ese color pero dejemos todos los textos en m…"
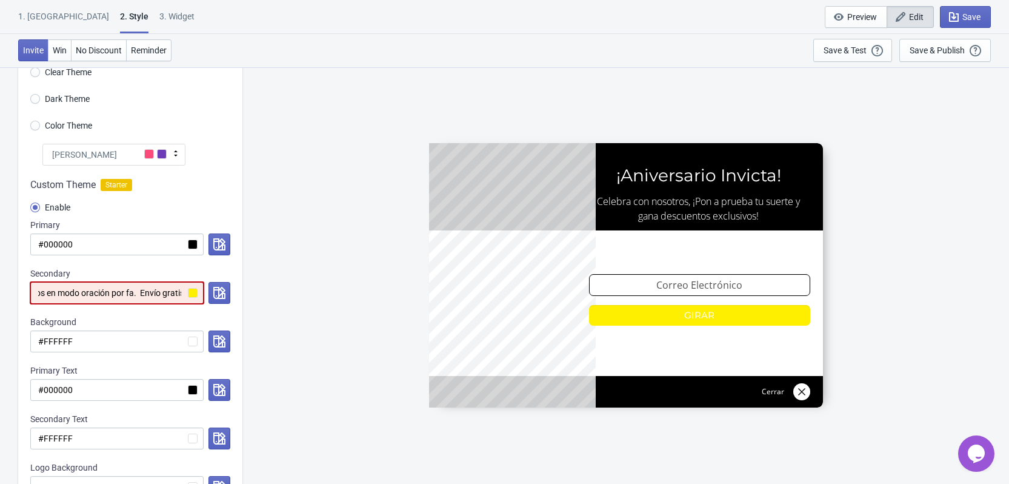
radio input "true"
type input "#listooo Andre, entonces vamos con ese color pero dejemos todos los textos en m…"
radio input "true"
type input "#listooo Andre, entonces vamos con ese color pero dejemos todos los textos en m…"
radio input "true"
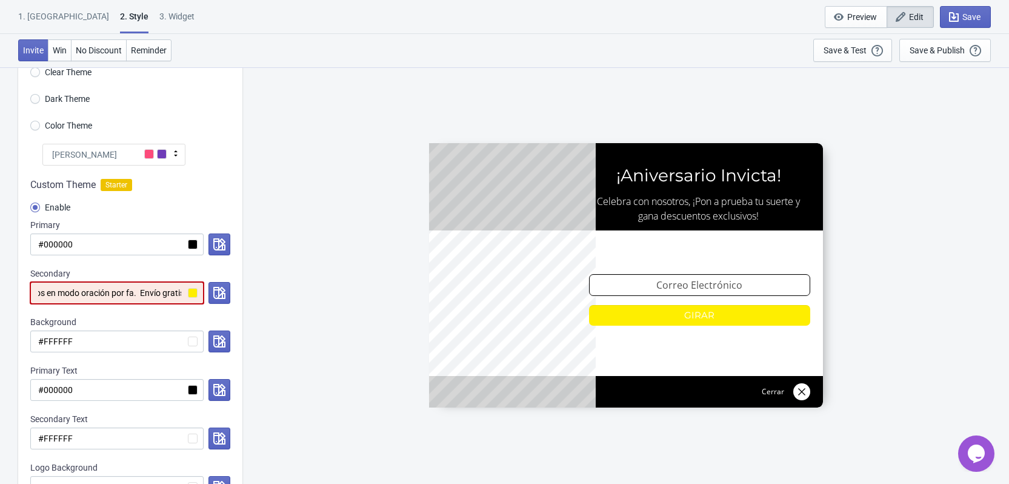
type input "#listooo Andre, entonces vamos con ese color pero dejemos todos los textos en m…"
radio input "true"
type input "#listooo Andre, entonces vamos con ese color pero dejemos todos los textos en m…"
radio input "true"
type input "#listooo Andre, entonces vamos con ese color pero dejemos todos los textos en m…"
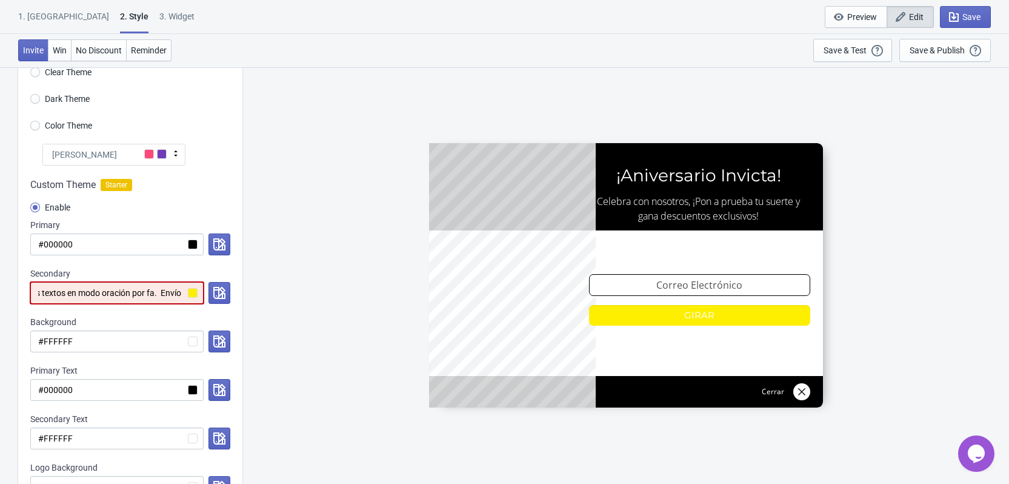
radio input "true"
type input "#listooo Andre, entonces vamos con ese color pero dejemos todos los textos en m…"
radio input "true"
type input "#listooo Andre, entonces vamos con ese color pero dejemos todos los textos en m…"
radio input "true"
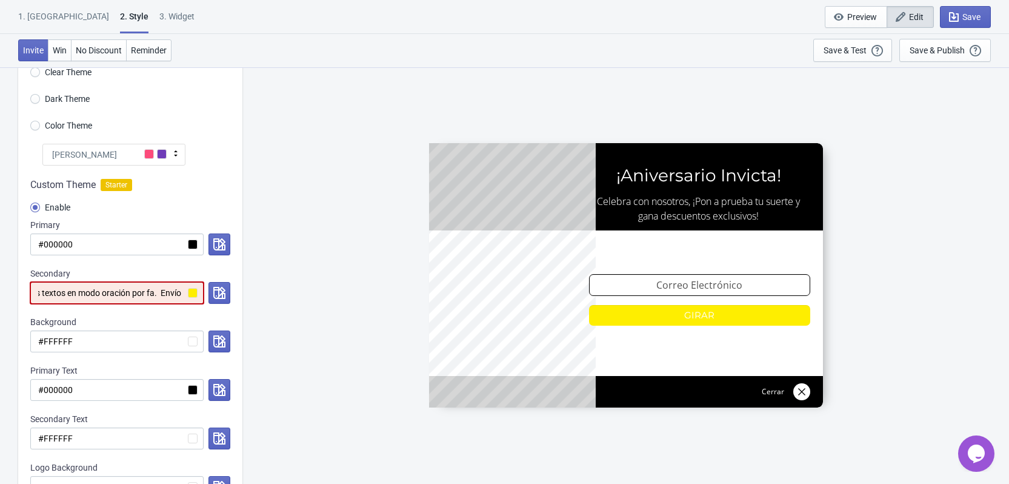
type input "#listooo Andre, entonces vamos con ese color pero dejemos todos los textos en m…"
radio input "true"
type input "#listooo Andre, entonces vamos con ese color pero dejemos todos los textos en m…"
radio input "true"
type input "#listooo Andre, entonces vamos con ese color pero dejemos todos los textos en m…"
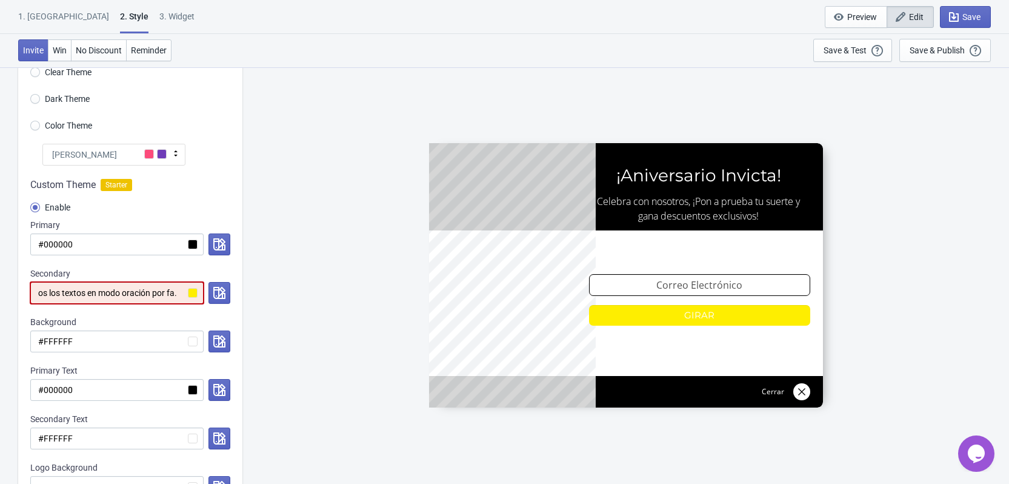
radio input "true"
type input "#listooo Andre, entonces vamos con ese color pero dejemos todos los textos en m…"
radio input "true"
type input "#listooo Andre, entonces vamos con ese color pero dejemos todos los textos en m…"
radio input "true"
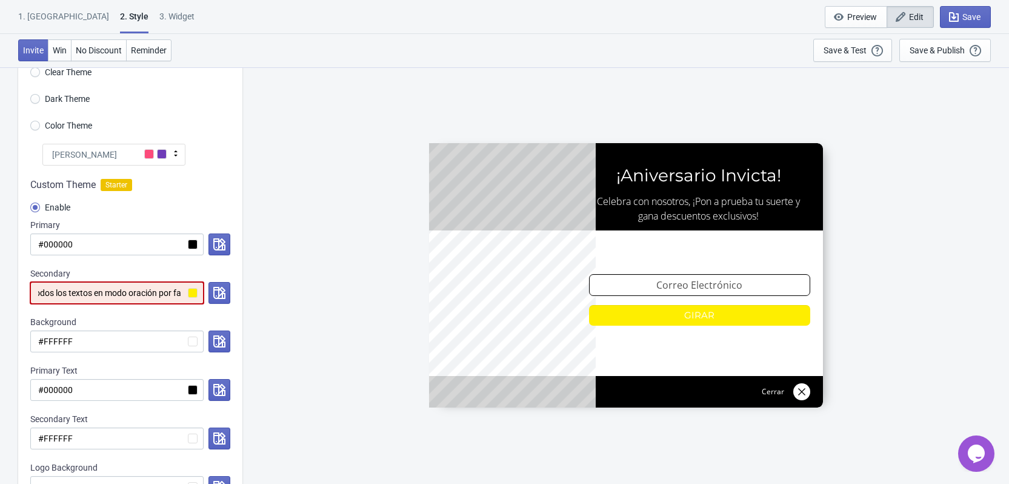
type input "#listooo Andre, entonces vamos con ese color pero dejemos todos los textos en m…"
radio input "true"
type input "#listooo Andre, entonces vamos con ese color pero dejemos todos los textos en m…"
radio input "true"
type input "#listooo Andre, entonces vamos con ese color pero dejemos todos los textos en m…"
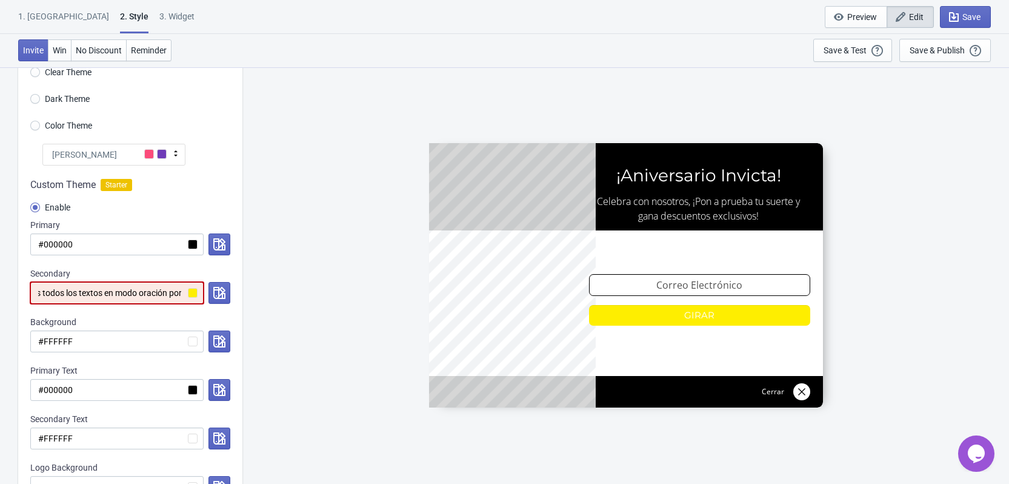
radio input "true"
type input "#listooo Andre, entonces vamos con ese color pero dejemos todos los textos en m…"
radio input "true"
type input "#listooo Andre, entonces vamos con ese color pero dejemos todos los textos en m…"
radio input "true"
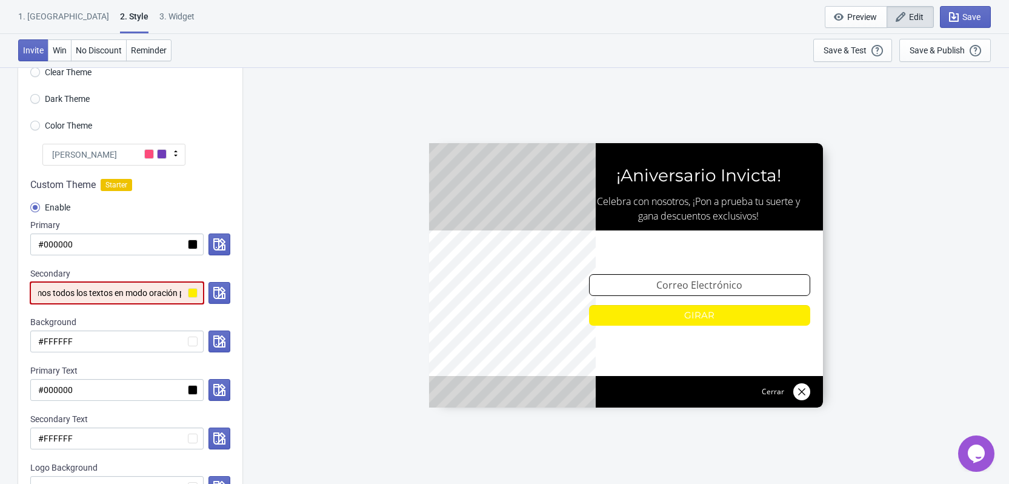
type input "#listooo Andre, entonces vamos con ese color pero dejemos todos los textos en m…"
radio input "true"
type input "#listooo Andre, entonces vamos con ese color pero dejemos todos los textos en m…"
radio input "true"
type input "#listooo Andre, entonces vamos con ese color pero dejemos todos los textos en m…"
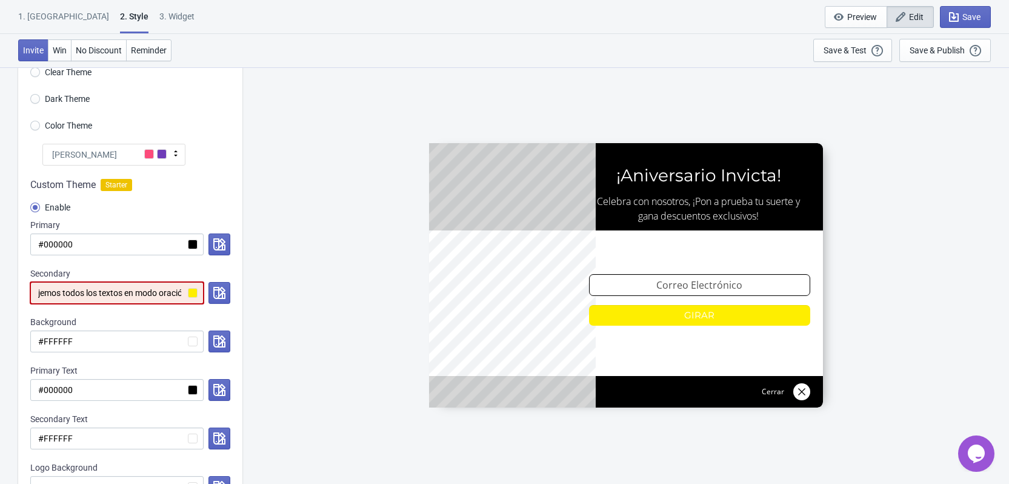
radio input "true"
type input "#listooo Andre, entonces vamos con ese color pero dejemos todos los textos en m…"
radio input "true"
type input "#listooo Andre, entonces vamos con ese color pero dejemos todos los textos en m…"
radio input "true"
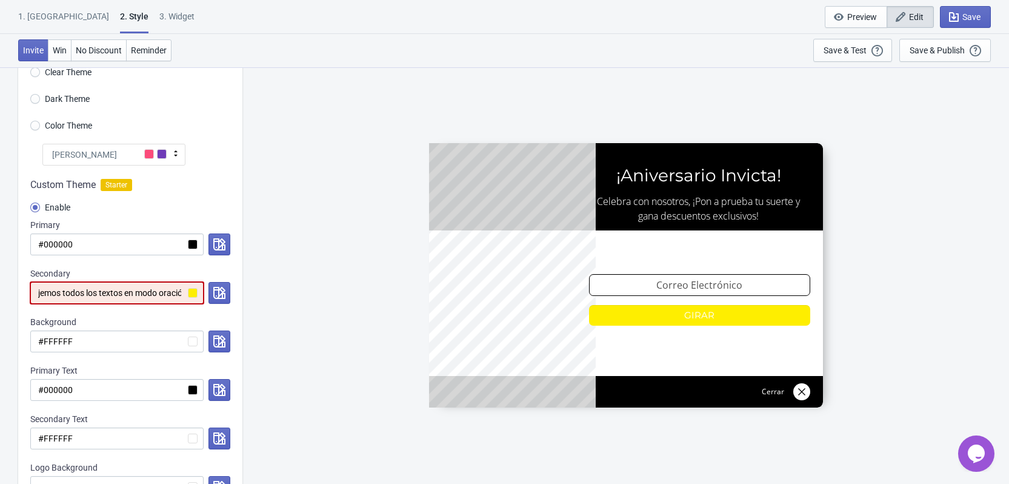
type input "#listooo Andre, entonces vamos con ese color pero dejemos todos los textos en m…"
radio input "true"
type input "#listooo Andre, entonces vamos con ese color pero dejemos todos los textos en m…"
radio input "true"
type input "#listooo Andre, entonces vamos con ese color pero dejemos todos los textos en m…"
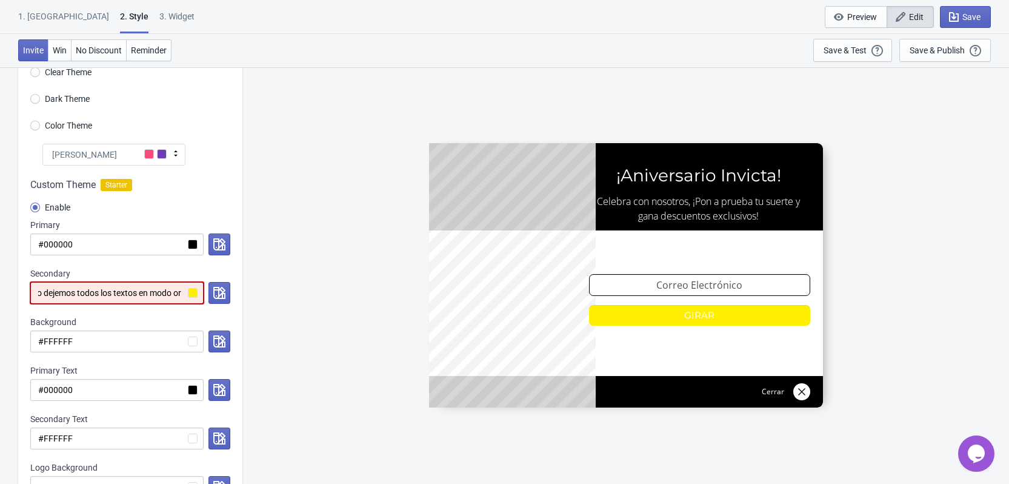
radio input "true"
type input "#listooo Andre, entonces vamos con ese color pero dejemos todos los textos en m…"
radio input "true"
type input "#listooo Andre, entonces vamos con ese color pero dejemos todos los textos en m…"
radio input "true"
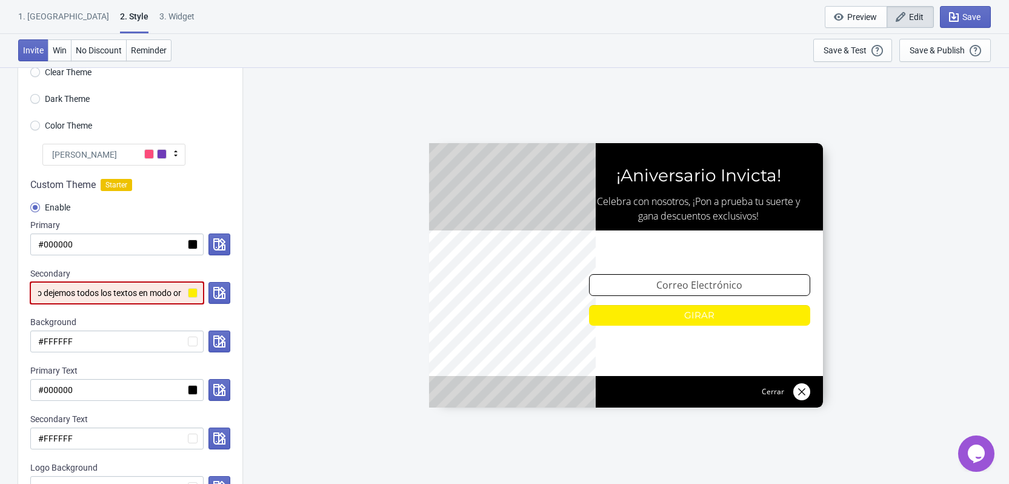
type input "#listooo Andre, entonces vamos con ese color pero dejemos todos los textos en m…"
radio input "true"
type input "#listooo Andre, entonces vamos con ese color pero dejemos todos los textos en m…"
radio input "true"
type input "#listooo Andre, entonces vamos con ese color pero dejemos todos los textos en m…"
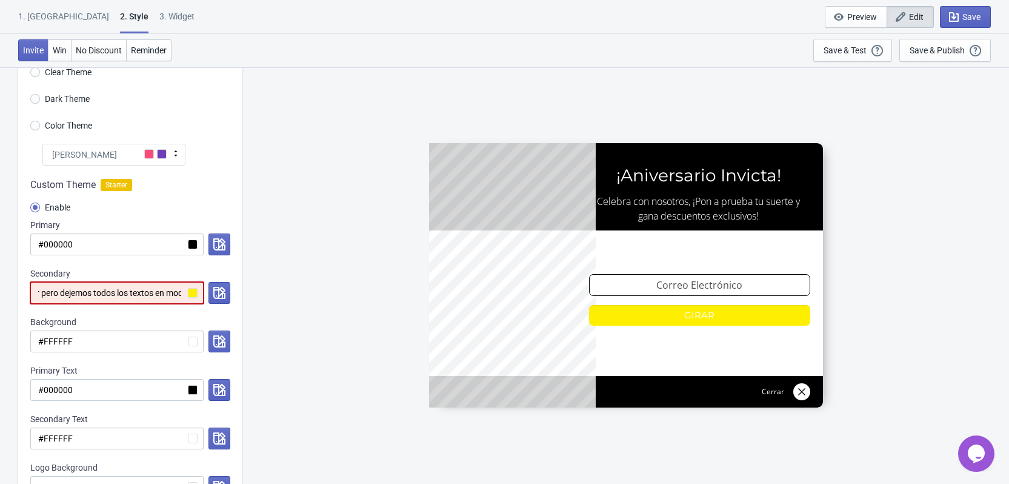
radio input "true"
type input "#listooo Andre, entonces vamos con ese color pero dejemos todos los textos en m…"
radio input "true"
type input "#listooo Andre, entonces vamos con ese color pero dejemos todos los textos en m…"
radio input "true"
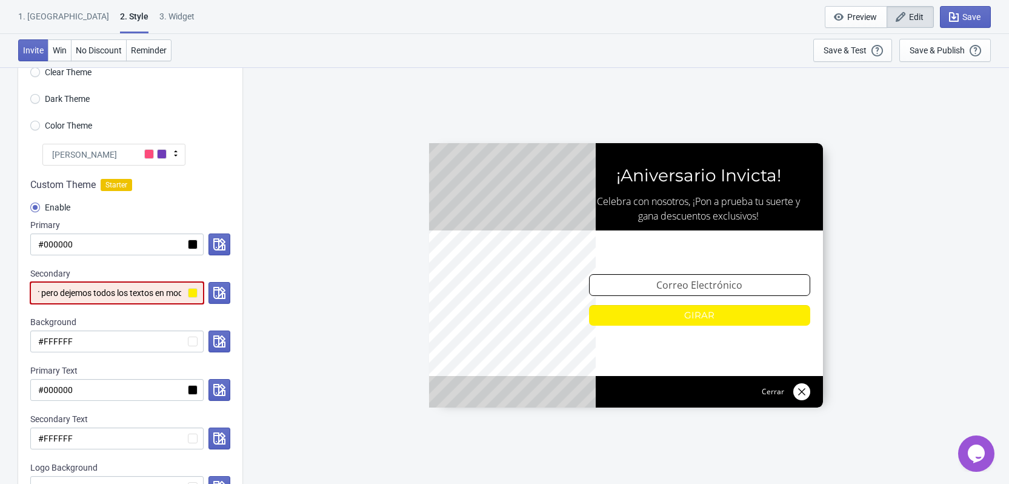
type input "#listooo Andre, entonces vamos con ese color pero dejemos todos los textos en m…"
radio input "true"
type input "#listooo Andre, entonces vamos con ese color pero dejemos todos los textos en m…"
radio input "true"
type input "#listooo Andre, entonces vamos con ese color pero dejemos todos los textos en m…"
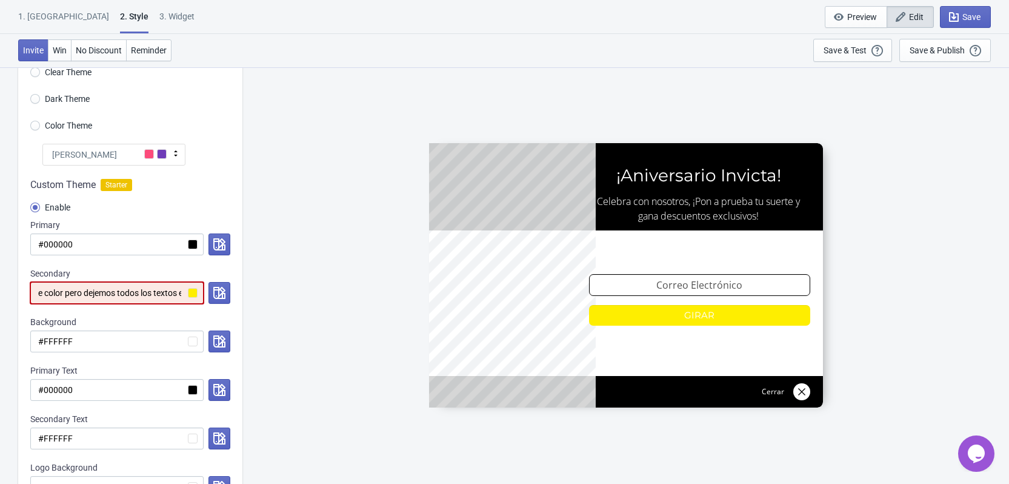
radio input "true"
type input "#listooo Andre, entonces vamos con ese color pero dejemos todos los textos en m…"
radio input "true"
type input "#listooo Andre, entonces vamos con ese color pero dejemos todos los textos en m…"
radio input "true"
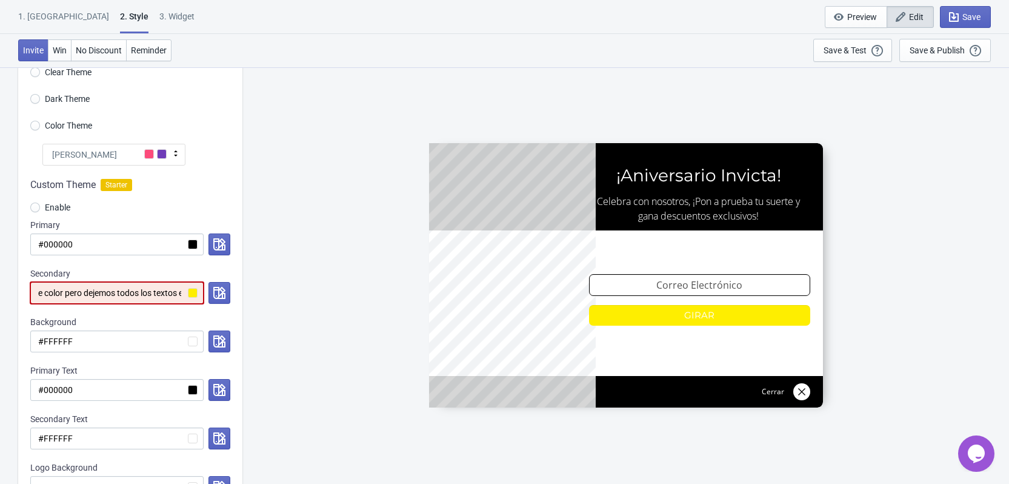
type input "#listooo Andre, entonces vamos con ese color pero dejemos todos los textos en m…"
radio input "true"
type input "#listooo Andre, entonces vamos con ese color pero dejemos todos los textos en m…"
radio input "true"
type input "#listooo Andre, entonces vamos con ese color pero dejemos todos los textos en mo"
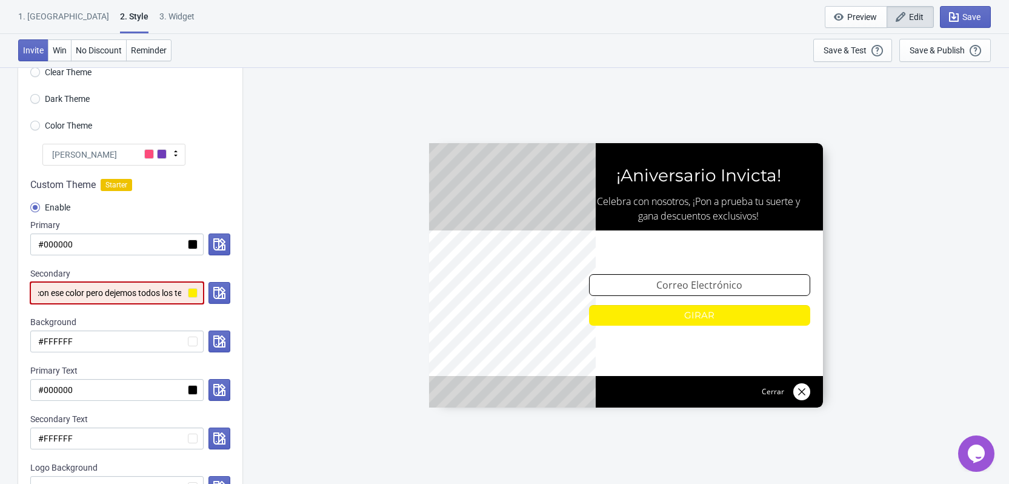
radio input "true"
type input "#listooo Andre, entonces vamos con ese color pero dejemos todos los textos en m"
radio input "true"
type input "#listooo Andre, entonces vamos con ese color pero dejemos todos los textos en"
radio input "true"
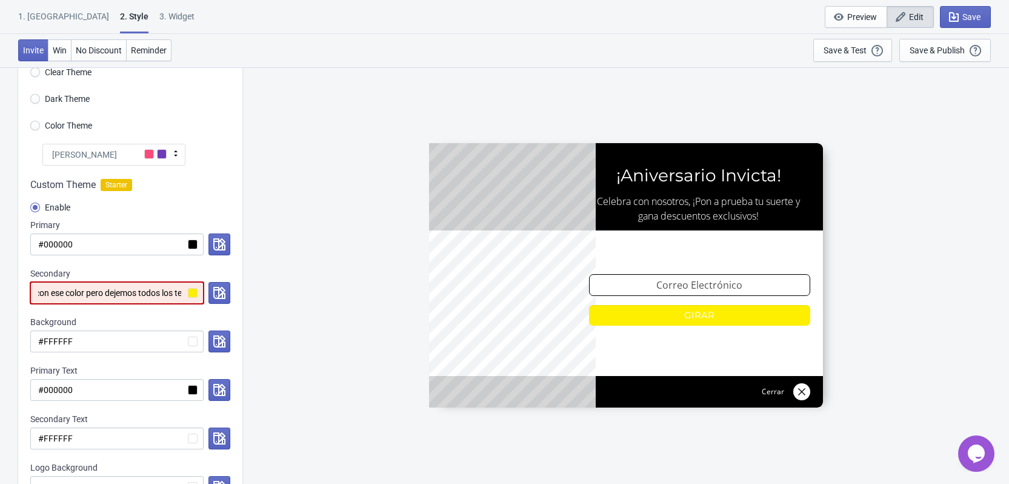
type input "#listooo Andre, entonces vamos con ese color pero dejemos todos los textos en"
radio input "true"
type input "#listooo Andre, entonces vamos con ese color pero dejemos todos los textos e"
radio input "true"
type input "#listooo Andre, entonces vamos con ese color pero dejemos todos los textos"
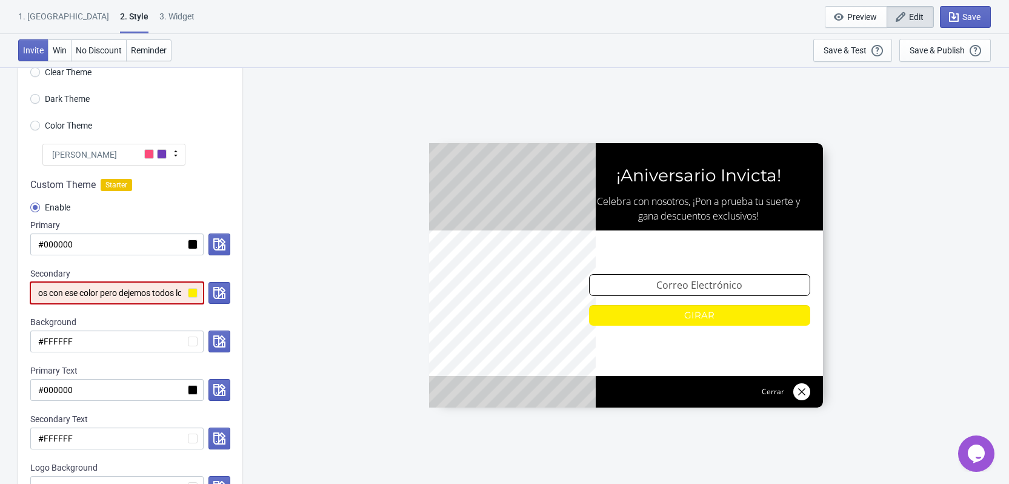
radio input "true"
type input "#listooo Andre, entonces vamos con ese color pero dejemos todos los textos"
radio input "true"
type input "#listooo Andre, entonces vamos con ese color pero dejemos todos los texto"
radio input "true"
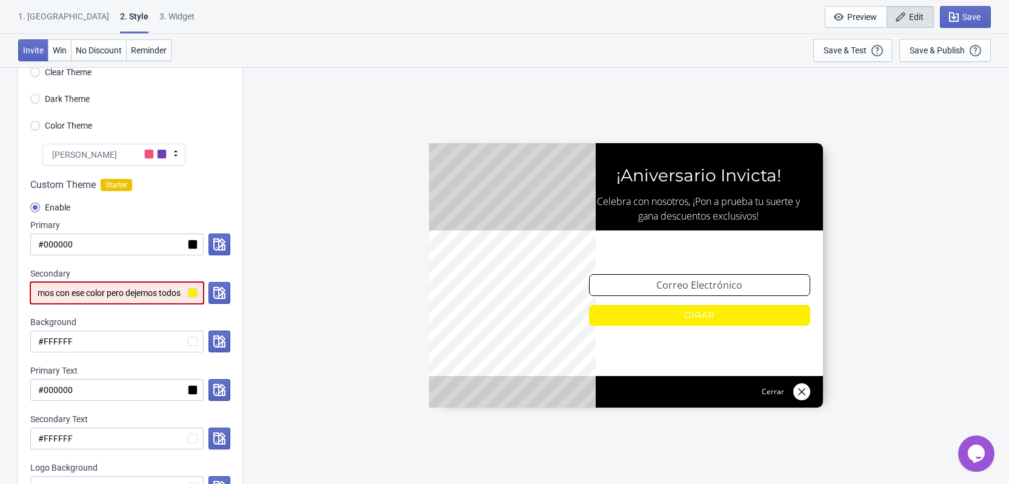
type input "#listooo Andre, entonces vamos con ese color pero dejemos todos los text"
radio input "true"
type input "#listooo Andre, entonces vamos con ese color pero dejemos todos los tex"
radio input "true"
type input "#listooo Andre, entonces vamos con ese color pero dejemos todos los te"
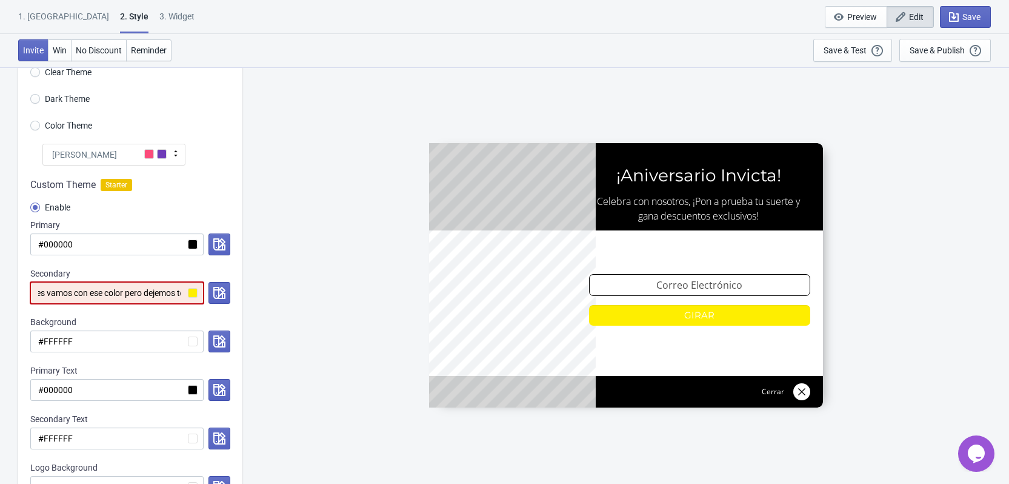
radio input "true"
type input "#listooo Andre, entonces vamos con ese color pero dejemos todos los t"
radio input "true"
type input "#listooo Andre, entonces vamos con ese color pero dejemos todos los"
radio input "true"
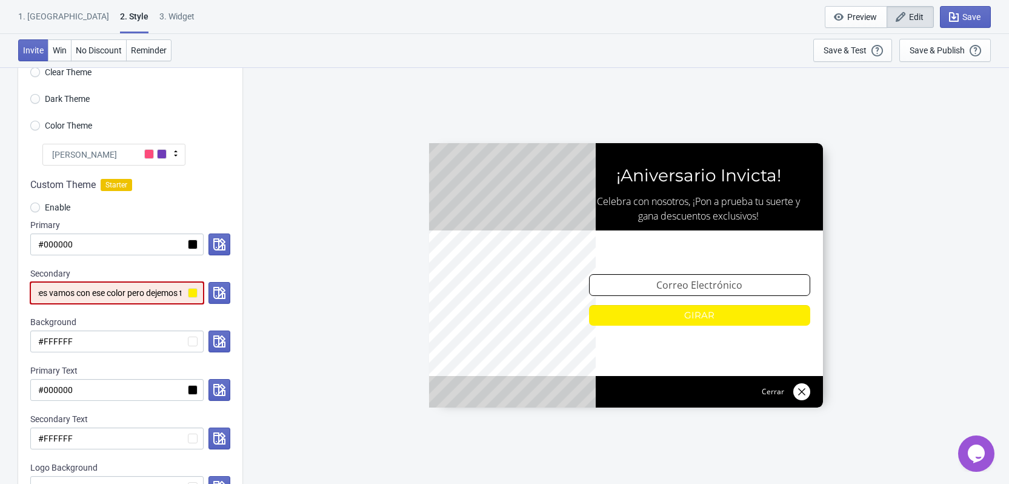
type input "#listooo Andre, entonces vamos con ese color pero dejemos todos los"
radio input "true"
type input "#listooo Andre, entonces vamos con ese color pero dejemos todos lo"
radio input "true"
type input "#listooo Andre, entonces vamos con ese color pero dejemos todos l"
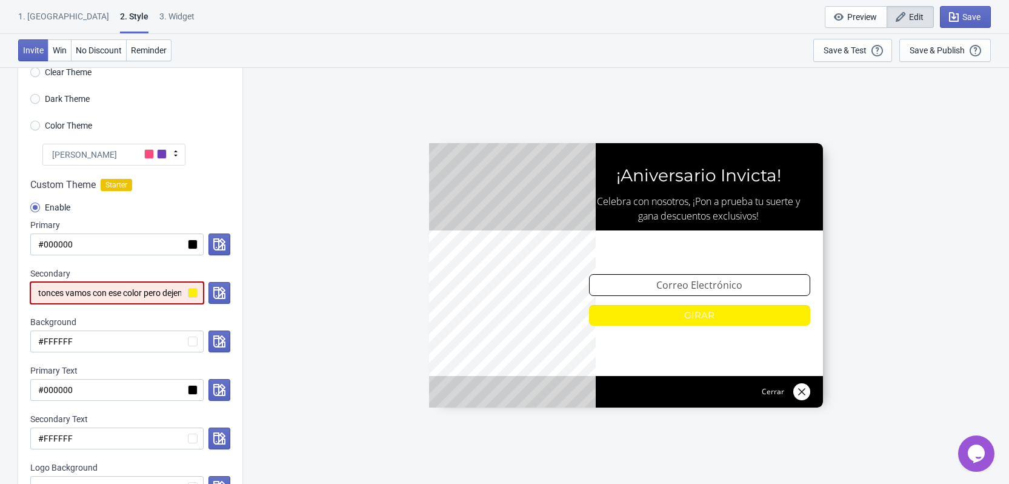
radio input "true"
type input "#listooo Andre, entonces vamos con ese color pero dejemos todos"
radio input "true"
type input "#listooo Andre, entonces vamos con ese color pero dejemos todos"
radio input "true"
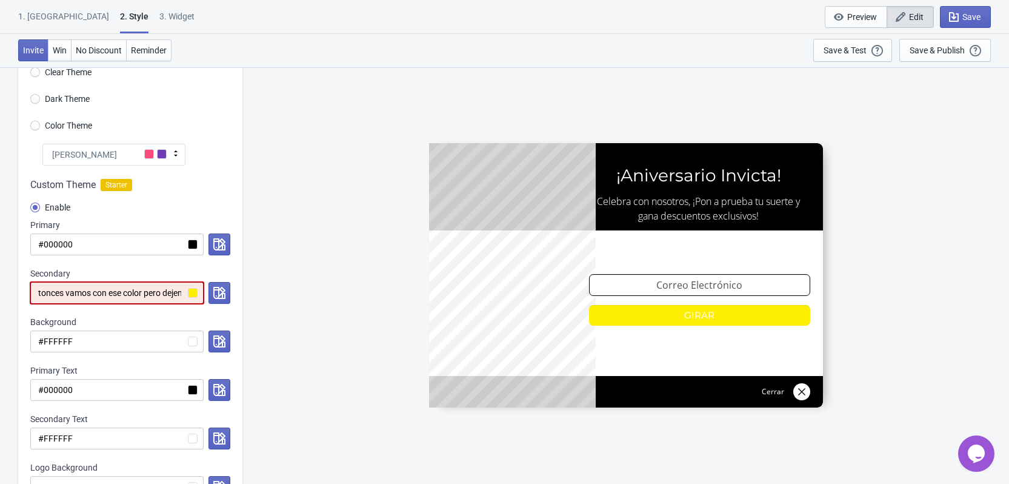
type input "#listooo Andre, entonces vamos con ese color pero dejemos todo"
radio input "true"
type input "#listooo Andre, entonces vamos con ese color pero dejemos tod"
radio input "true"
type input "#listooo Andre, entonces vamos con ese color pero dejemos to"
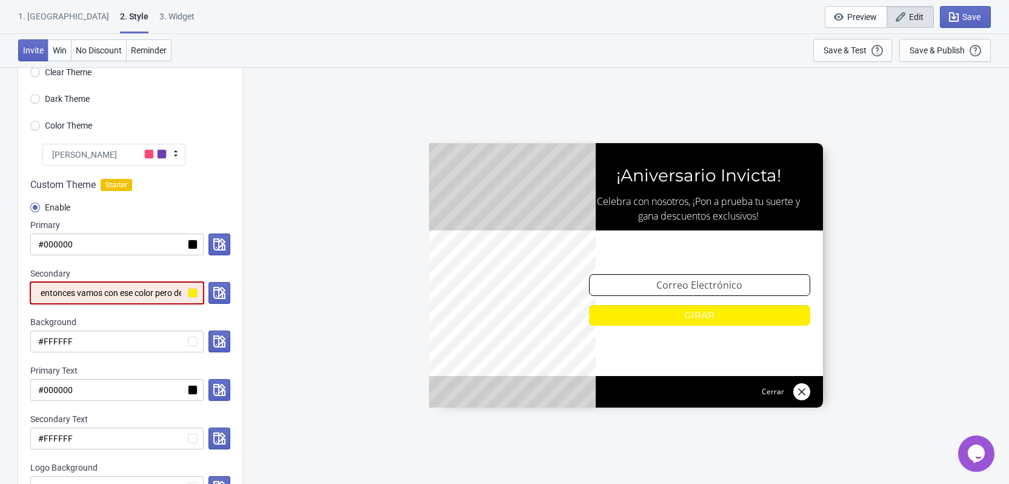
radio input "true"
type input "#listooo Andre, entonces vamos con ese color pero dejemos t"
radio input "true"
type input "#listooo Andre, entonces vamos con ese color pero dejemos"
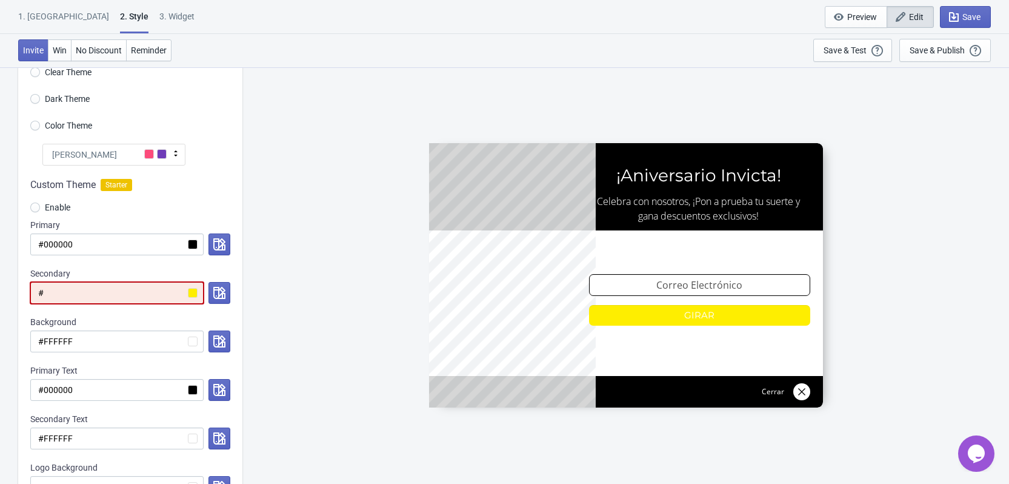
click at [87, 289] on input "#" at bounding box center [116, 293] width 173 height 22
paste input "E3CF00"
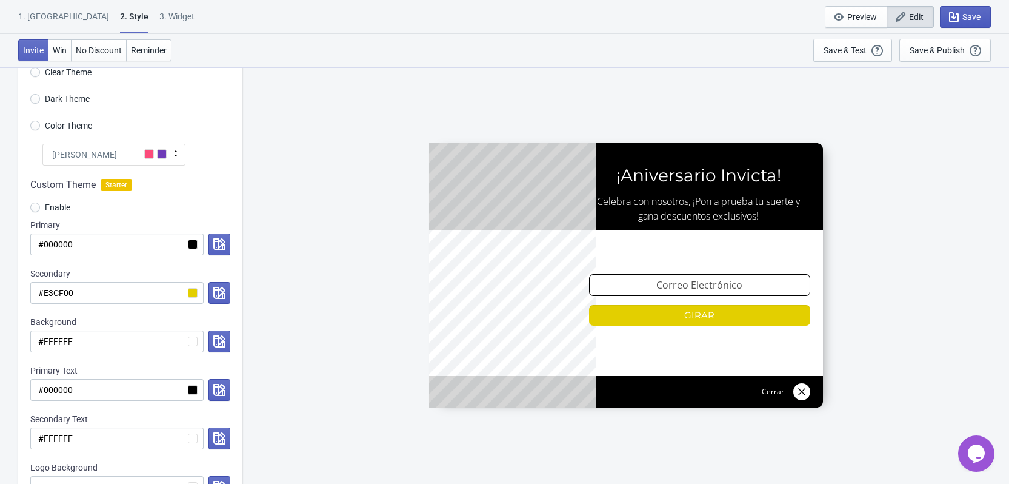
click at [965, 13] on span "Save" at bounding box center [971, 17] width 18 height 10
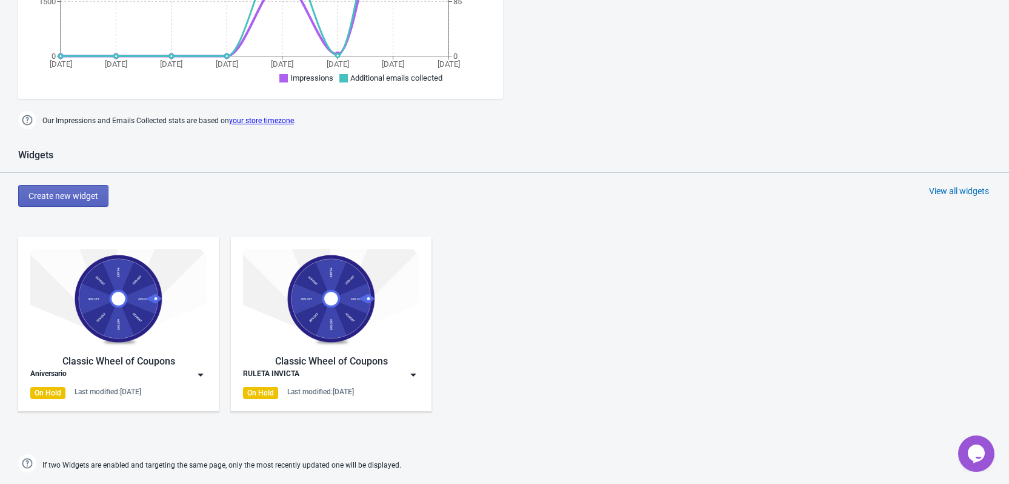
scroll to position [612, 0]
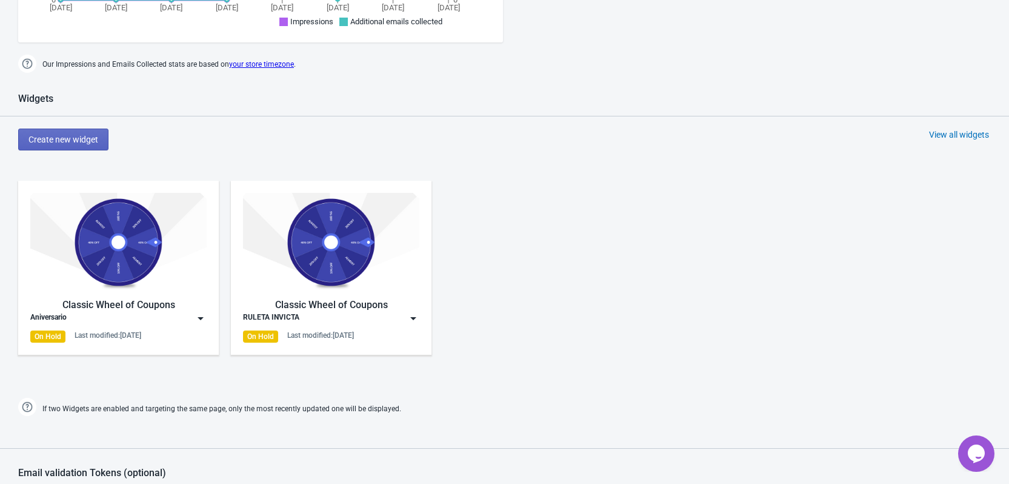
click at [92, 270] on img at bounding box center [118, 242] width 176 height 99
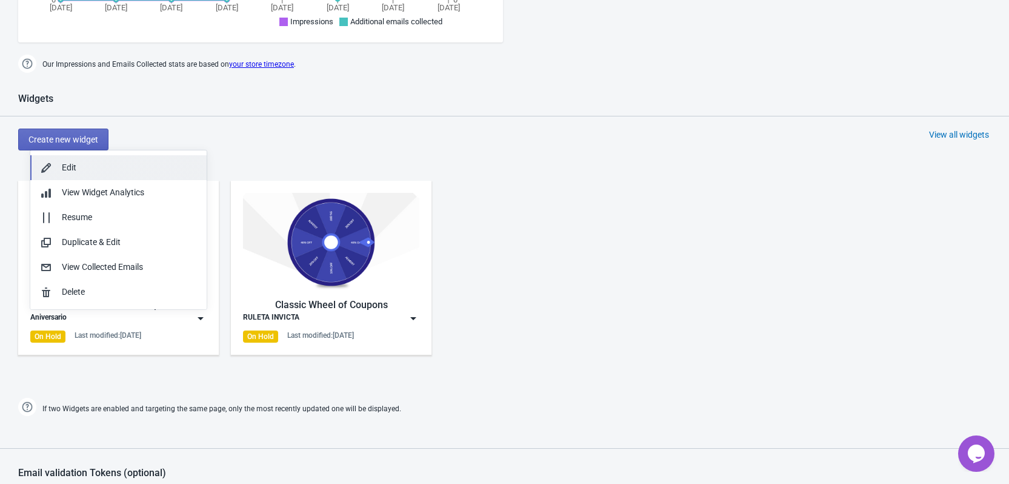
click at [90, 168] on div "Edit" at bounding box center [129, 167] width 135 height 13
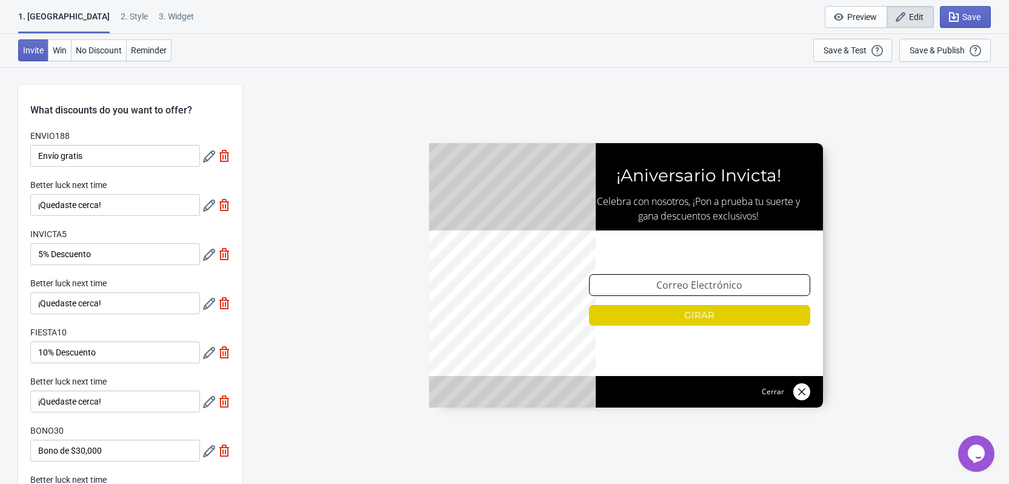
drag, startPoint x: 566, startPoint y: 279, endPoint x: 565, endPoint y: 299, distance: 20.6
click at [565, 299] on div at bounding box center [626, 275] width 394 height 264
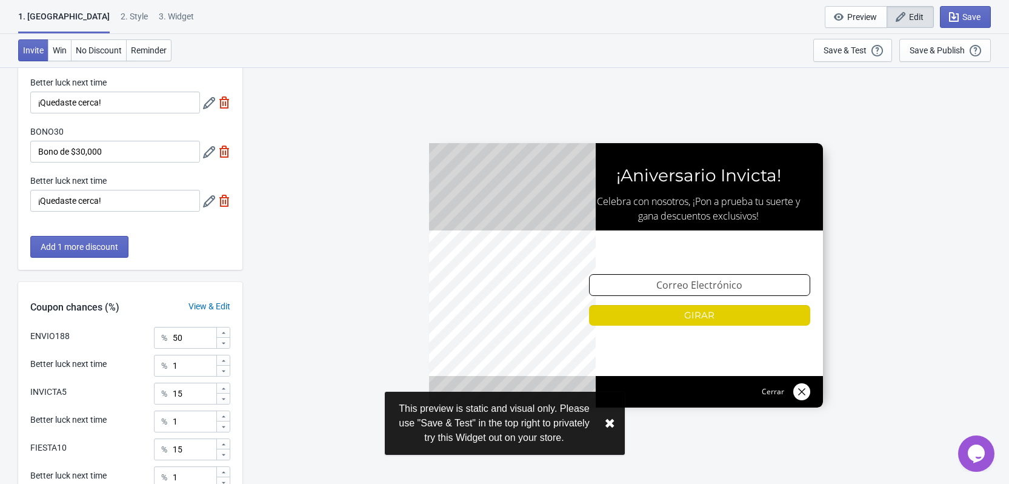
scroll to position [303, 0]
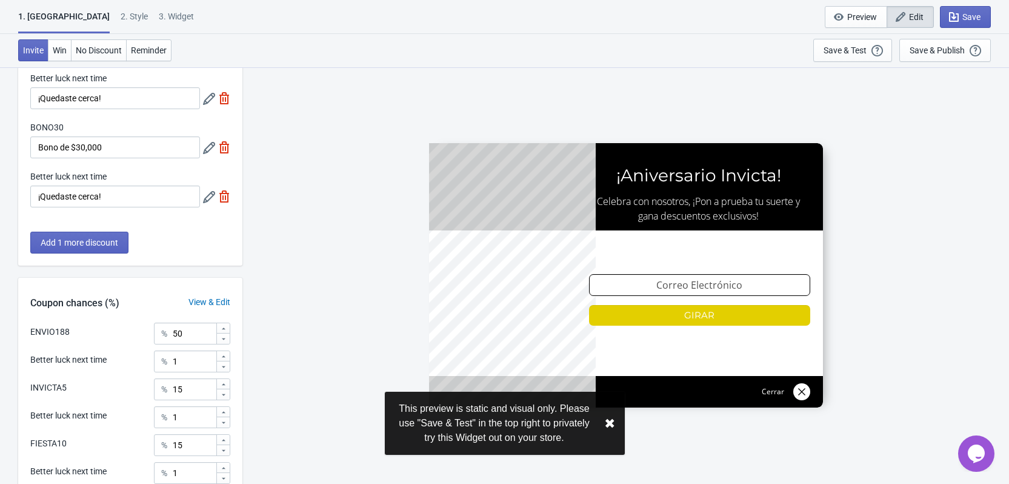
click at [609, 427] on button "✖︎" at bounding box center [609, 423] width 11 height 15
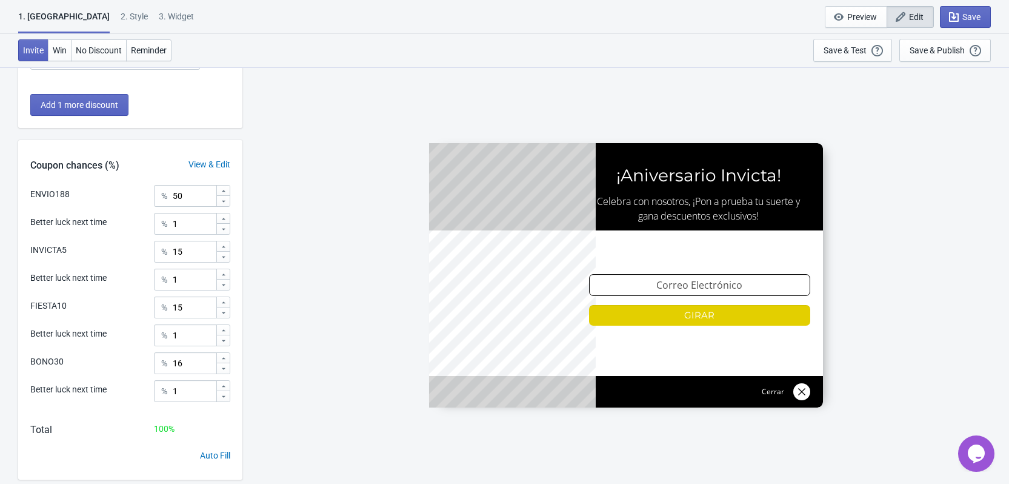
scroll to position [470, 0]
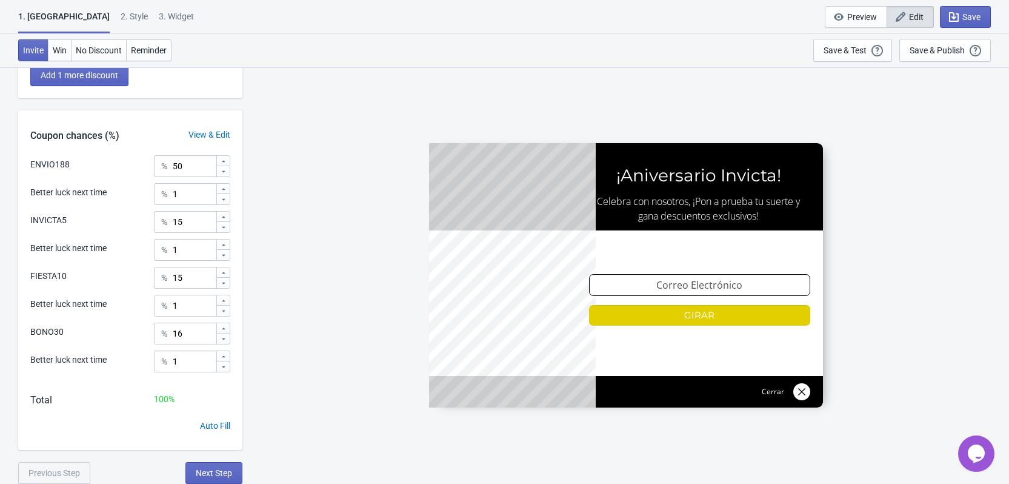
click at [121, 10] on div "2 . Style" at bounding box center [134, 20] width 27 height 21
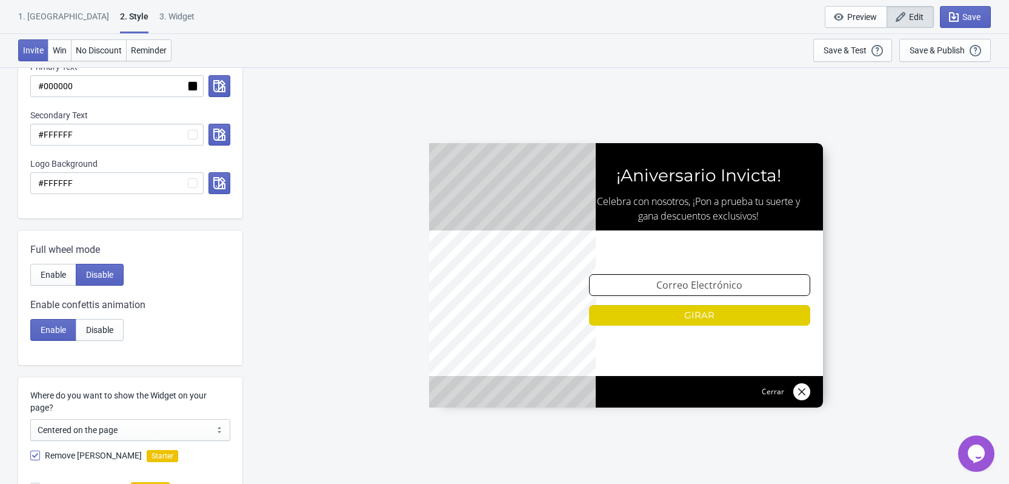
scroll to position [364, 0]
click at [52, 281] on button "Enable" at bounding box center [53, 275] width 46 height 22
click at [89, 275] on span "Disable" at bounding box center [99, 275] width 27 height 10
click at [321, 265] on div "ENVIO188 ¡Aniversario Invicta! Celebra con nosotros, ¡Pon a prueba tu suerte y …" at bounding box center [625, 275] width 755 height 416
click at [49, 274] on span "Enable" at bounding box center [53, 275] width 25 height 10
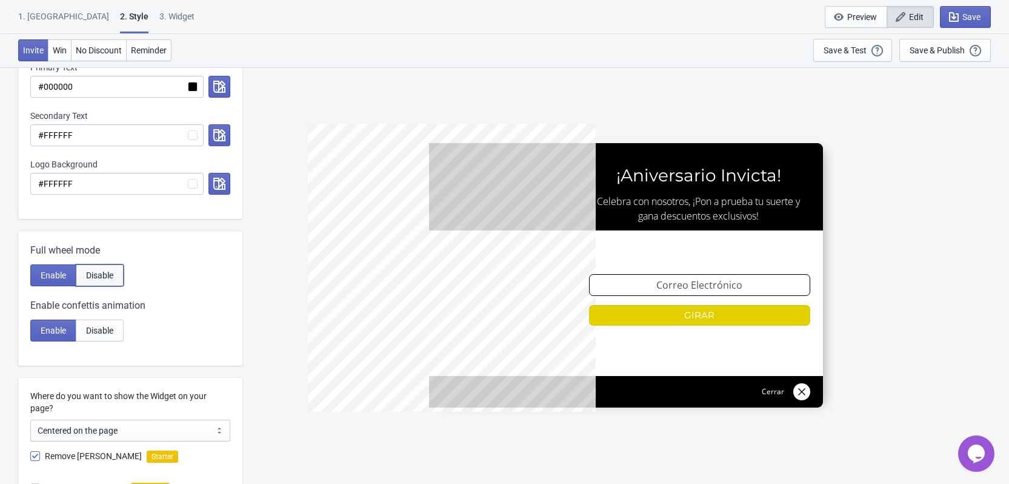
click at [94, 278] on span "Disable" at bounding box center [99, 275] width 27 height 10
click at [29, 14] on div "1. [GEOGRAPHIC_DATA]" at bounding box center [63, 20] width 91 height 21
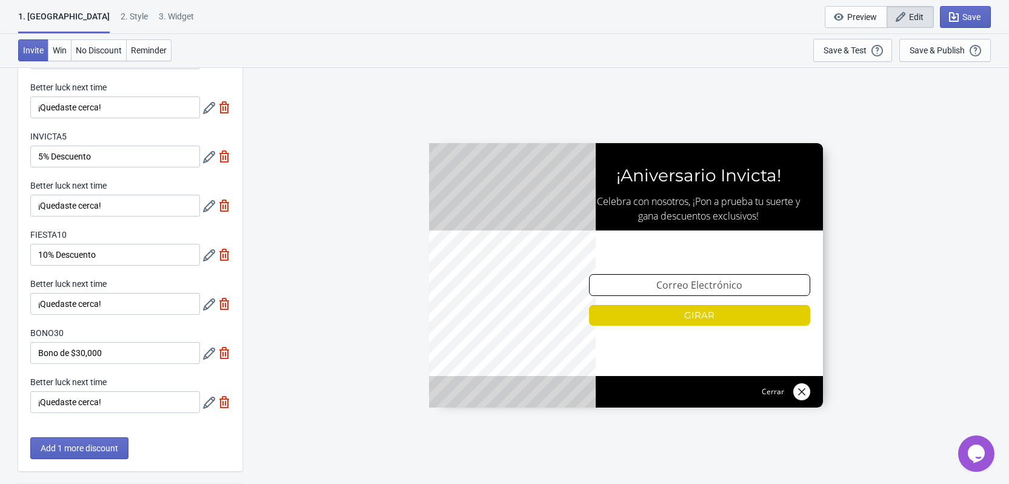
scroll to position [121, 0]
